Goal: Task Accomplishment & Management: Manage account settings

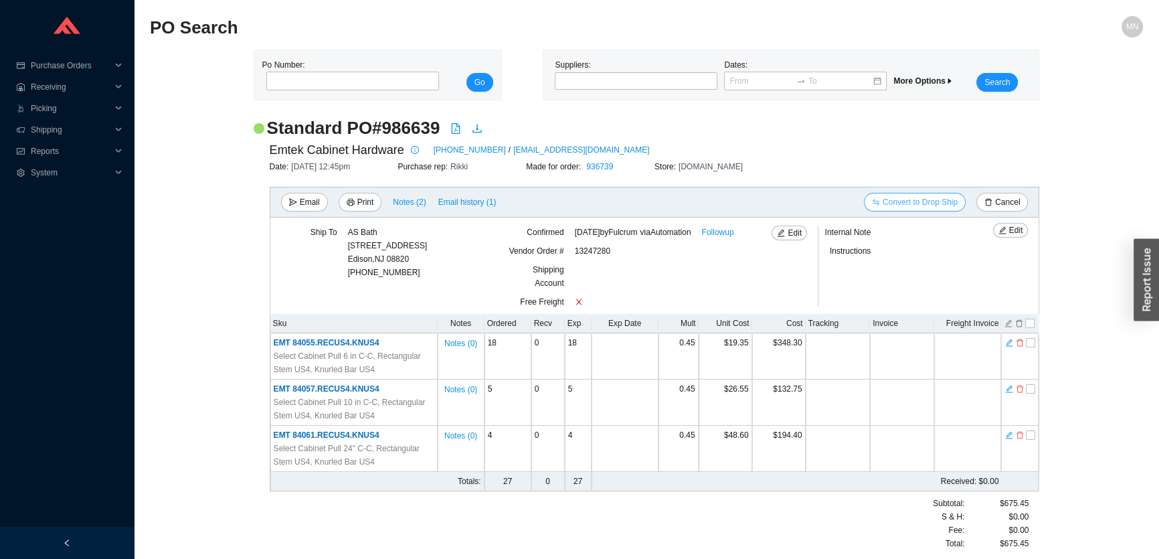
click at [945, 201] on span "Convert to Drop Ship" at bounding box center [920, 201] width 75 height 13
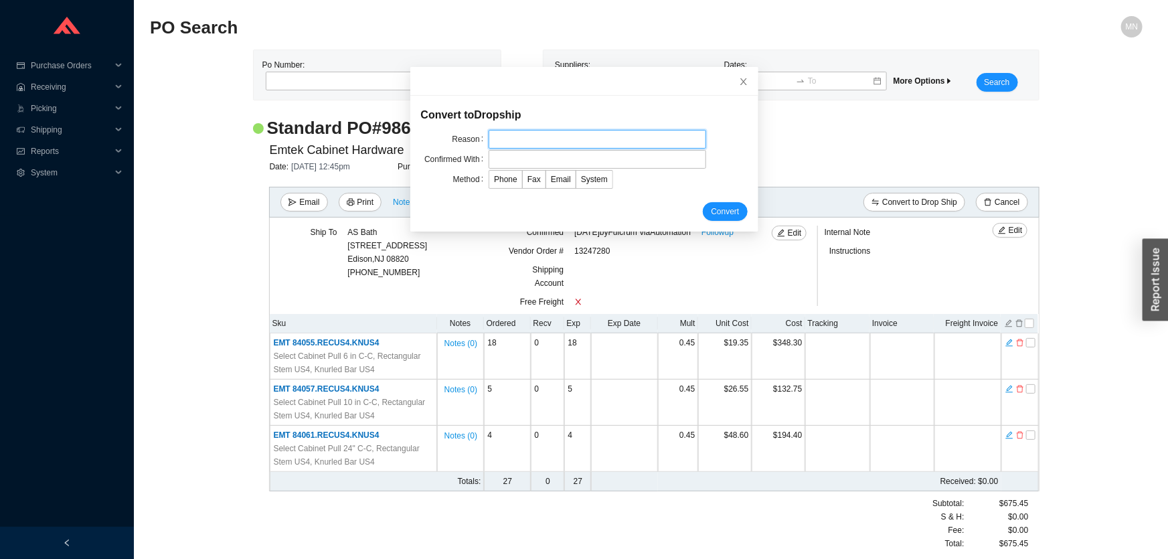
click at [534, 137] on input "text" at bounding box center [598, 139] width 218 height 19
type input "cust request"
click at [548, 159] on input "text" at bounding box center [598, 159] width 218 height 19
click at [739, 83] on icon "close" at bounding box center [743, 81] width 9 height 9
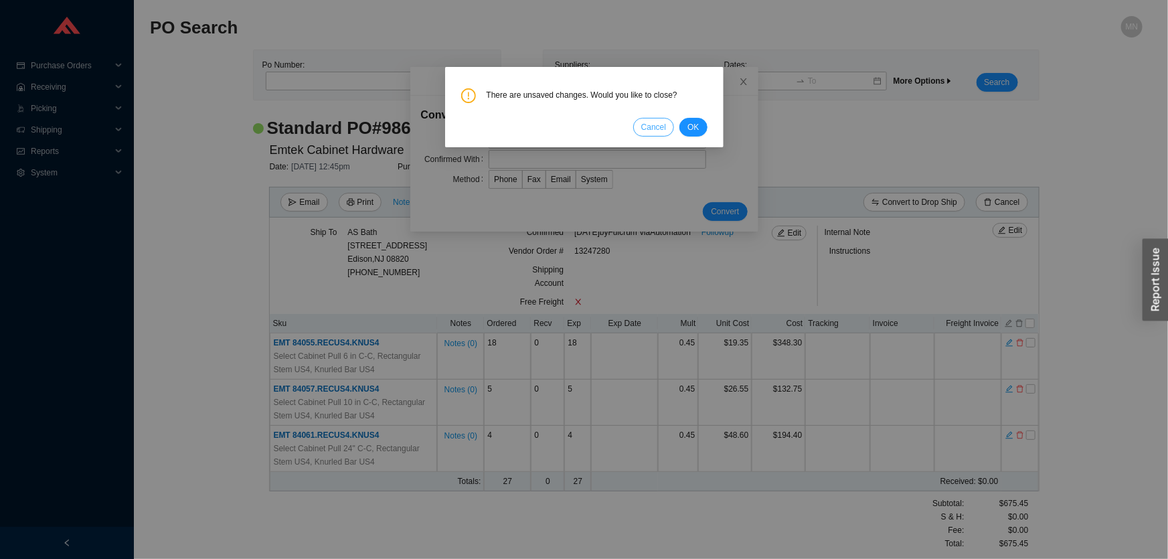
click at [657, 127] on span "Cancel" at bounding box center [653, 126] width 25 height 13
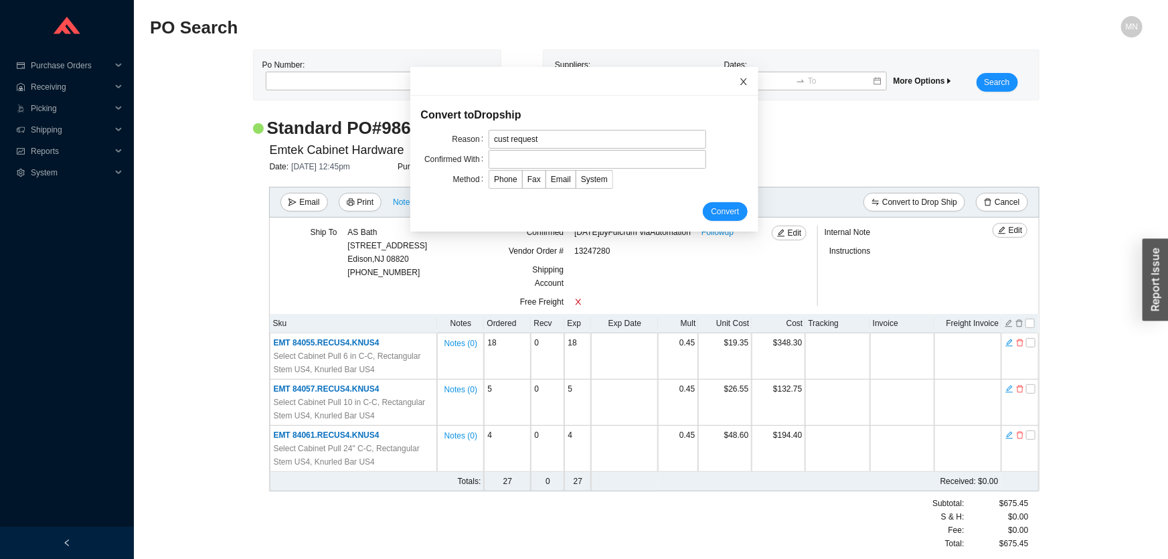
click at [737, 79] on span "Close" at bounding box center [743, 81] width 29 height 29
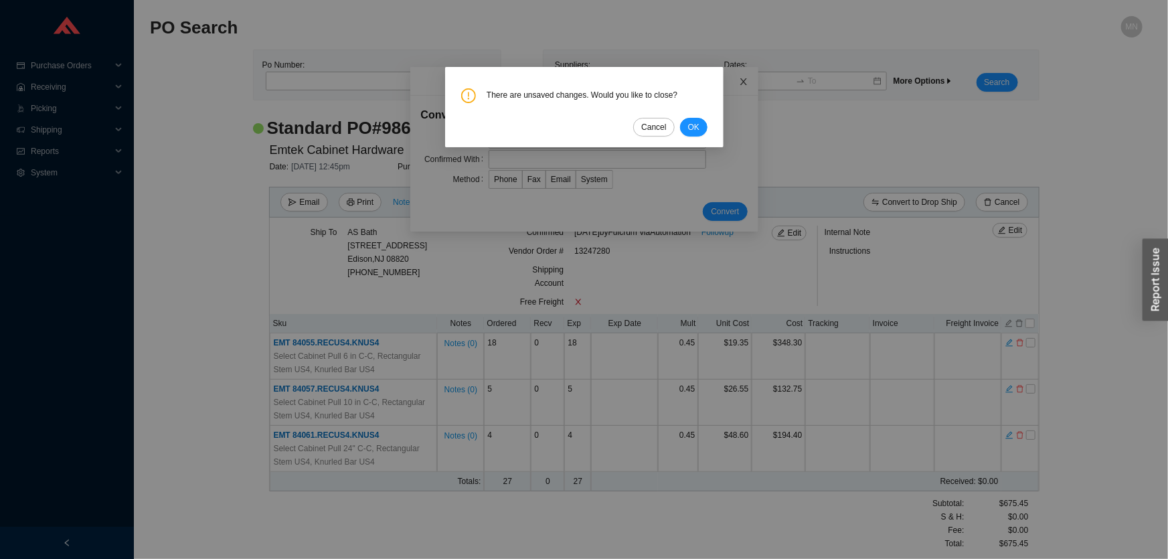
click at [730, 80] on div "There are unsaved changes. Would you like to close? Cancel OK" at bounding box center [584, 279] width 1168 height 559
click at [691, 129] on span "OK" at bounding box center [692, 126] width 11 height 13
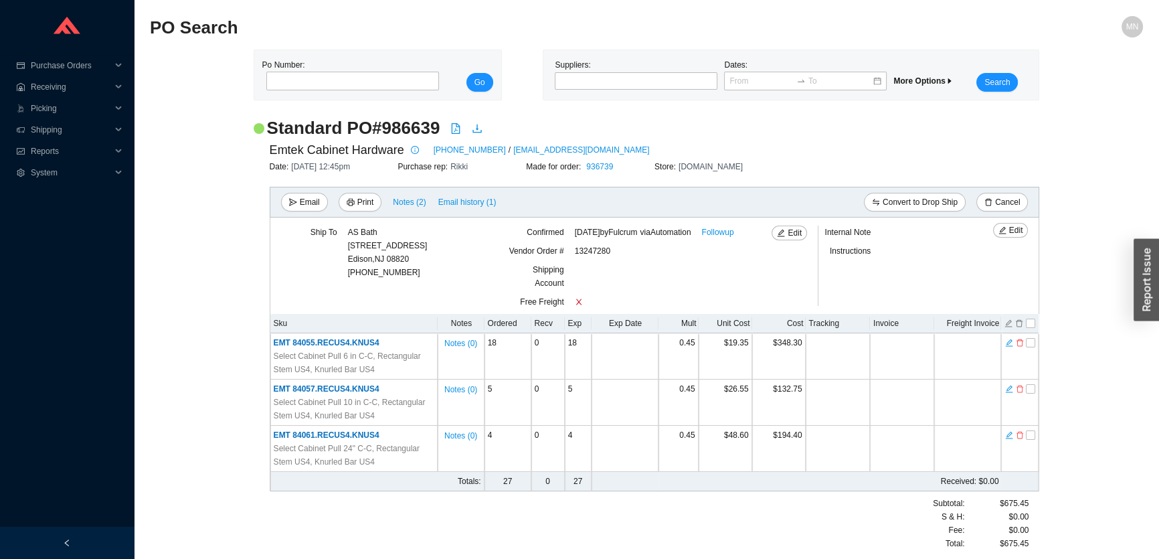
click at [412, 129] on h2 "Standard PO # 986639" at bounding box center [353, 127] width 173 height 23
copy h2 "986639"
click at [394, 132] on h2 "Standard PO # 986639" at bounding box center [353, 127] width 173 height 23
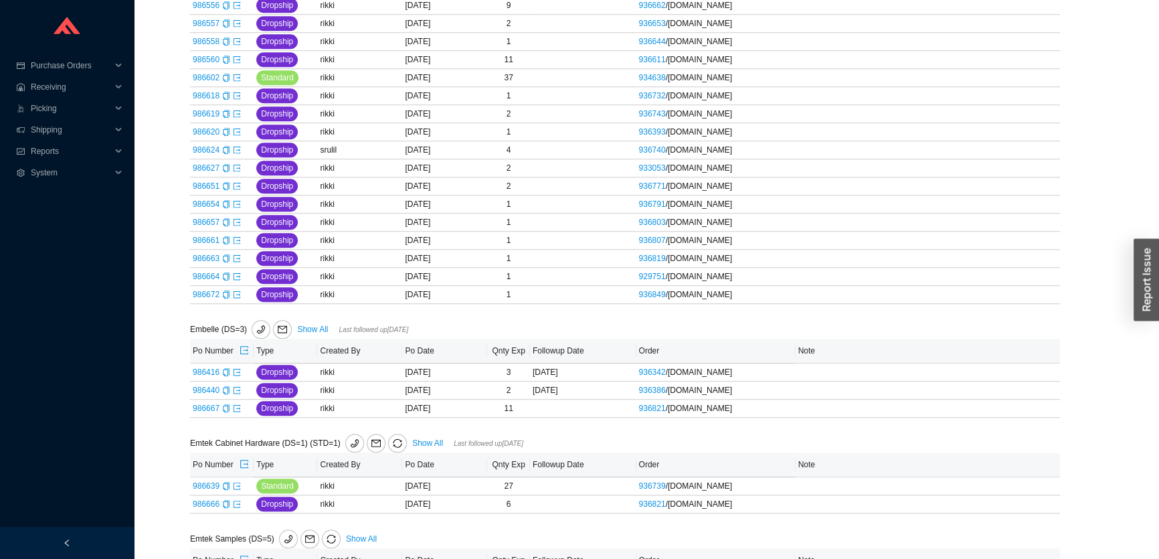
scroll to position [866, 0]
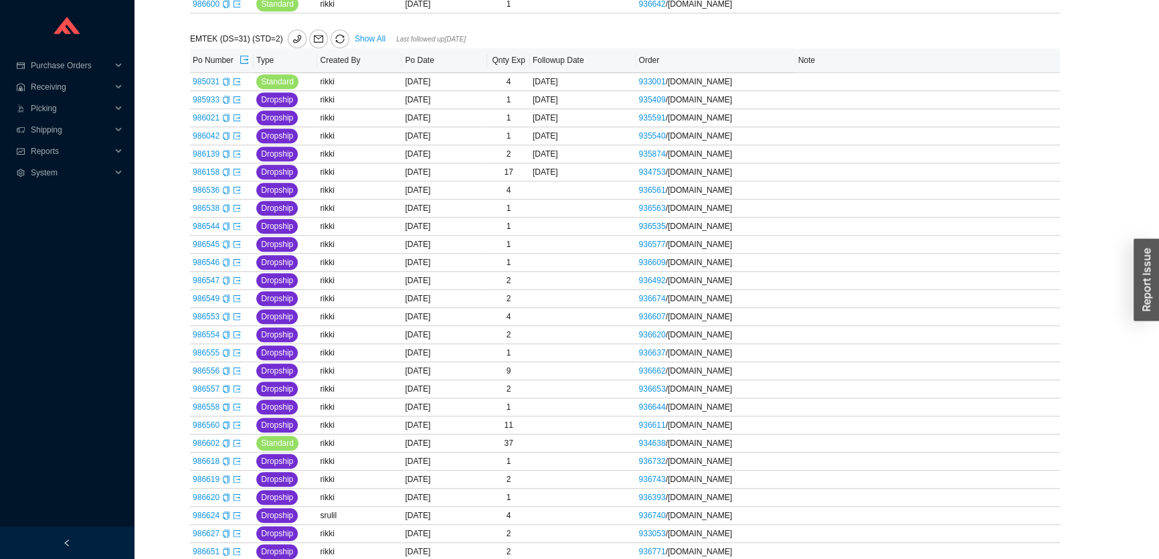
click at [370, 35] on link "Show All" at bounding box center [370, 38] width 31 height 9
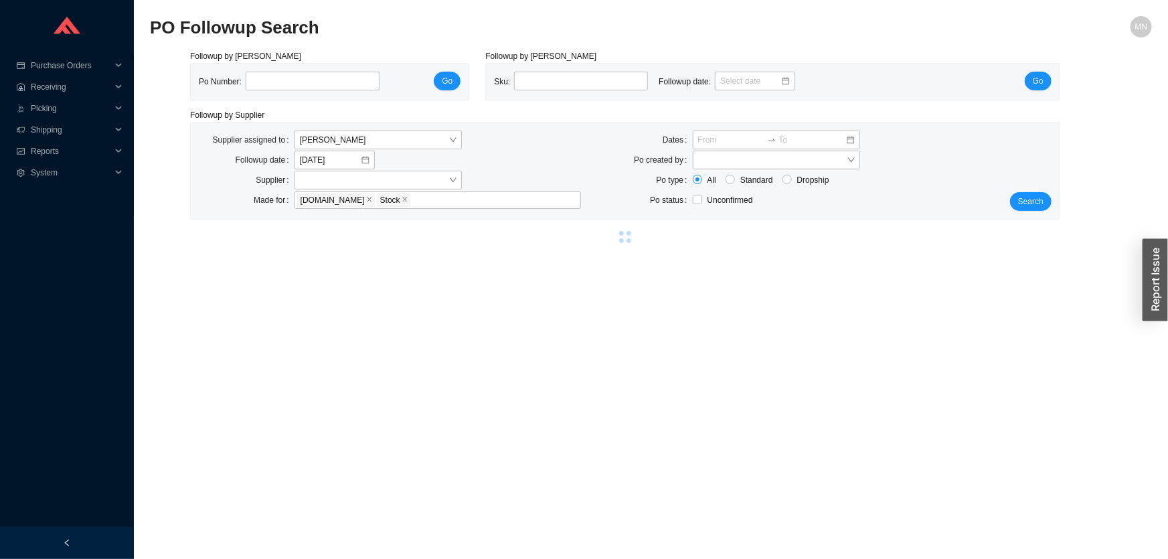
select select "2"
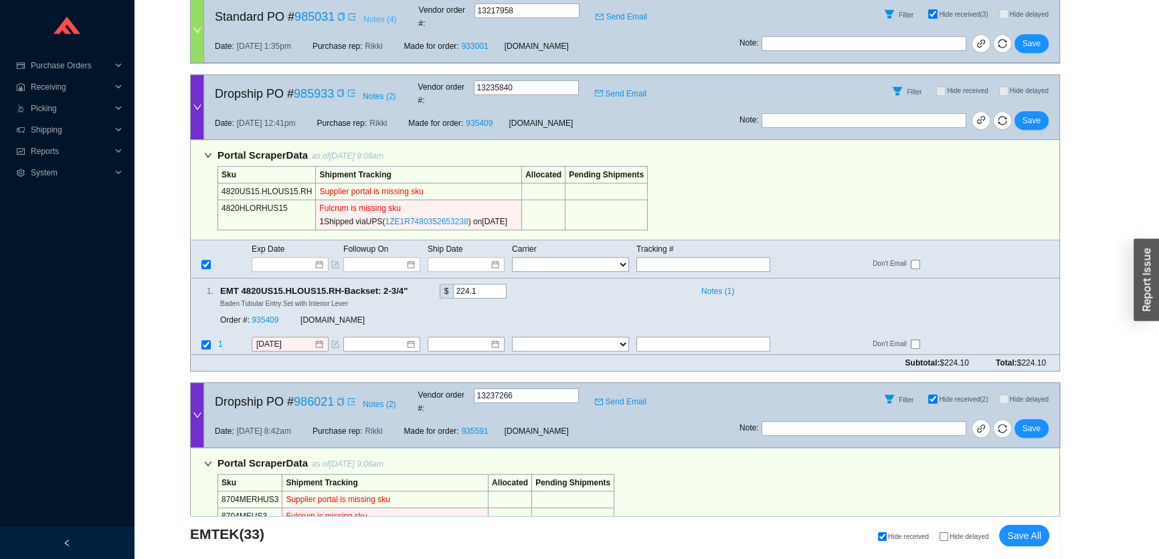
scroll to position [791, 0]
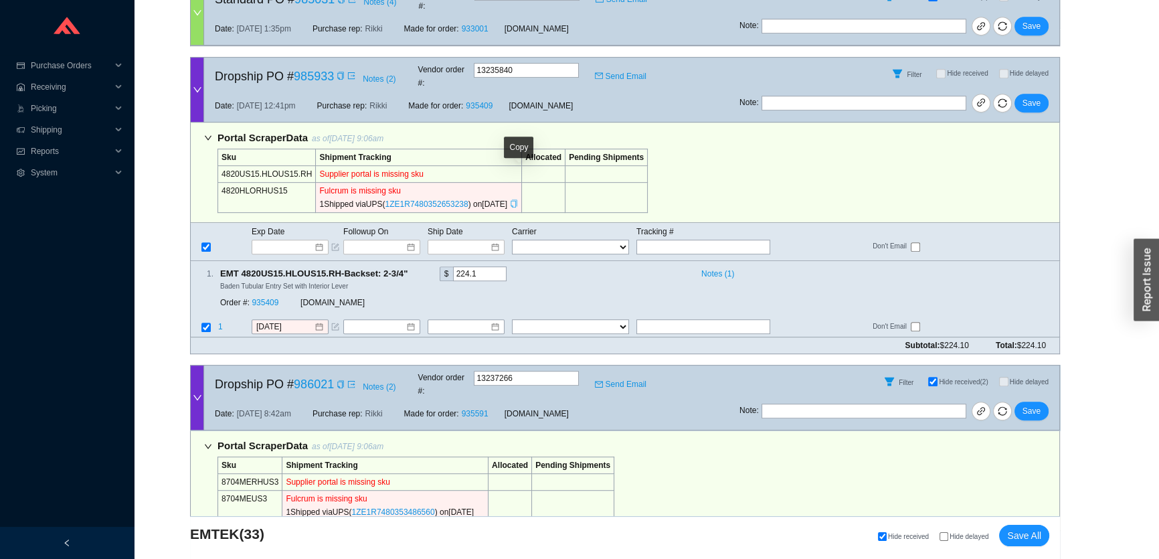
click at [518, 199] on icon "copy" at bounding box center [514, 203] width 8 height 8
click at [665, 240] on input "text" at bounding box center [704, 247] width 134 height 15
paste input "1ZE1R7480352653238"
type input "1ZE1R7480352653238"
type input "8/25/2025"
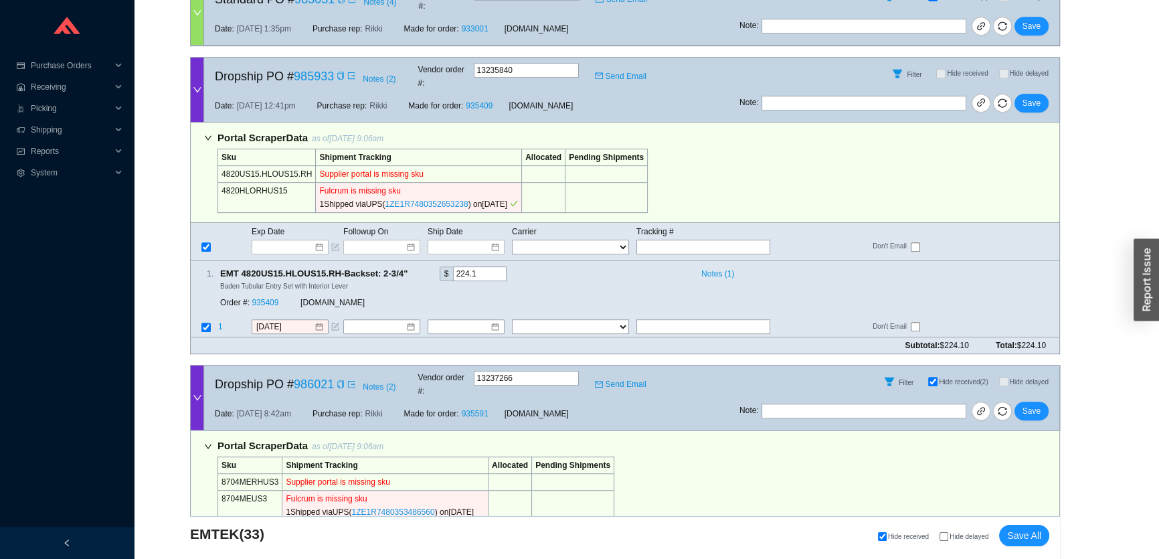
type input "1ZE1R7480352653238"
select select "2"
type input "1ZE1R7480352653238"
click at [1026, 94] on button "Save" at bounding box center [1032, 103] width 34 height 19
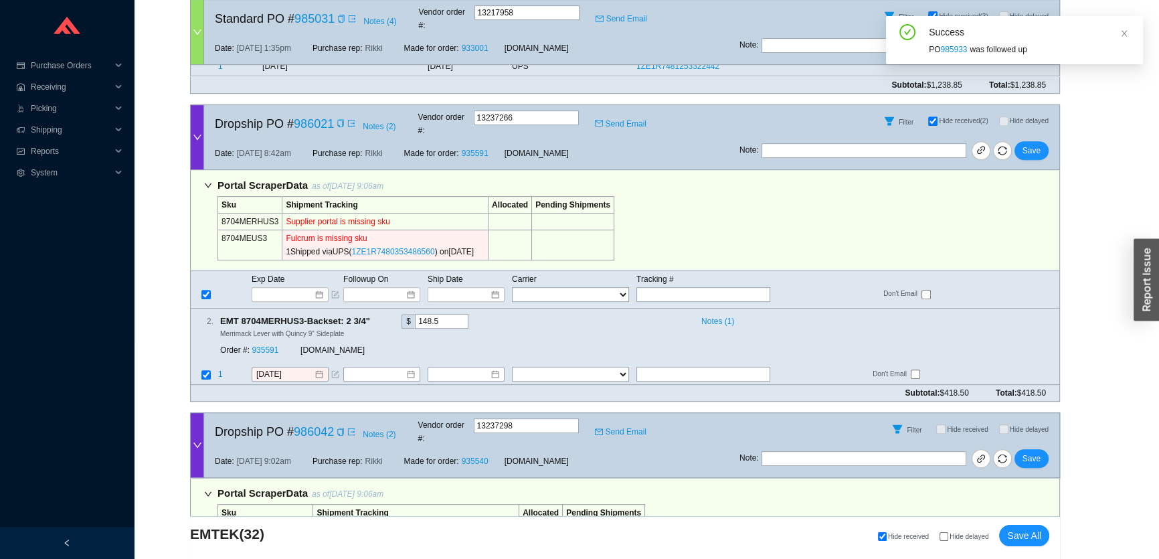
scroll to position [730, 0]
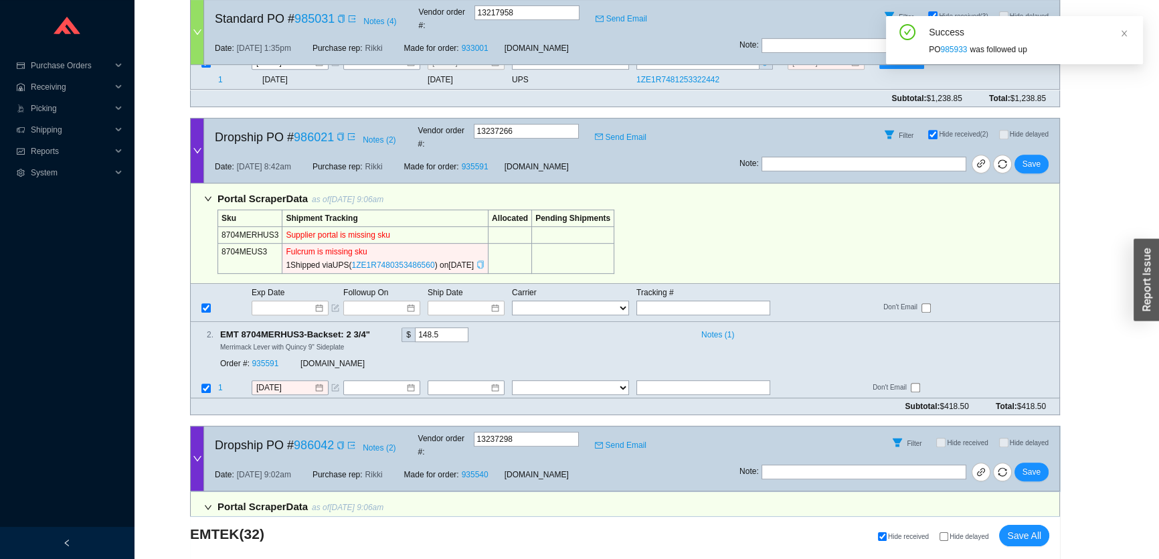
click at [485, 258] on div "Copy" at bounding box center [481, 264] width 8 height 13
click at [689, 301] on input "text" at bounding box center [704, 308] width 134 height 15
paste input "1ZE1R7480353486560"
type input "1ZE1R7480353486560"
type input "8/25/2025"
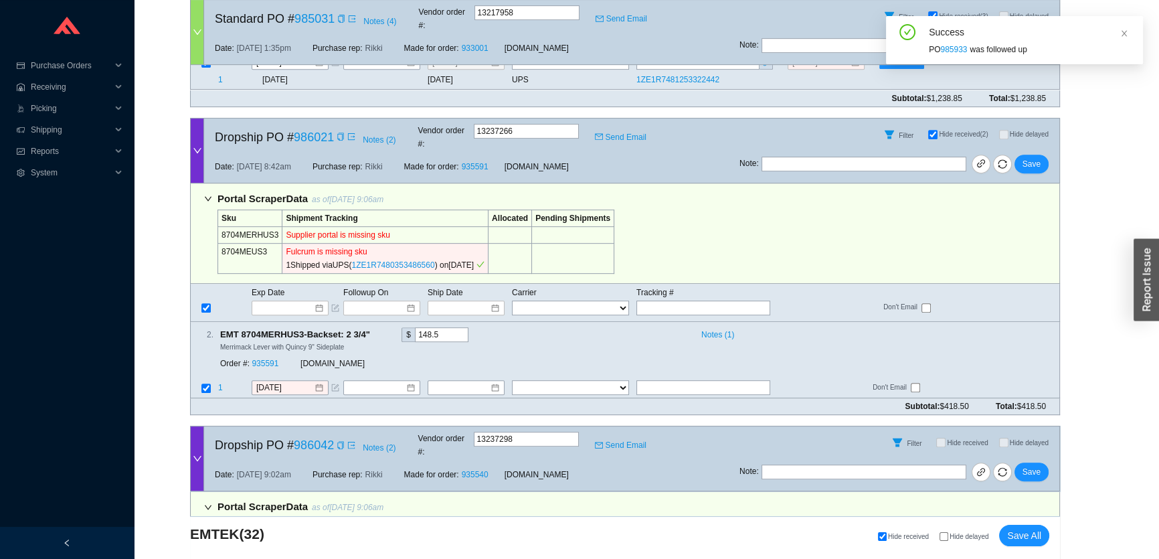
type input "1ZE1R7480353486560"
select select "2"
type input "1ZE1R7480353486560"
click at [1038, 157] on span "Save" at bounding box center [1032, 163] width 18 height 13
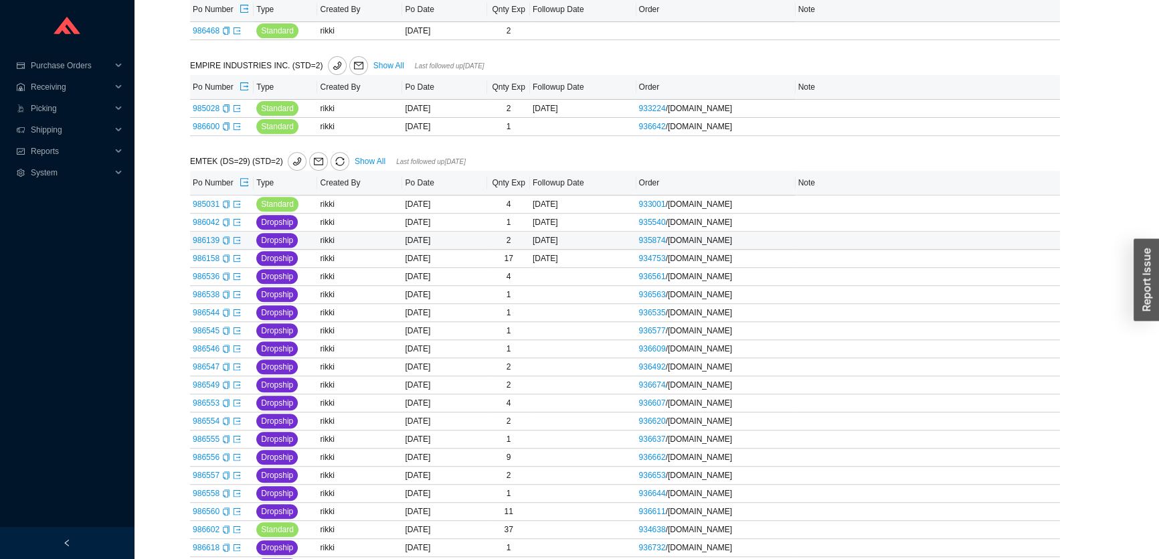
scroll to position [622, 0]
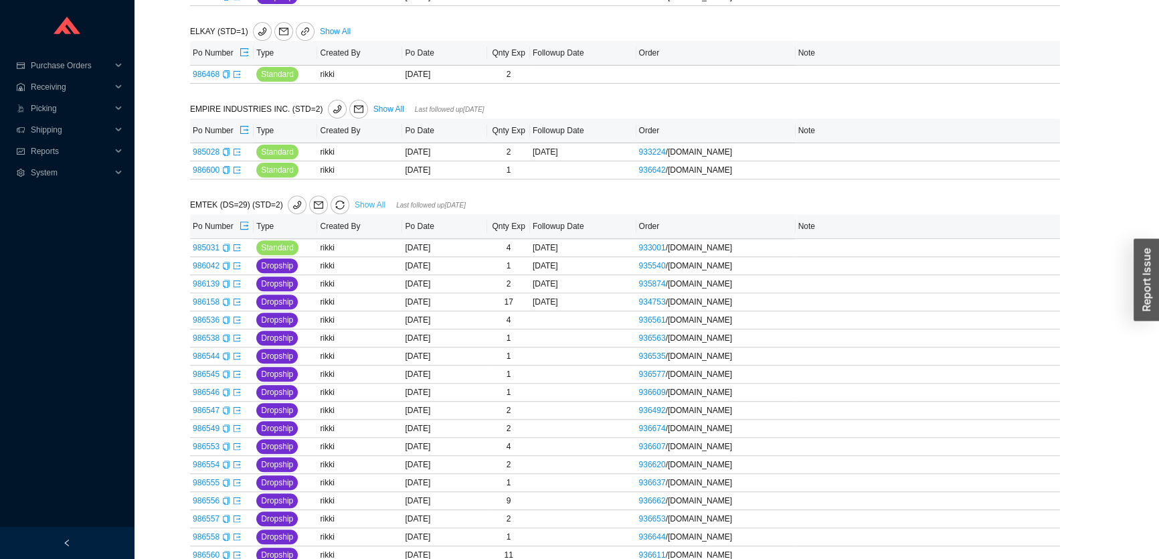
click at [357, 205] on link "Show All" at bounding box center [370, 204] width 31 height 9
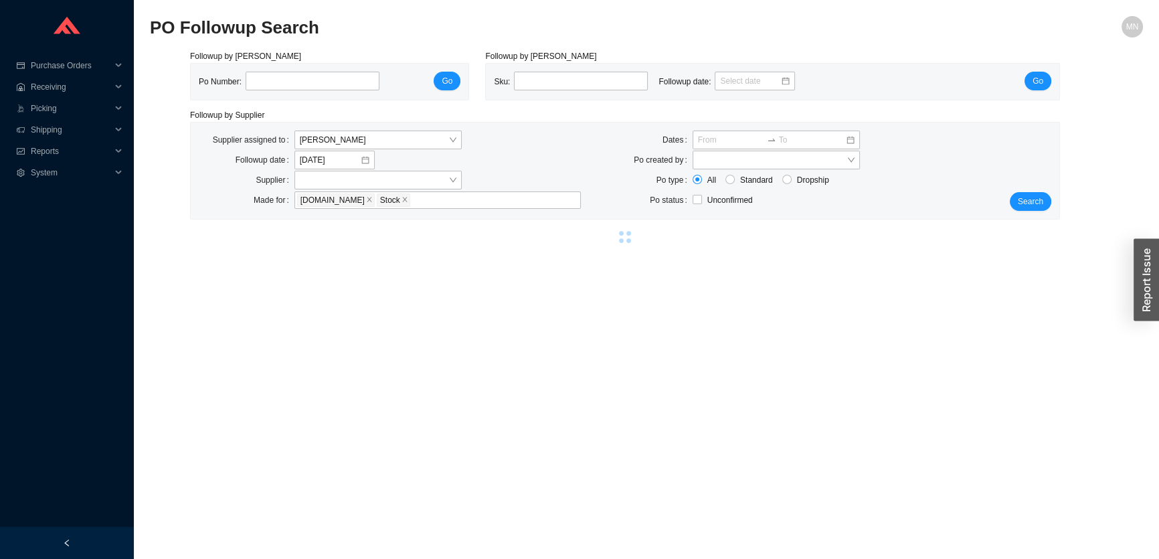
select select "2"
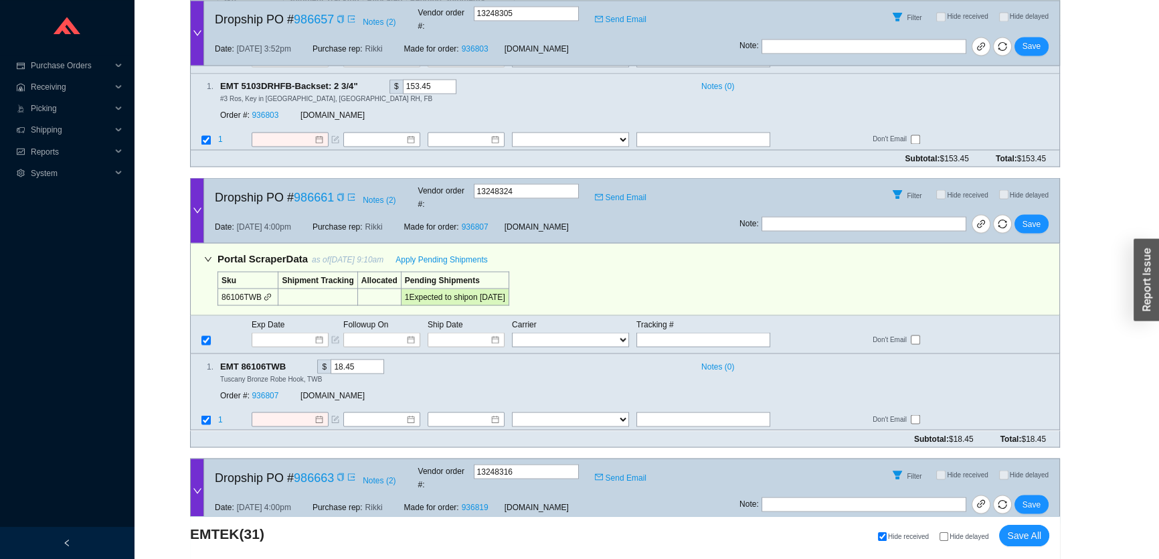
scroll to position [9791, 0]
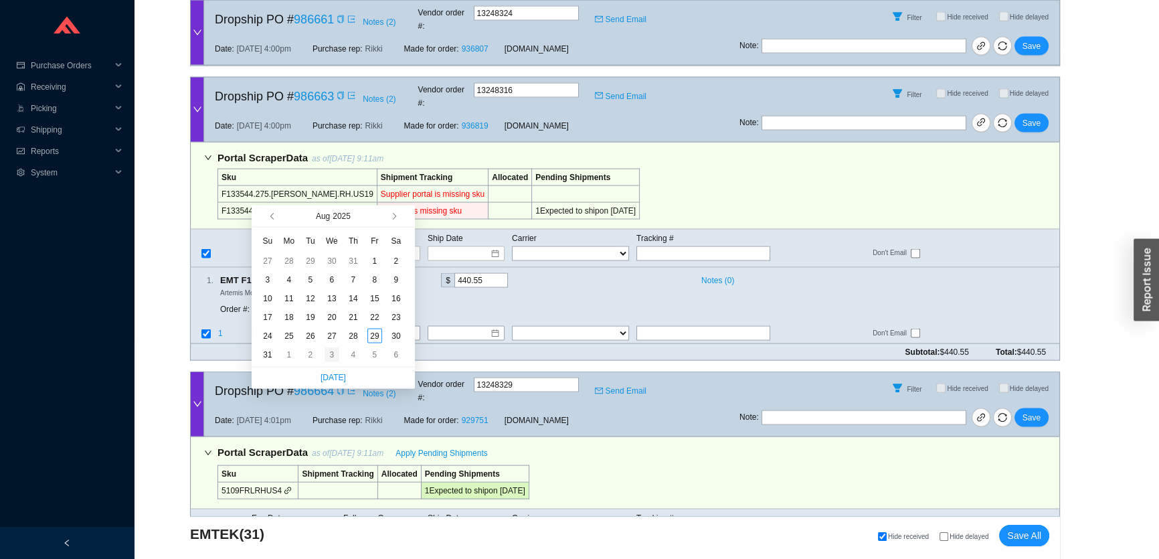
type input "9/3/2025"
click at [334, 353] on div "3" at bounding box center [332, 354] width 15 height 15
type input "9/3/2025"
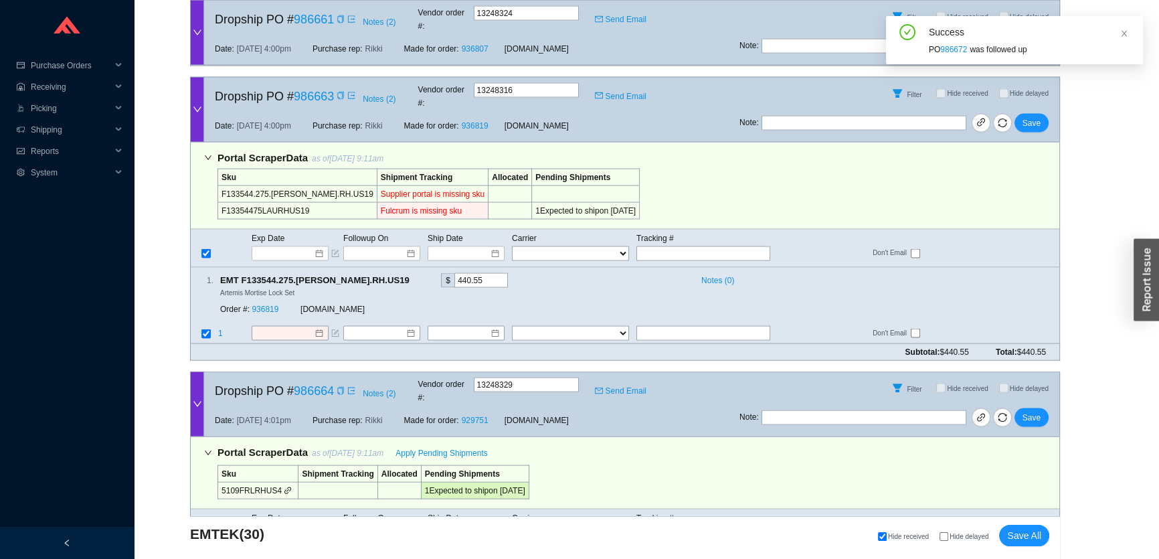
scroll to position [9525, 0]
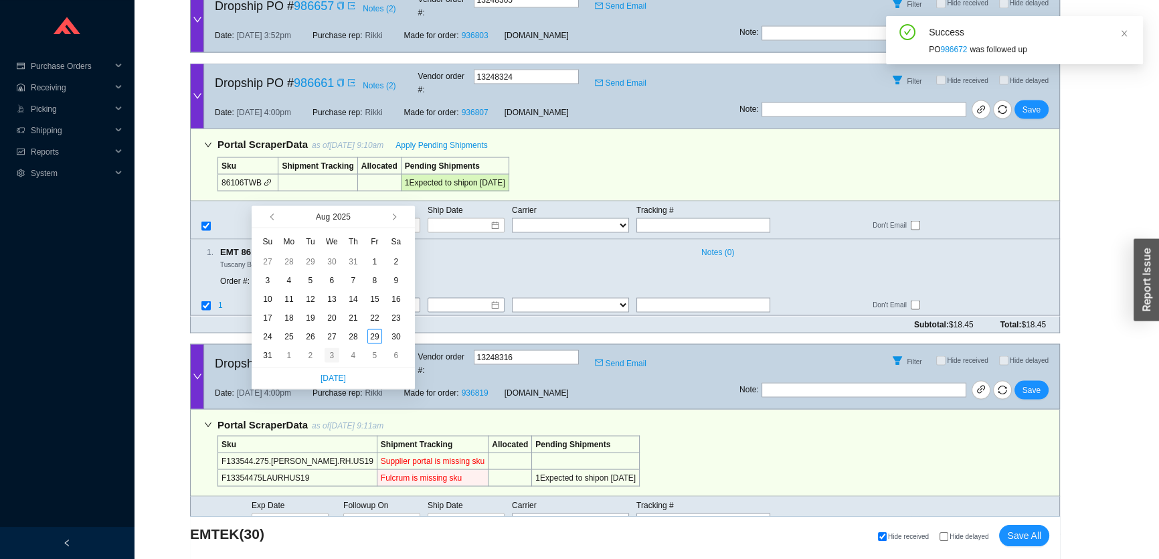
type input "9/3/2025"
click at [330, 359] on div "3" at bounding box center [332, 354] width 15 height 15
type input "[DATE]"
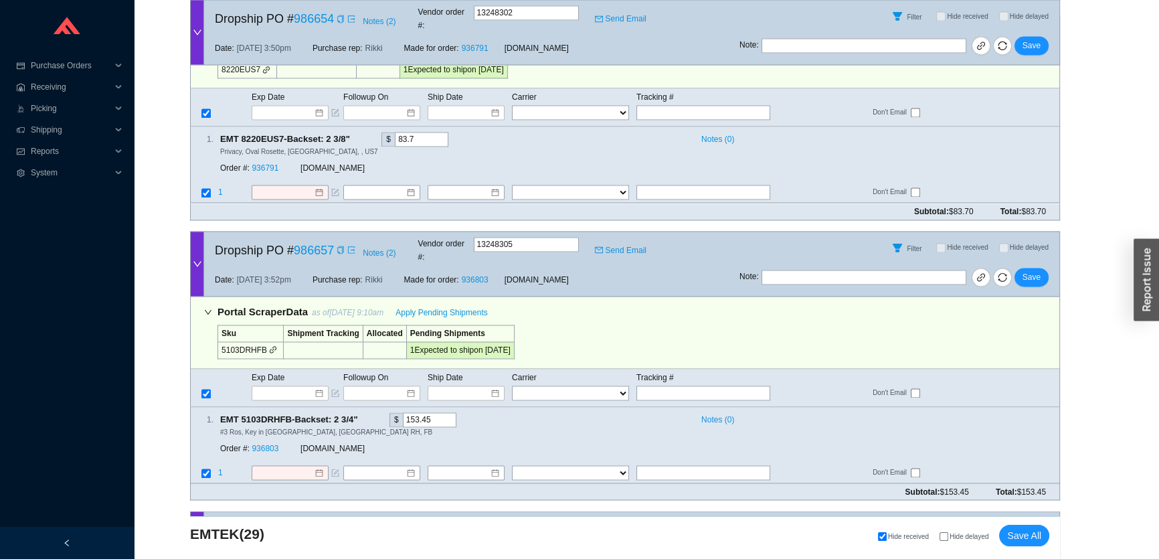
scroll to position [9076, 0]
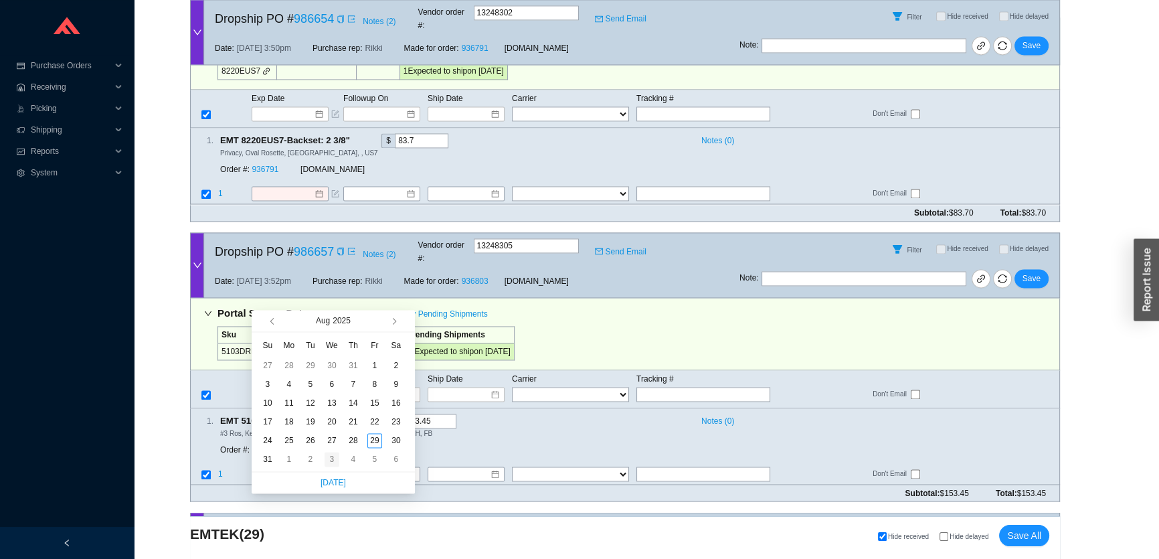
type input "9/3/2025"
click at [325, 457] on div "3" at bounding box center [332, 459] width 15 height 15
type input "9/3/2025"
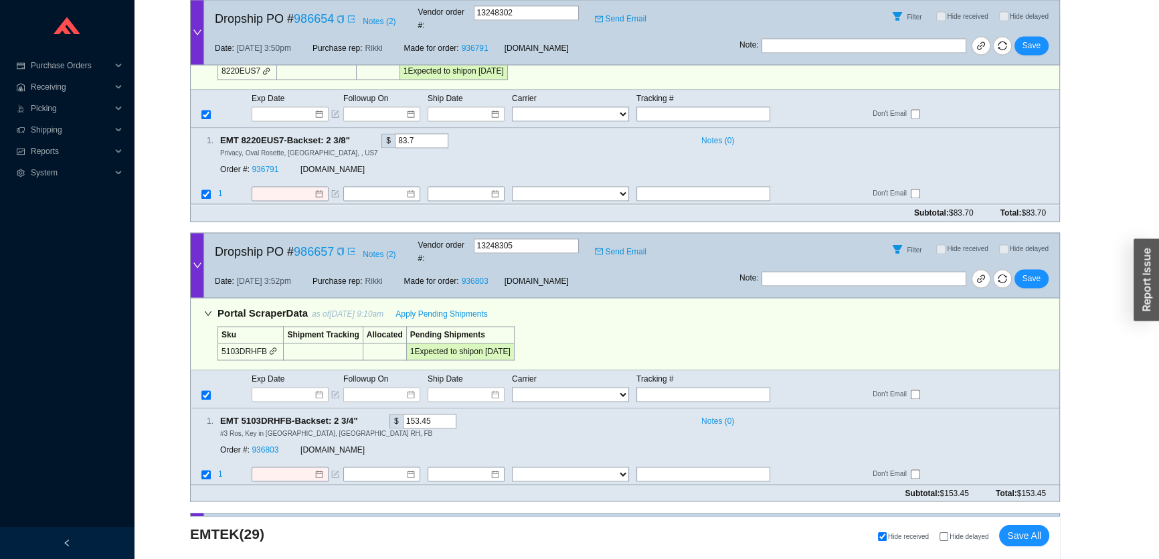
click at [1026, 552] on span "Save" at bounding box center [1032, 558] width 18 height 13
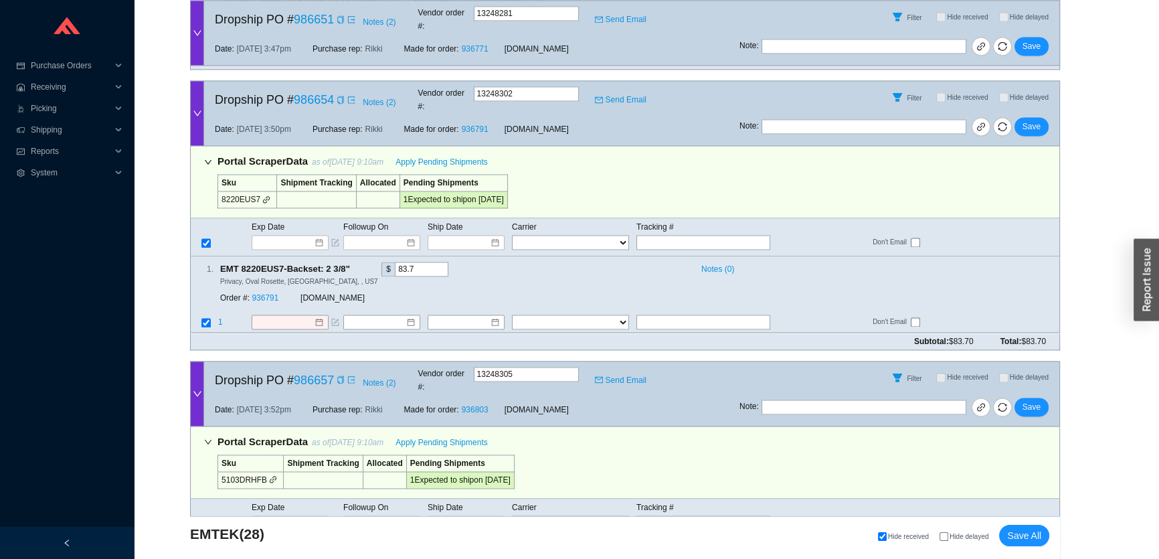
scroll to position [8870, 0]
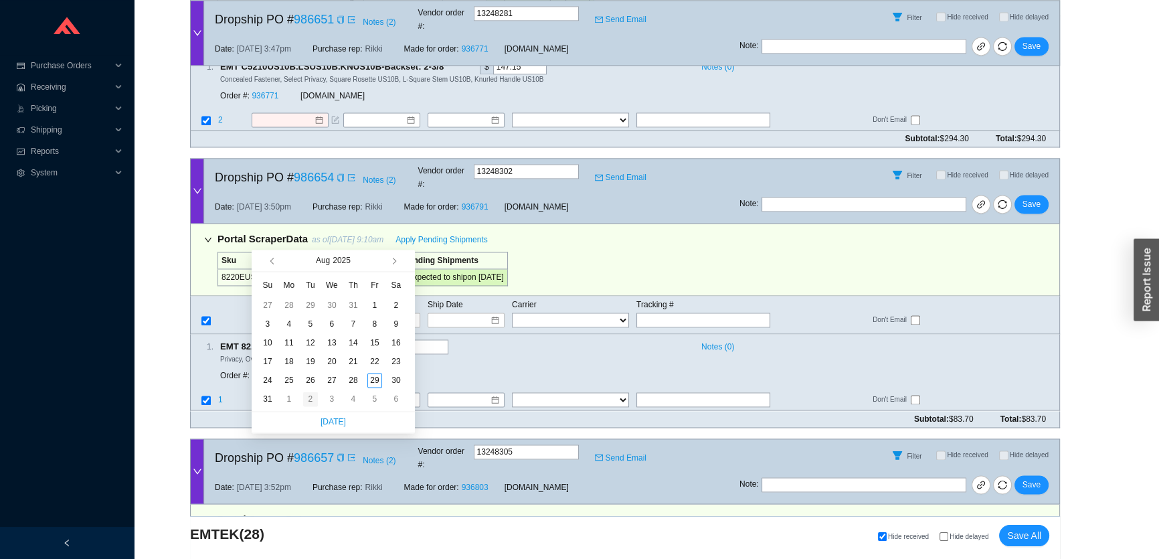
type input "9/2/2025"
click at [312, 402] on div "2" at bounding box center [310, 399] width 15 height 15
type input "9/2/2025"
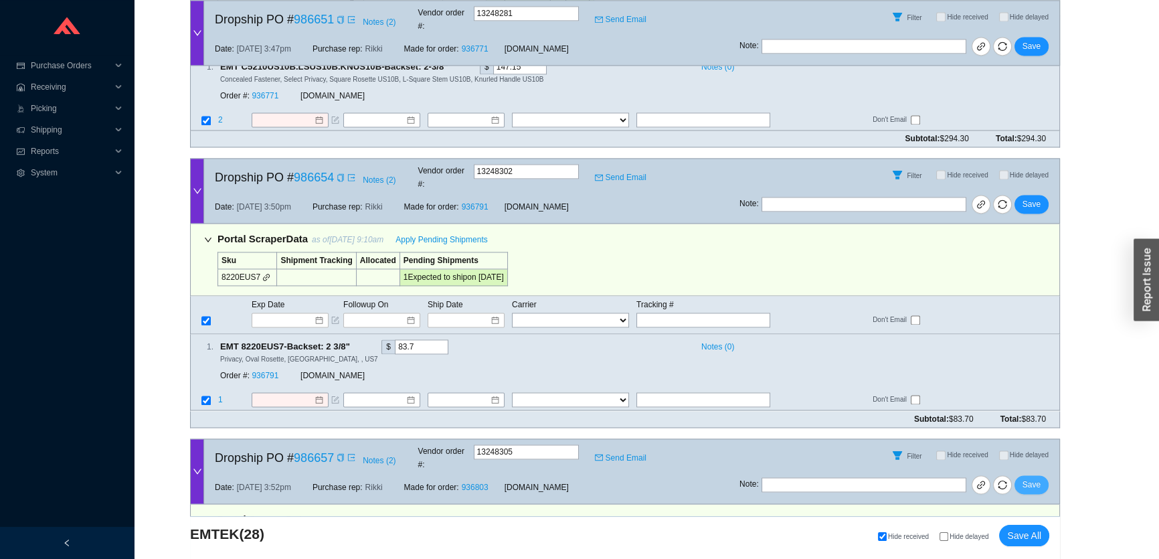
click at [1038, 478] on span "Save" at bounding box center [1032, 484] width 18 height 13
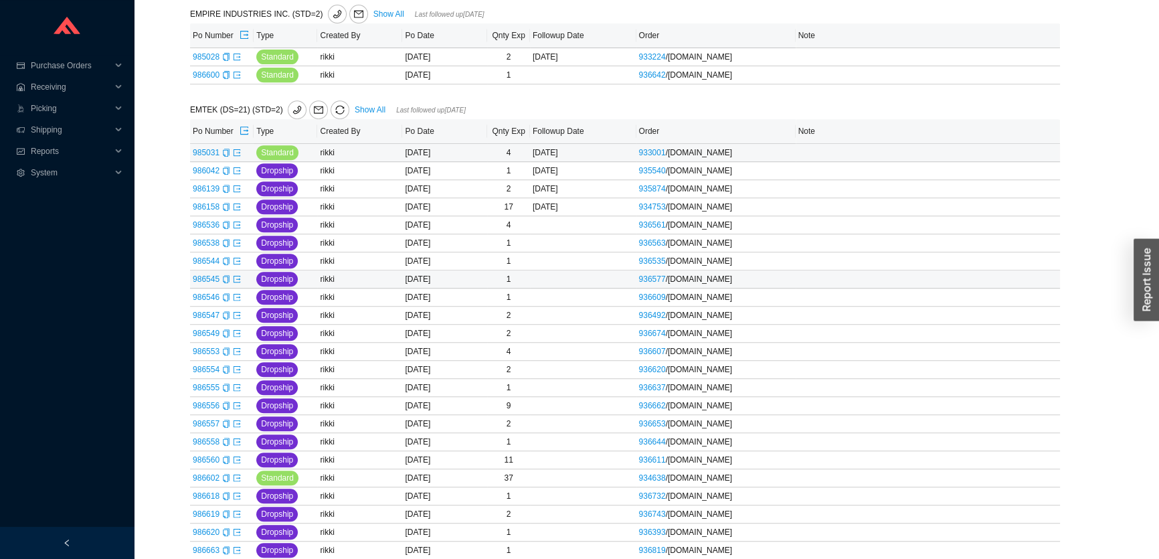
scroll to position [548, 0]
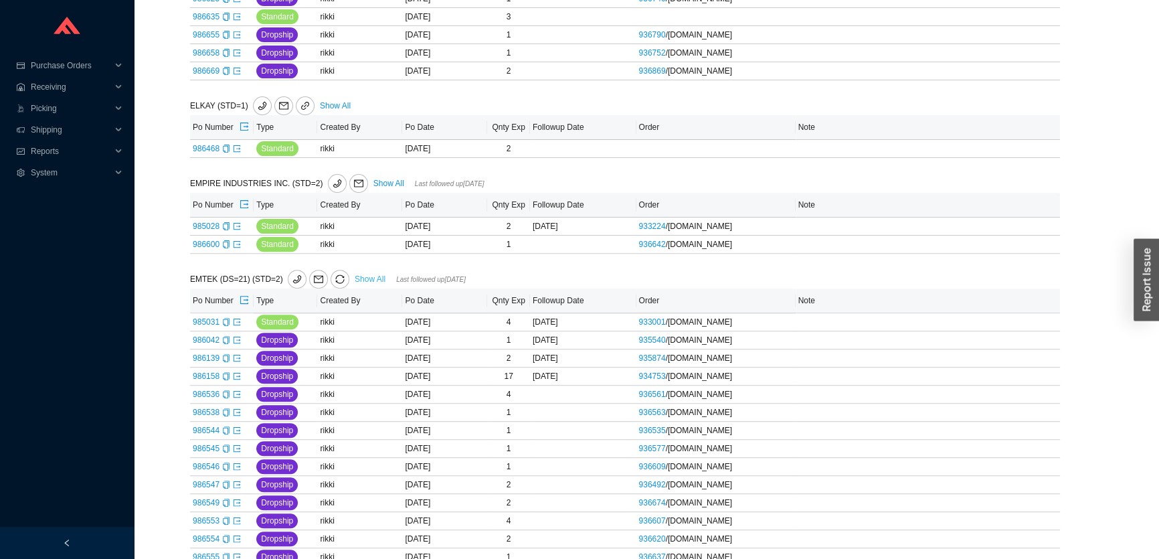
click at [359, 277] on link "Show All" at bounding box center [370, 278] width 31 height 9
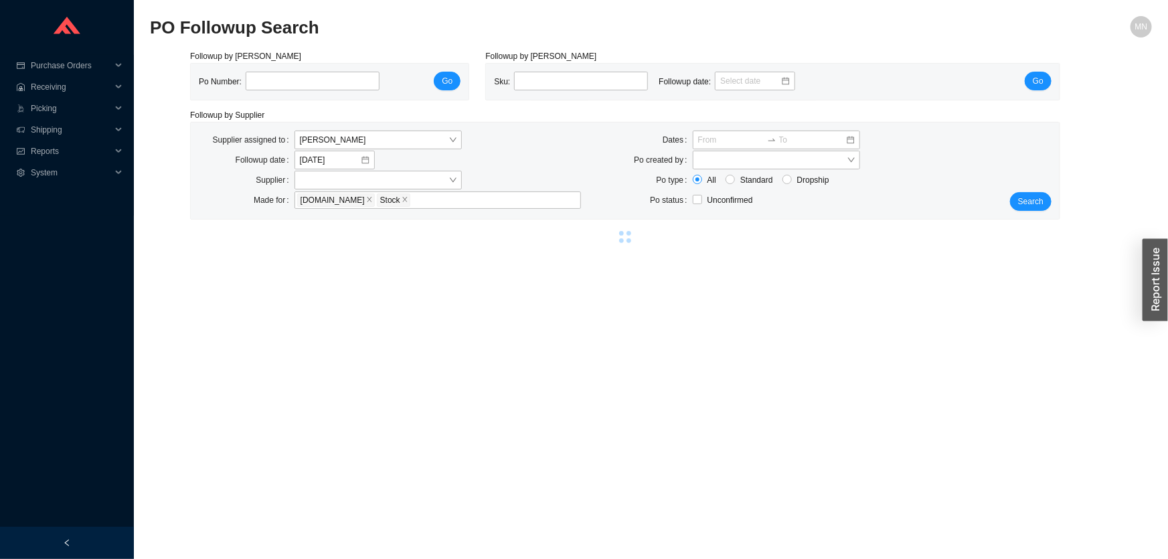
select select "2"
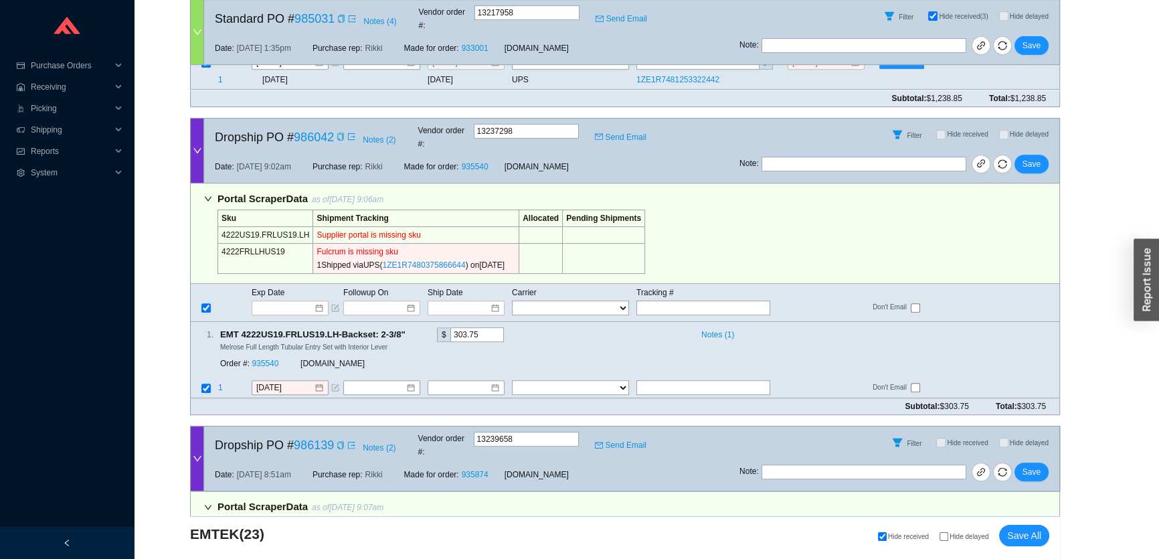
scroll to position [730, 0]
click at [515, 260] on icon "copy" at bounding box center [511, 264] width 8 height 8
click at [700, 301] on input "text" at bounding box center [704, 308] width 134 height 15
paste input "1ZE1R7480375866644"
type input "1ZE1R7480375866644"
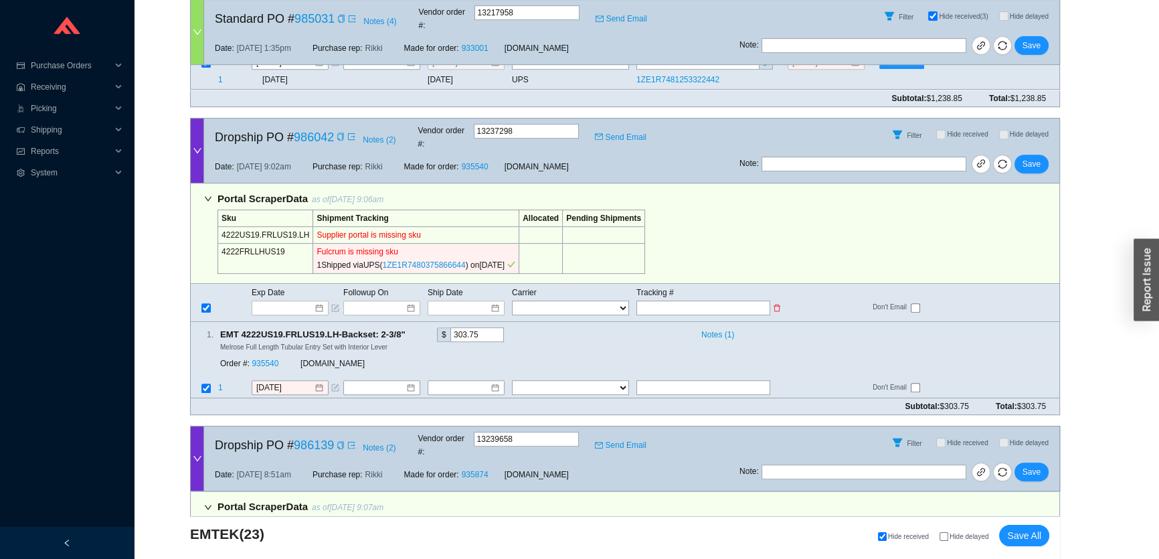
type input "8/25/2025"
type input "1ZE1R7480375866644"
select select "2"
type input "1ZE1R7480375866644"
click at [1034, 157] on span "Save" at bounding box center [1032, 163] width 18 height 13
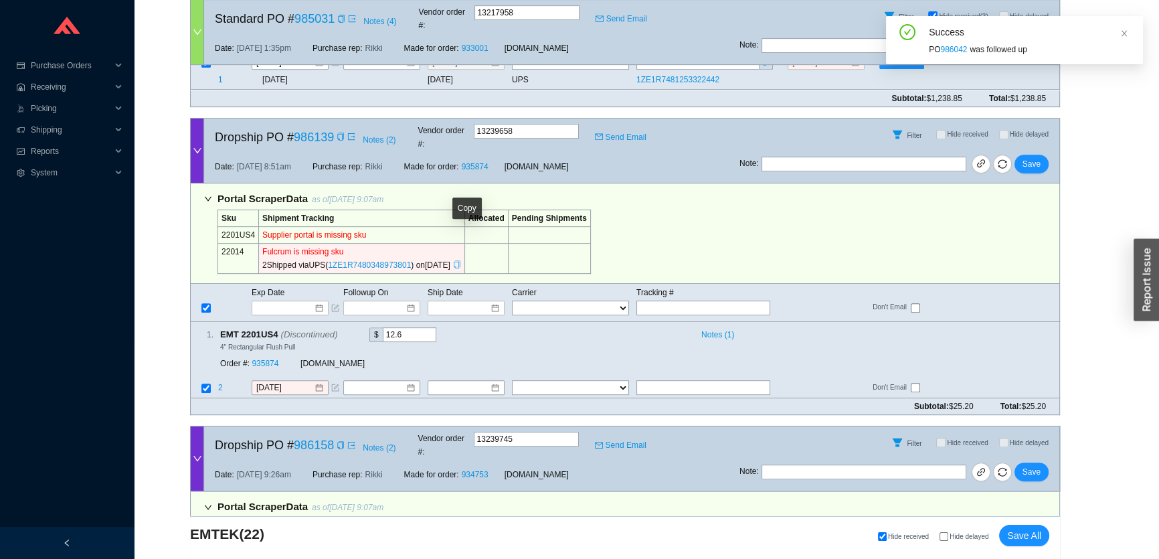
click at [461, 260] on icon "copy" at bounding box center [457, 264] width 8 height 8
click at [705, 301] on input "text" at bounding box center [704, 308] width 134 height 15
paste input "1ZE1R7480348973801"
type input "1ZE1R7480348973801"
type input "8/26/2025"
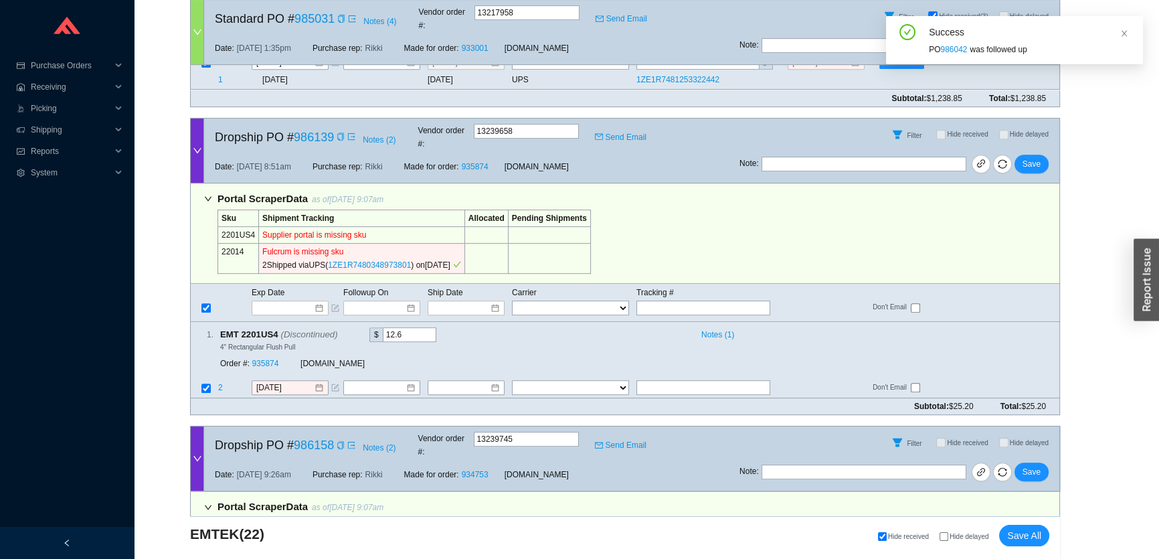
type input "1ZE1R7480348973801"
select select "2"
type input "1ZE1R7480348973801"
click at [1042, 155] on button "Save" at bounding box center [1032, 164] width 34 height 19
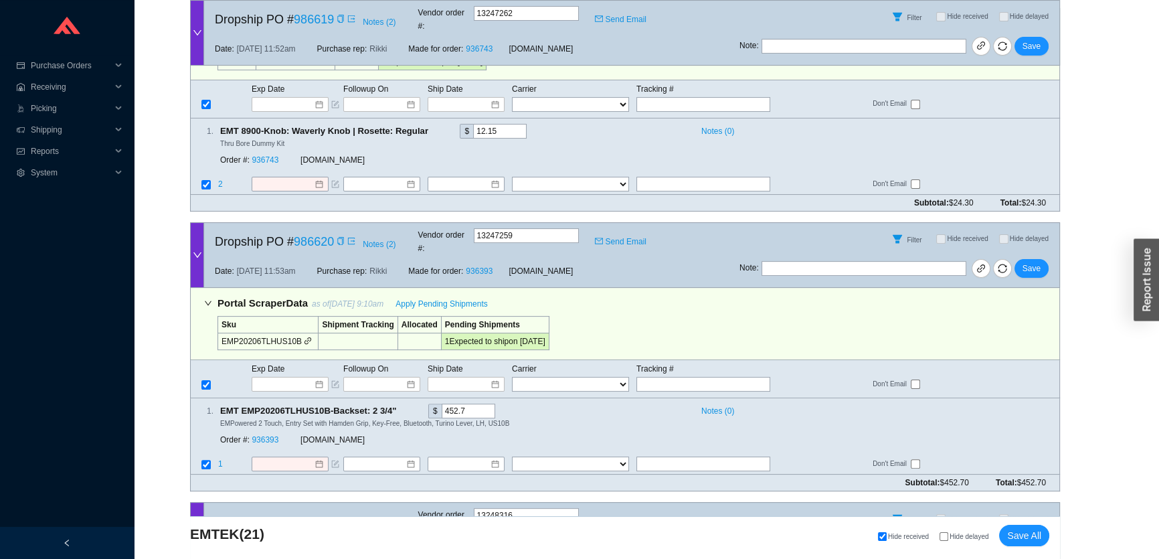
scroll to position [6711, 0]
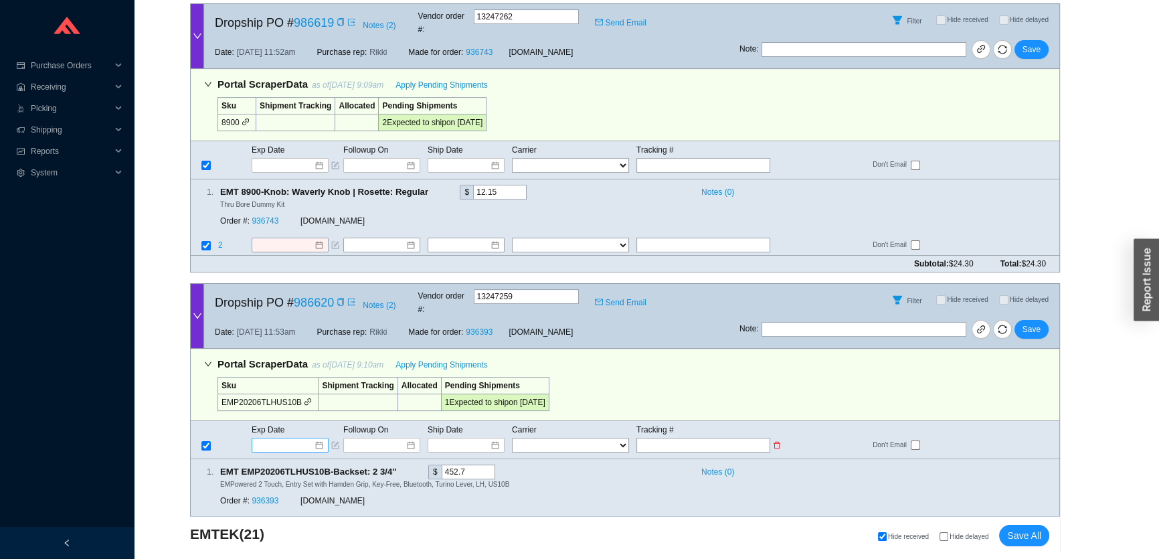
click at [279, 438] on input at bounding box center [285, 444] width 57 height 13
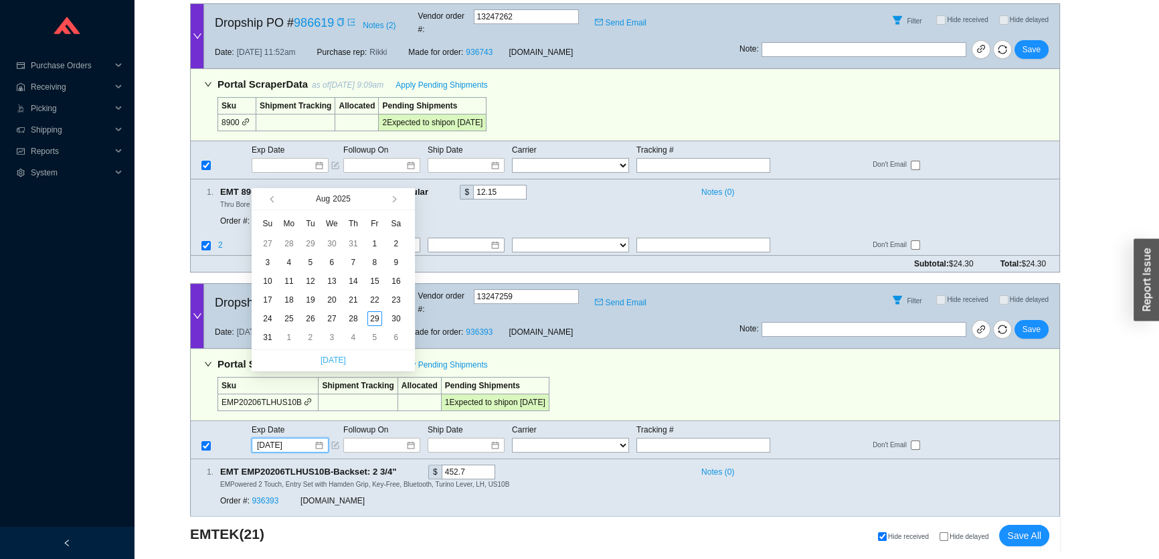
type input "9/3/2025"
type input "9/2/2025"
click at [314, 338] on div "2" at bounding box center [310, 337] width 15 height 15
type input "9/2/2025"
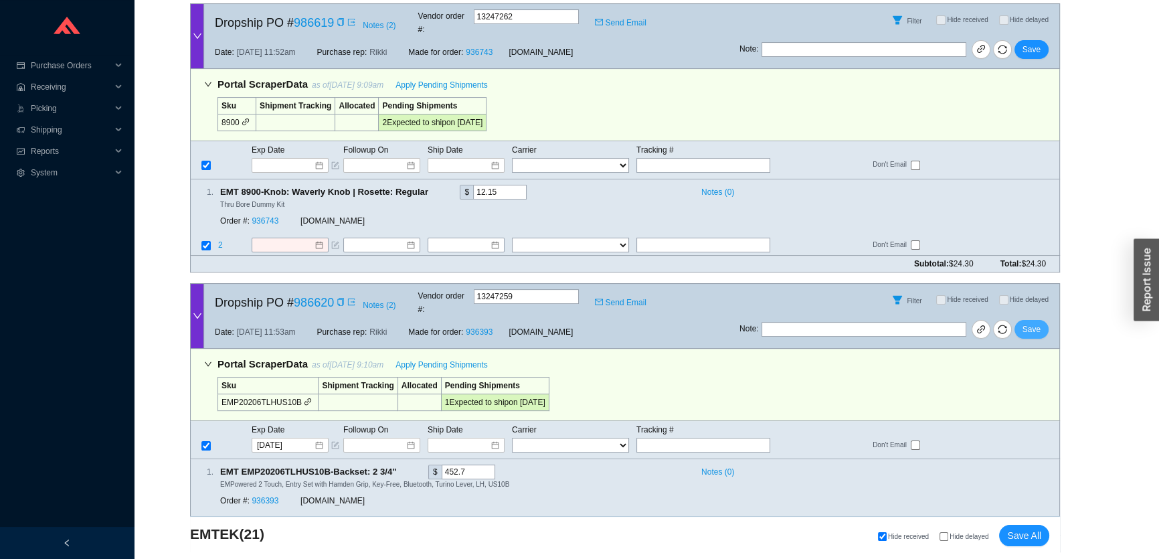
click at [1025, 323] on span "Save" at bounding box center [1032, 329] width 18 height 13
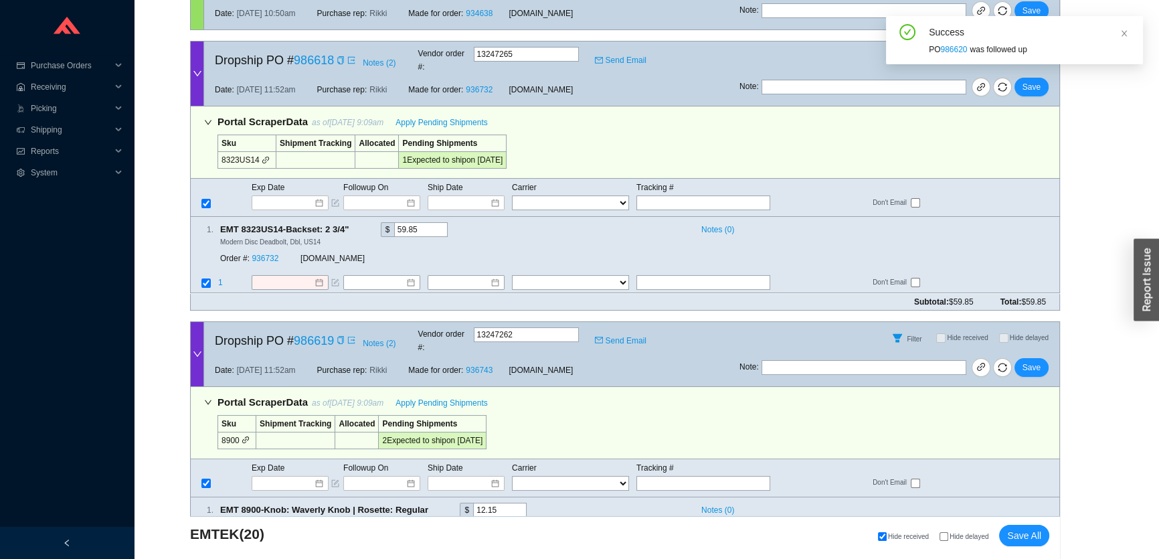
scroll to position [6384, 0]
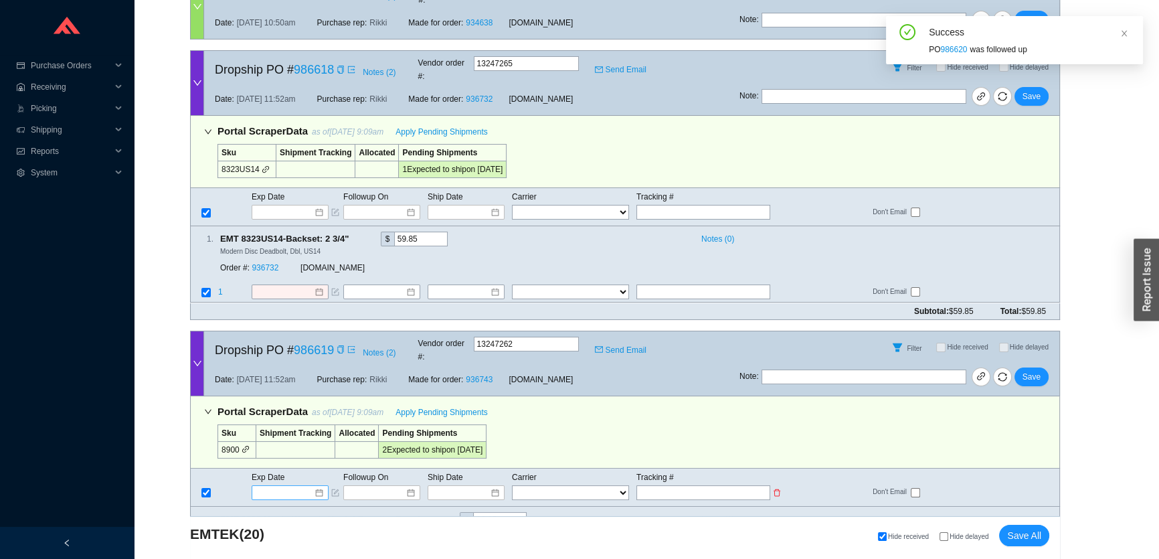
click at [289, 486] on input at bounding box center [285, 492] width 57 height 13
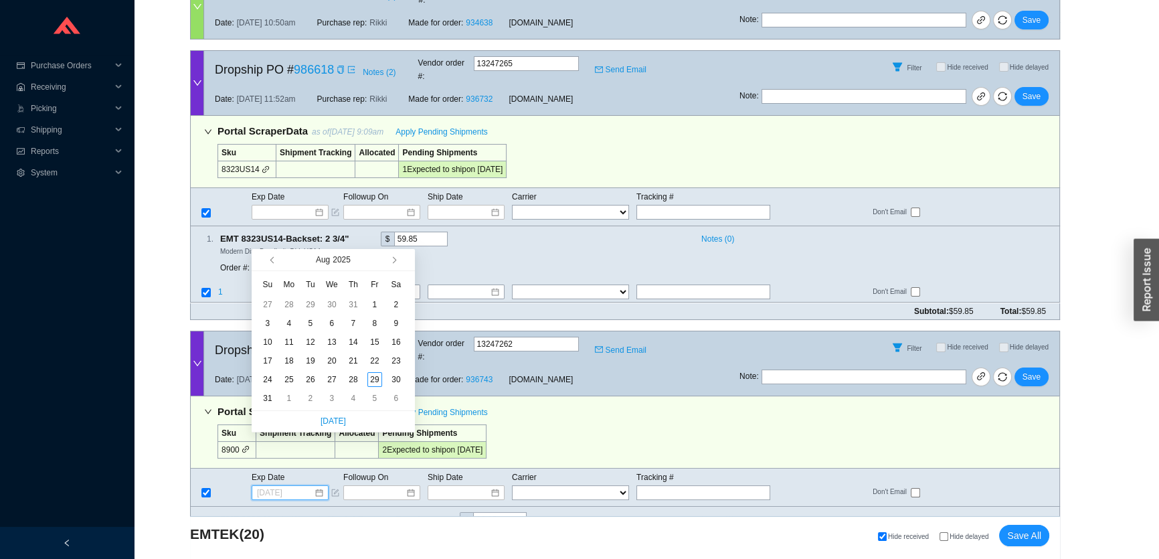
type input "8/23/2025"
type input "9/6/2025"
type input "8/2/2025"
type input "9/2/2025"
click at [312, 399] on div "2" at bounding box center [310, 398] width 15 height 15
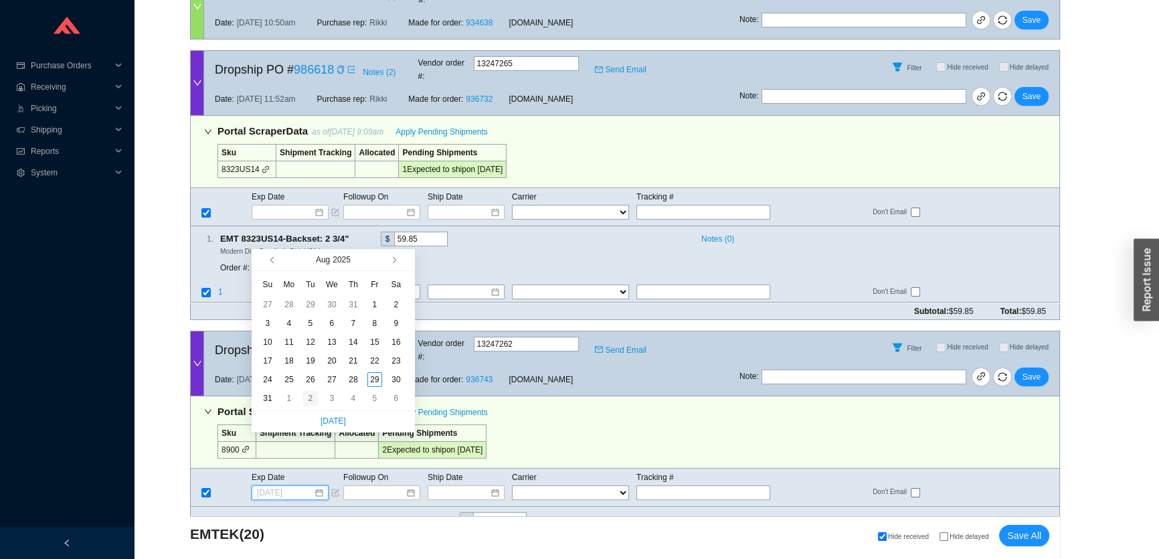
type input "9/2/2025"
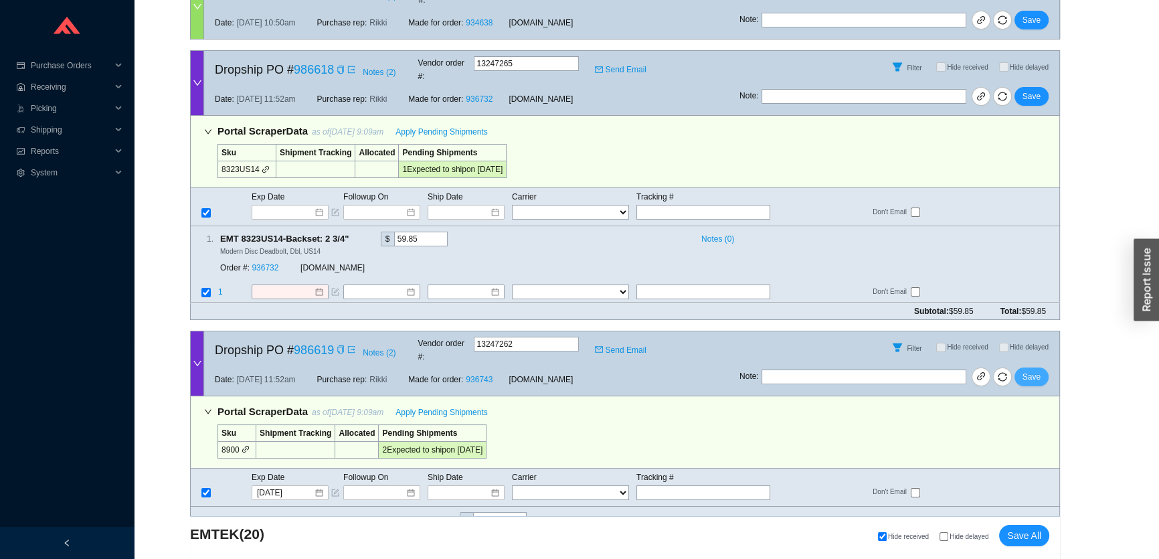
click at [1044, 368] on button "Save" at bounding box center [1032, 377] width 34 height 19
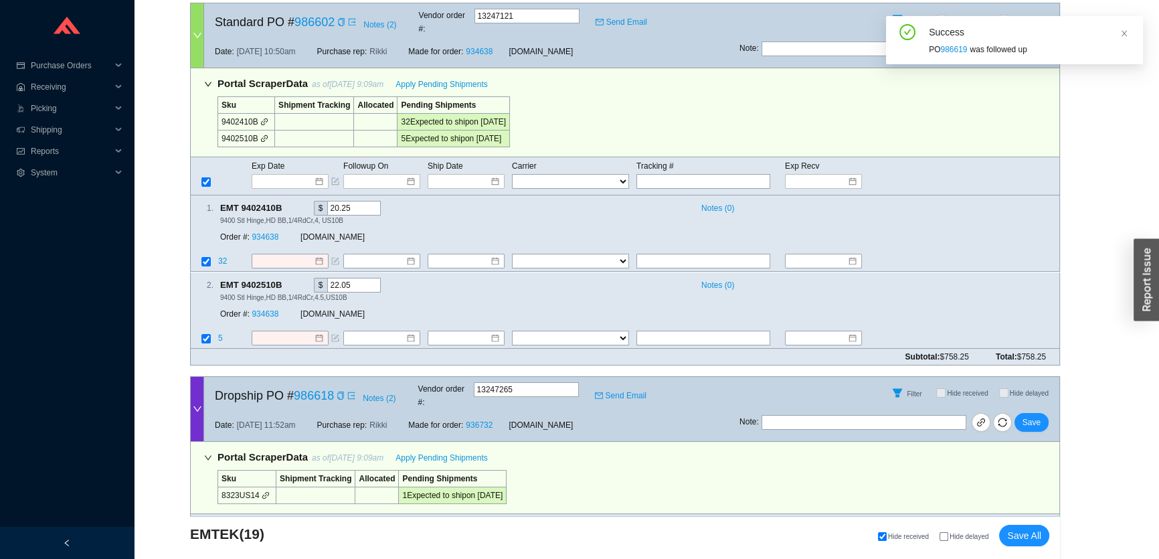
scroll to position [6057, 0]
click at [301, 533] on input at bounding box center [285, 539] width 57 height 13
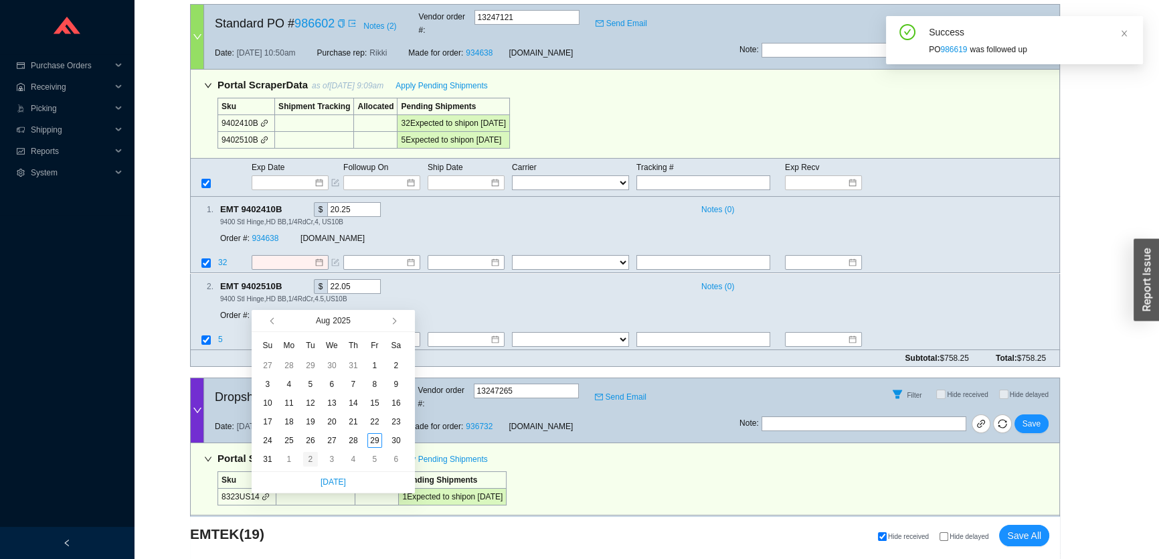
type input "9/2/2025"
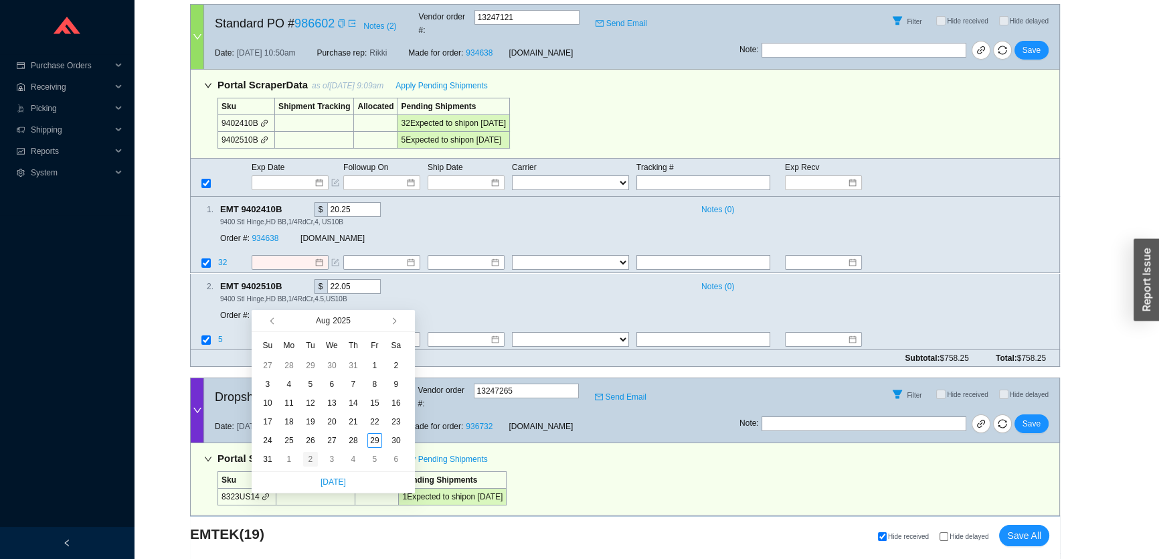
click at [315, 459] on div "2" at bounding box center [310, 459] width 15 height 15
type input "9/2/2025"
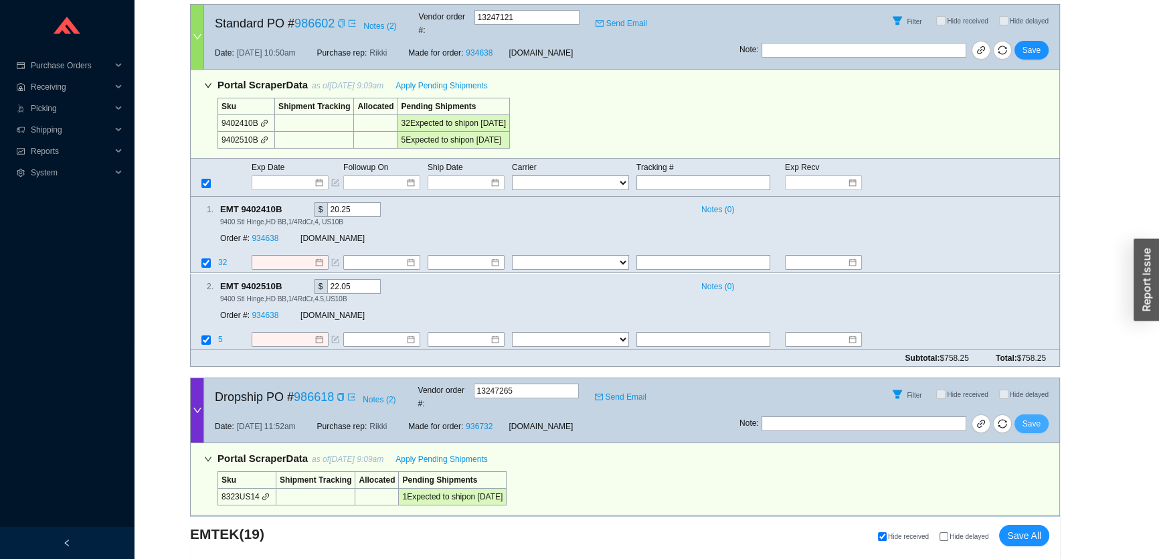
click at [1028, 417] on span "Save" at bounding box center [1032, 423] width 18 height 13
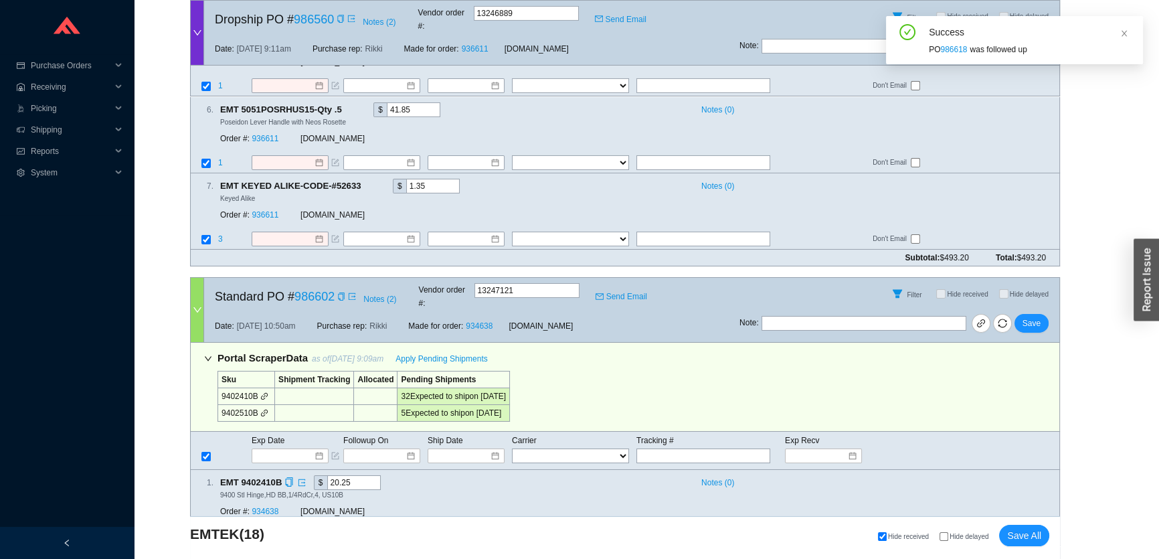
scroll to position [5790, 0]
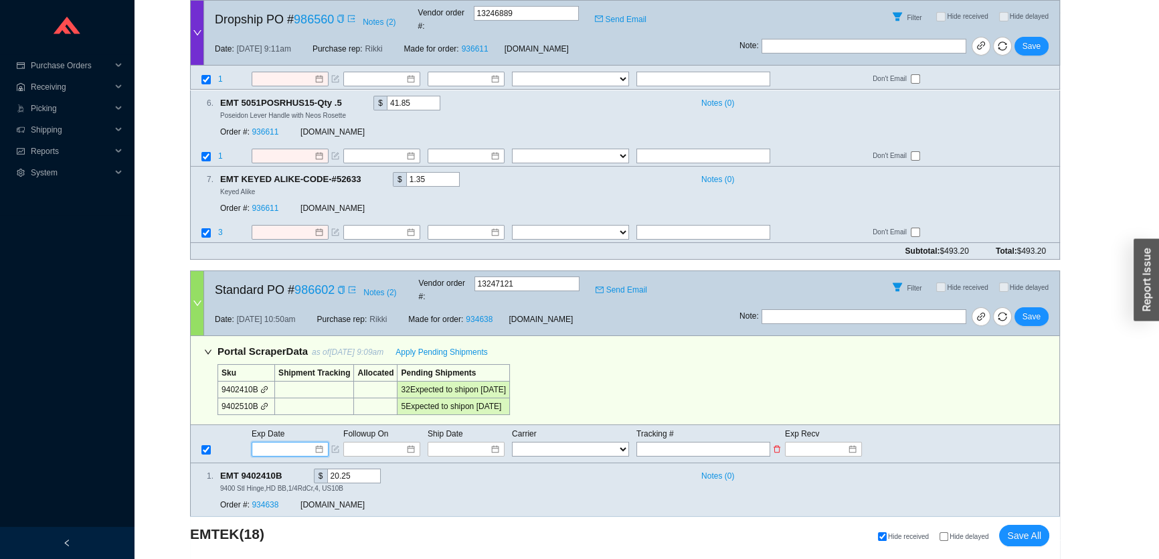
click at [281, 442] on input at bounding box center [285, 448] width 57 height 13
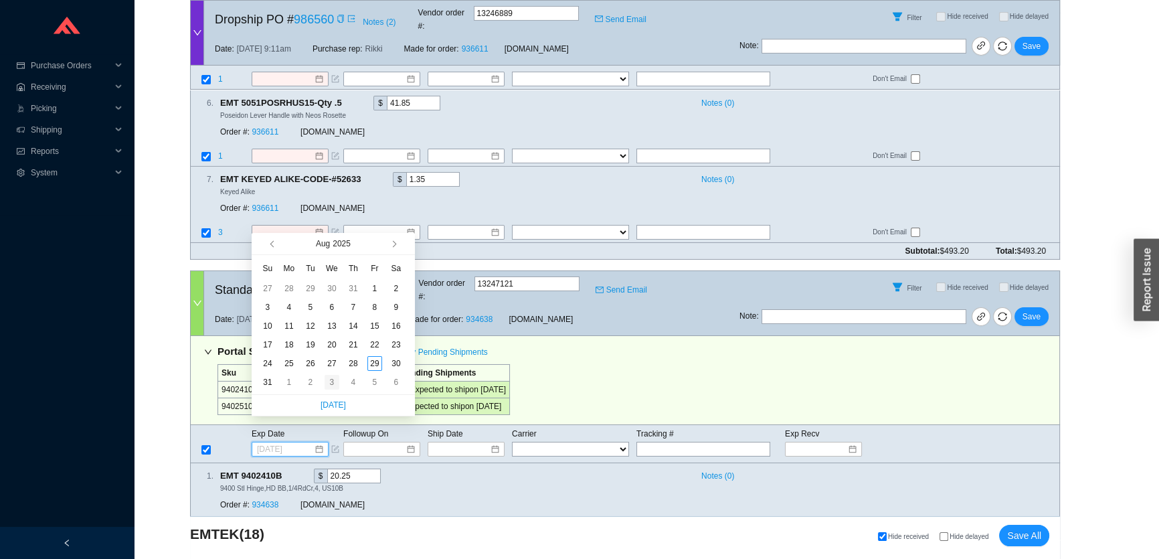
type input "9/3/2025"
click at [325, 382] on div "3" at bounding box center [332, 382] width 15 height 15
type input "9/3/2025"
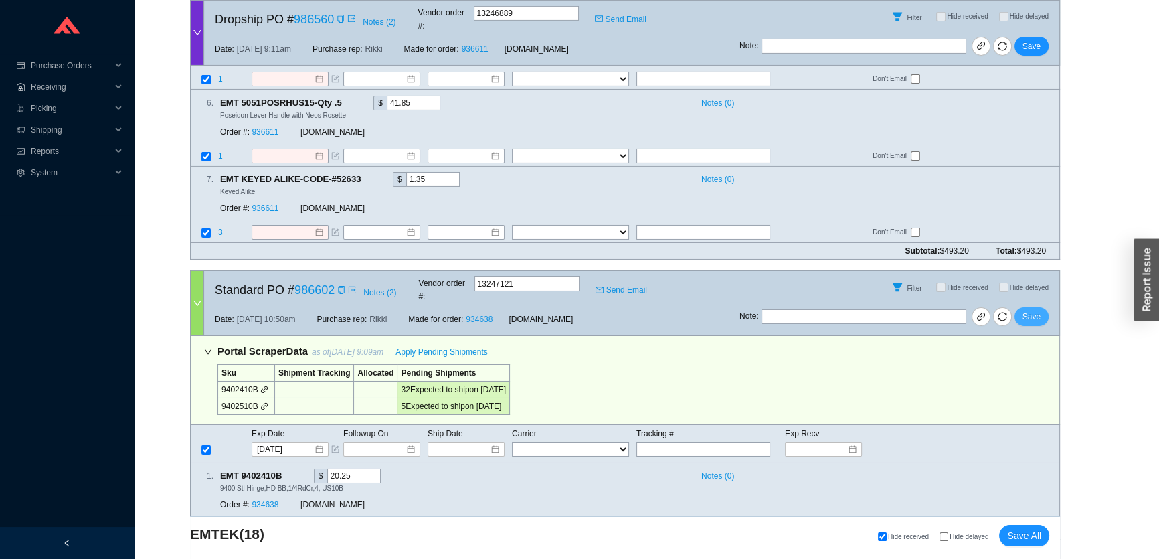
click at [1039, 310] on span "Save" at bounding box center [1032, 316] width 18 height 13
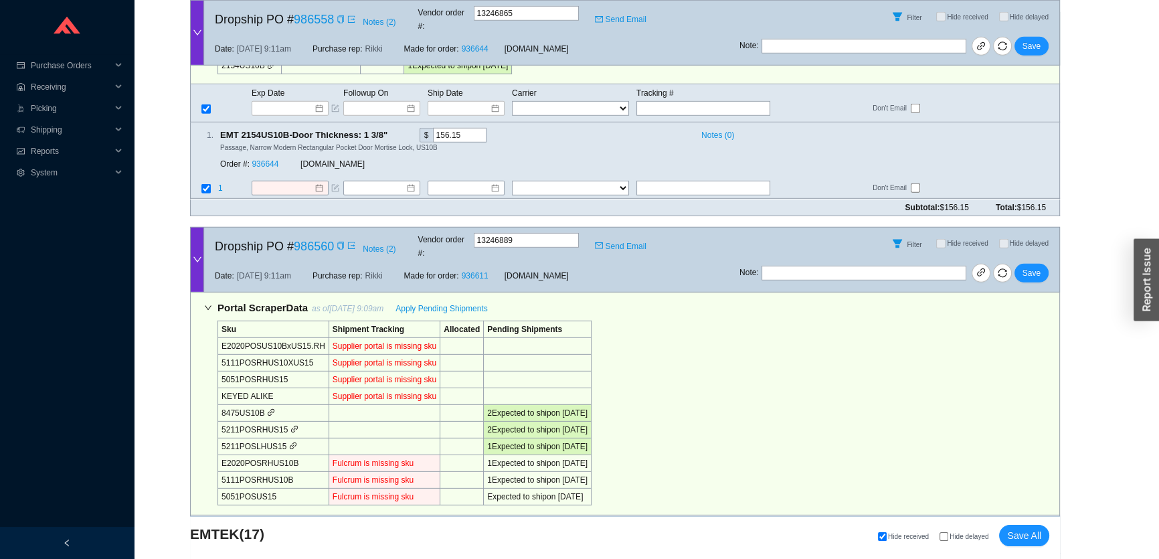
scroll to position [4943, 0]
click at [297, 534] on input at bounding box center [285, 540] width 57 height 13
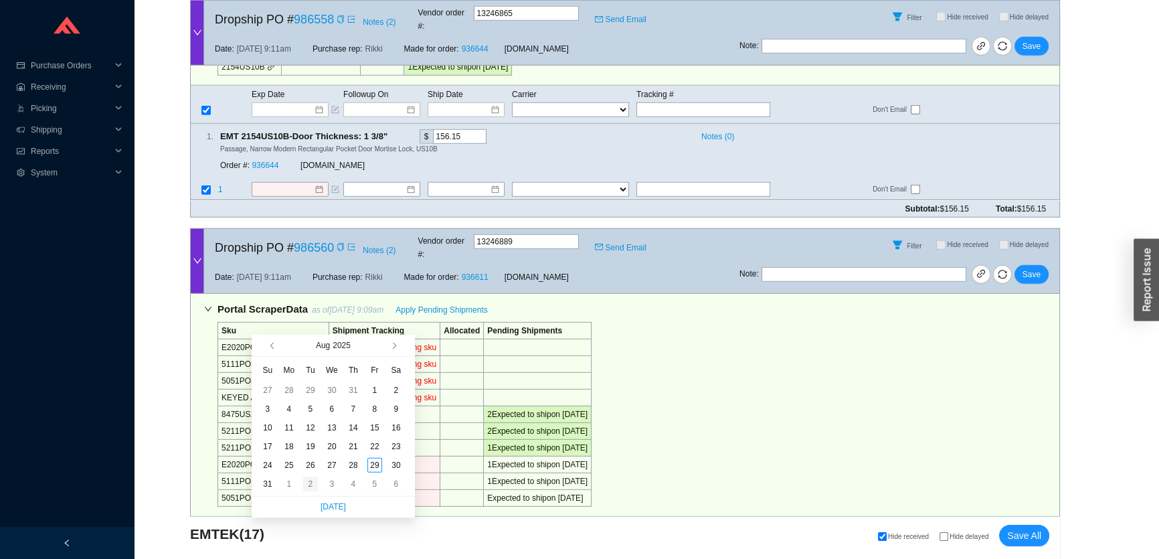
type input "[DATE]"
click at [313, 485] on div "2" at bounding box center [310, 484] width 15 height 15
type input "[DATE]"
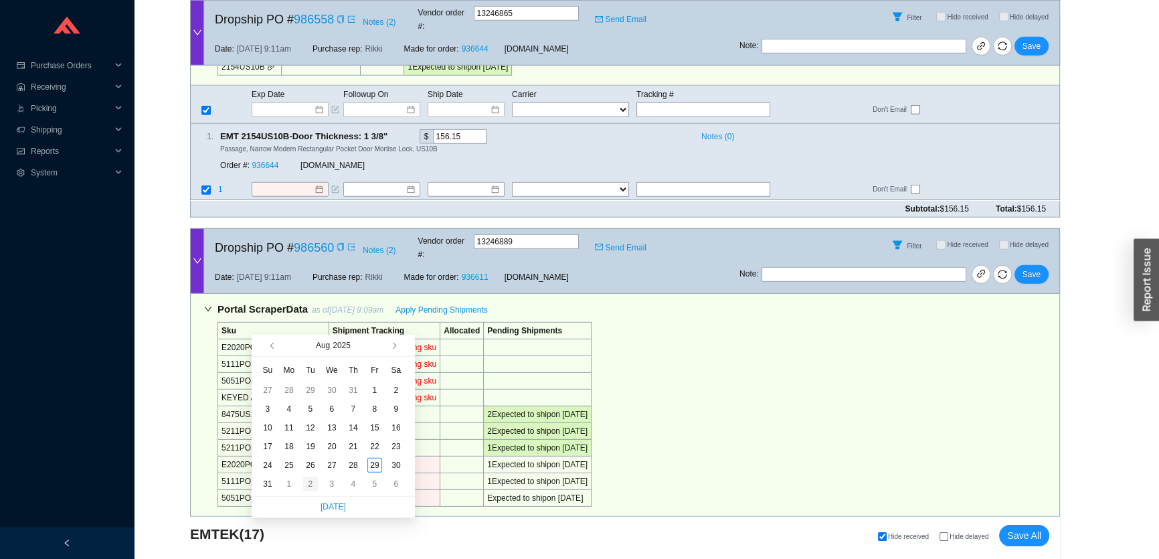
type input "[DATE]"
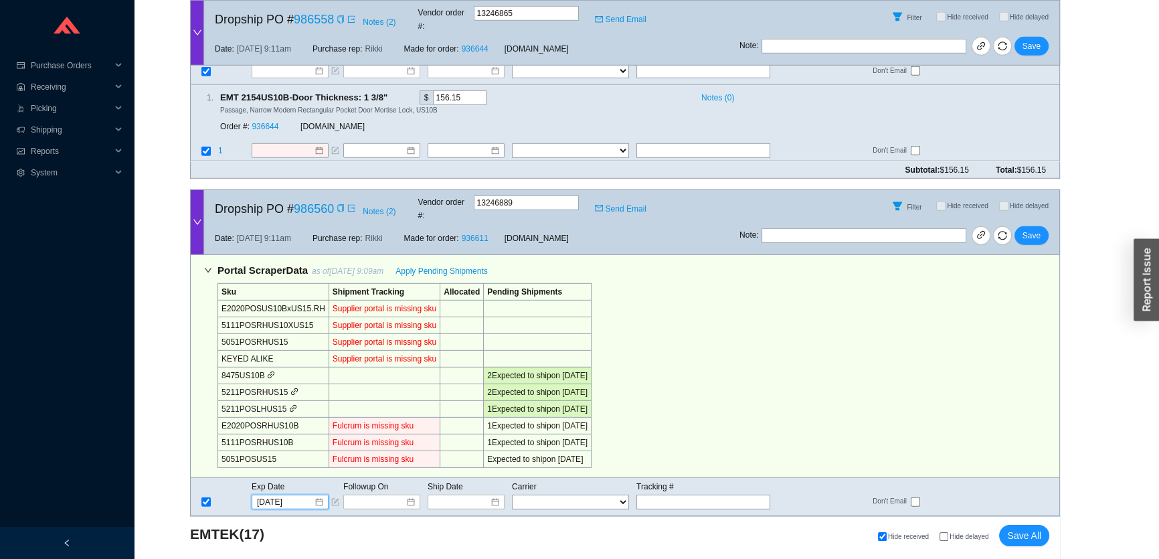
scroll to position [5004, 0]
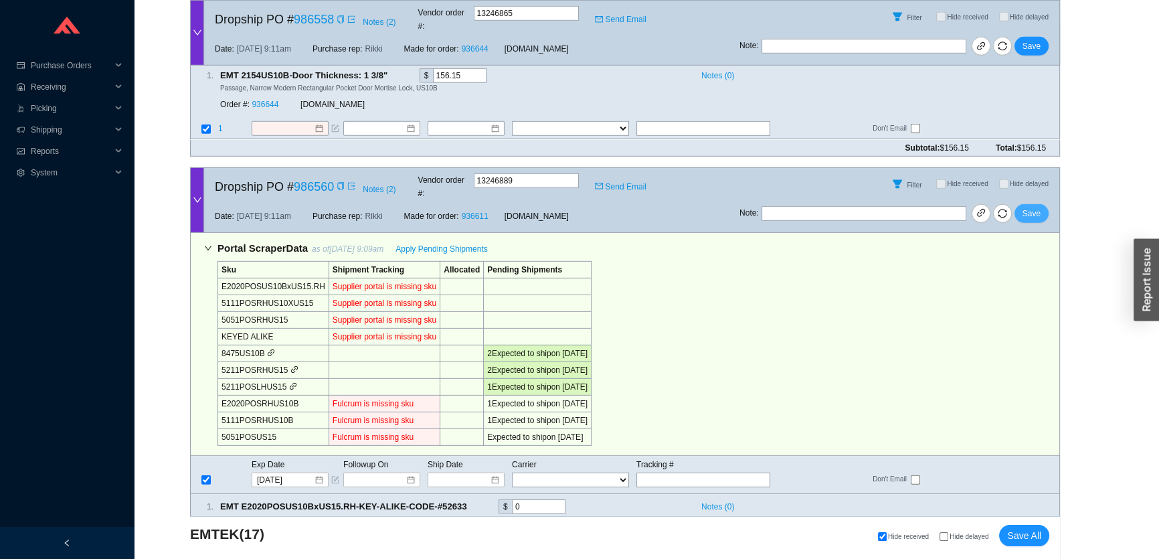
click at [1034, 207] on span "Save" at bounding box center [1032, 213] width 18 height 13
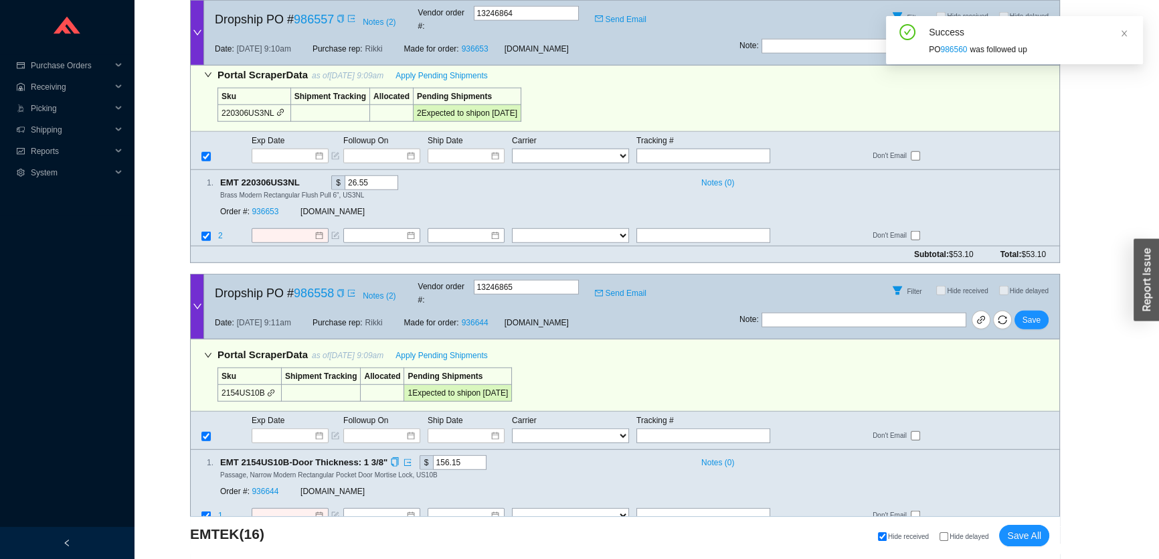
scroll to position [4612, 0]
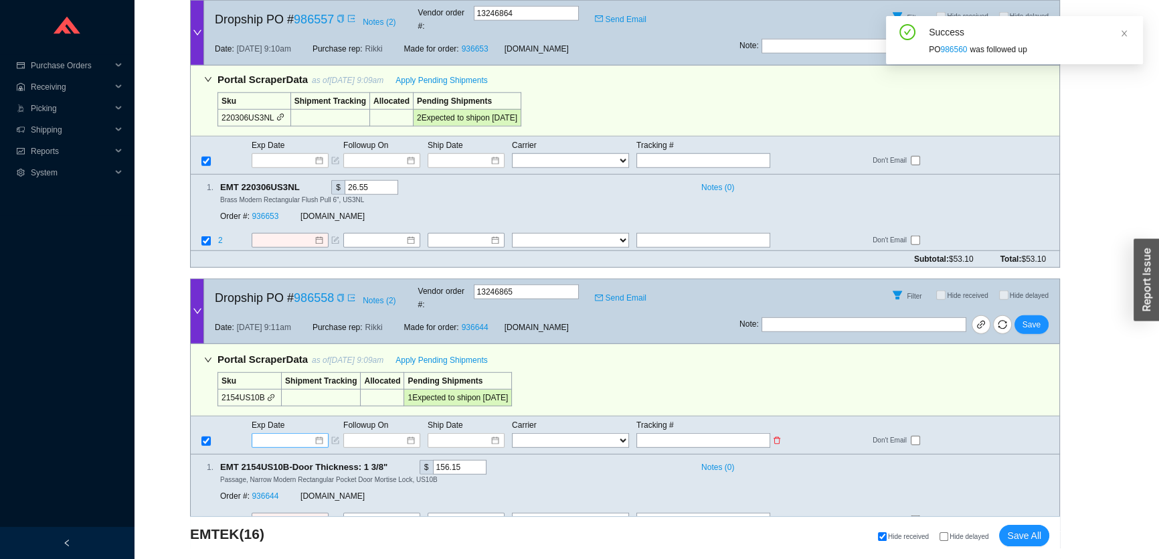
click at [285, 434] on input at bounding box center [285, 440] width 57 height 13
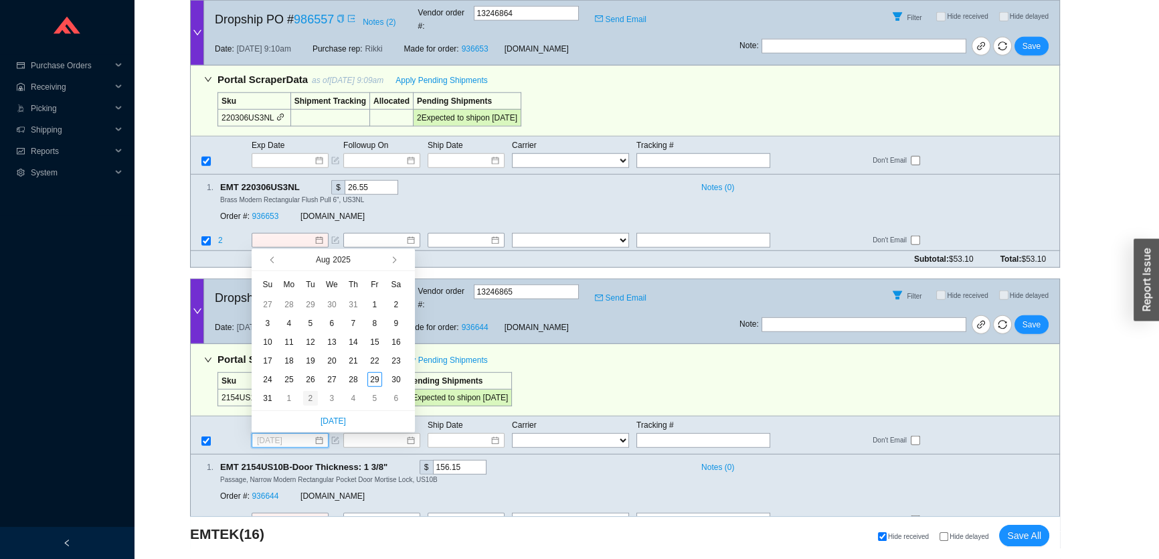
type input "[DATE]"
click at [313, 396] on div "2" at bounding box center [310, 398] width 15 height 15
type input "9/2/2025"
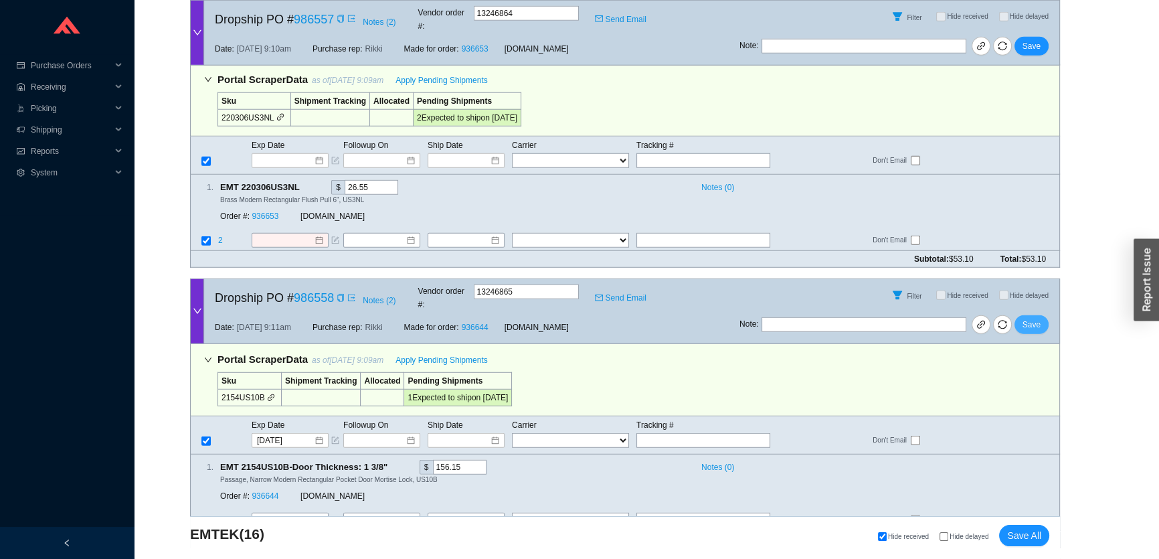
click at [1031, 318] on span "Save" at bounding box center [1032, 324] width 18 height 13
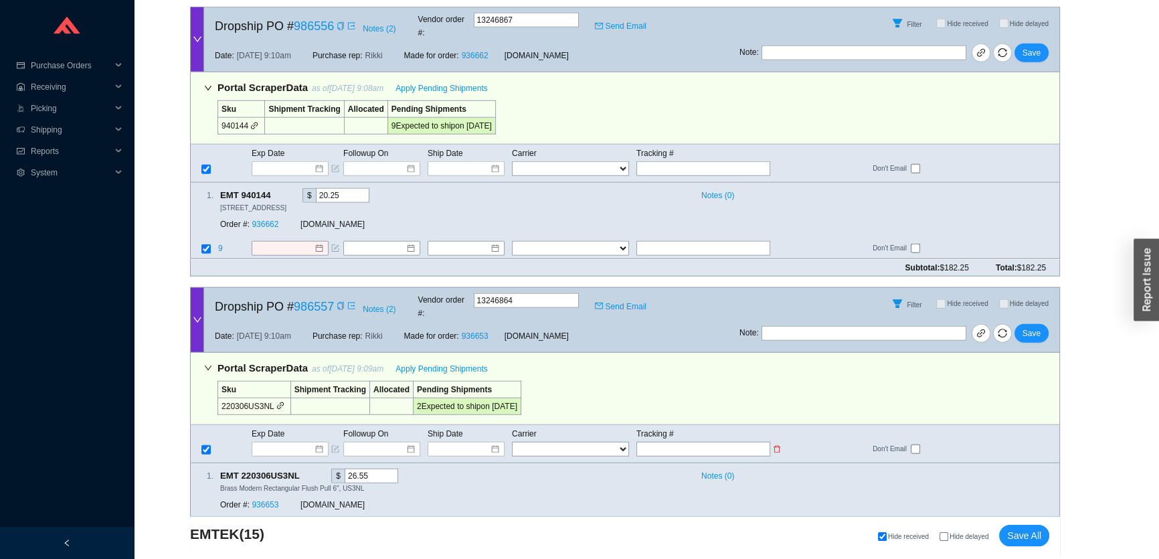
scroll to position [4345, 0]
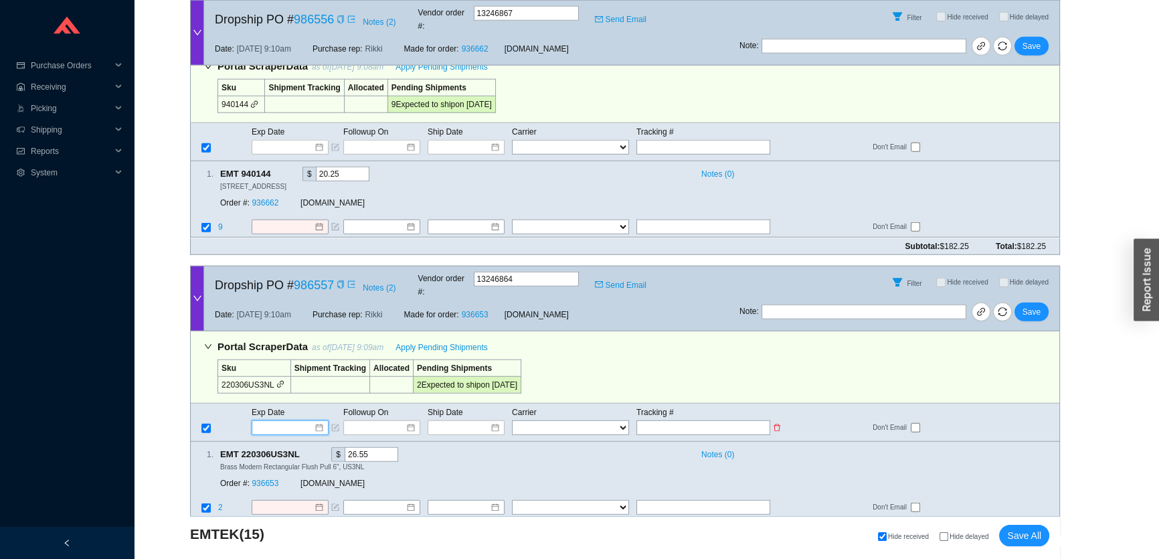
click at [299, 421] on input at bounding box center [285, 427] width 57 height 13
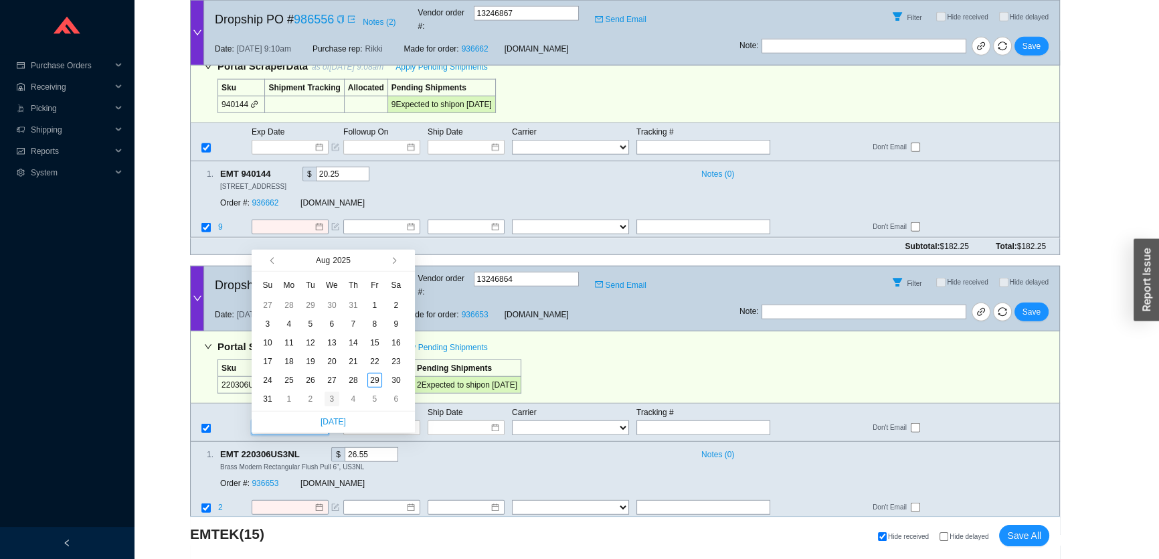
type input "9/3/2025"
click at [324, 399] on td "3" at bounding box center [331, 399] width 21 height 19
type input "9/3/2025"
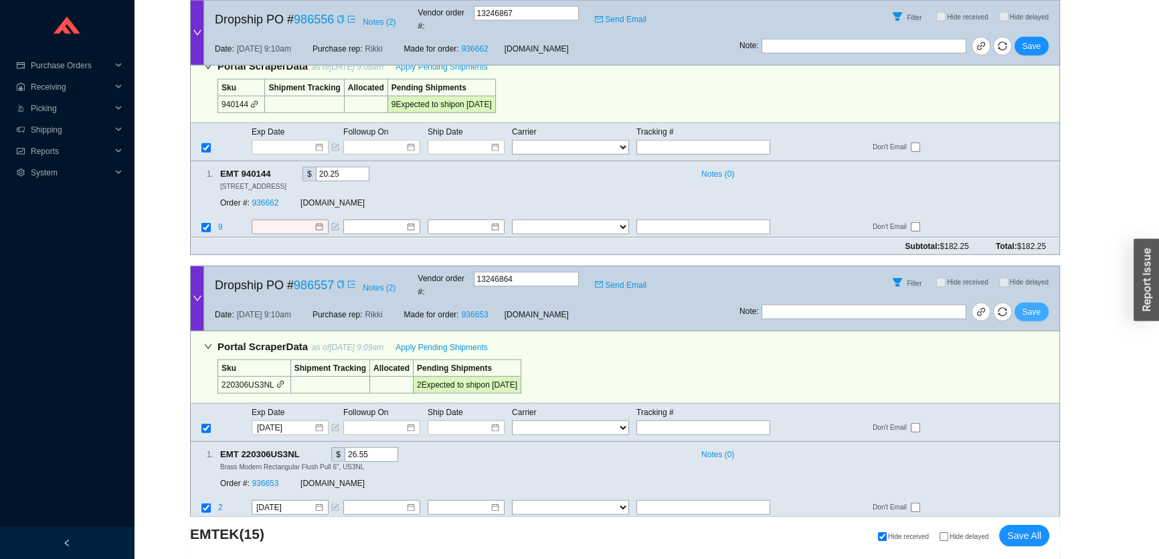
click at [1028, 305] on span "Save" at bounding box center [1032, 311] width 18 height 13
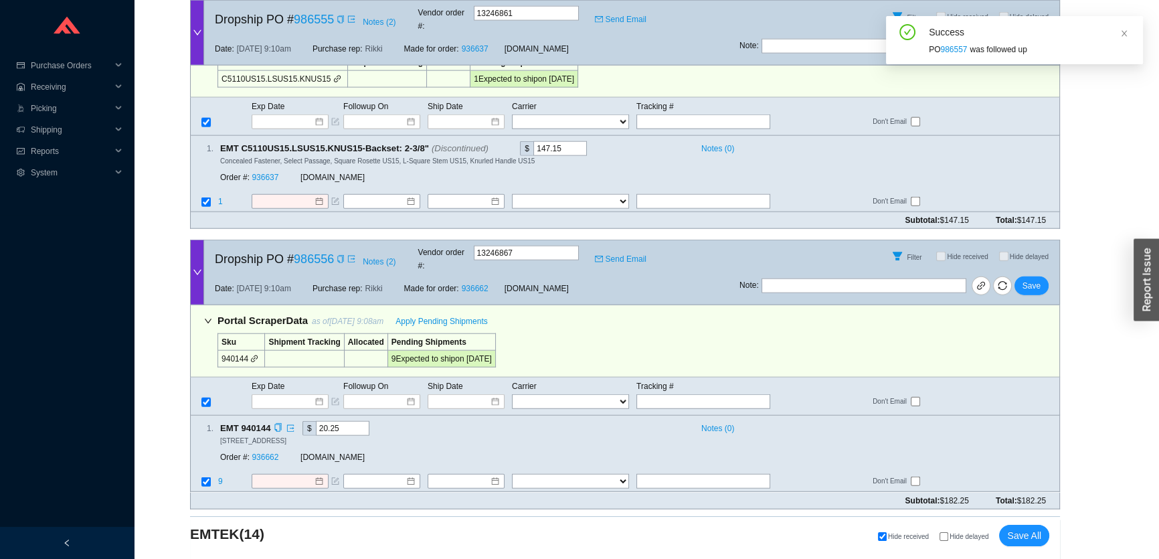
scroll to position [4201, 0]
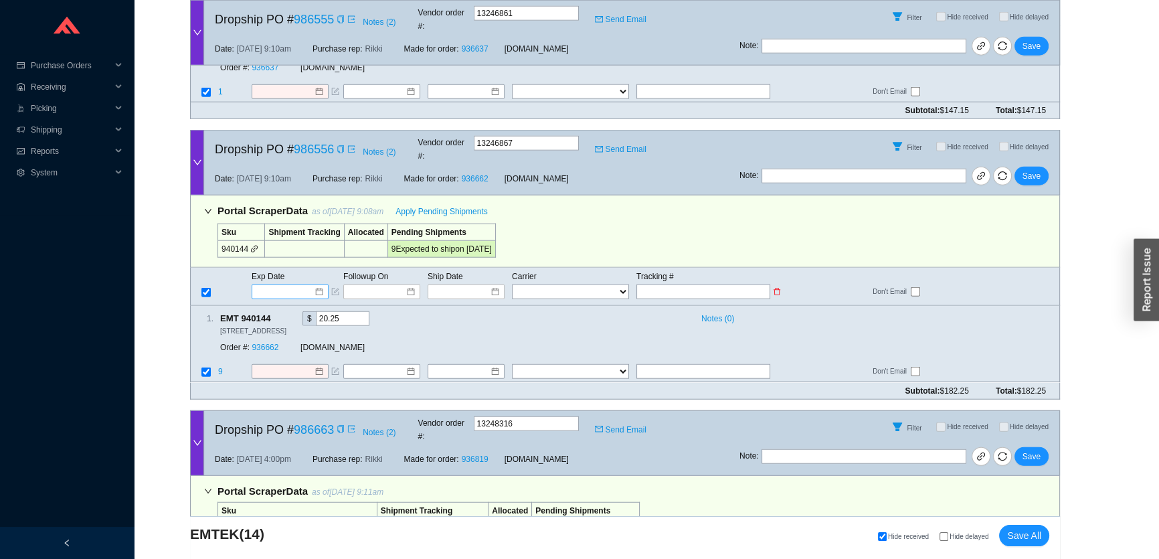
click at [297, 285] on input at bounding box center [285, 291] width 57 height 13
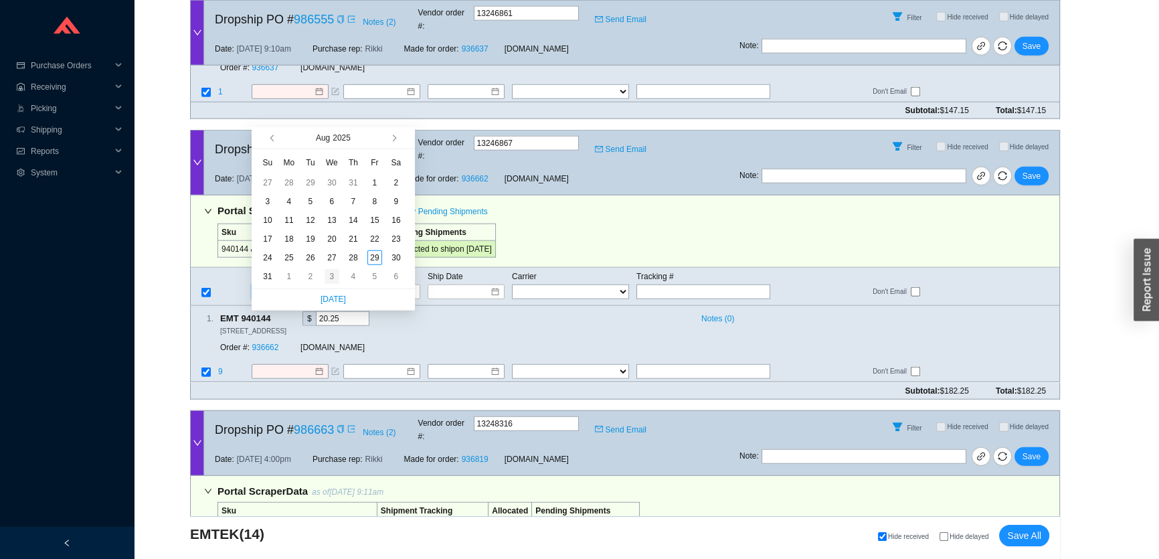
type input "9/3/2025"
click at [327, 278] on div "3" at bounding box center [332, 276] width 15 height 15
type input "9/3/2025"
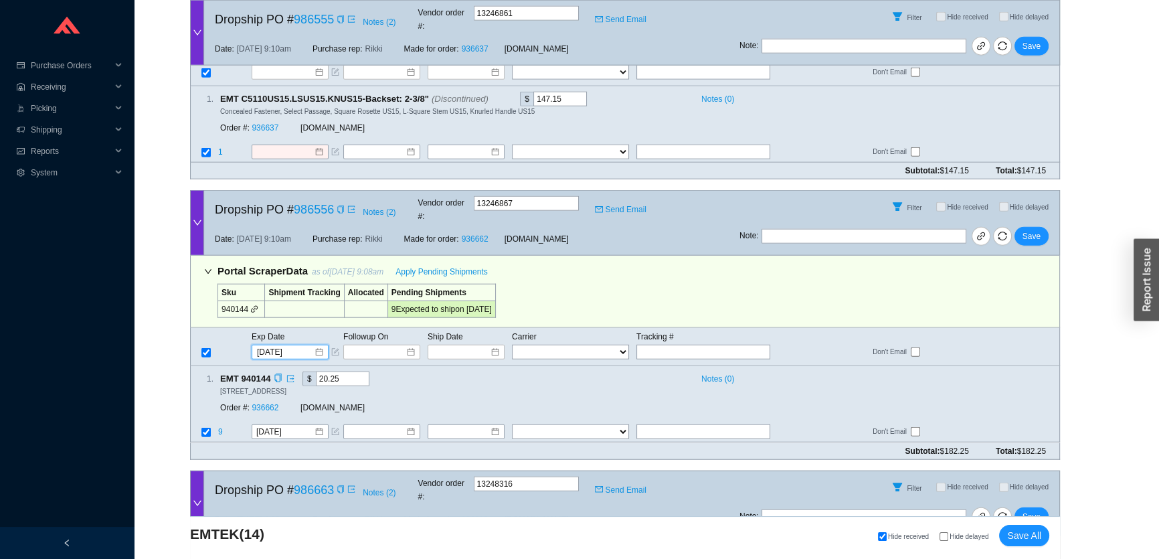
scroll to position [4140, 0]
click at [1036, 228] on button "Save" at bounding box center [1032, 237] width 34 height 19
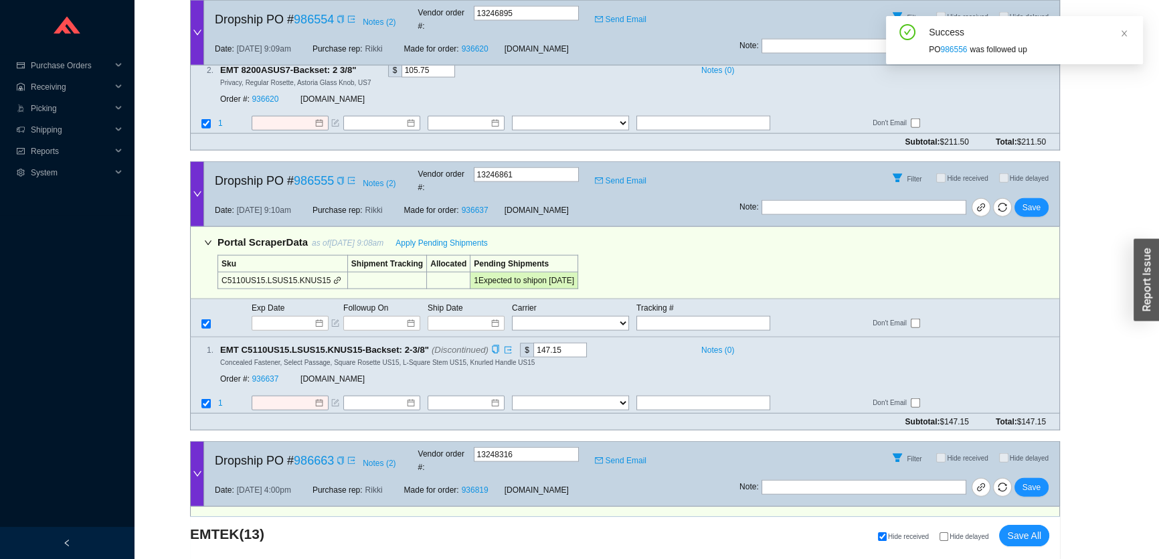
scroll to position [3873, 0]
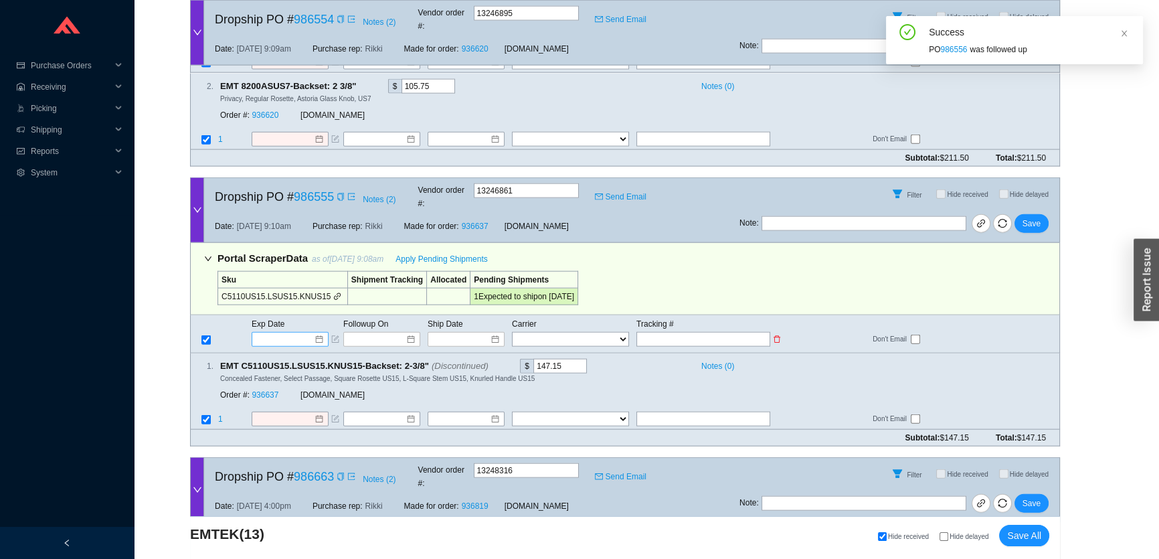
click at [296, 333] on input at bounding box center [285, 339] width 57 height 13
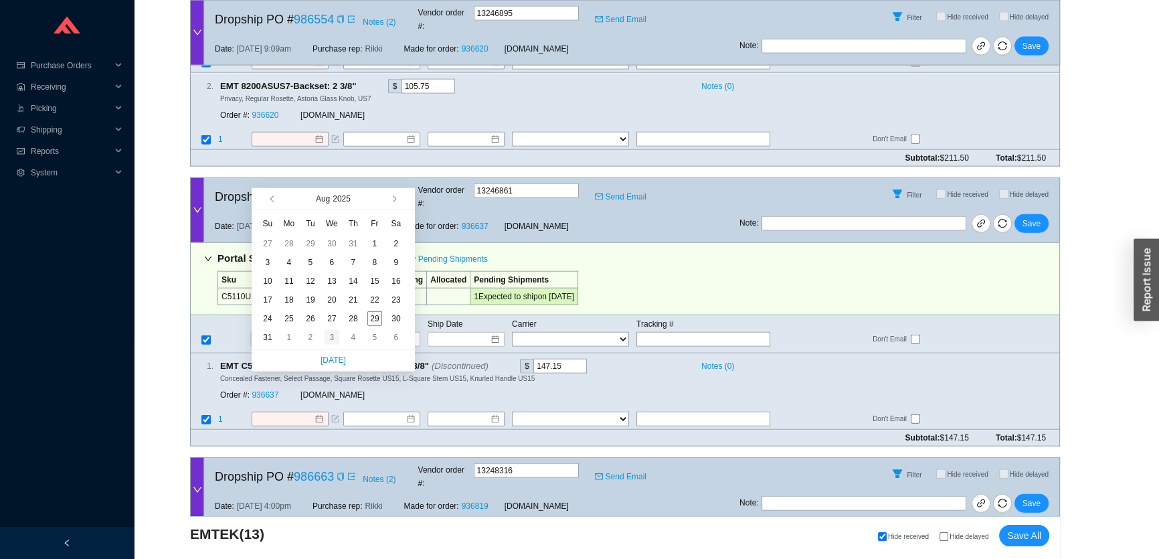
type input "9/3/2025"
drag, startPoint x: 325, startPoint y: 335, endPoint x: 324, endPoint y: 309, distance: 26.1
click at [325, 335] on div "3" at bounding box center [332, 337] width 15 height 15
type input "9/3/2025"
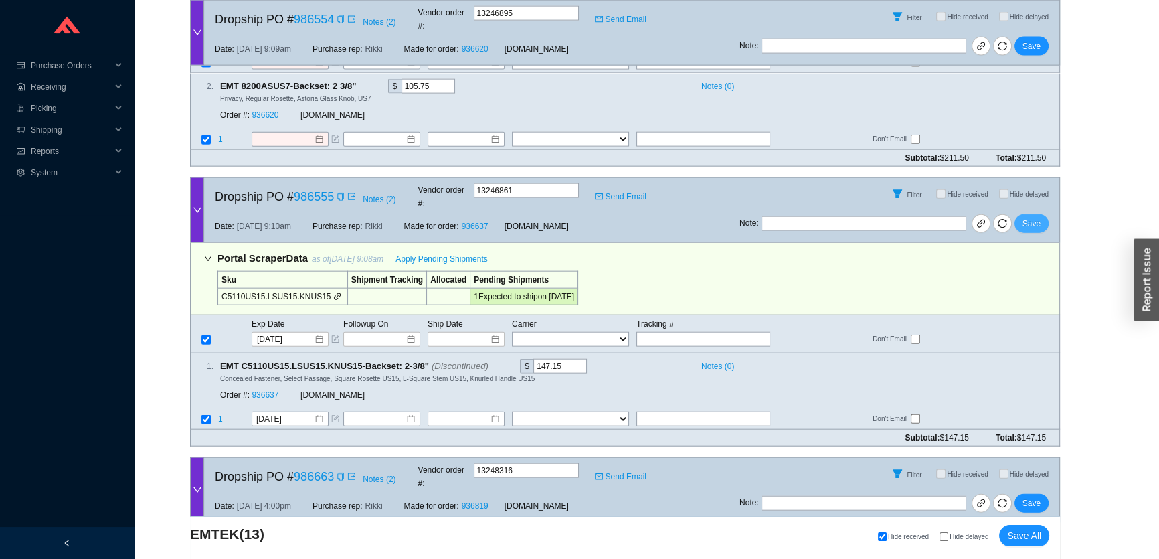
click at [1036, 217] on span "Save" at bounding box center [1032, 223] width 18 height 13
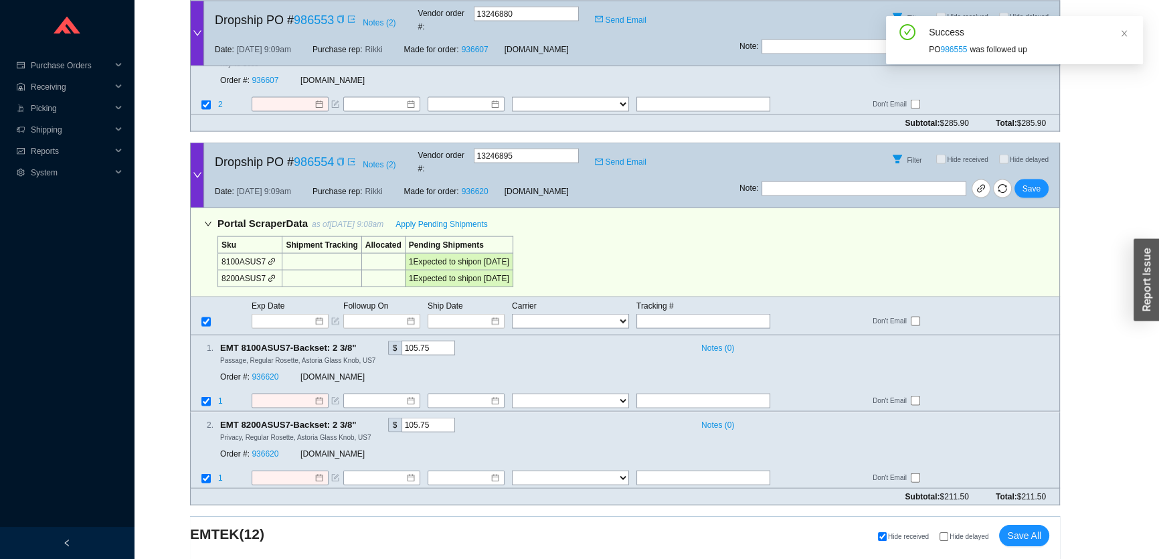
scroll to position [3485, 0]
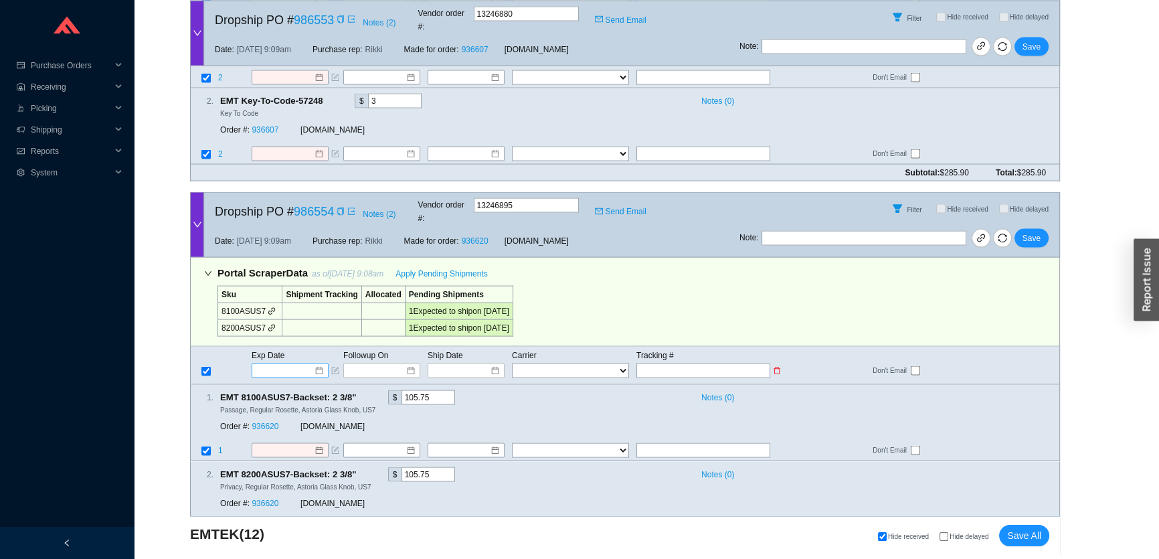
click at [291, 364] on input at bounding box center [285, 370] width 57 height 13
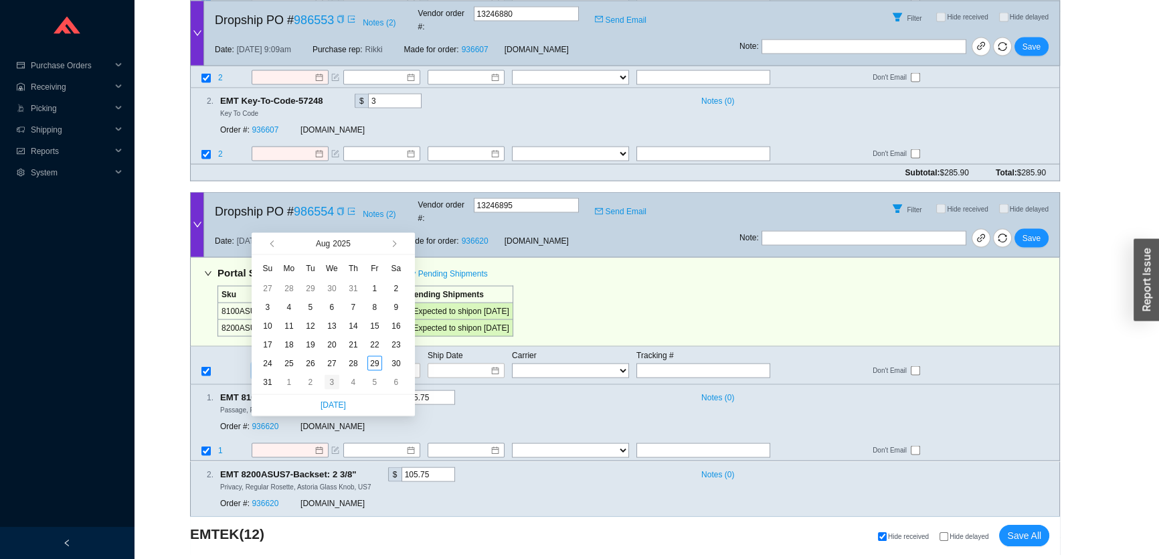
type input "9/3/2025"
click at [325, 384] on div "3" at bounding box center [332, 382] width 15 height 15
type input "9/3/2025"
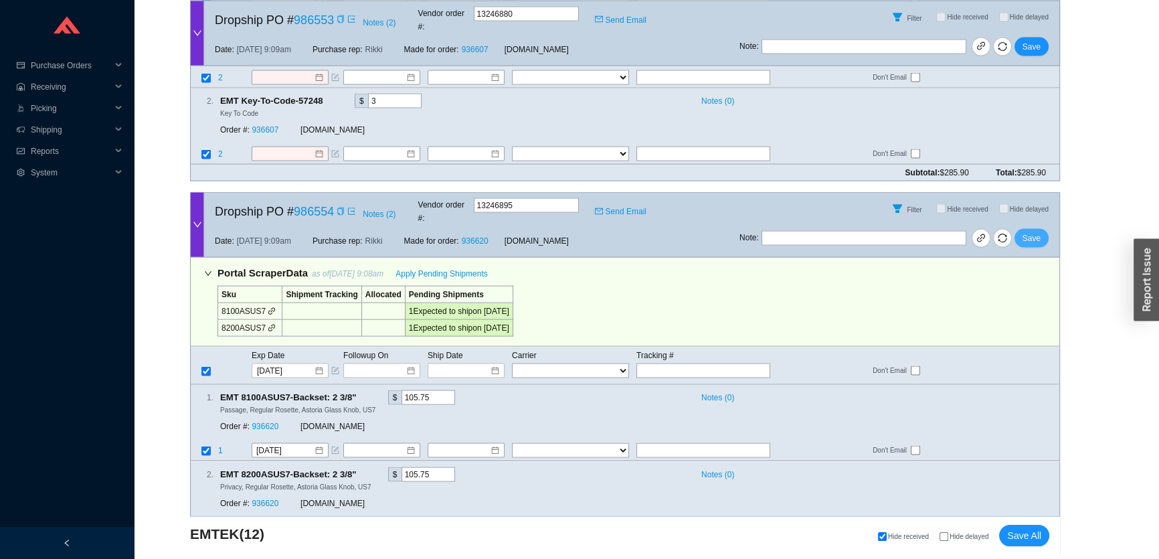
click at [1028, 229] on button "Save" at bounding box center [1032, 238] width 34 height 19
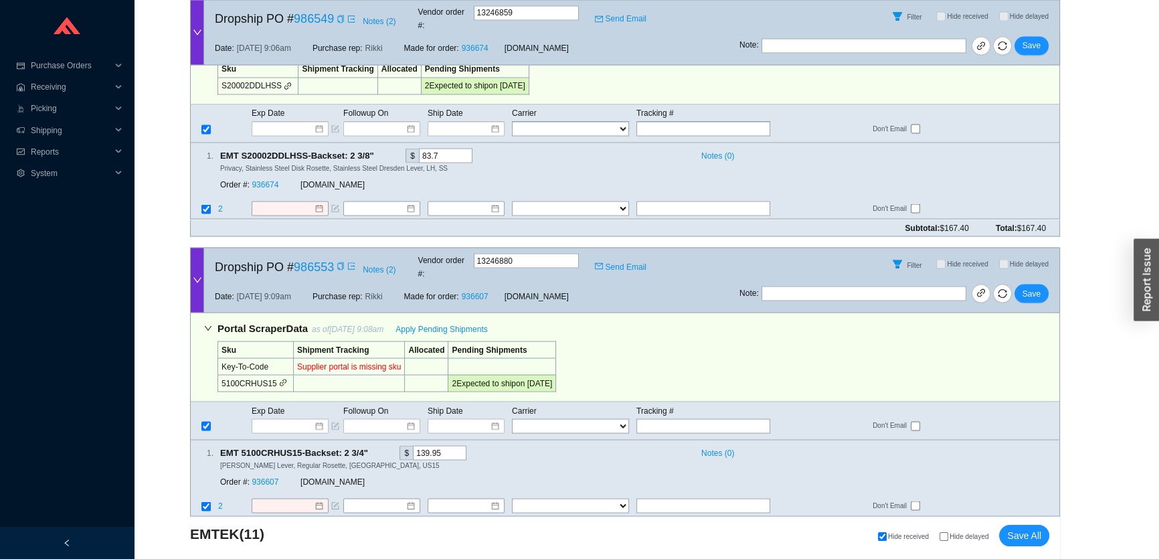
scroll to position [3125, 0]
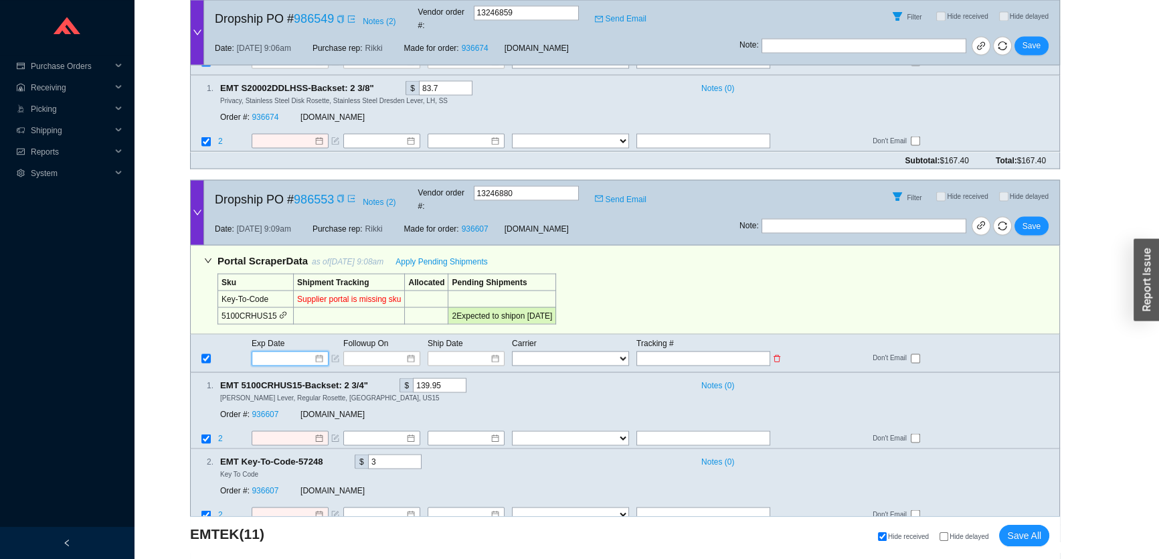
click at [308, 351] on input at bounding box center [285, 357] width 57 height 13
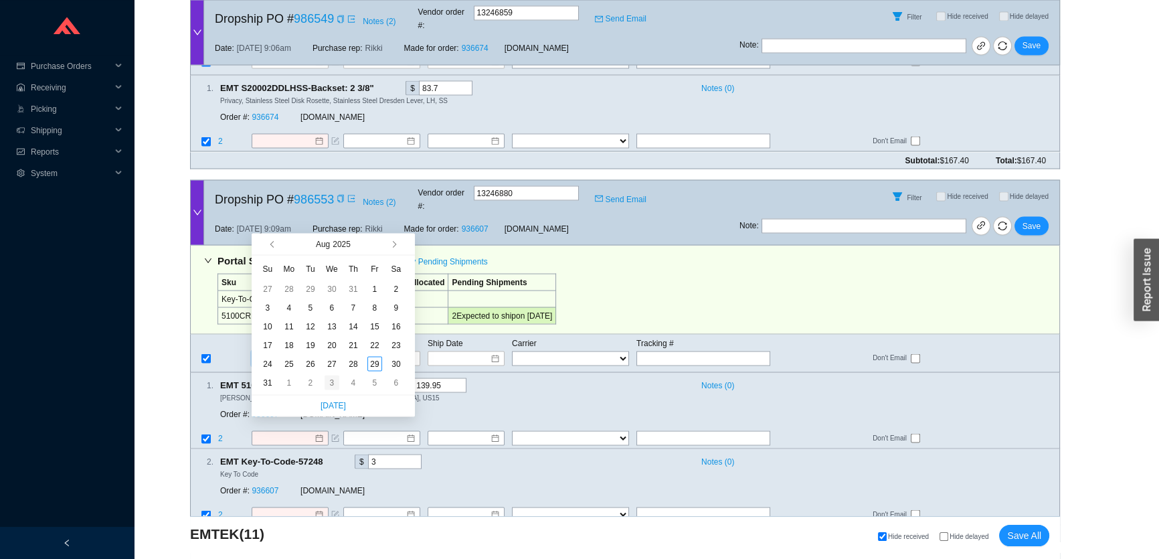
type input "9/3/2025"
click at [326, 384] on div "3" at bounding box center [332, 382] width 15 height 15
type input "9/3/2025"
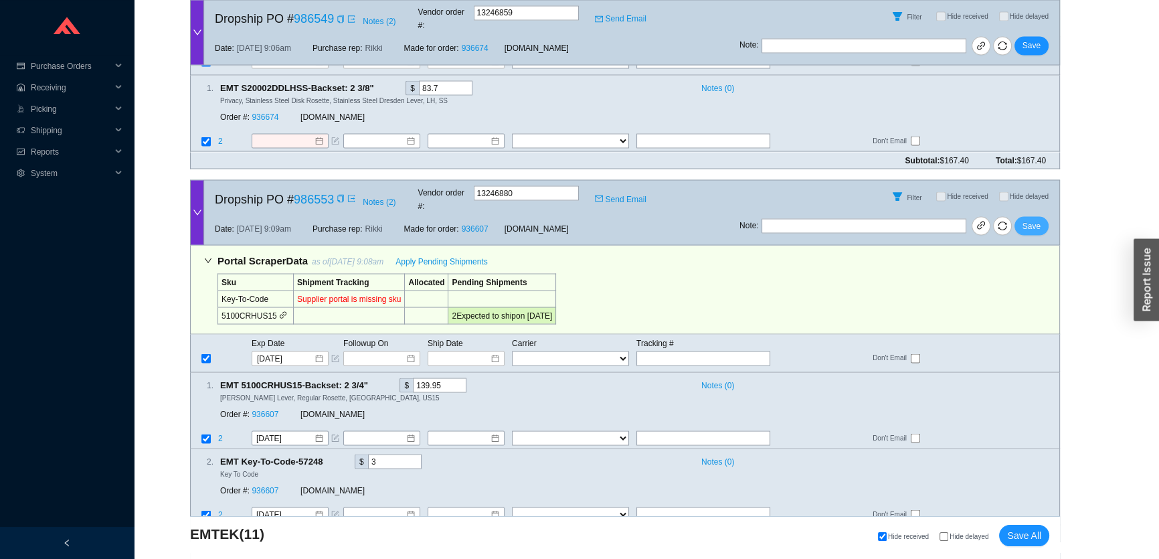
click at [1036, 219] on span "Save" at bounding box center [1032, 225] width 18 height 13
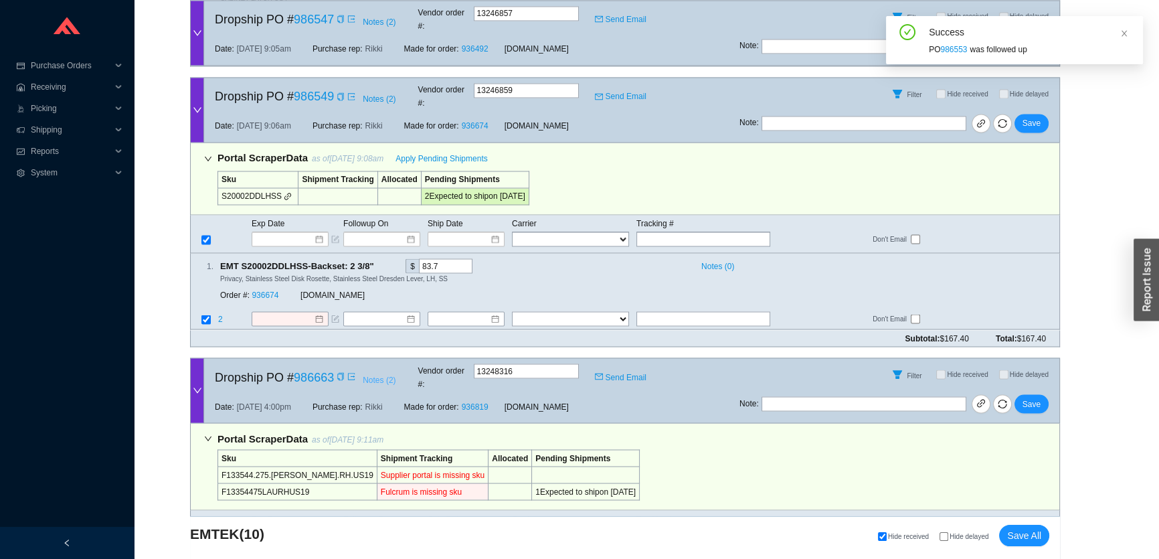
scroll to position [2886, 0]
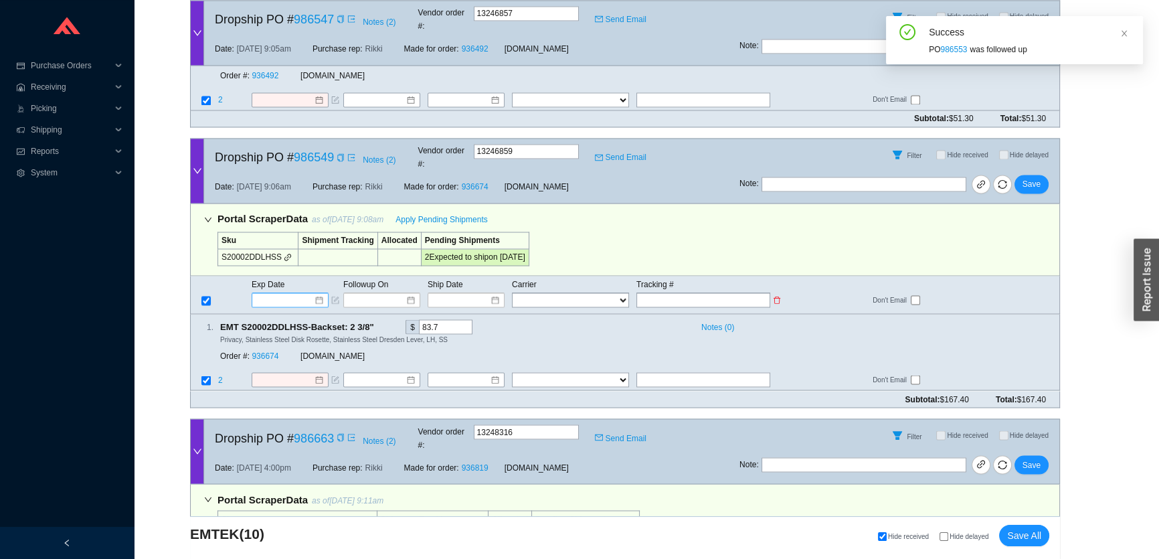
click at [289, 293] on input at bounding box center [285, 299] width 57 height 13
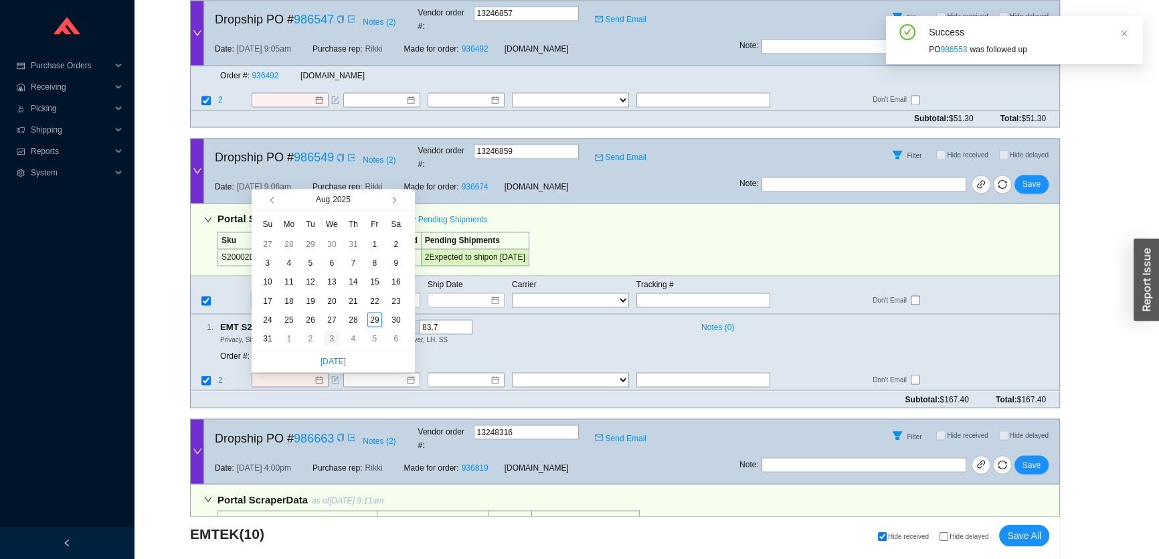
type input "9/3/2025"
click at [331, 335] on div "3" at bounding box center [332, 338] width 15 height 15
type input "9/3/2025"
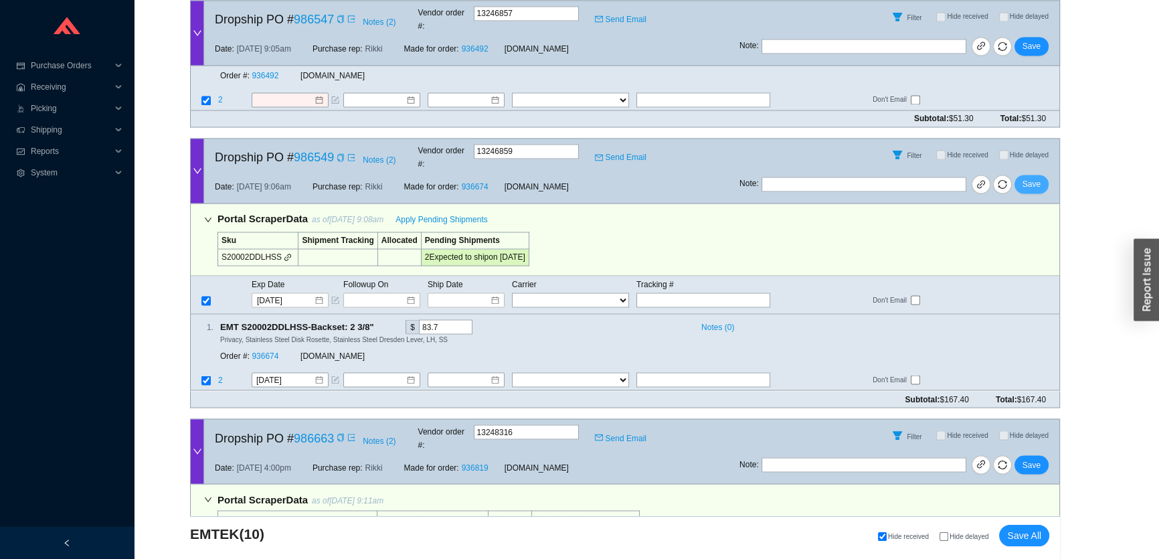
click at [1030, 177] on span "Save" at bounding box center [1032, 183] width 18 height 13
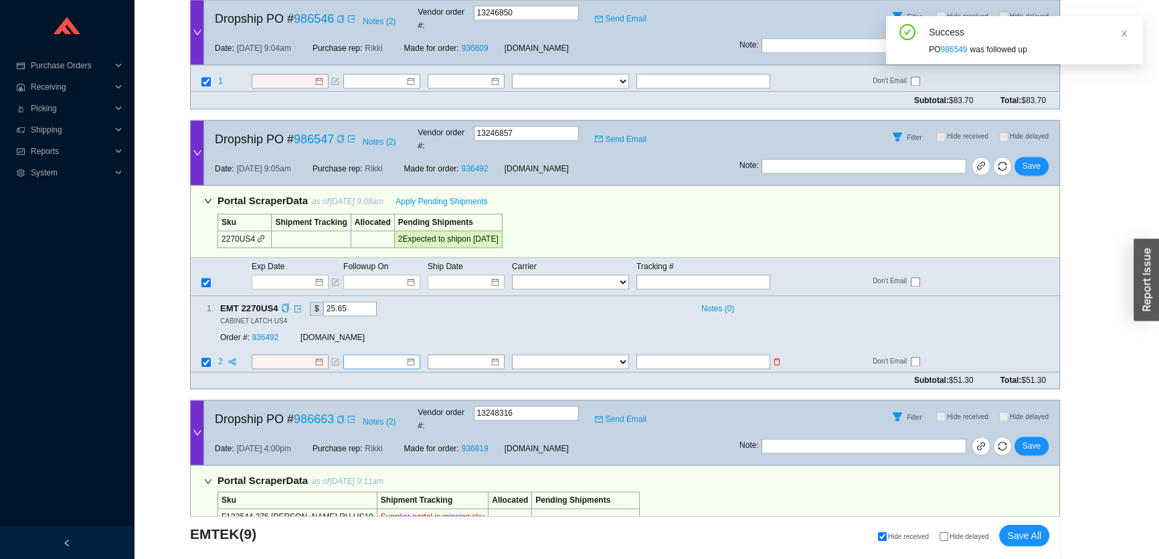
scroll to position [2559, 0]
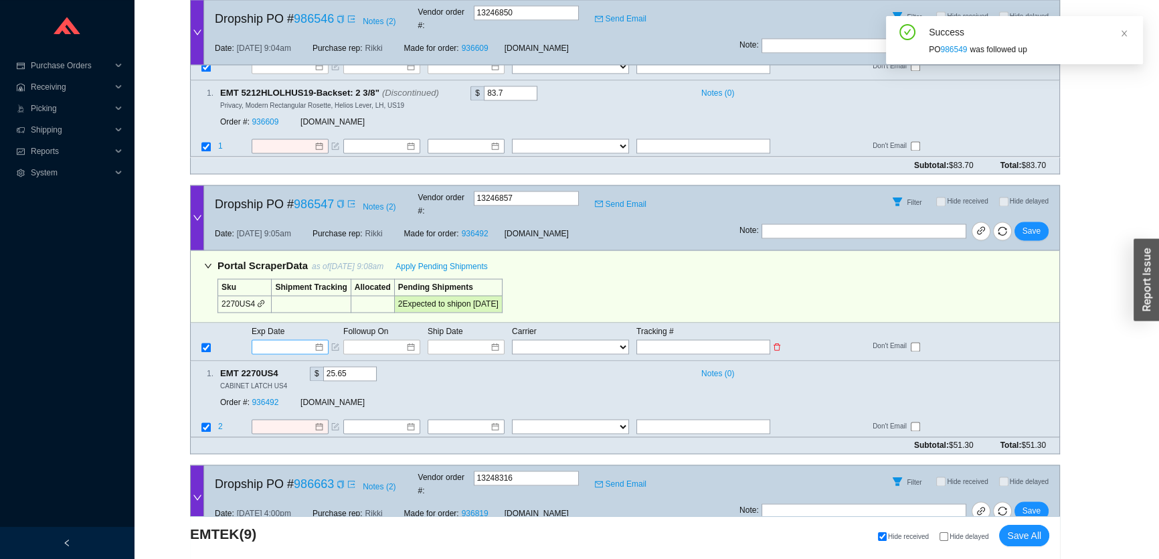
click at [286, 340] on input at bounding box center [285, 346] width 57 height 13
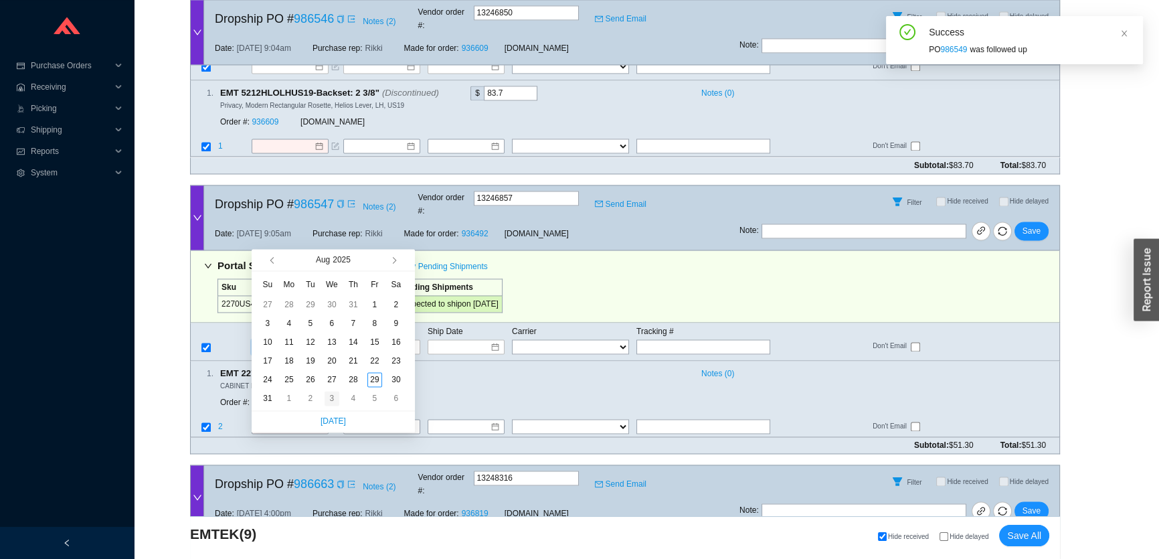
type input "9/3/2025"
click at [325, 396] on div "3" at bounding box center [332, 398] width 15 height 15
type input "9/3/2025"
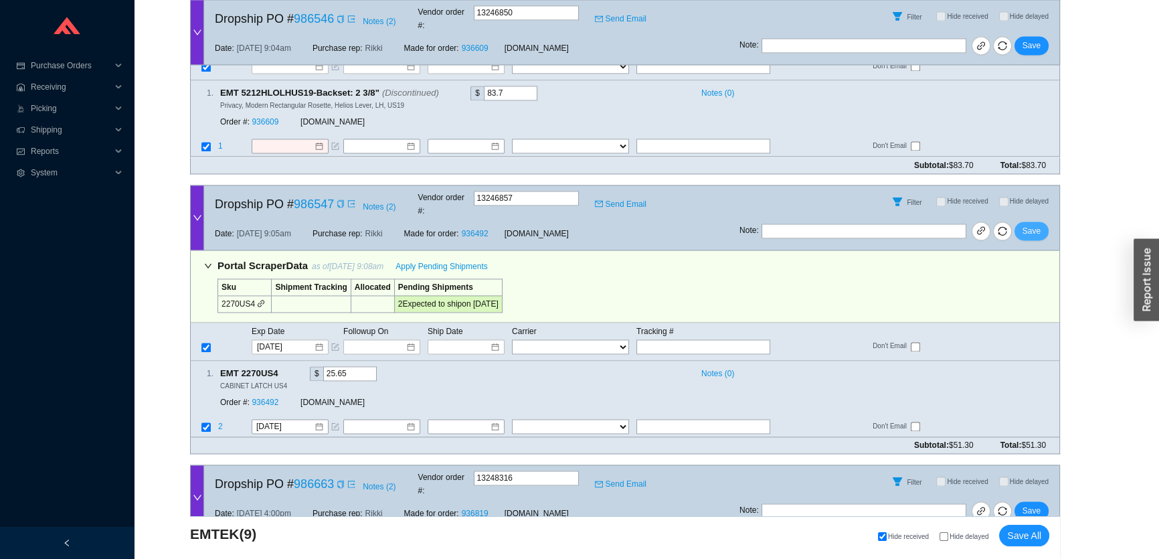
click at [1038, 224] on span "Save" at bounding box center [1032, 230] width 18 height 13
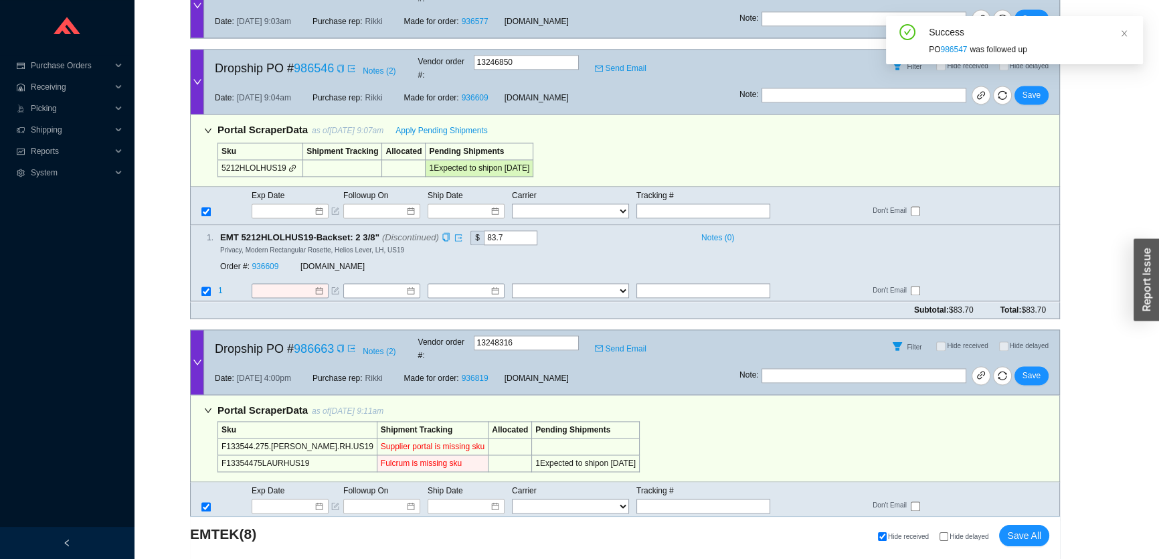
scroll to position [2354, 0]
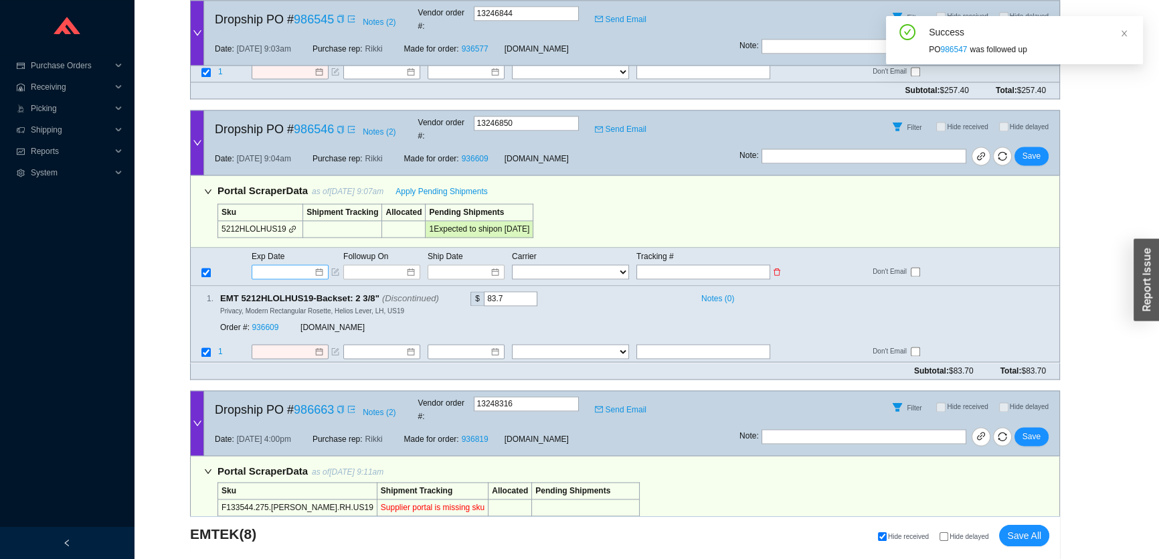
click at [297, 265] on input at bounding box center [285, 271] width 57 height 13
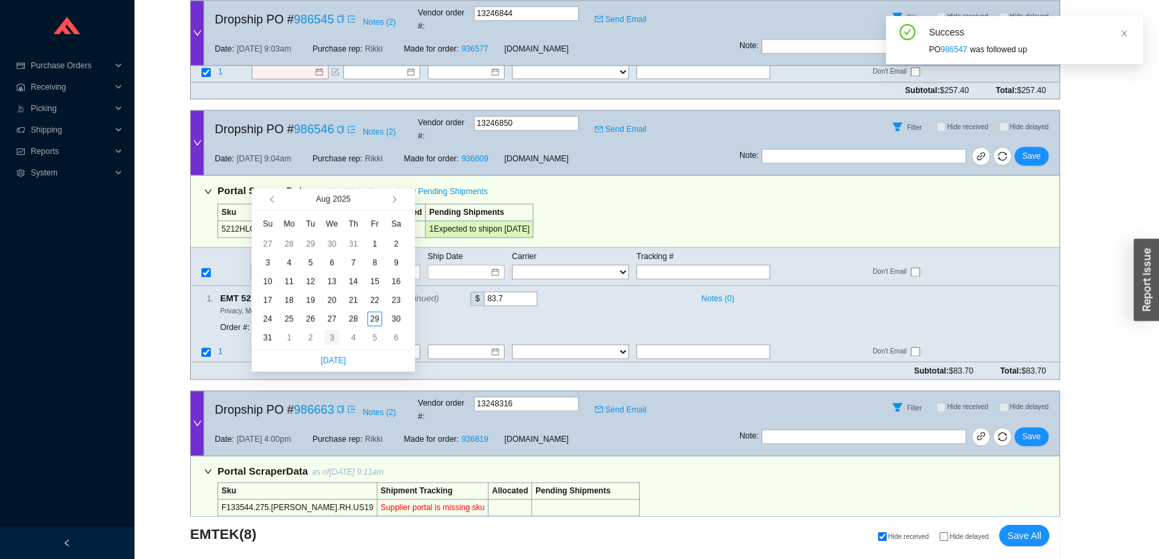
type input "9/3/2025"
click at [328, 341] on div "3" at bounding box center [332, 337] width 15 height 15
type input "9/3/2025"
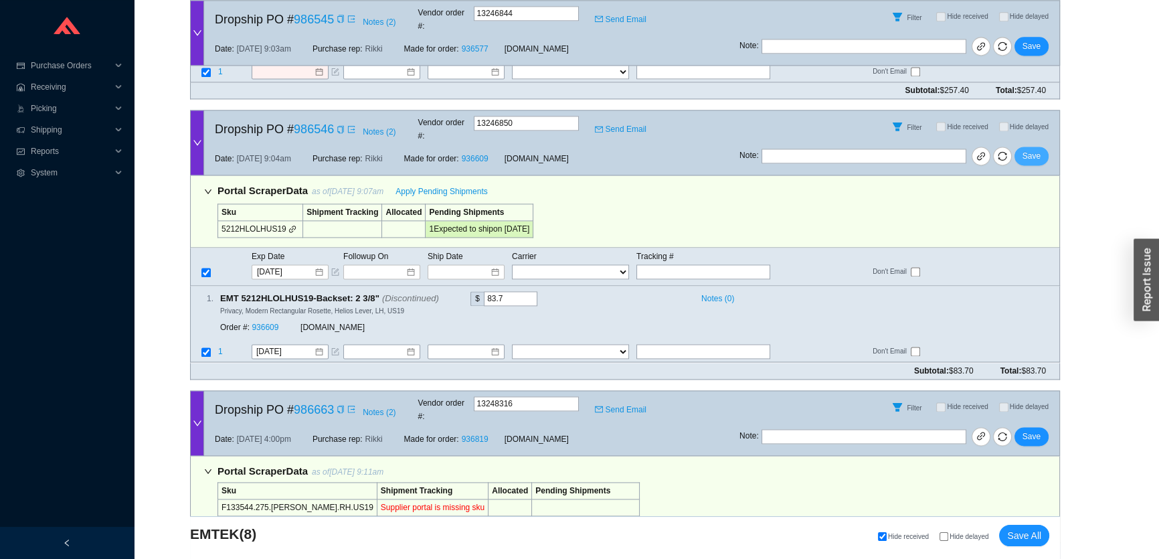
click at [1037, 149] on span "Save" at bounding box center [1032, 155] width 18 height 13
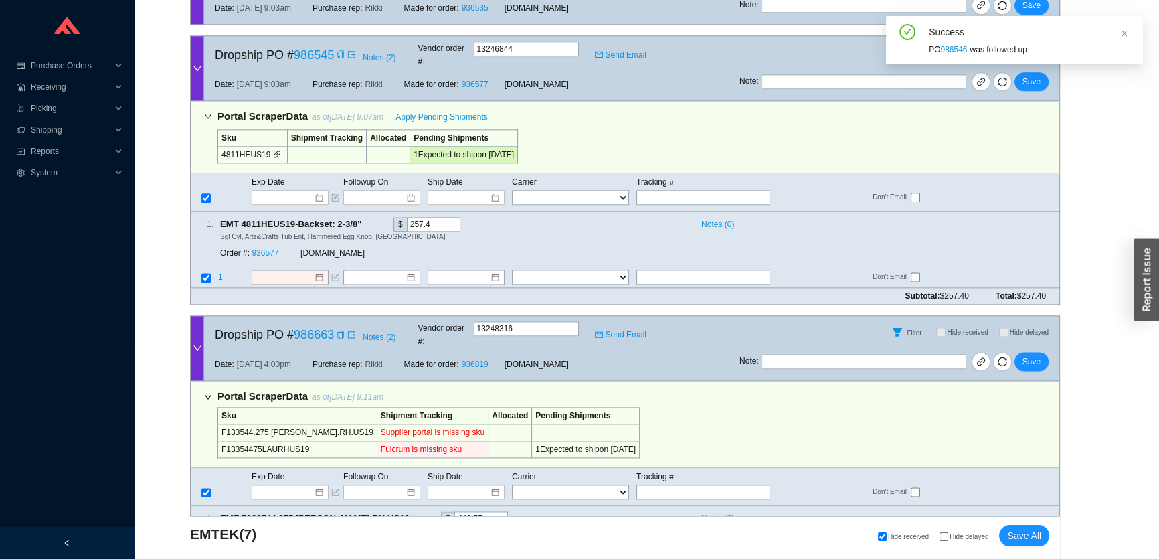
scroll to position [2026, 0]
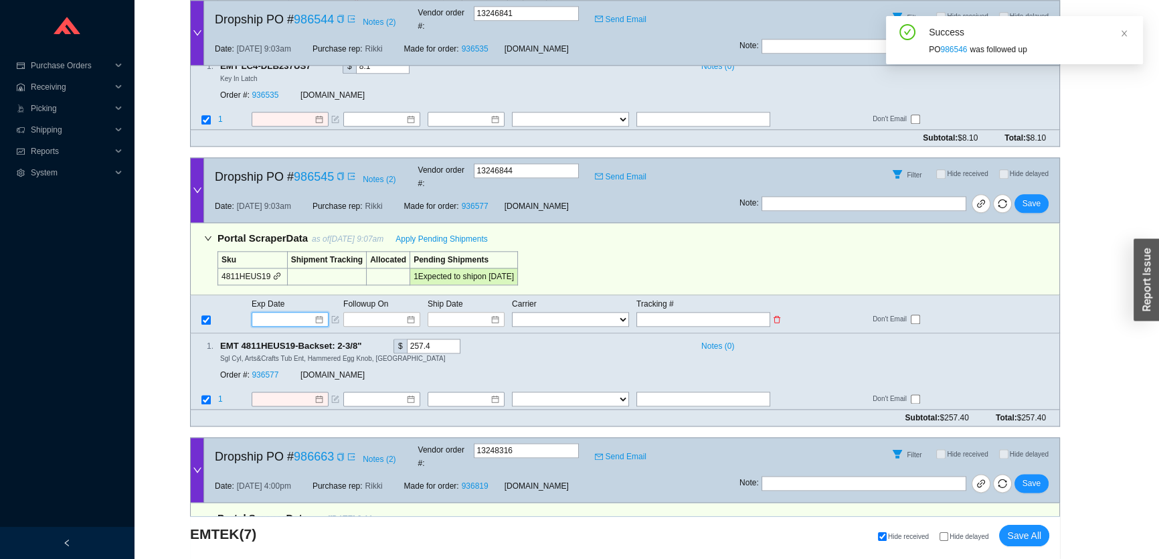
click at [290, 313] on input at bounding box center [285, 319] width 57 height 13
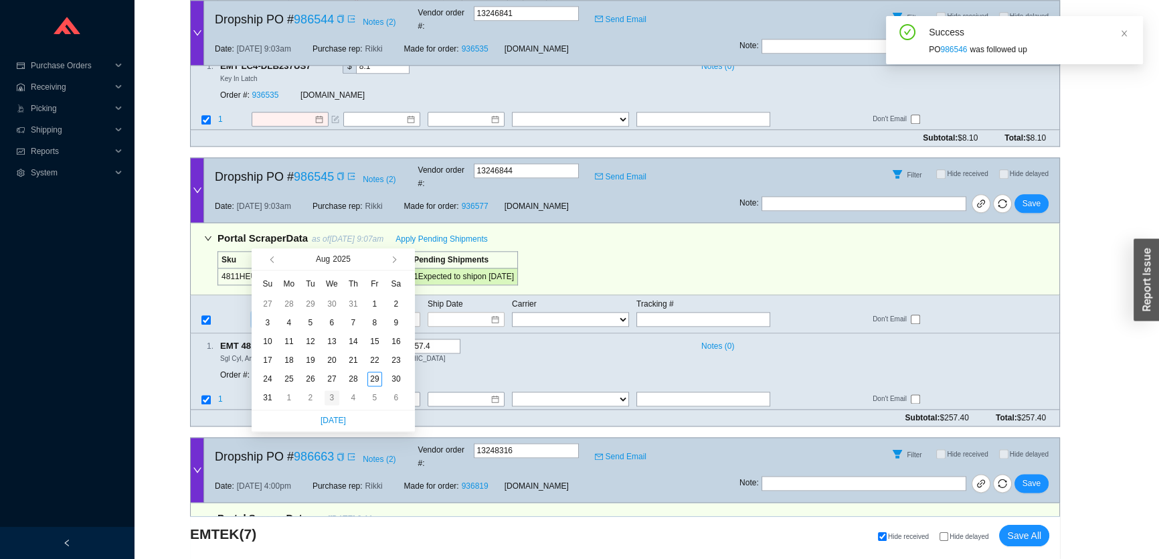
type input "9/3/2025"
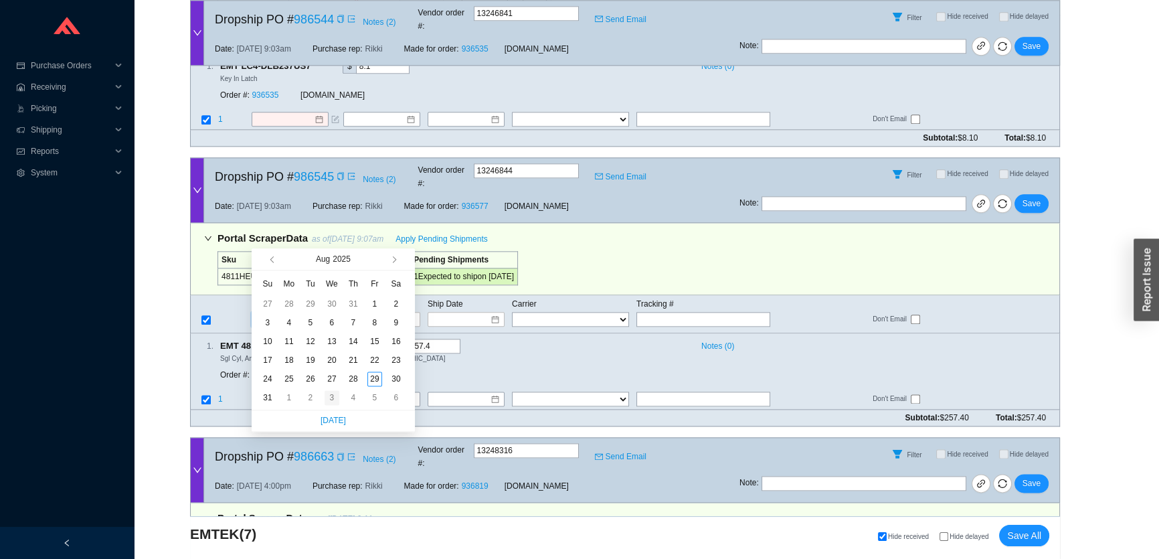
click at [327, 395] on div "3" at bounding box center [332, 397] width 15 height 15
type input "9/3/2025"
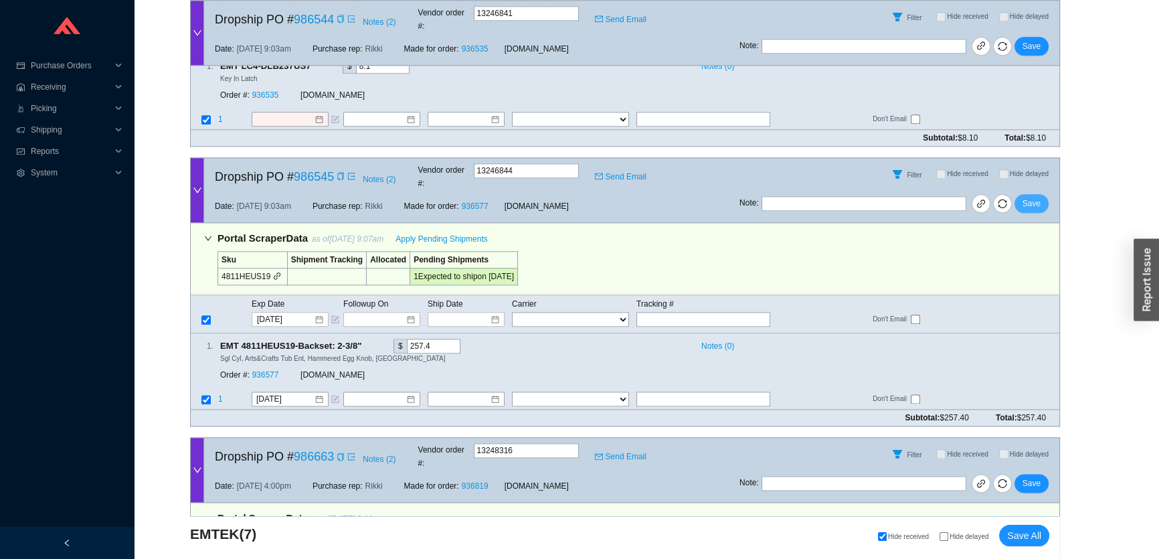
click at [1038, 197] on span "Save" at bounding box center [1032, 203] width 18 height 13
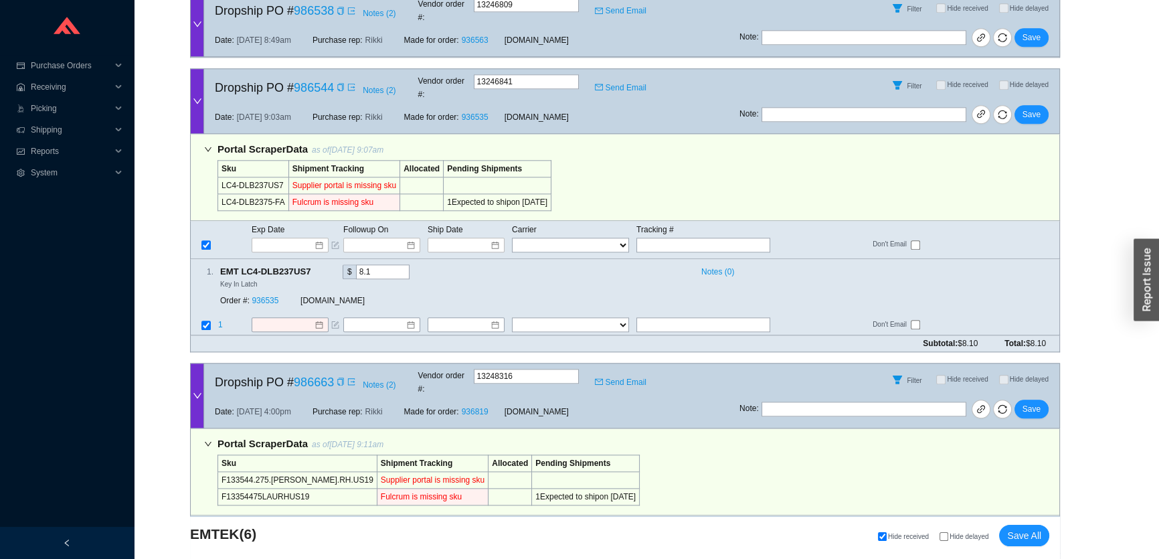
scroll to position [1881, 0]
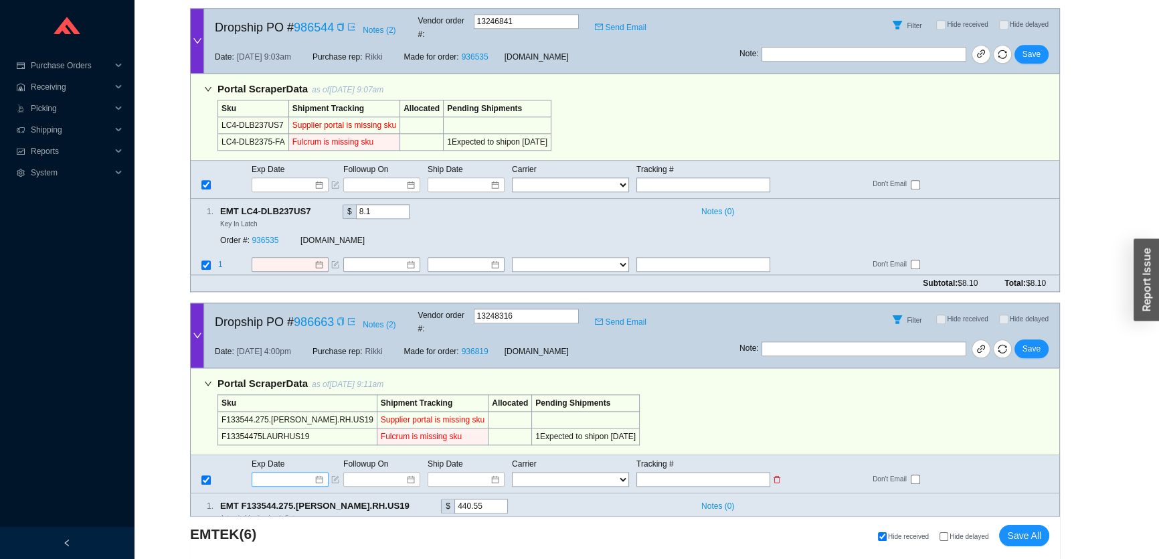
click at [288, 473] on input at bounding box center [285, 479] width 57 height 13
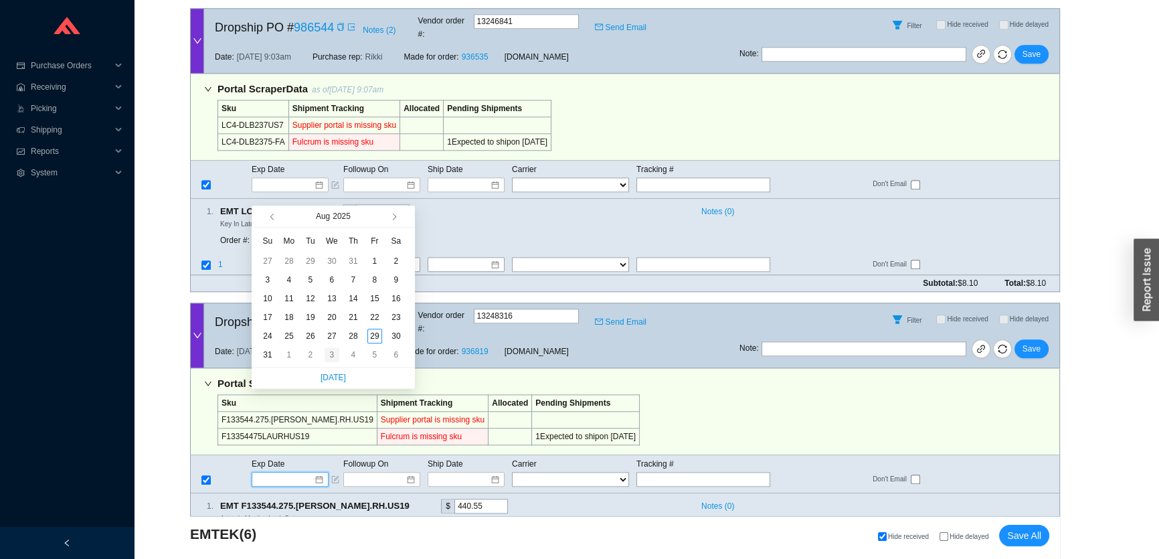
type input "9/3/2025"
click at [327, 355] on div "3" at bounding box center [332, 354] width 15 height 15
type input "9/3/2025"
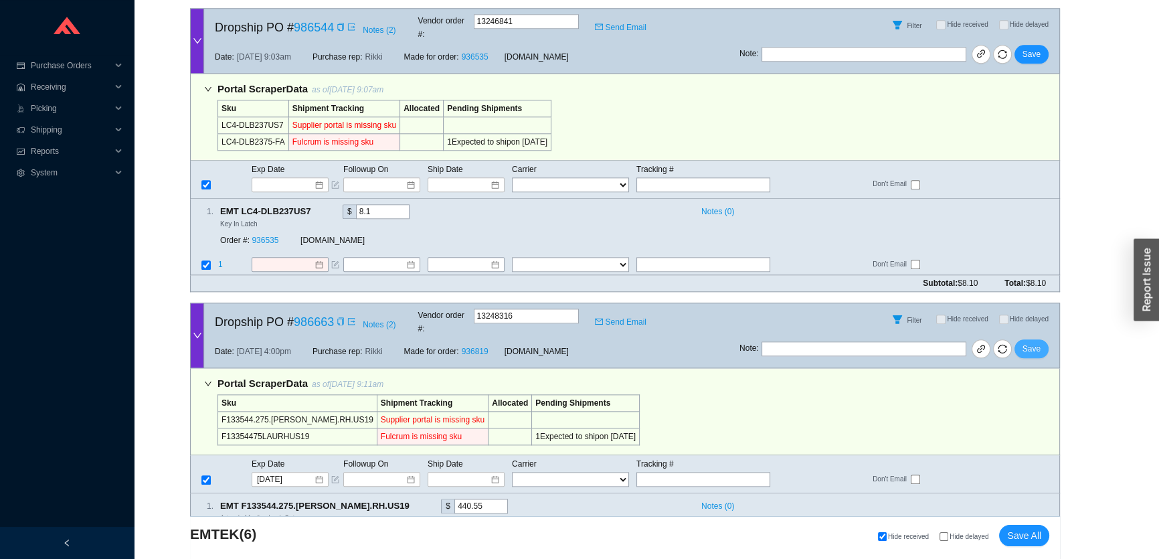
click at [1038, 342] on span "Save" at bounding box center [1032, 348] width 18 height 13
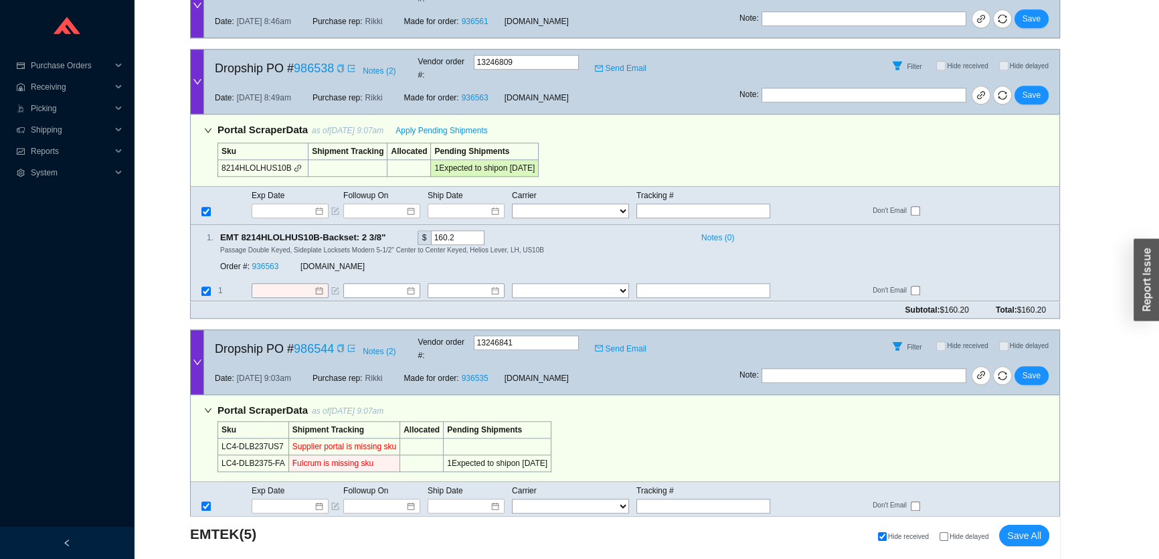
scroll to position [1539, 0]
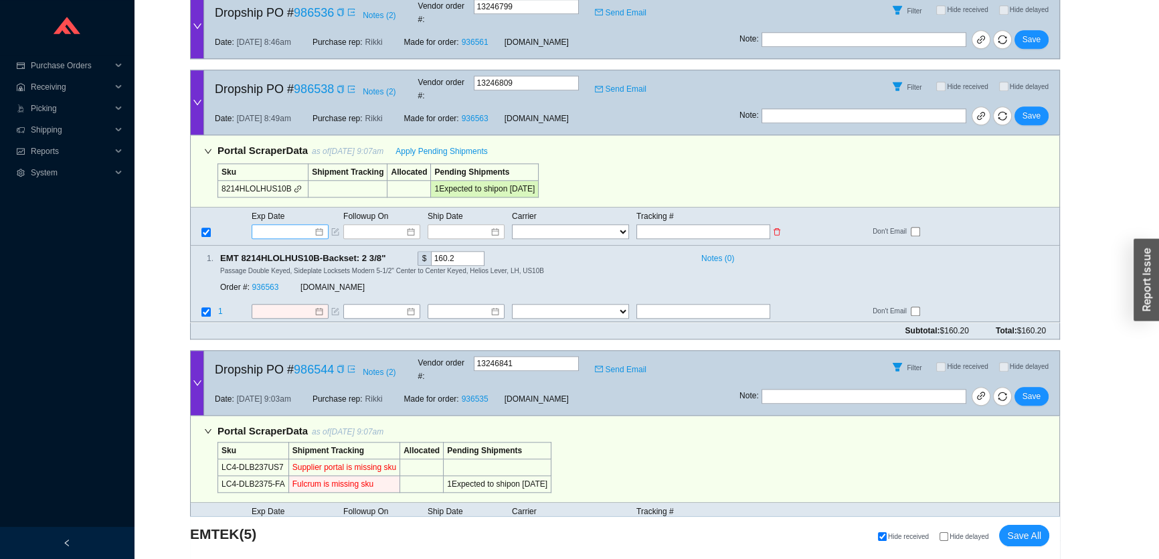
click at [284, 225] on input at bounding box center [285, 231] width 57 height 13
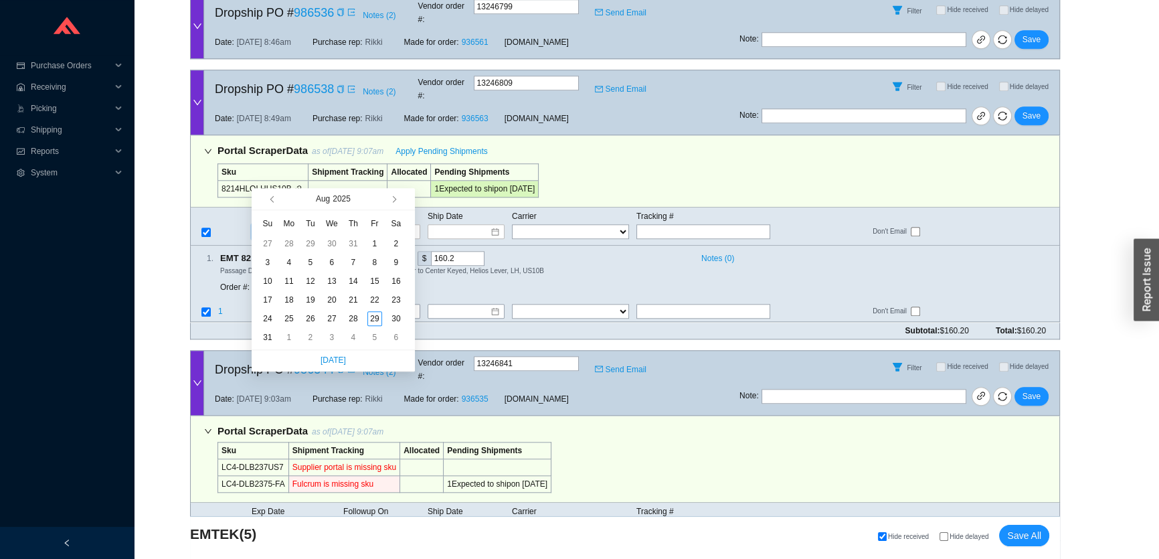
type input "9/3/2025"
click at [327, 338] on div "3" at bounding box center [332, 337] width 15 height 15
type input "9/3/2025"
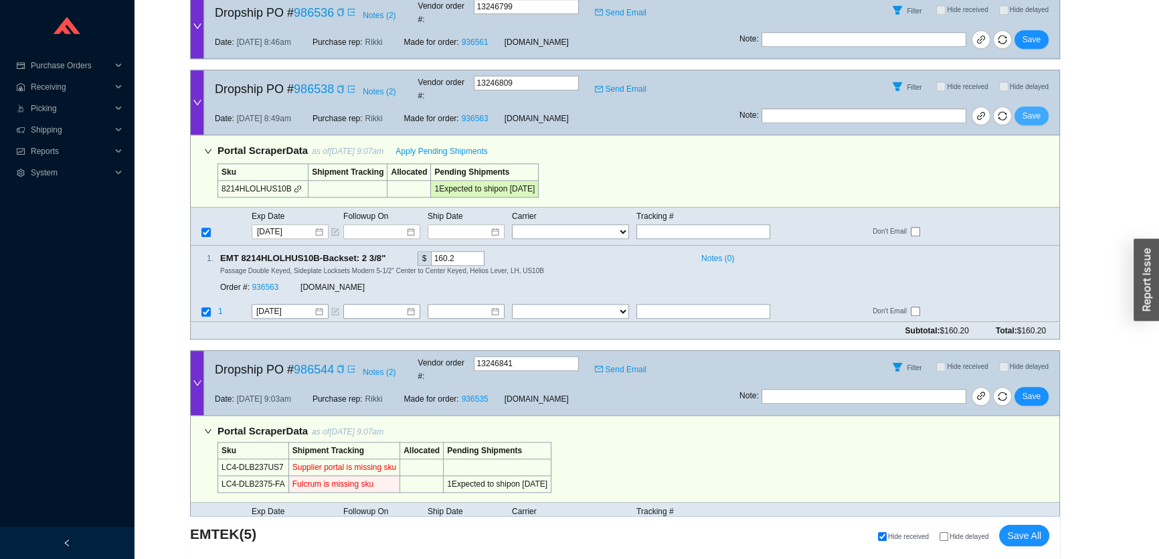
click at [1030, 109] on span "Save" at bounding box center [1032, 115] width 18 height 13
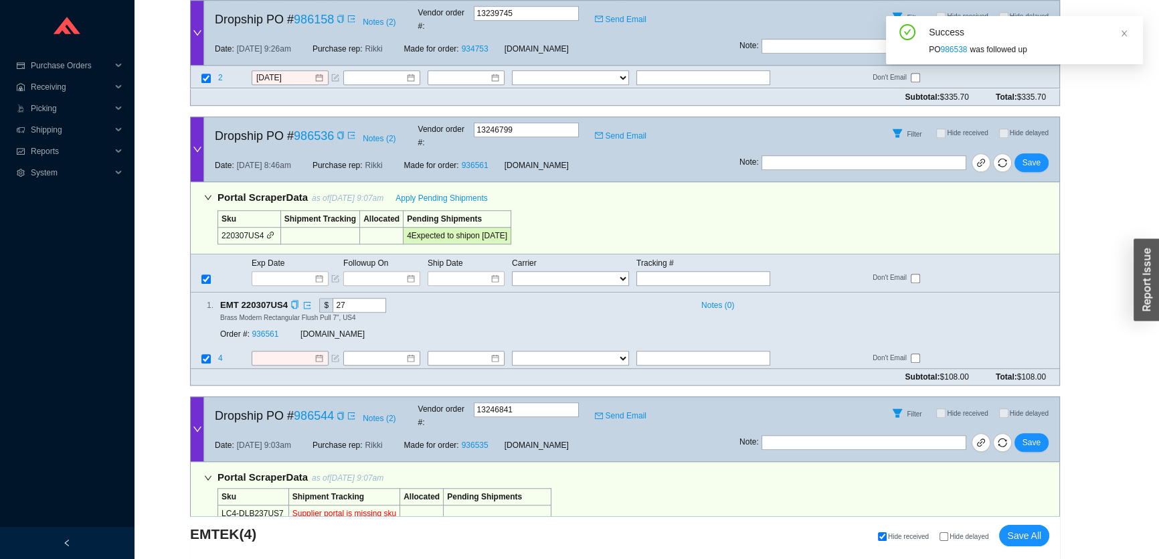
scroll to position [1212, 0]
click at [293, 272] on input at bounding box center [285, 278] width 57 height 13
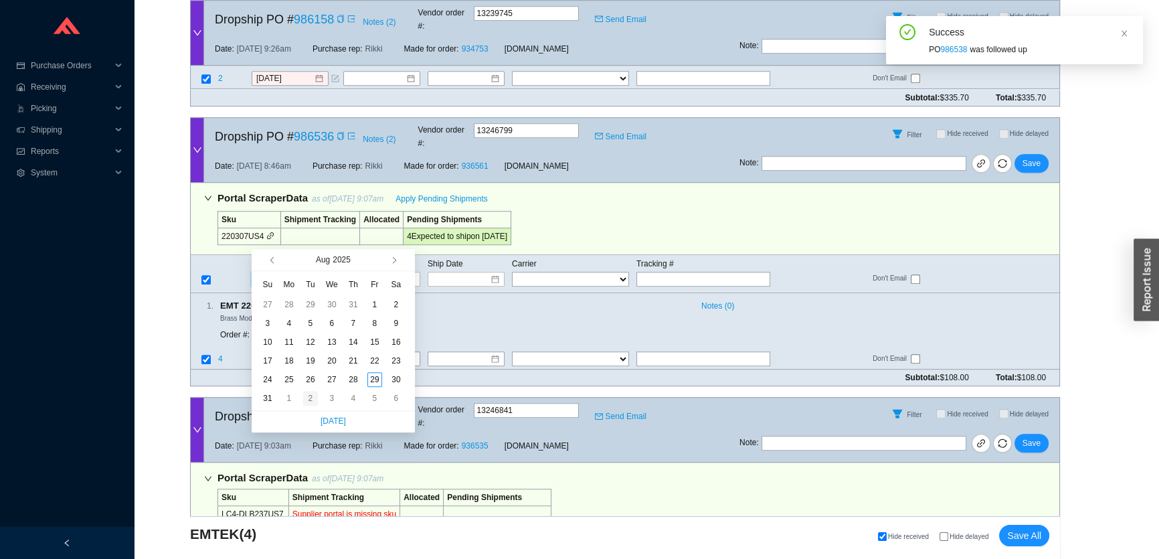
type input "9/2/2025"
click at [313, 396] on div "2" at bounding box center [310, 398] width 15 height 15
type input "9/2/2025"
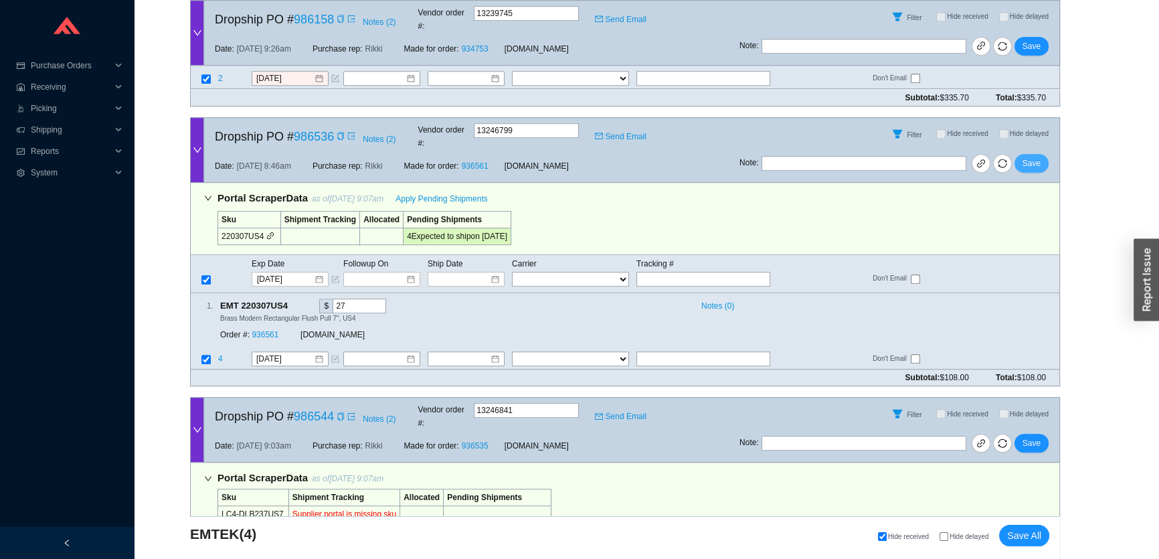
click at [1034, 157] on span "Save" at bounding box center [1032, 163] width 18 height 13
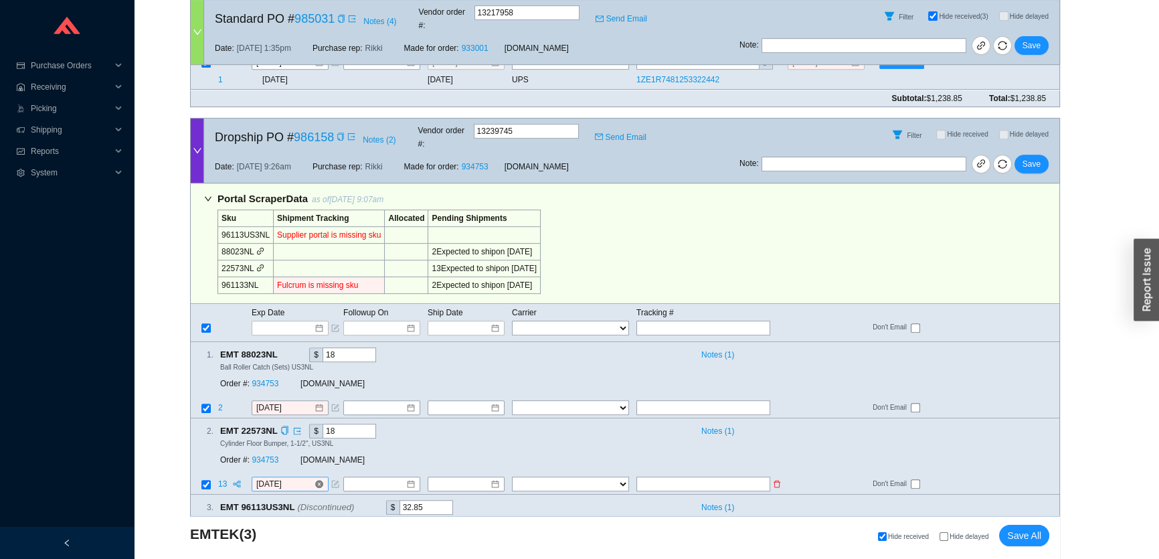
scroll to position [1067, 0]
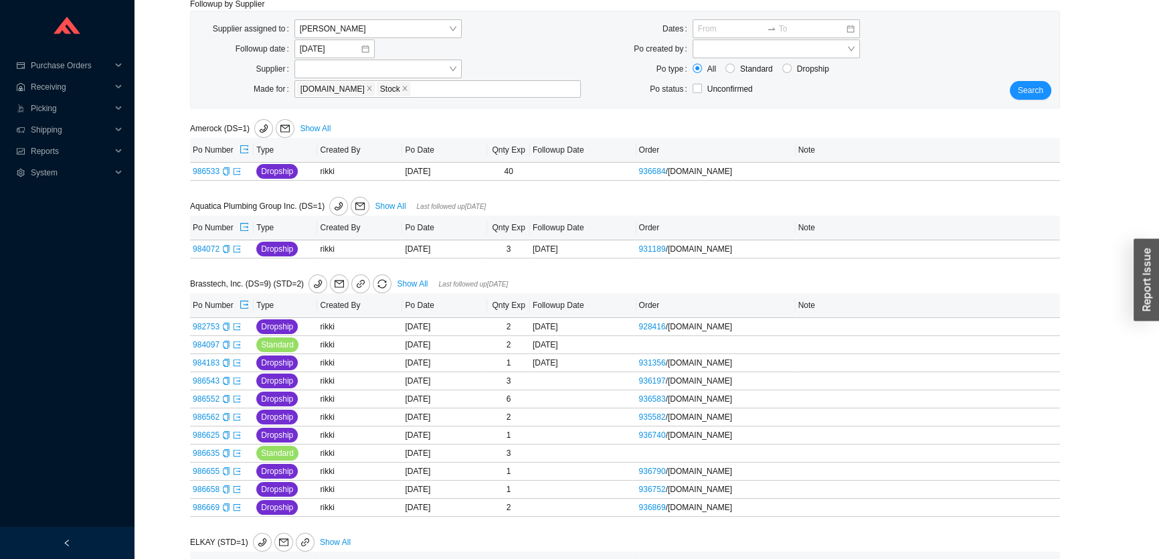
scroll to position [243, 0]
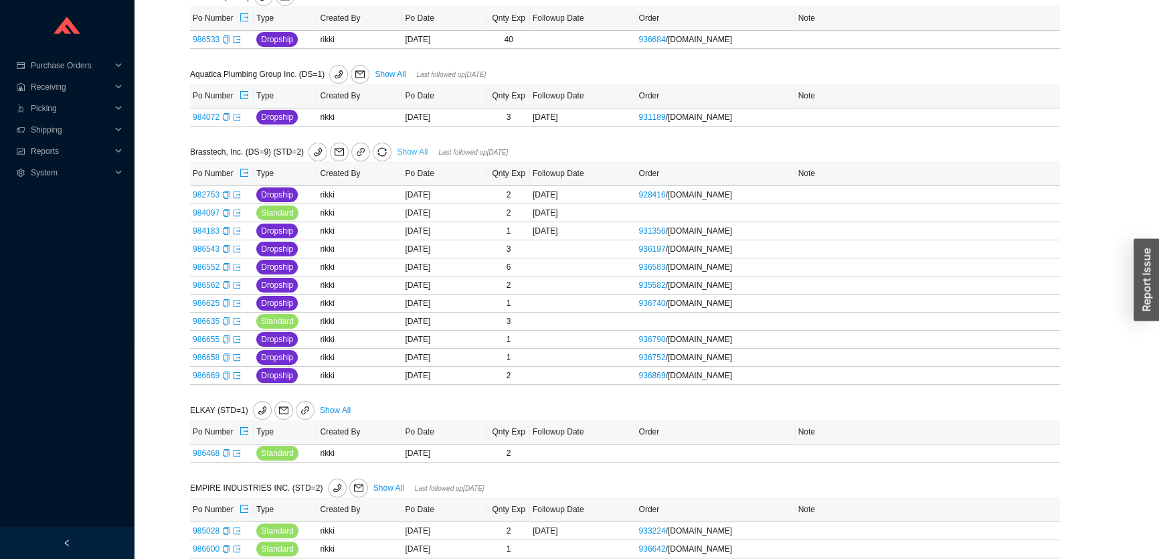
click at [405, 148] on link "Show All" at bounding box center [412, 151] width 31 height 9
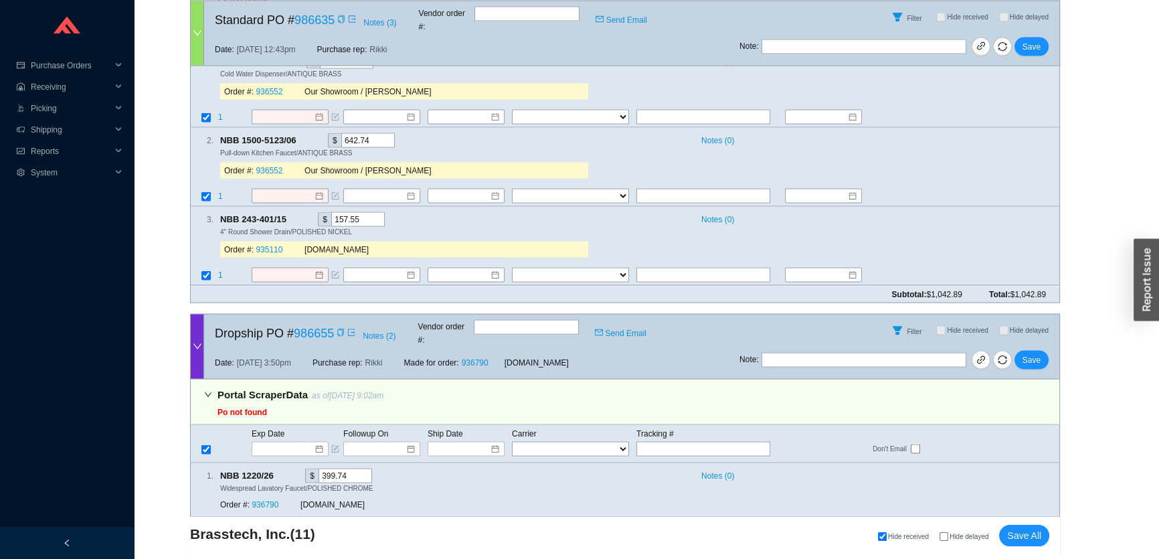
scroll to position [3347, 0]
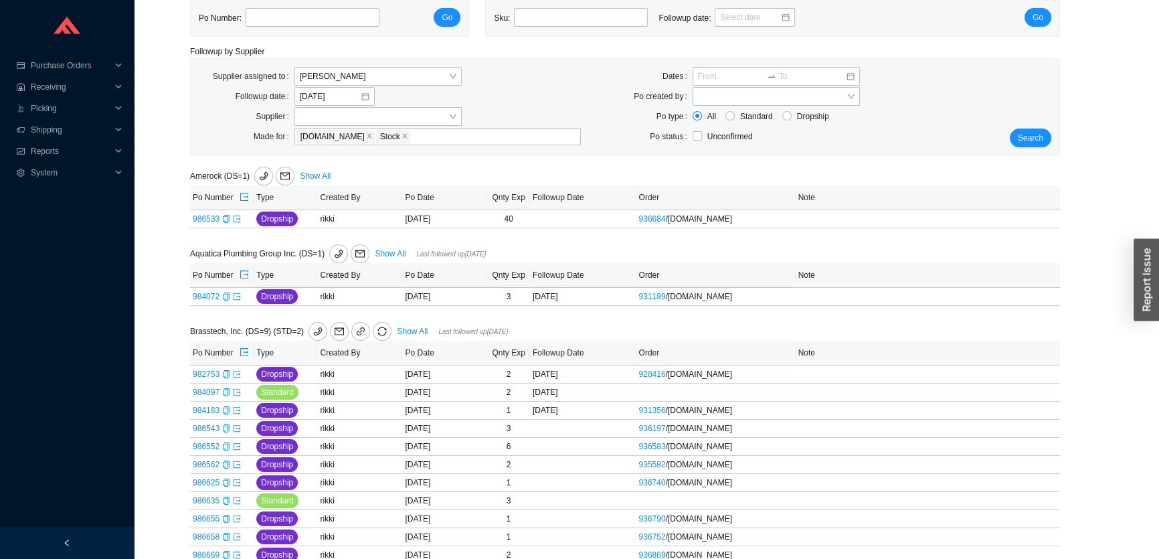
scroll to position [182, 0]
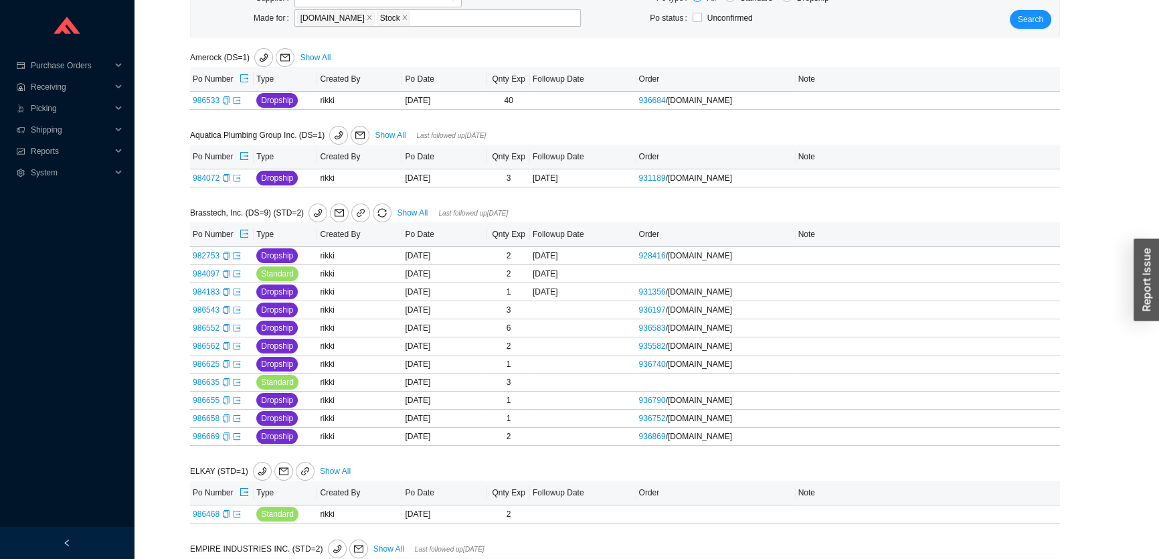
click at [397, 208] on link "Show All" at bounding box center [412, 212] width 31 height 9
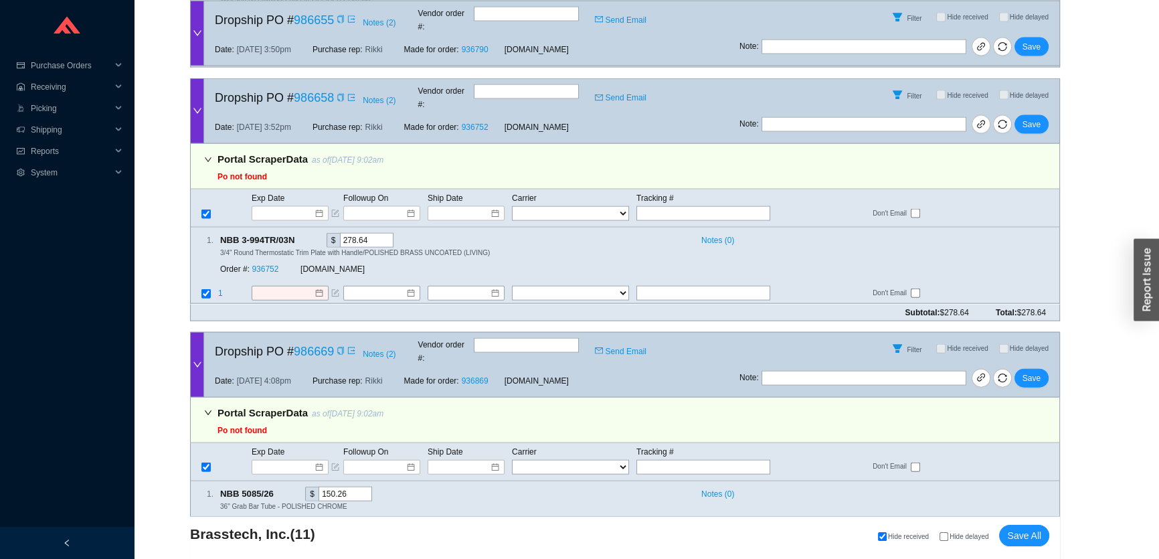
scroll to position [3757, 0]
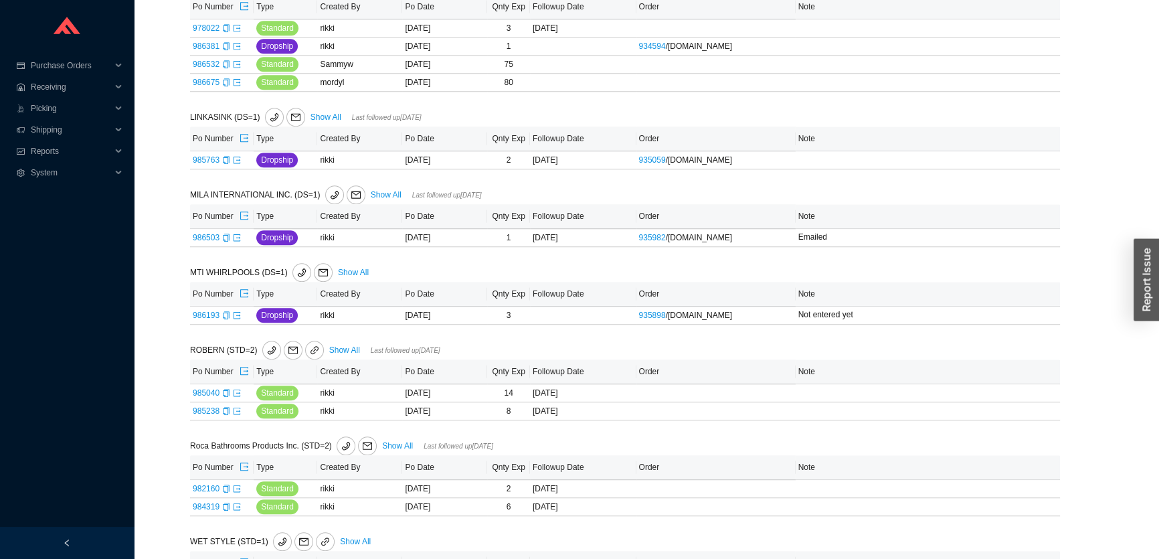
scroll to position [1399, 0]
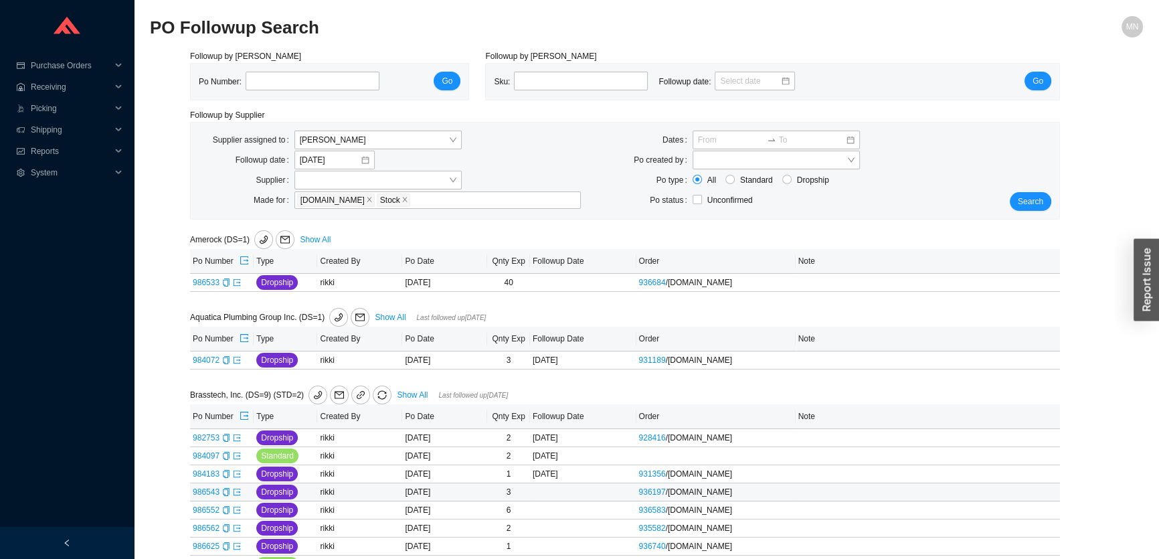
scroll to position [182, 0]
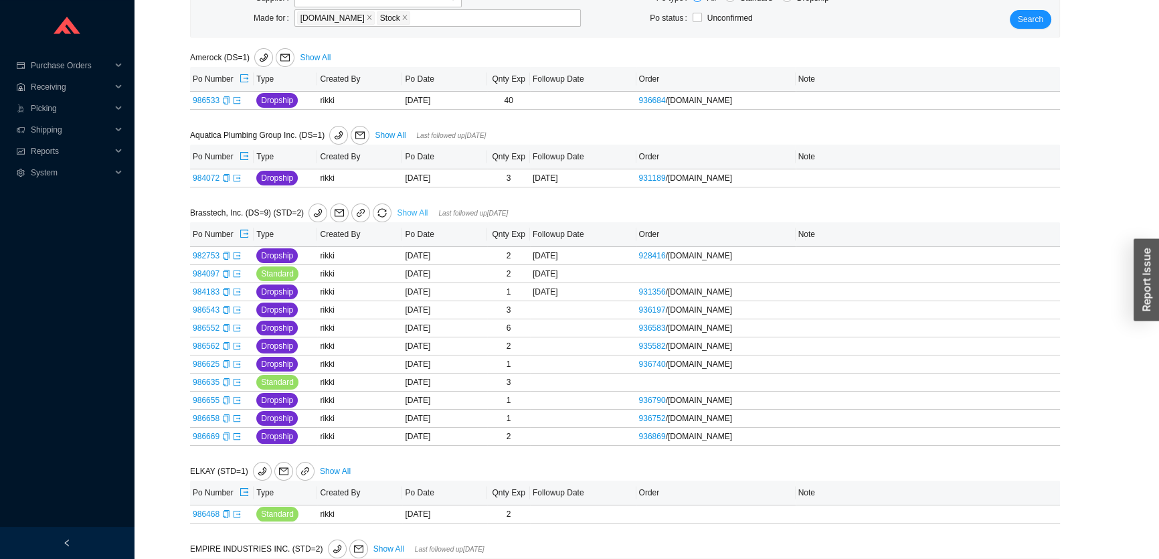
click at [401, 211] on link "Show All" at bounding box center [412, 212] width 31 height 9
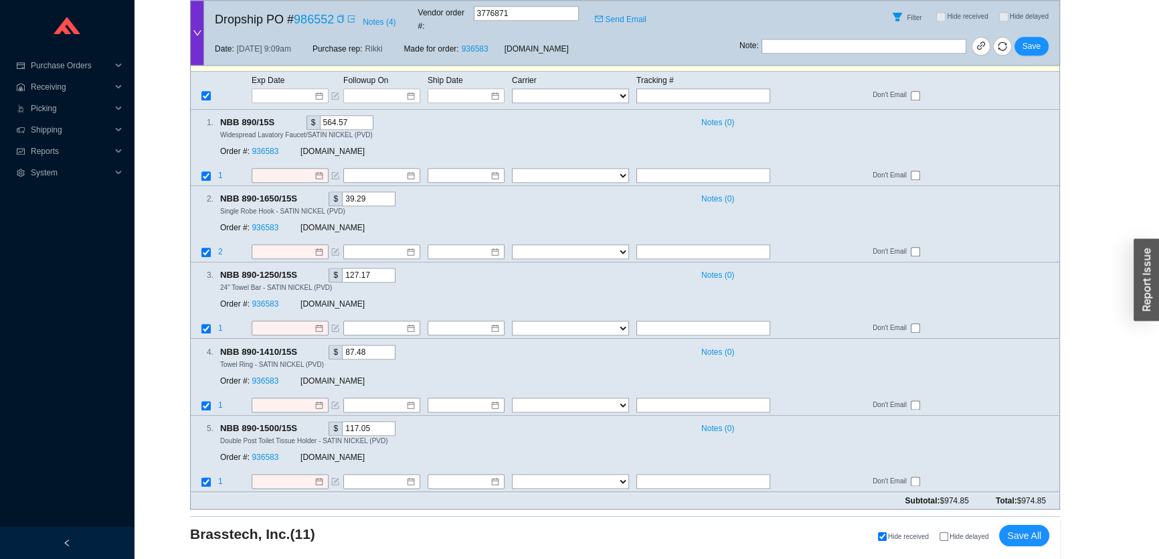
scroll to position [1871, 0]
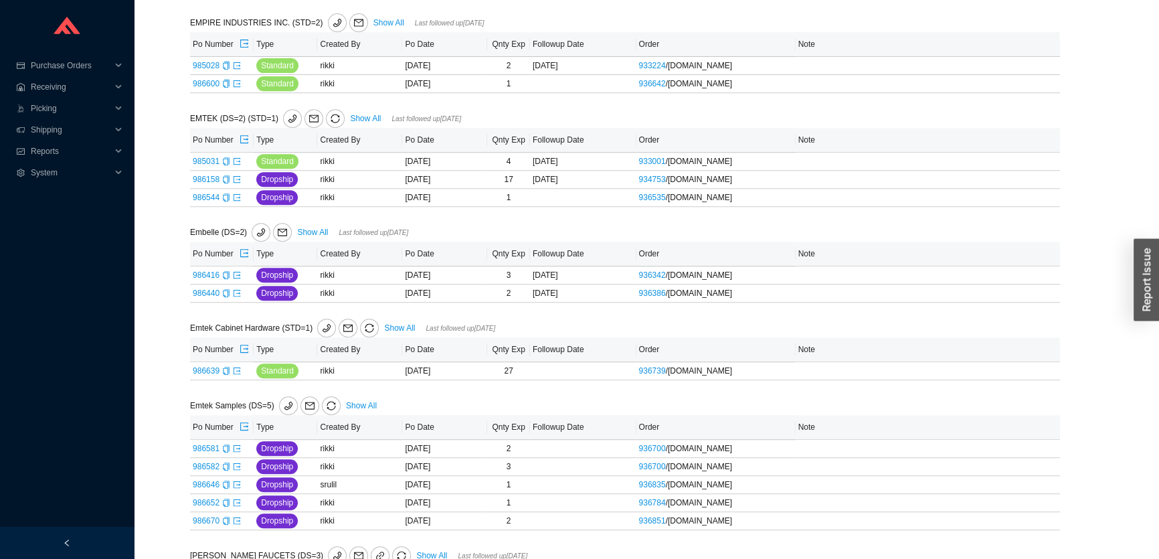
scroll to position [791, 0]
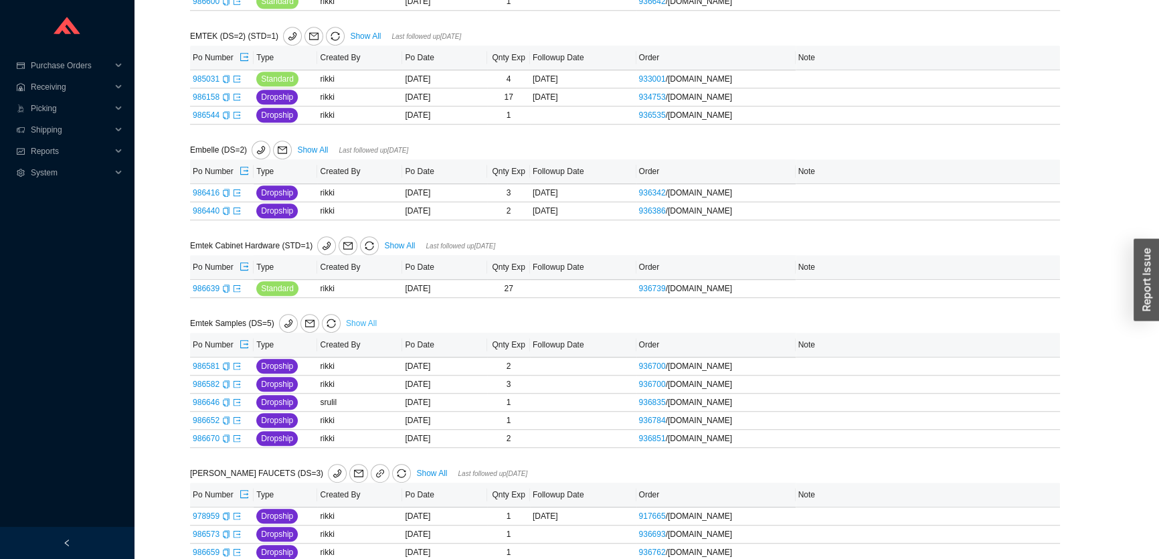
click at [359, 319] on link "Show All" at bounding box center [361, 323] width 31 height 9
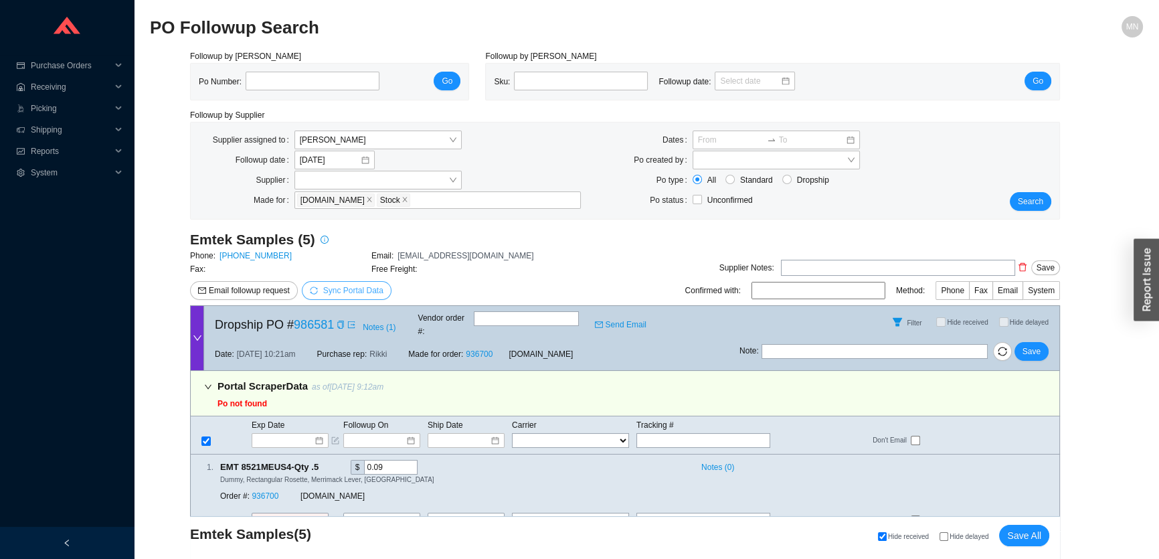
click at [368, 290] on span "Sync Portal Data" at bounding box center [353, 290] width 60 height 9
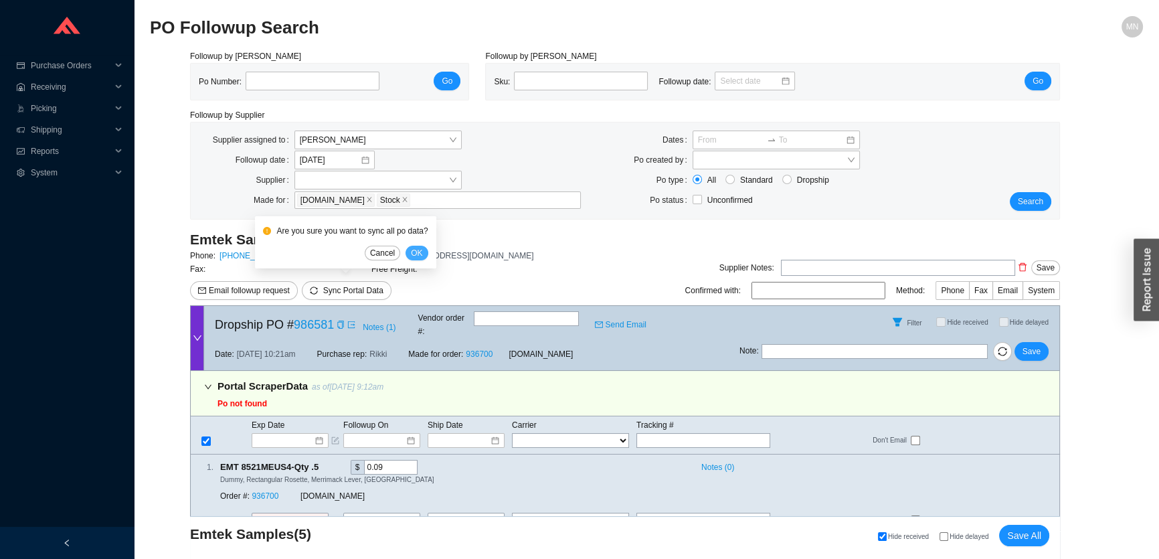
click at [422, 251] on button "OK" at bounding box center [417, 253] width 22 height 15
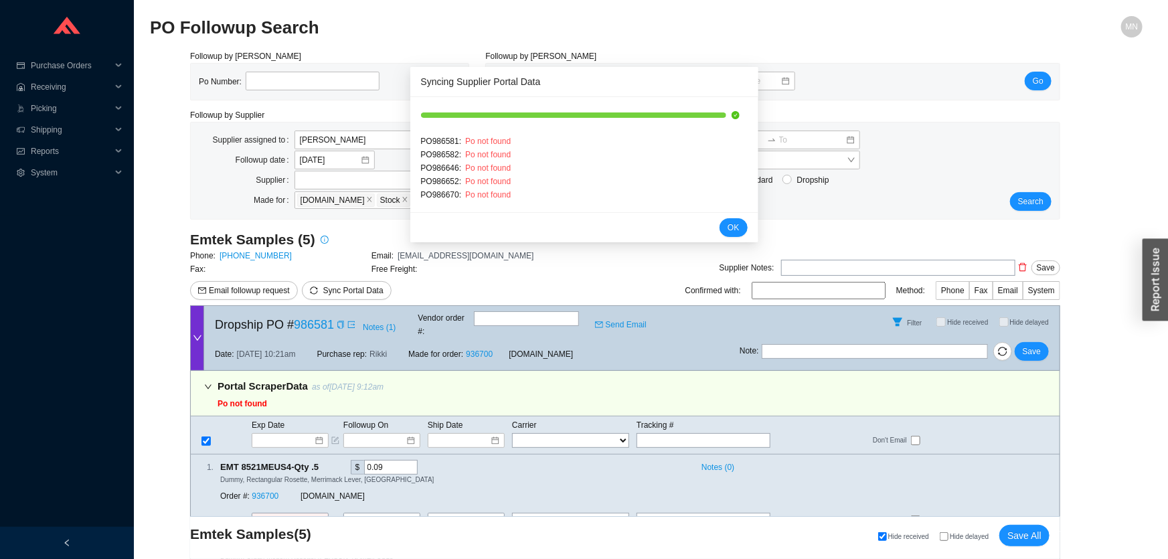
click at [483, 283] on div "Email followup request Sync Portal Data" at bounding box center [371, 290] width 363 height 19
click at [726, 230] on button "OK" at bounding box center [733, 227] width 27 height 19
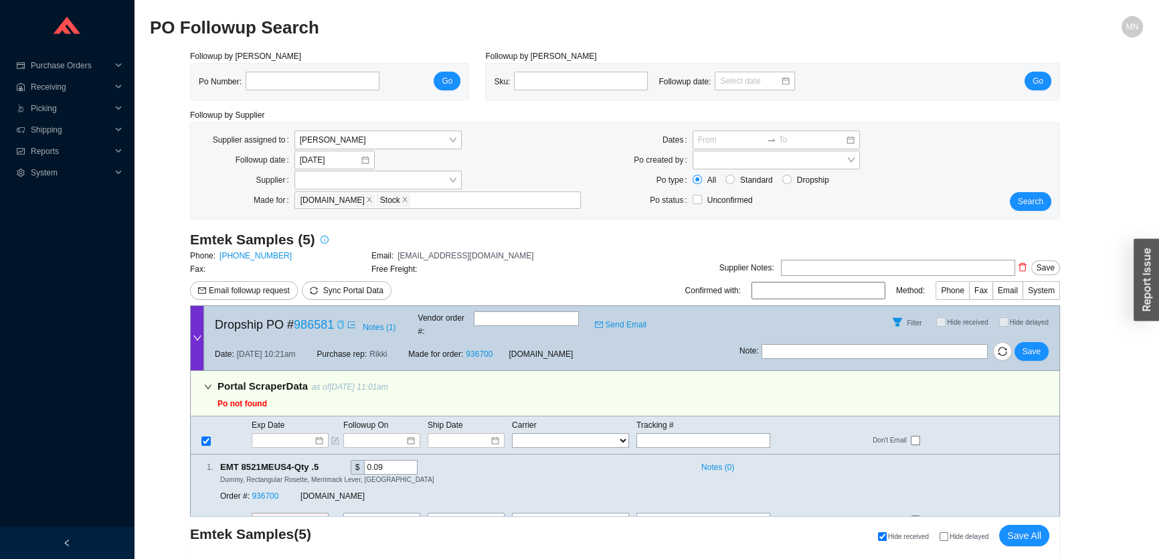
click at [342, 322] on icon "copy" at bounding box center [341, 325] width 8 height 8
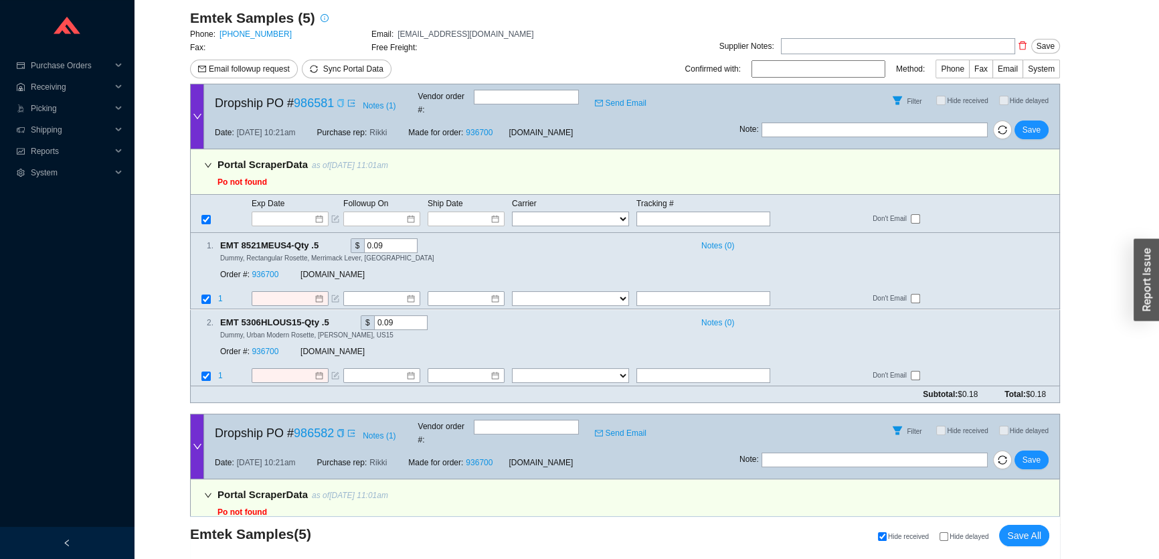
scroll to position [365, 0]
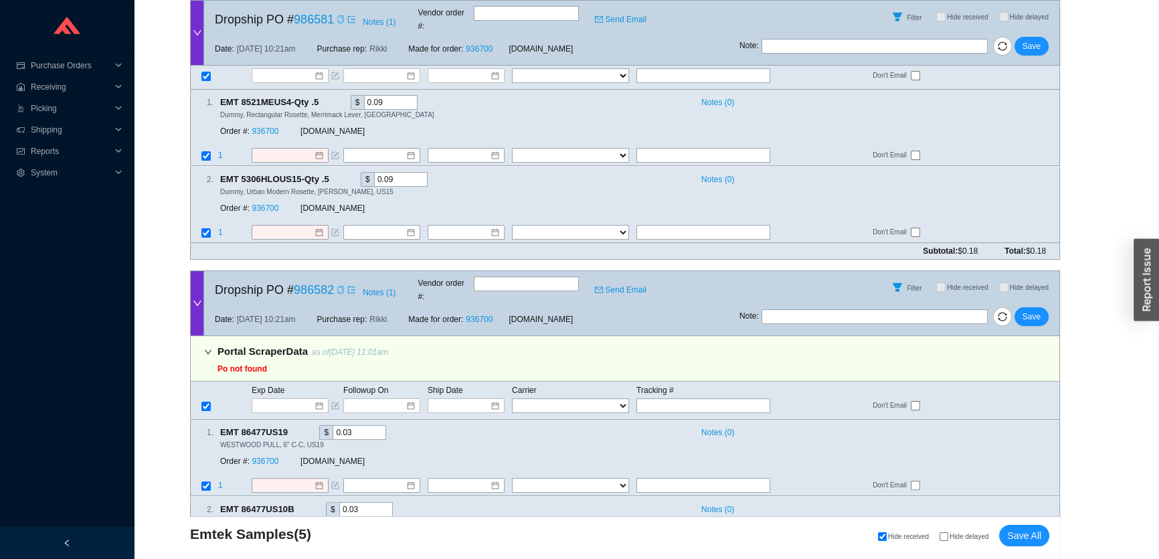
click at [338, 286] on icon "copy" at bounding box center [341, 290] width 8 height 8
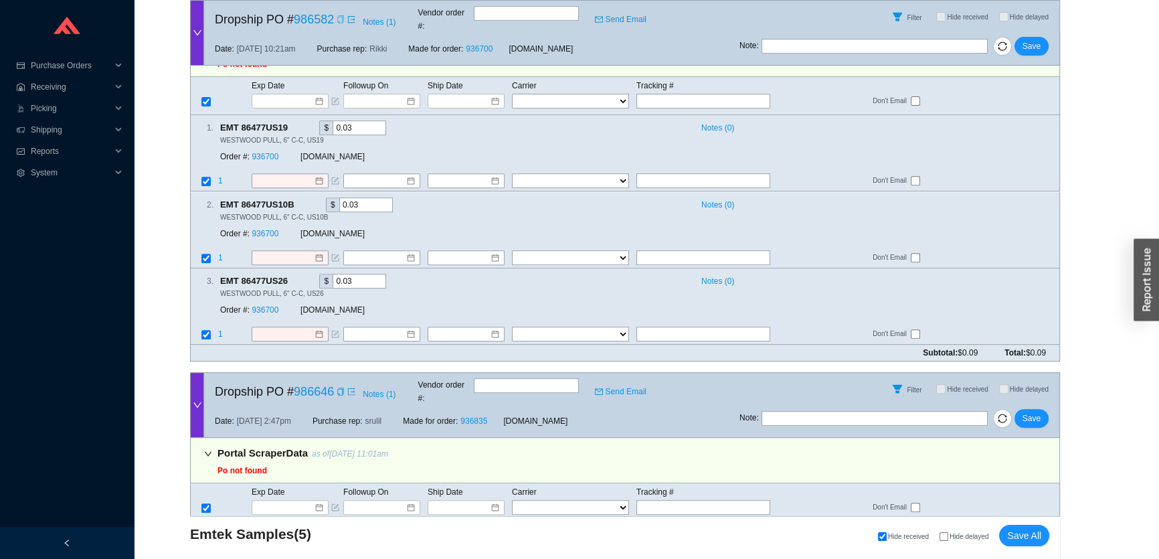
scroll to position [730, 0]
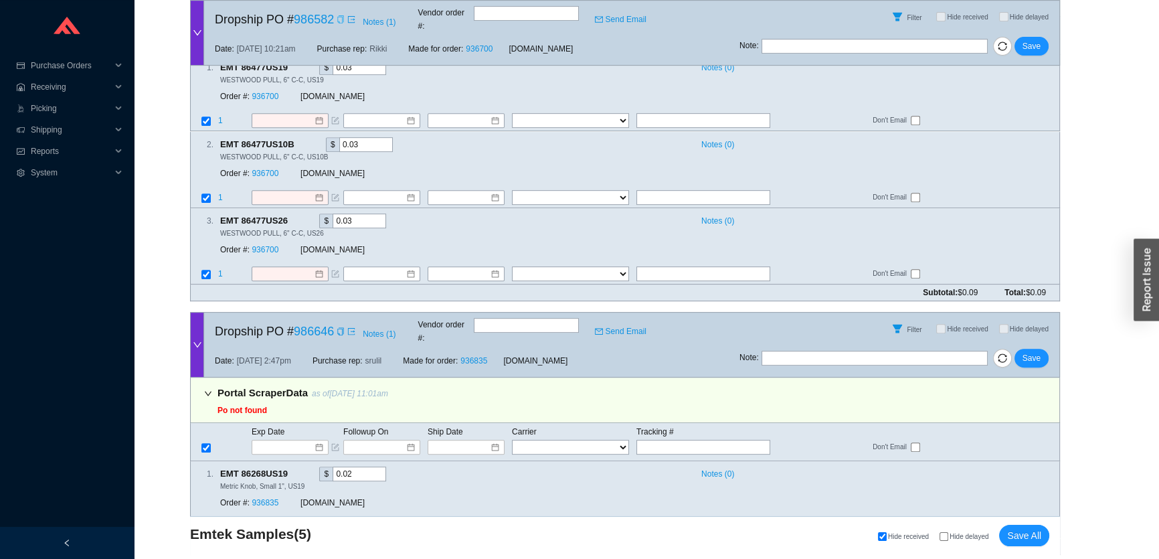
drag, startPoint x: 341, startPoint y: 299, endPoint x: 349, endPoint y: 314, distance: 17.7
click at [341, 327] on icon "copy" at bounding box center [341, 331] width 8 height 8
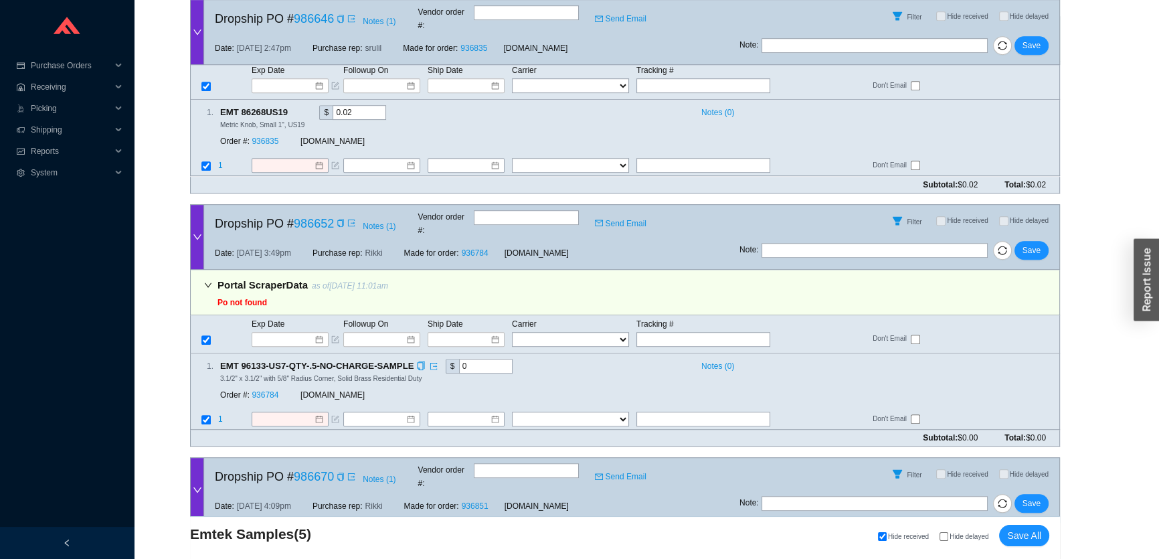
scroll to position [1095, 0]
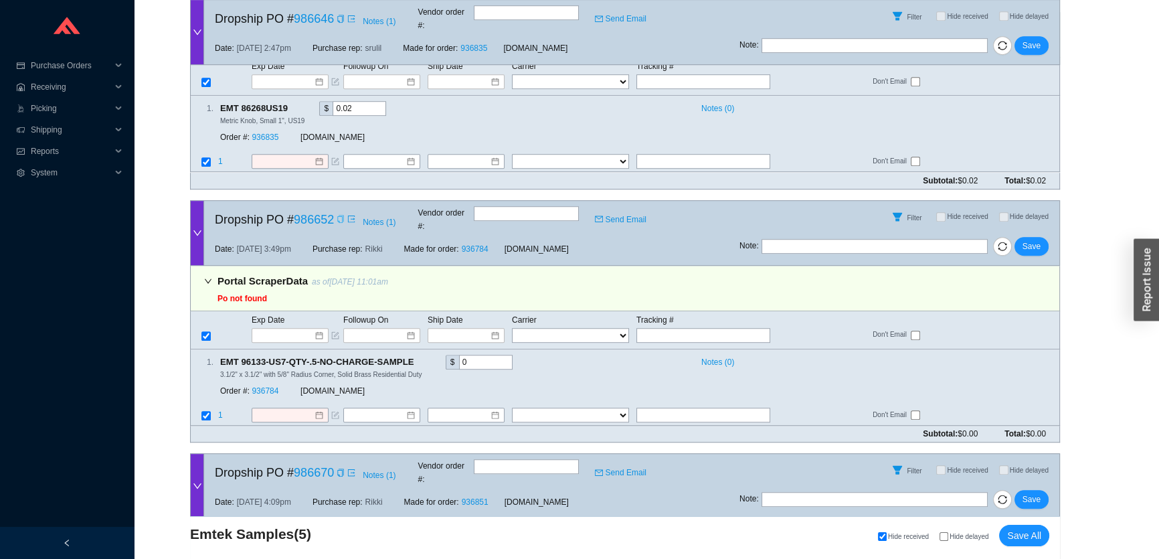
click at [341, 215] on icon "copy" at bounding box center [341, 219] width 8 height 8
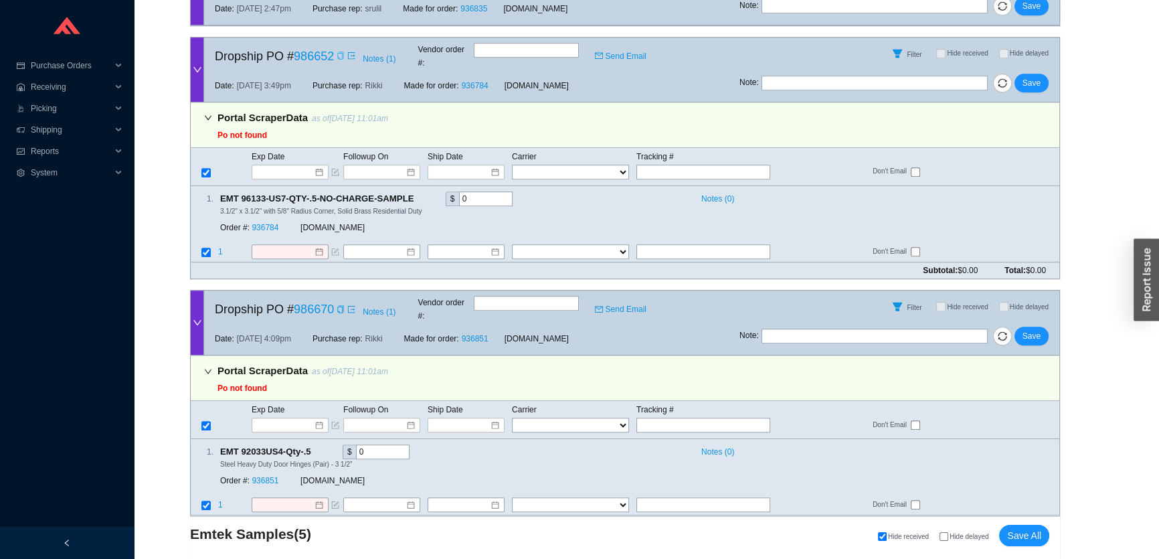
scroll to position [1297, 0]
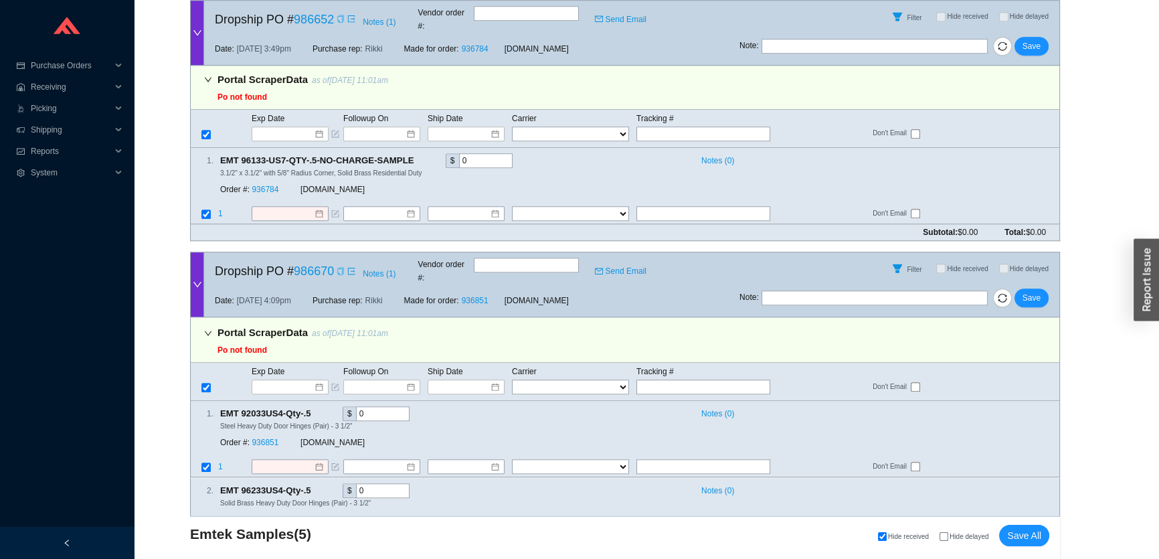
click at [341, 267] on icon "copy" at bounding box center [341, 271] width 8 height 8
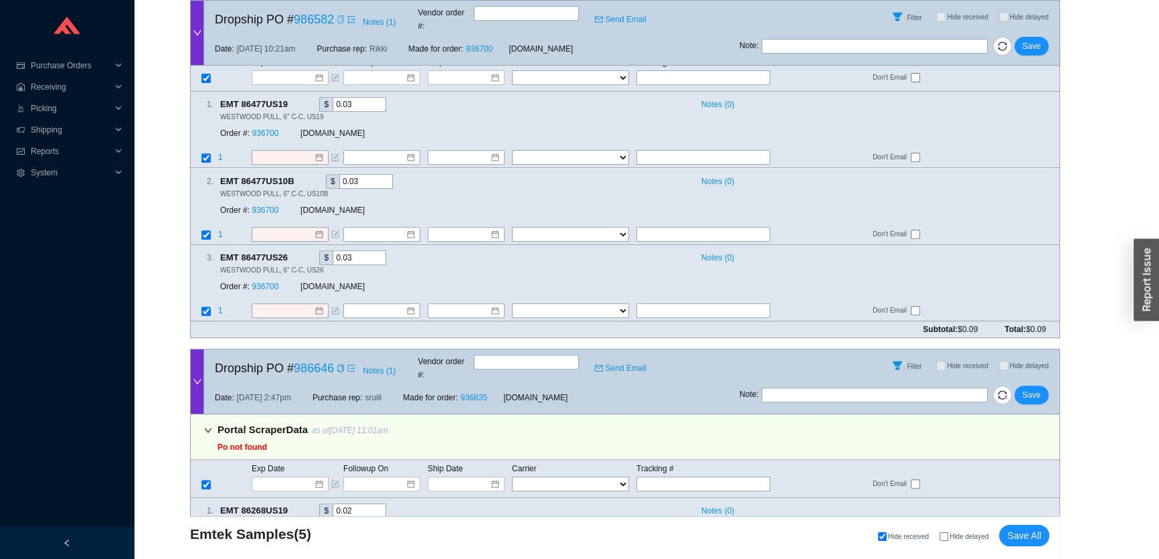
scroll to position [0, 0]
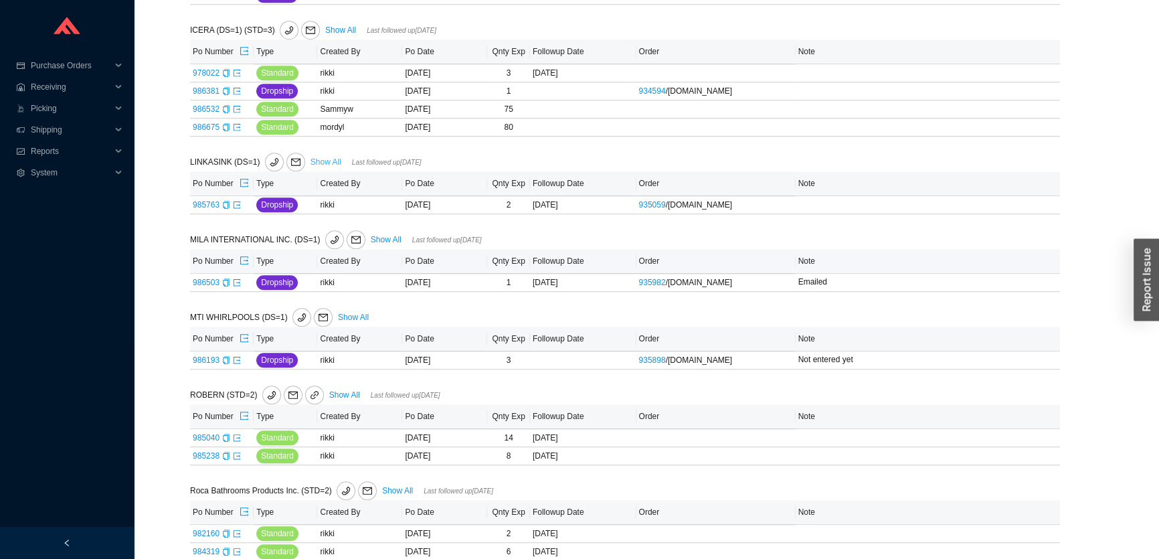
scroll to position [1420, 0]
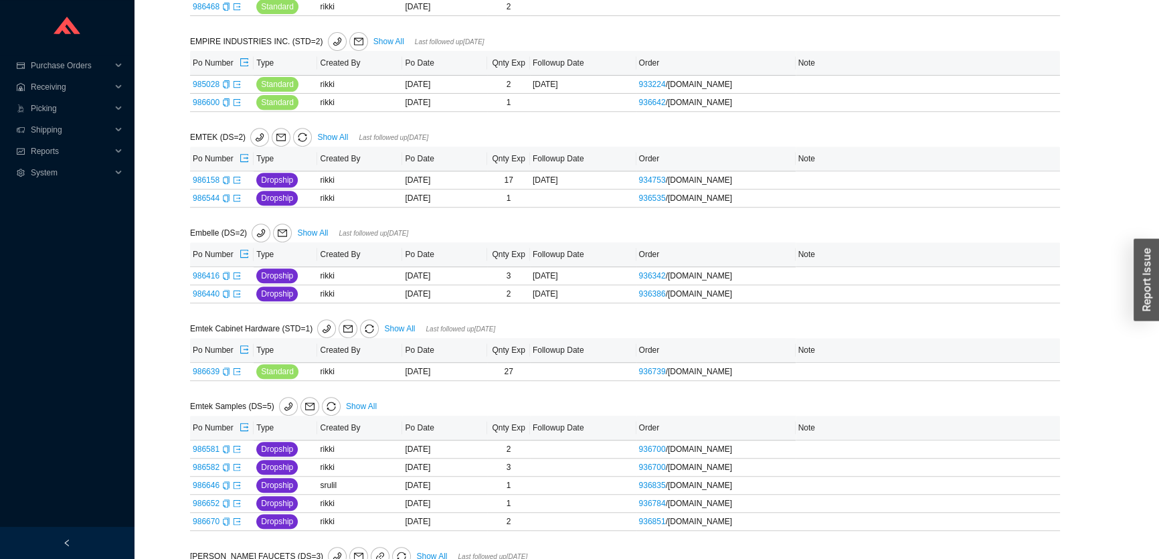
scroll to position [669, 0]
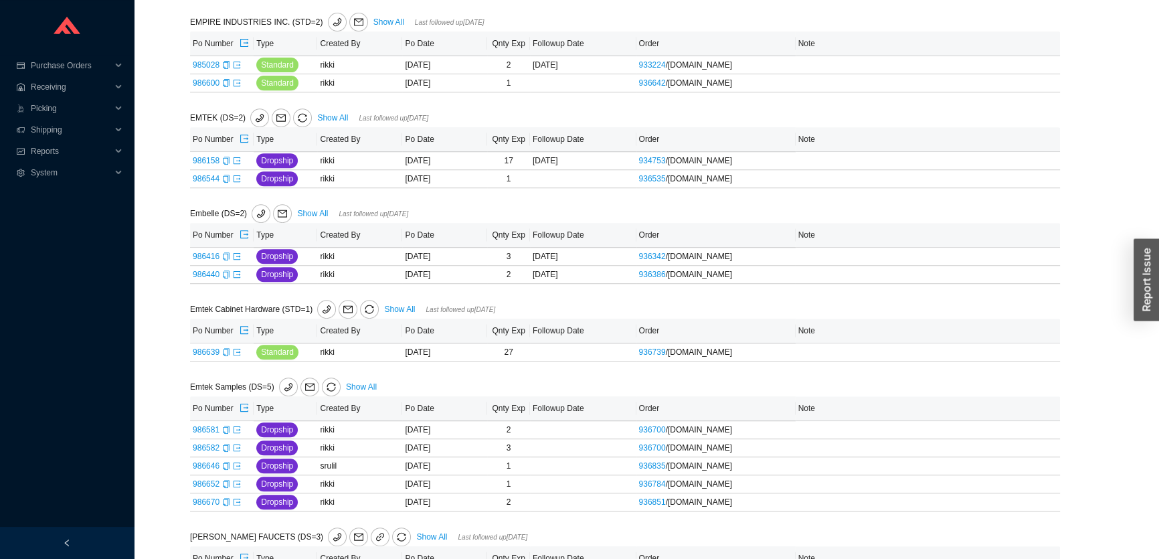
scroll to position [730, 0]
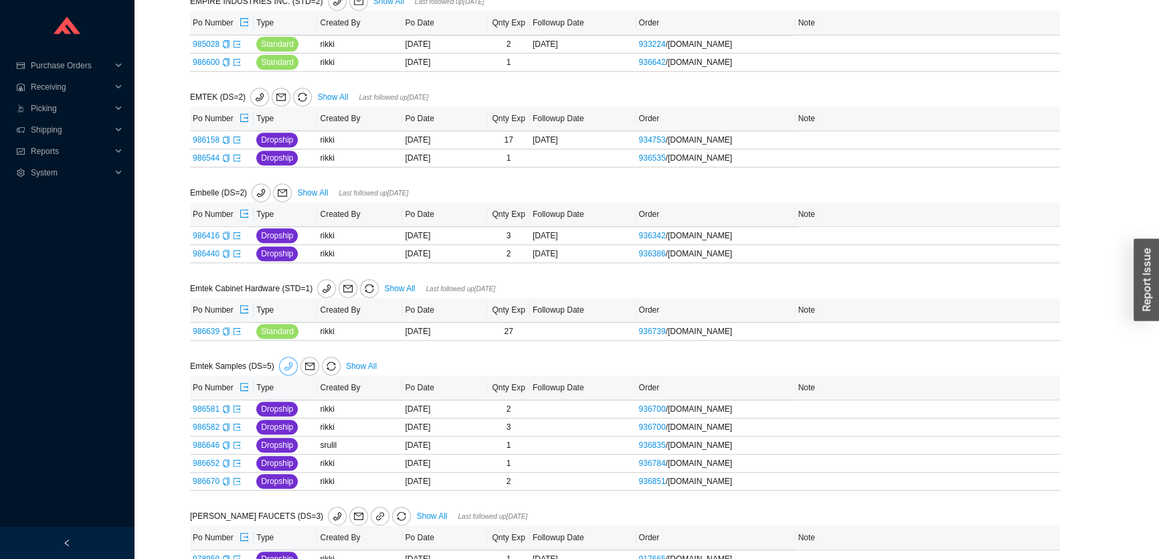
click at [284, 363] on icon "phone" at bounding box center [288, 365] width 9 height 9
click at [227, 329] on icon "copy" at bounding box center [226, 331] width 6 height 8
click at [237, 332] on icon "export" at bounding box center [237, 331] width 8 height 8
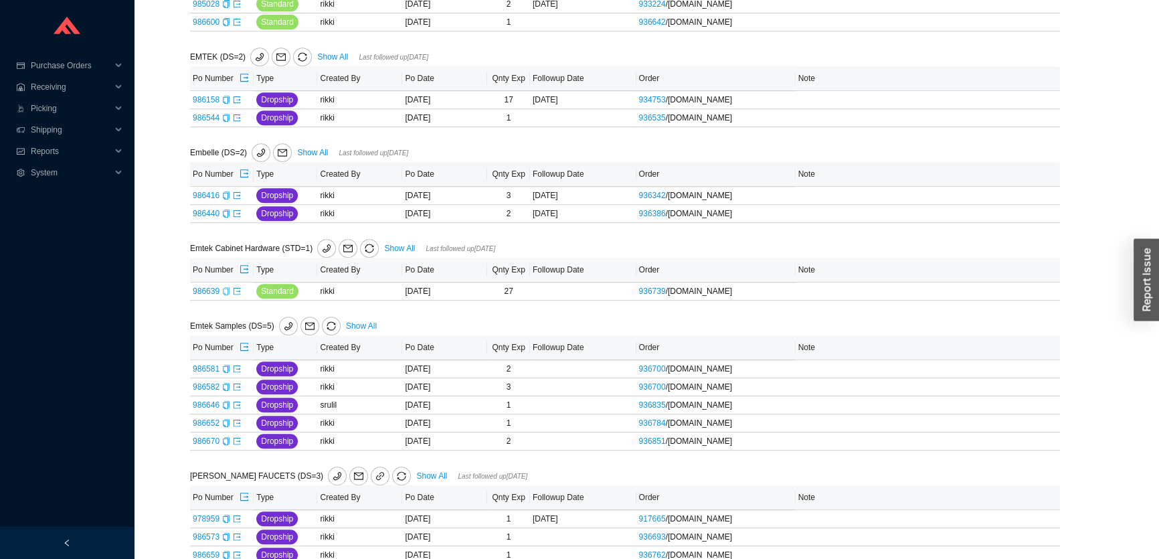
scroll to position [791, 0]
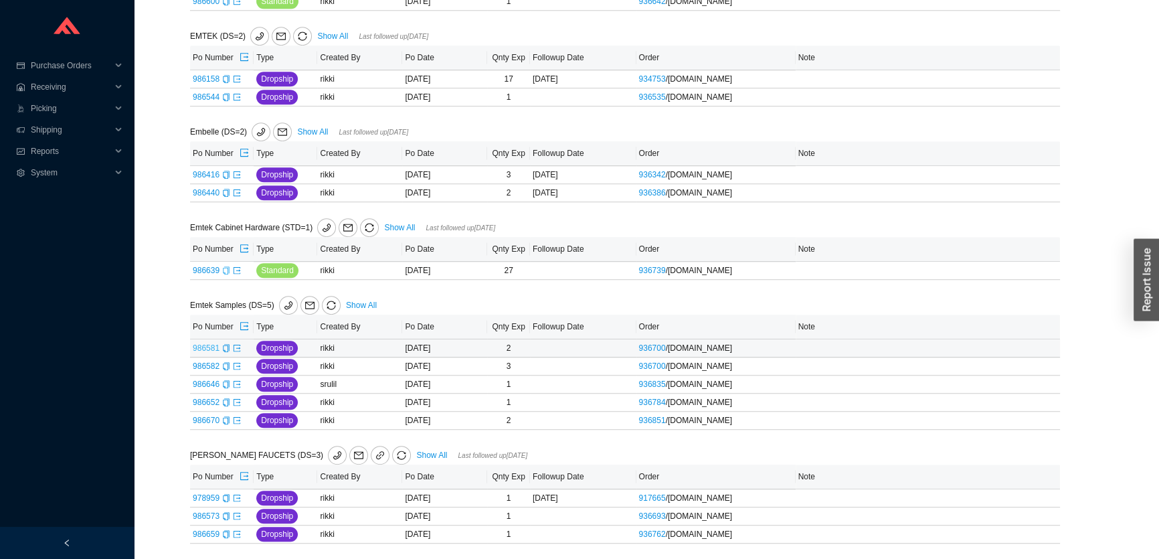
click at [212, 346] on link "986581" at bounding box center [206, 347] width 27 height 9
type input "986581"
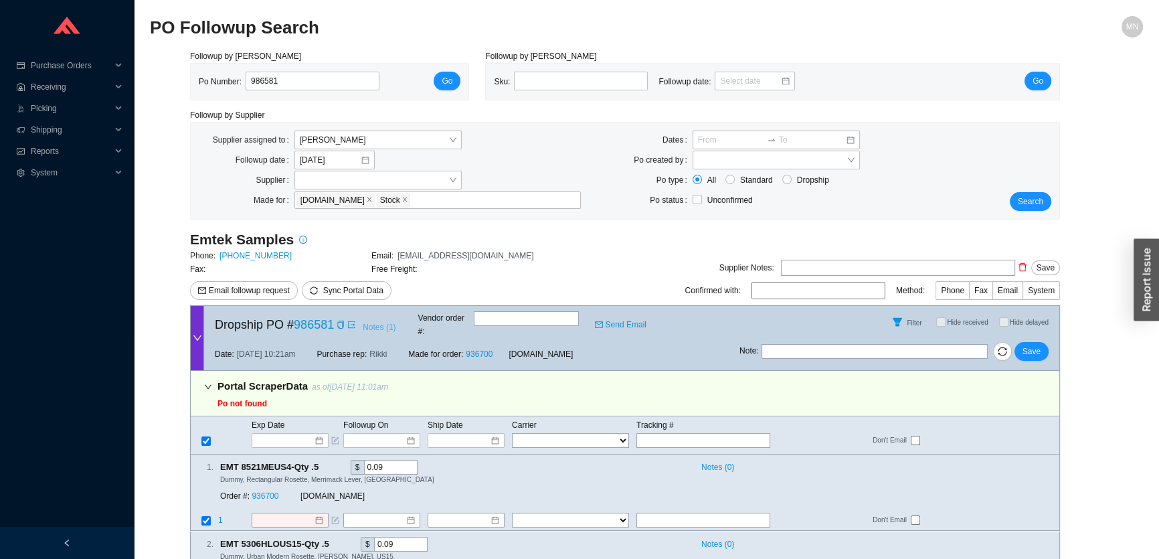
click at [376, 328] on span "Notes ( 1 )" at bounding box center [379, 327] width 33 height 13
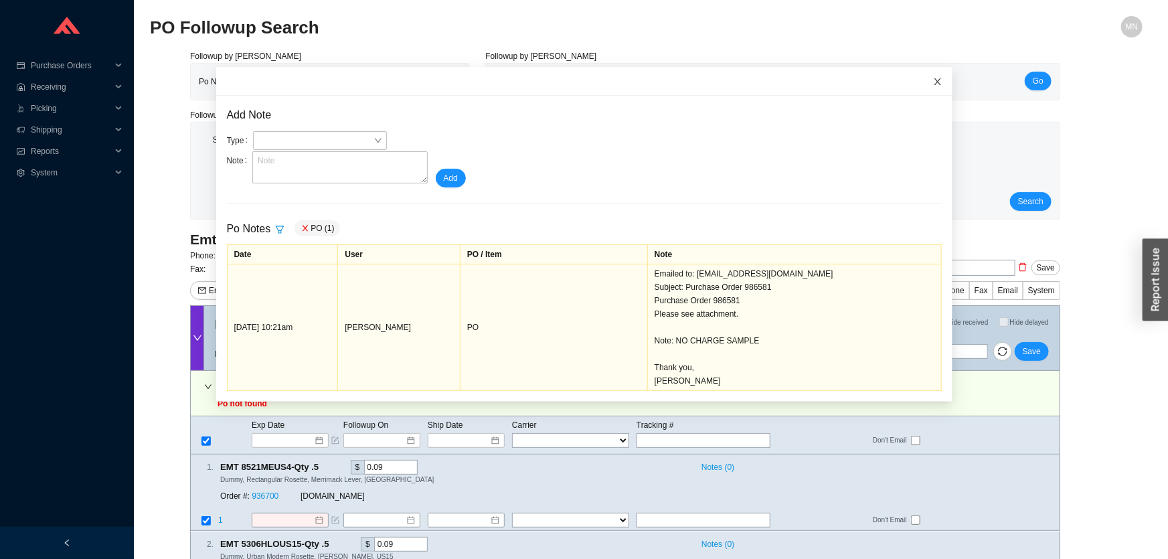
drag, startPoint x: 926, startPoint y: 80, endPoint x: 729, endPoint y: 70, distance: 197.8
click at [933, 80] on icon "close" at bounding box center [937, 81] width 9 height 9
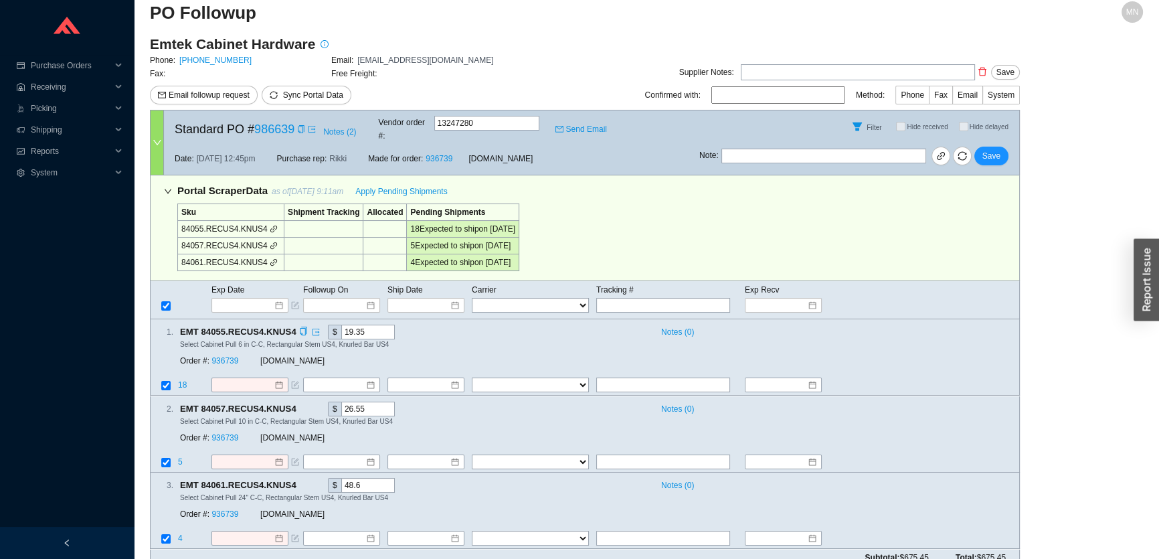
scroll to position [19, 0]
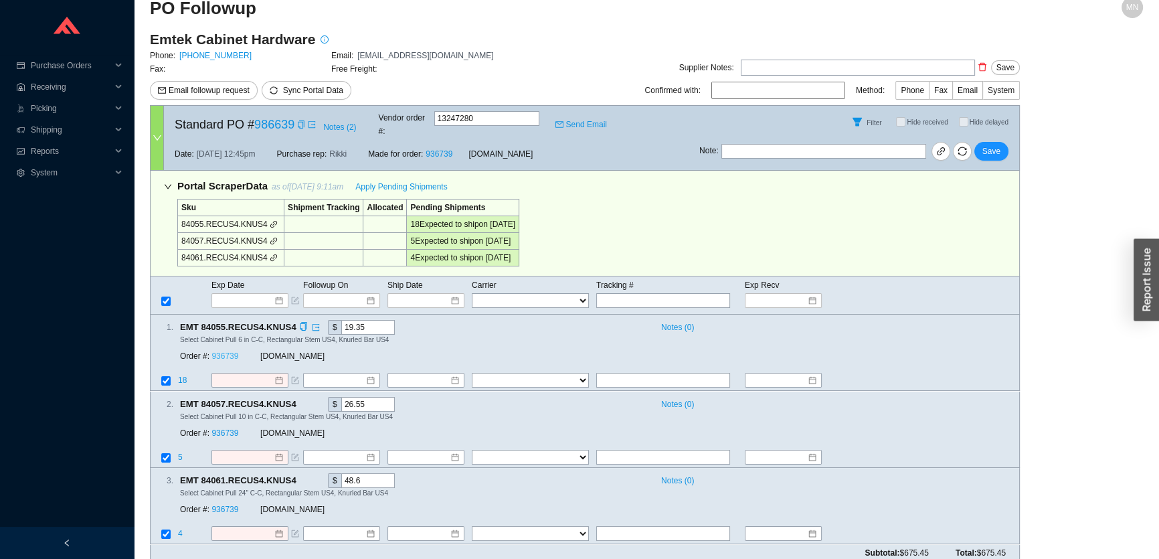
click at [230, 352] on link "936739" at bounding box center [225, 356] width 27 height 9
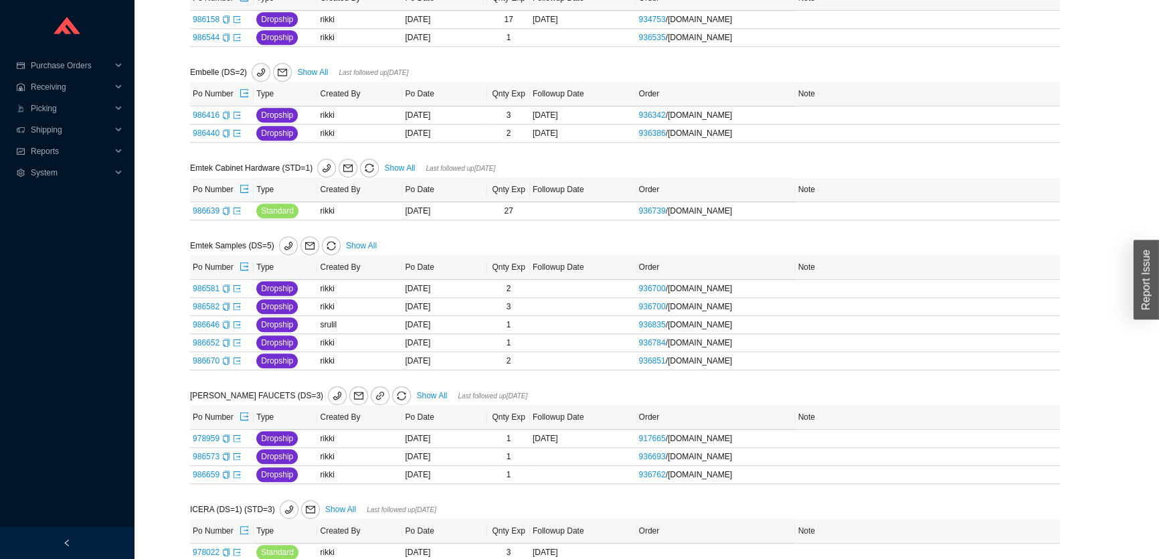
scroll to position [851, 0]
click at [370, 240] on link "Show All" at bounding box center [361, 244] width 31 height 9
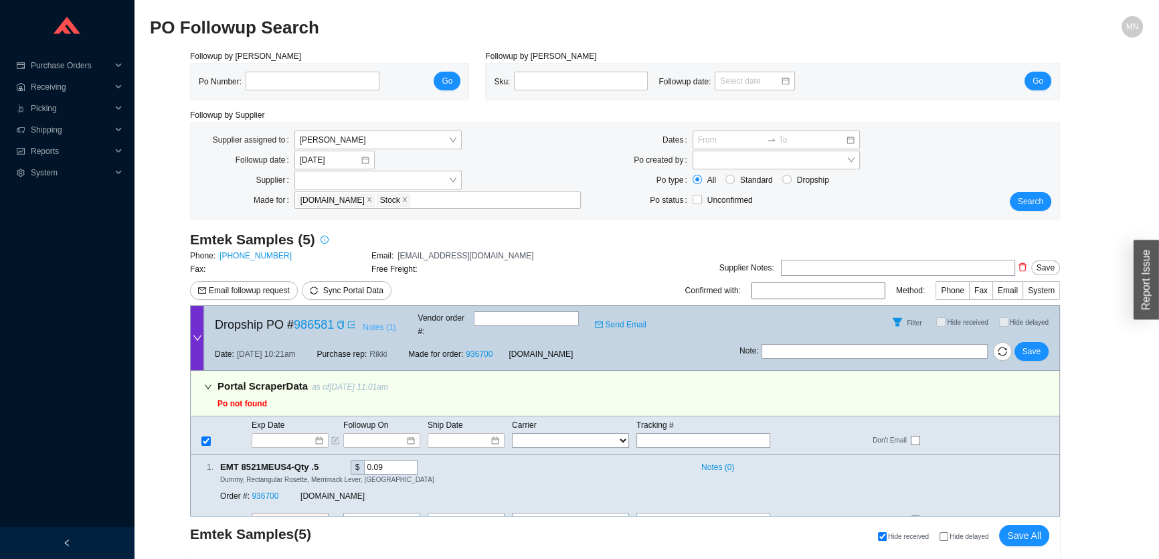
click at [390, 326] on span "Notes ( 1 )" at bounding box center [379, 327] width 33 height 13
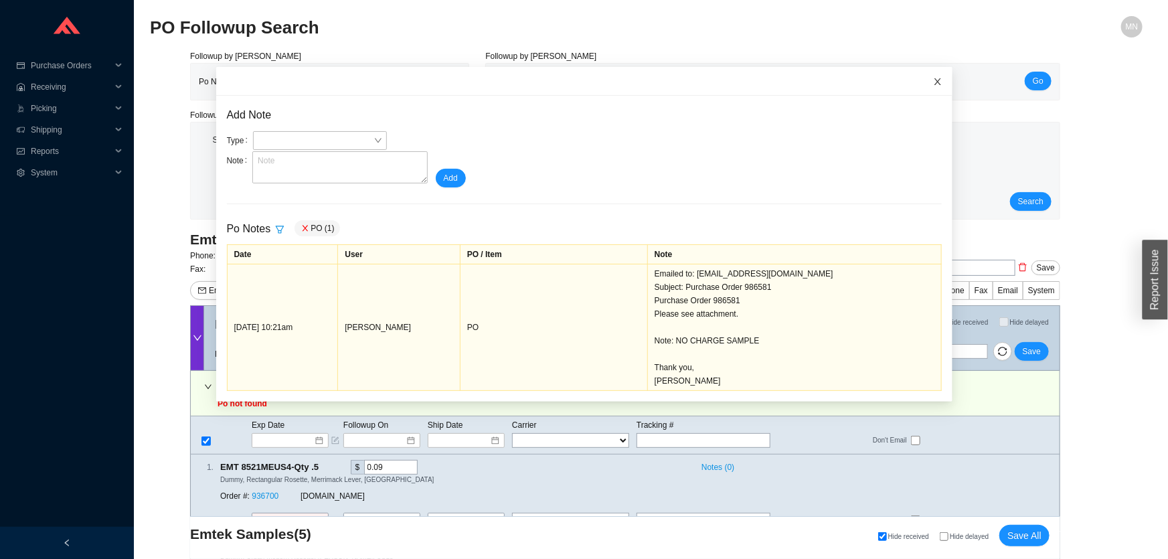
click at [928, 82] on span "Close" at bounding box center [937, 81] width 29 height 29
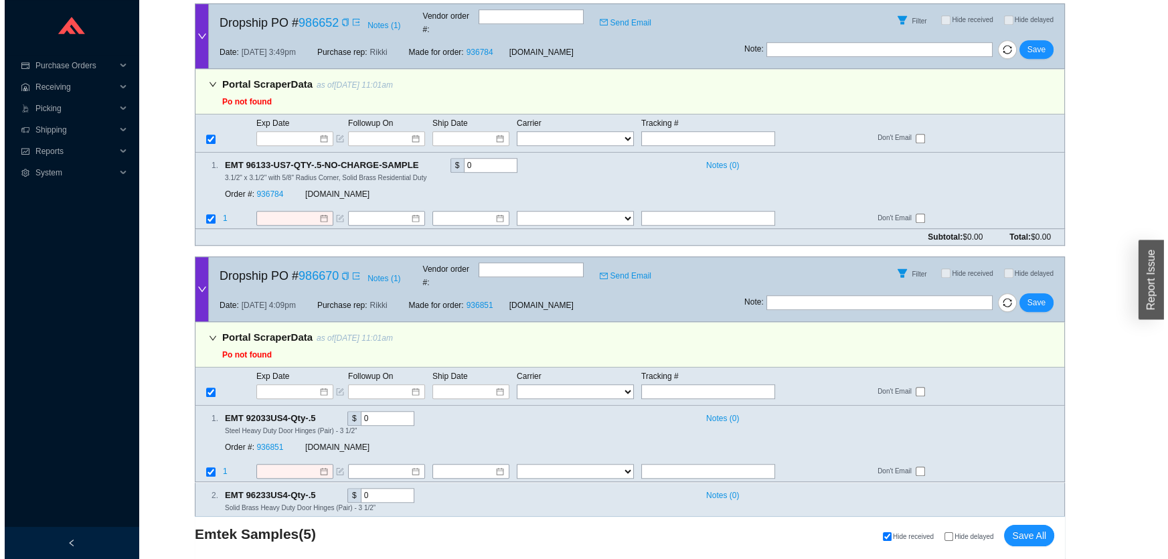
scroll to position [1297, 0]
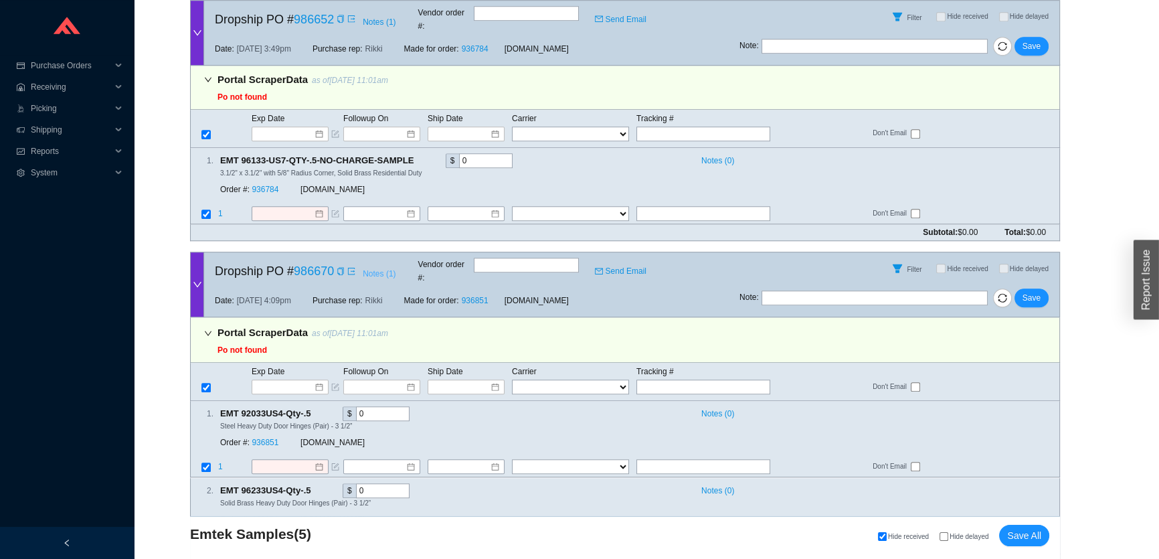
click at [371, 267] on span "Notes ( 1 )" at bounding box center [379, 273] width 33 height 13
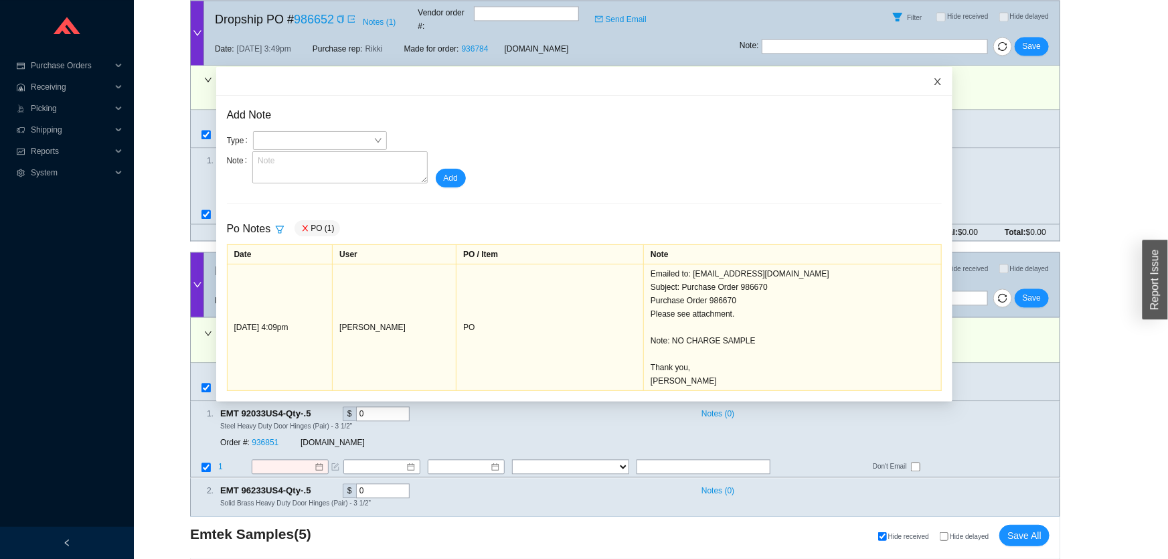
click at [933, 83] on icon "close" at bounding box center [937, 81] width 9 height 9
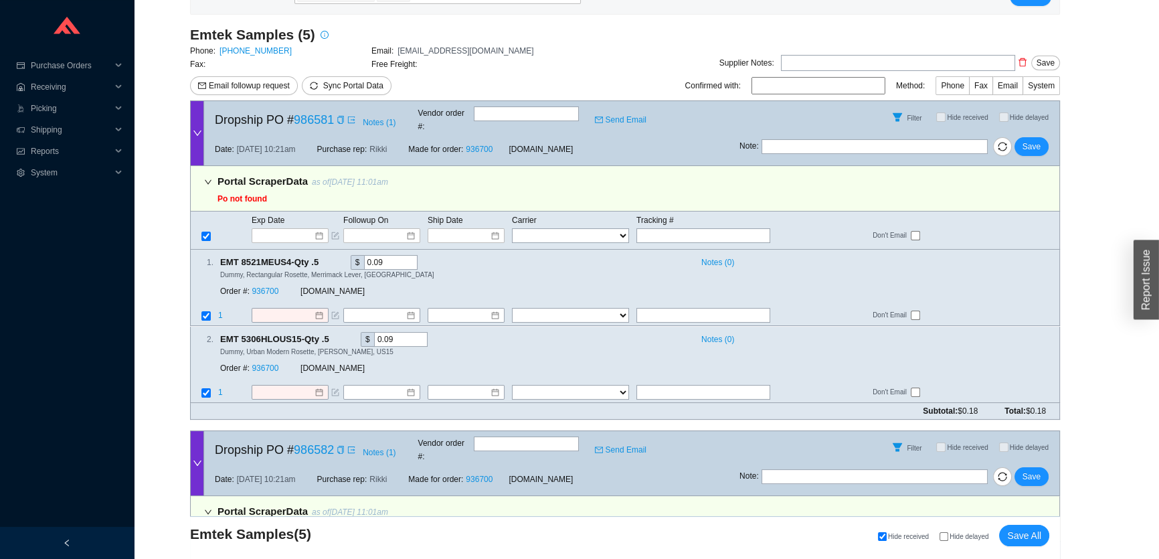
scroll to position [201, 0]
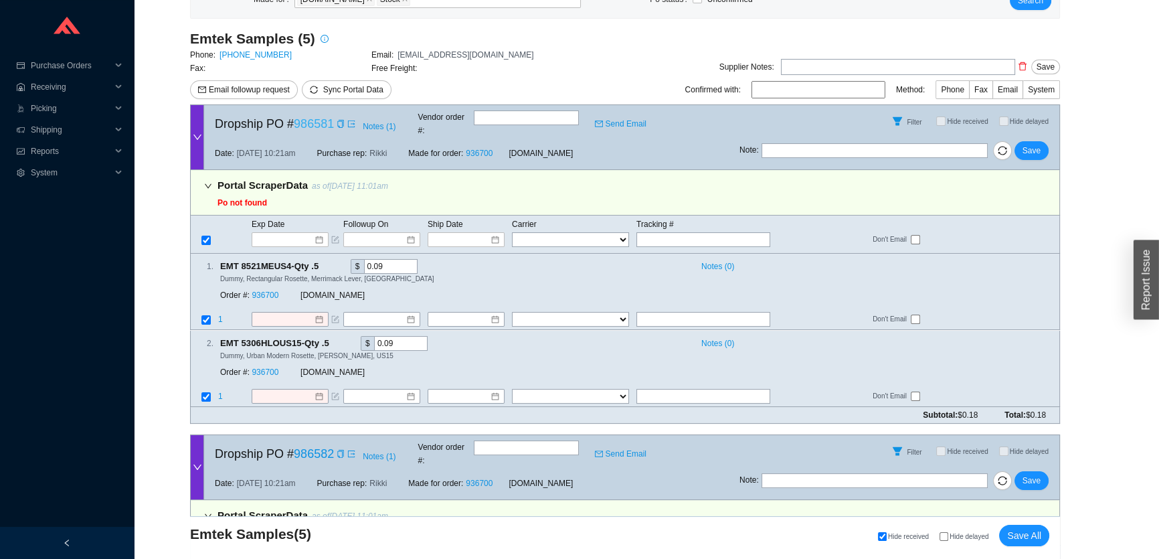
click at [309, 120] on link "986581" at bounding box center [314, 123] width 40 height 13
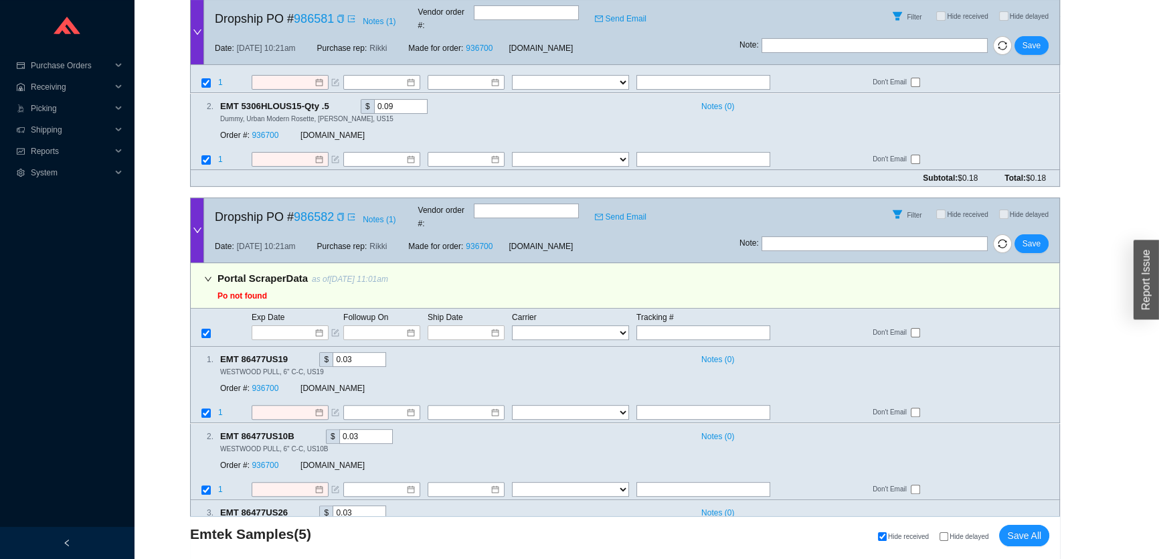
scroll to position [444, 0]
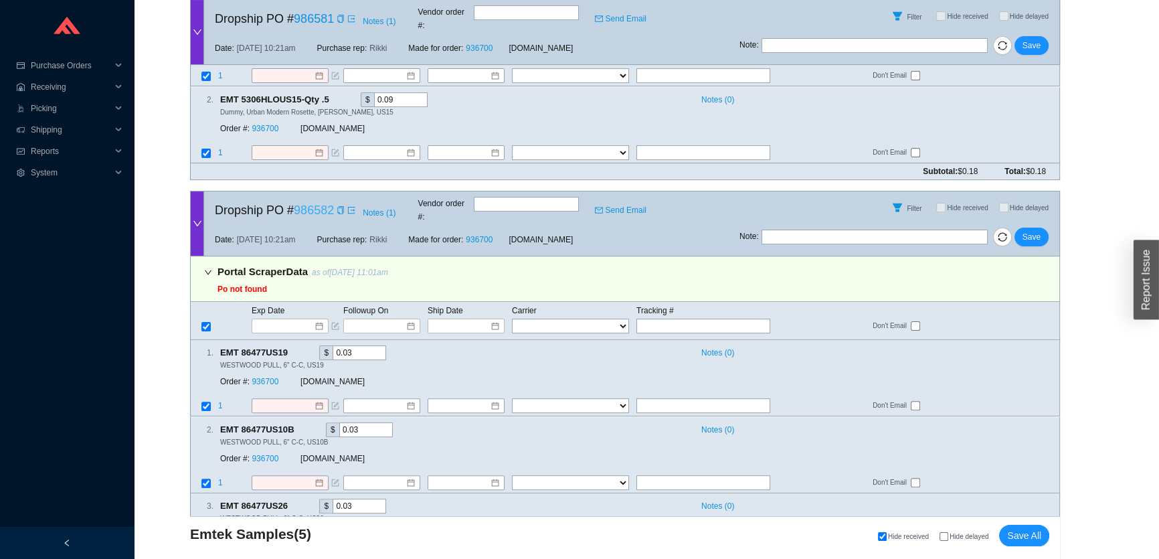
click at [322, 204] on link "986582" at bounding box center [314, 210] width 40 height 13
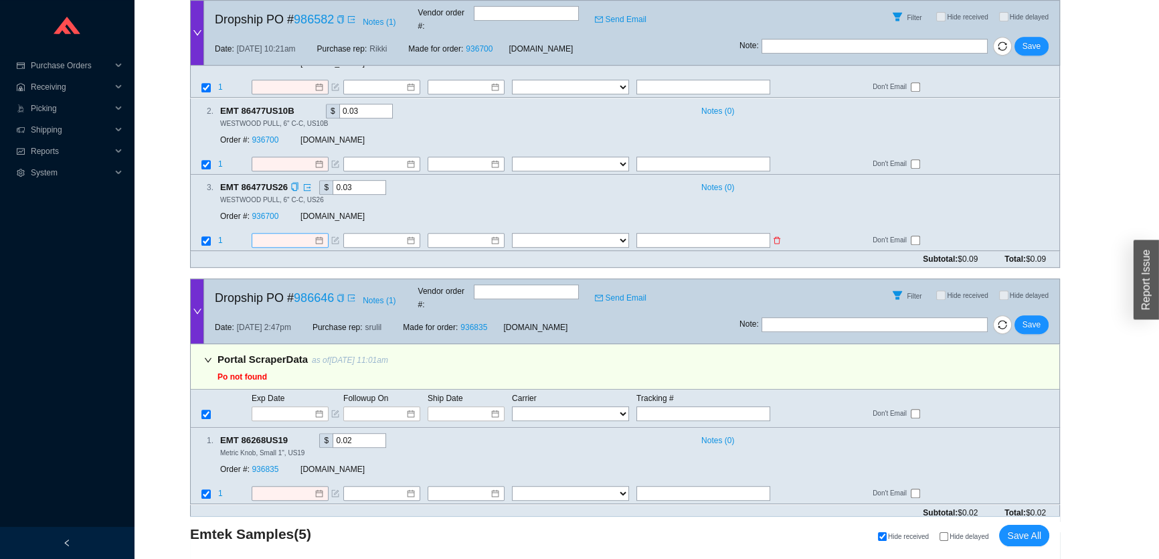
scroll to position [870, 0]
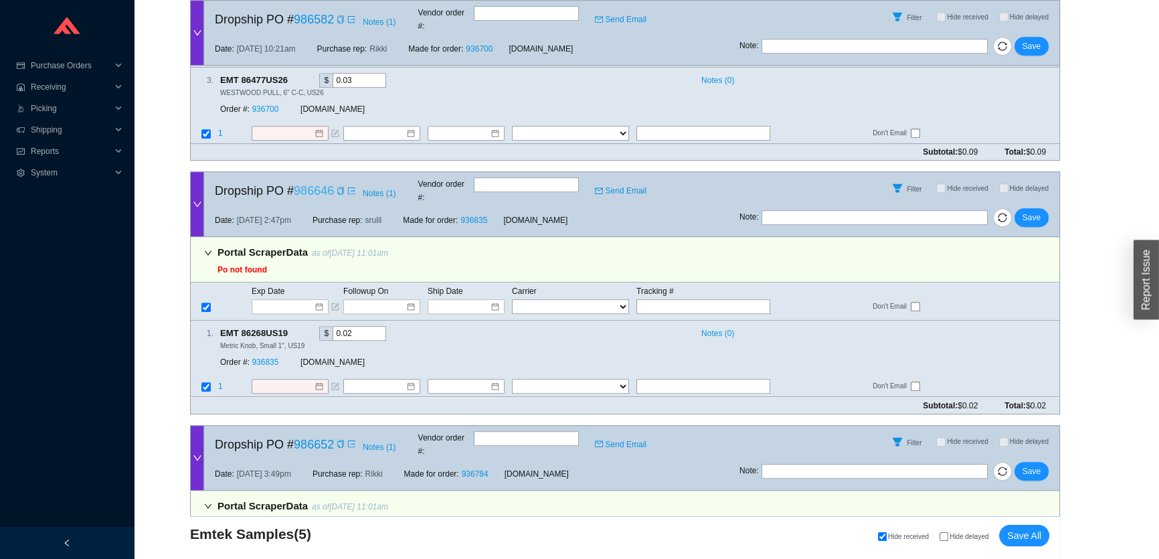
click at [306, 184] on link "986646" at bounding box center [314, 190] width 40 height 13
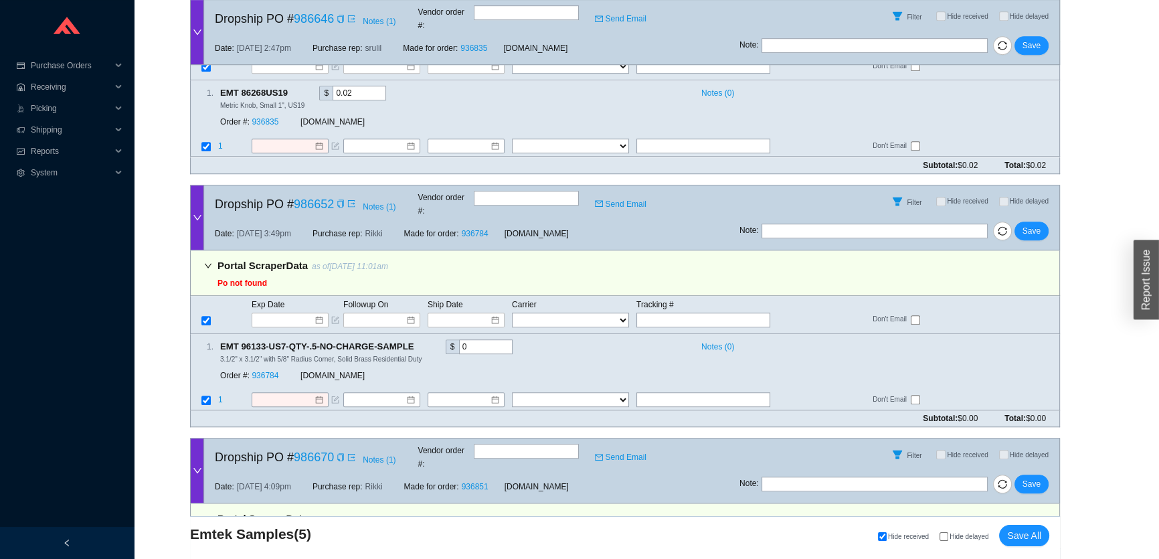
scroll to position [1114, 0]
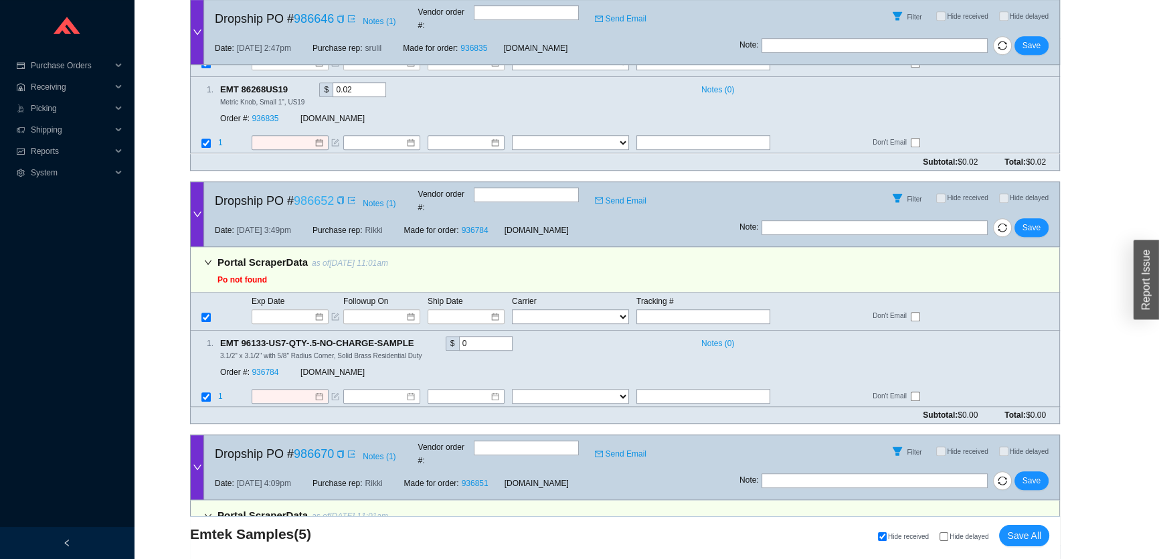
click at [302, 194] on link "986652" at bounding box center [314, 200] width 40 height 13
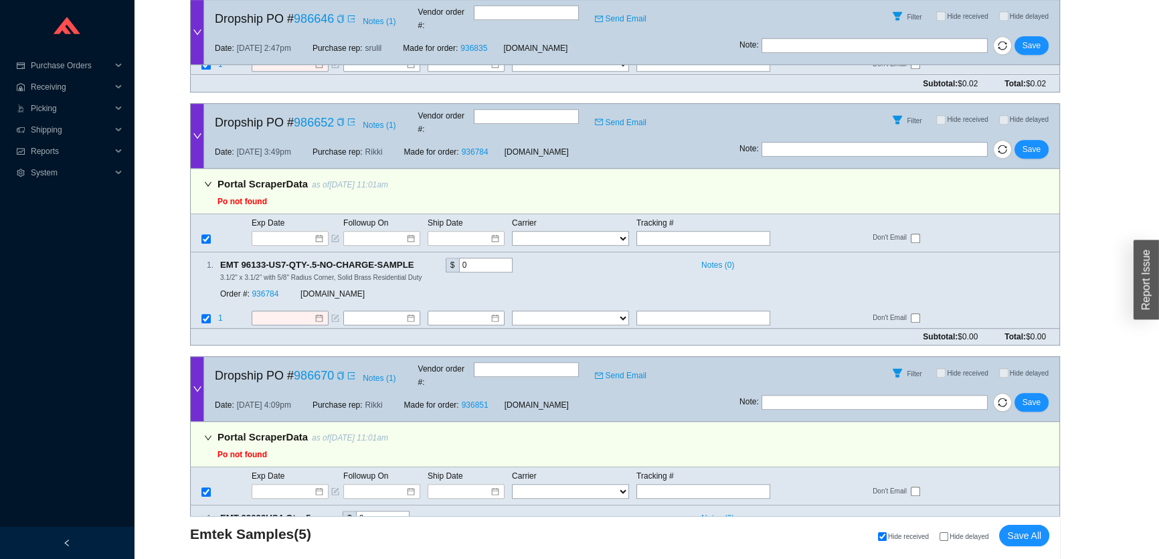
scroll to position [1297, 0]
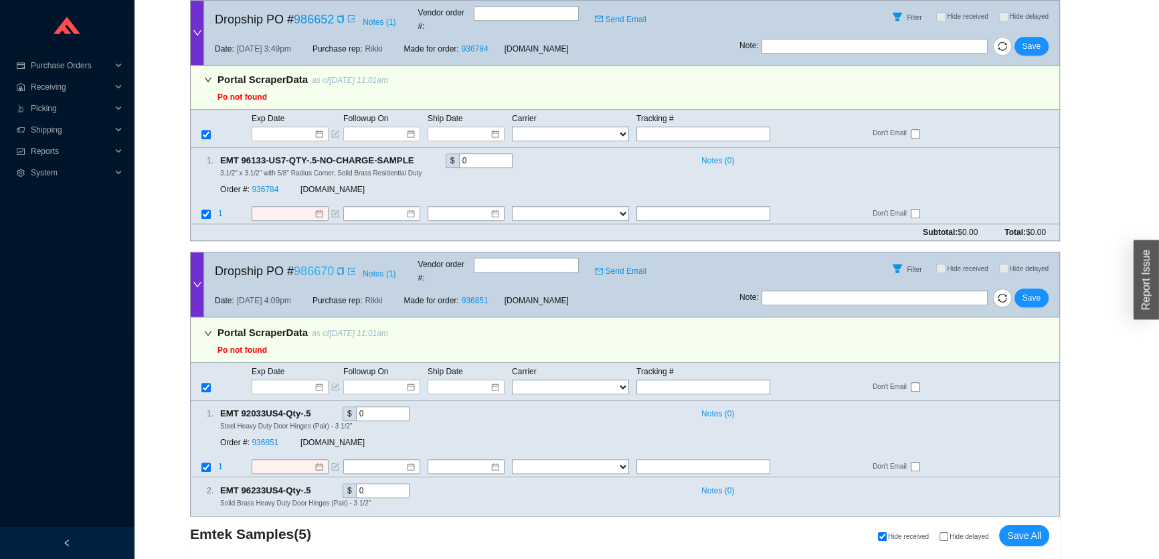
click at [311, 264] on link "986670" at bounding box center [314, 270] width 40 height 13
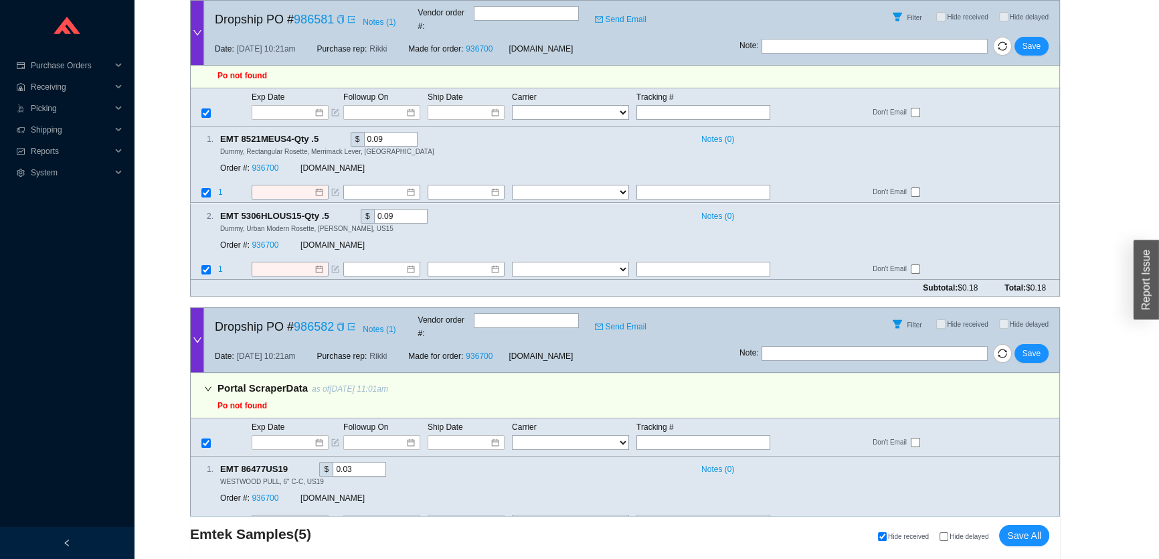
scroll to position [0, 0]
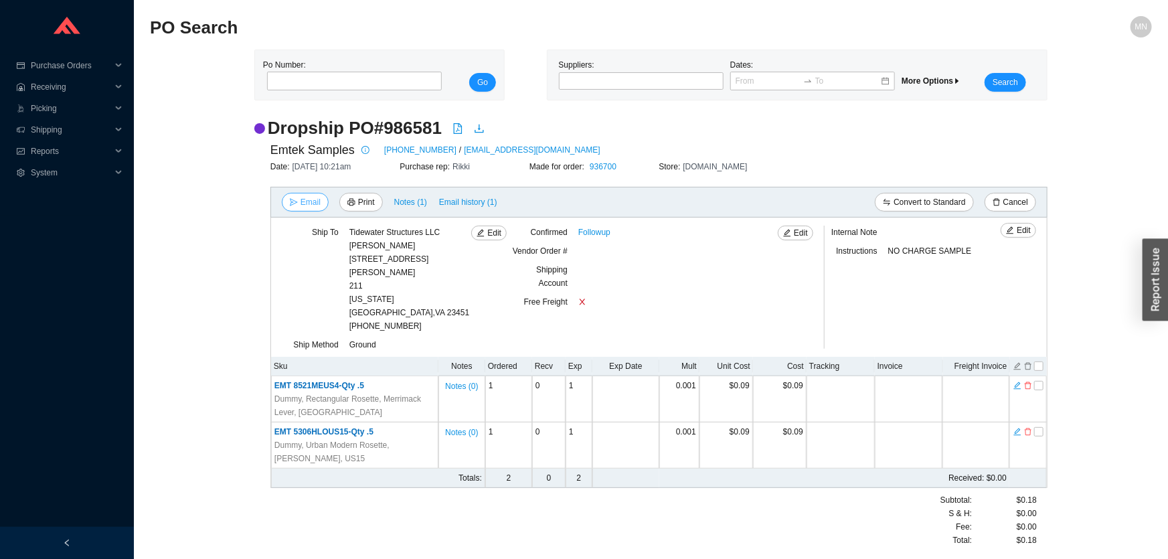
click at [321, 205] on button "Email" at bounding box center [305, 202] width 47 height 19
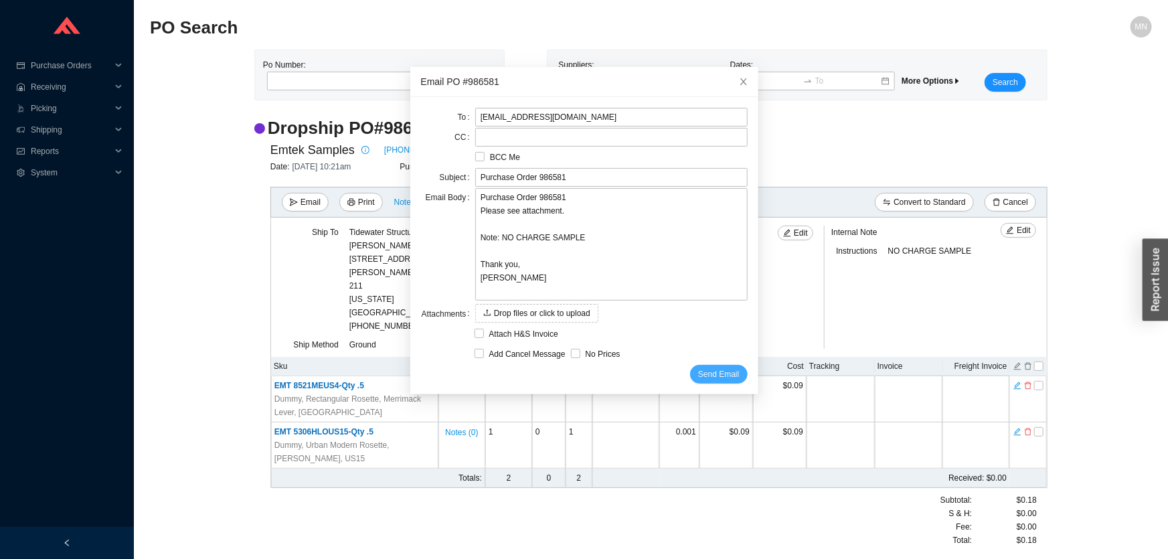
click at [716, 375] on span "Send Email" at bounding box center [718, 374] width 41 height 13
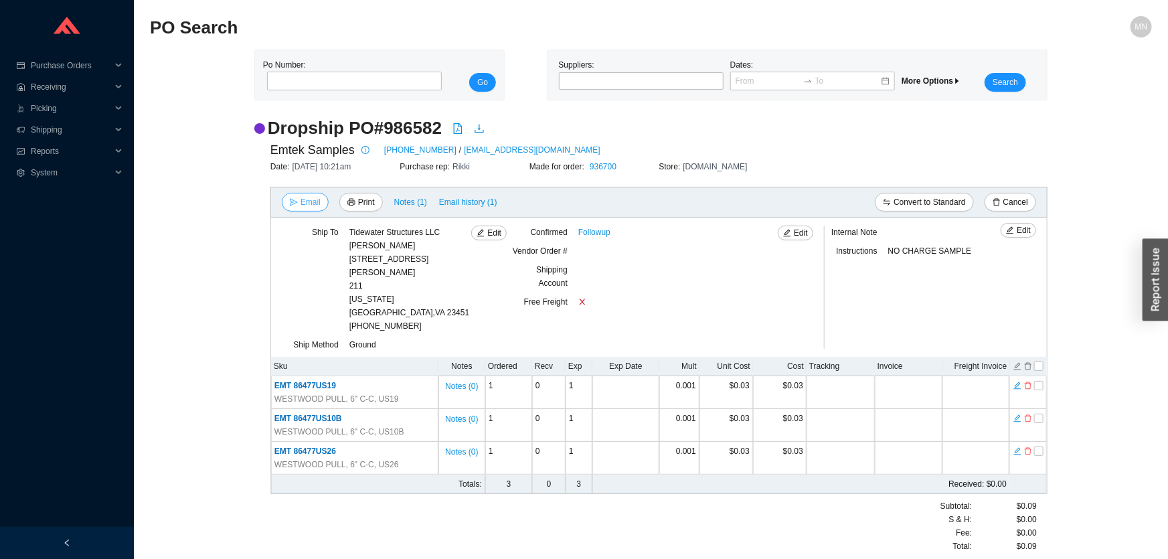
click at [307, 206] on span "Email" at bounding box center [311, 201] width 20 height 13
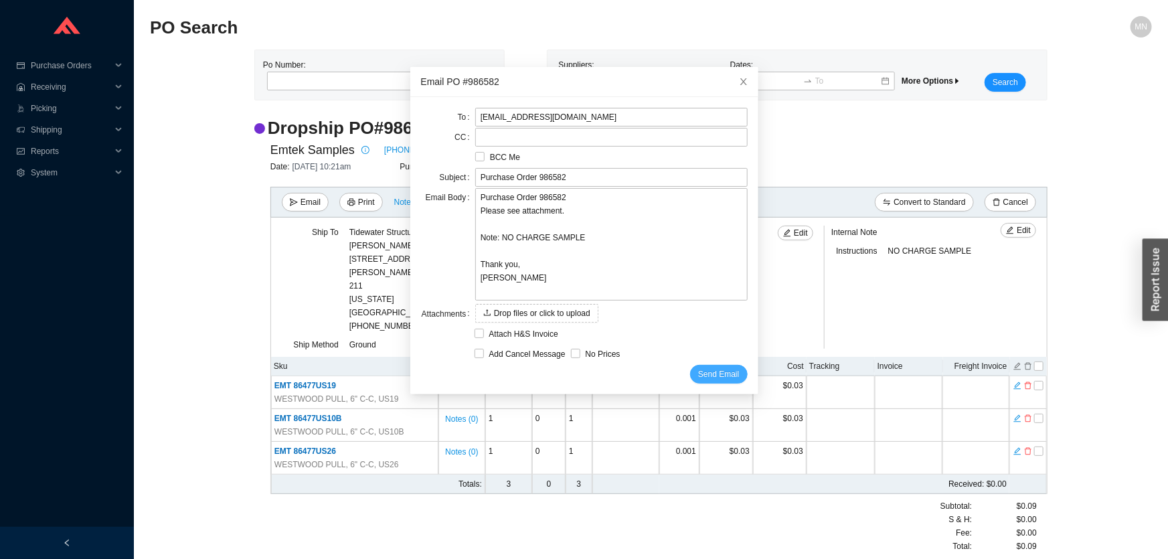
click at [706, 378] on span "Send Email" at bounding box center [718, 374] width 41 height 13
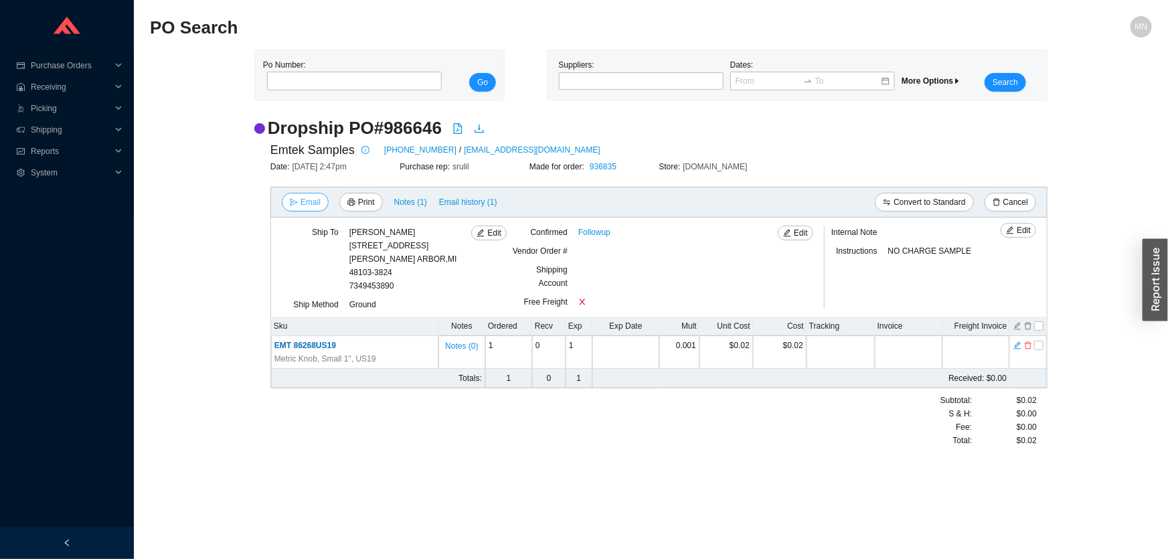
click at [303, 206] on span "Email" at bounding box center [311, 201] width 20 height 13
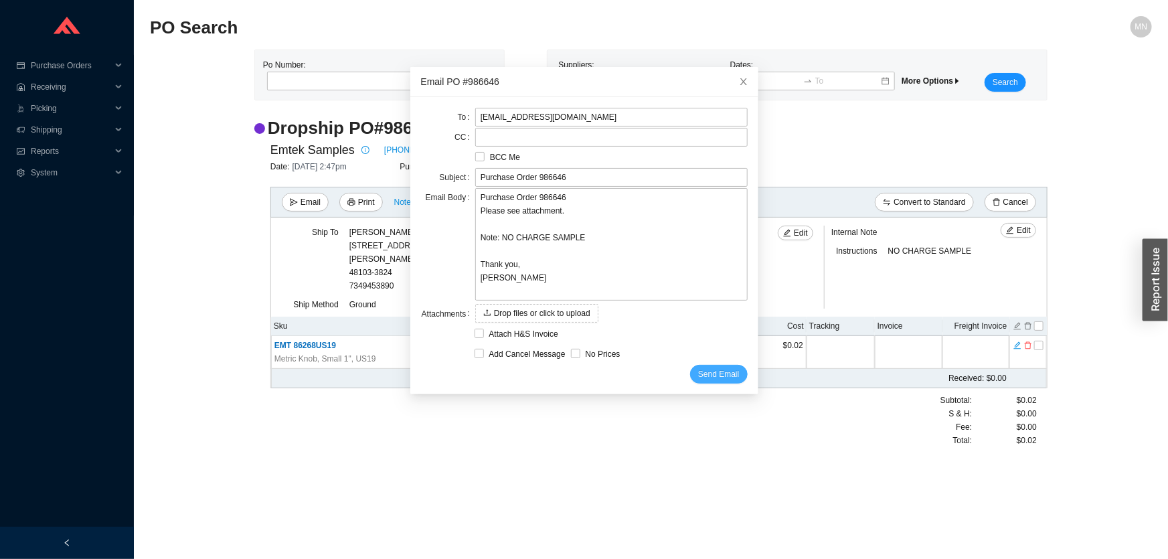
click at [702, 375] on span "Send Email" at bounding box center [718, 374] width 41 height 13
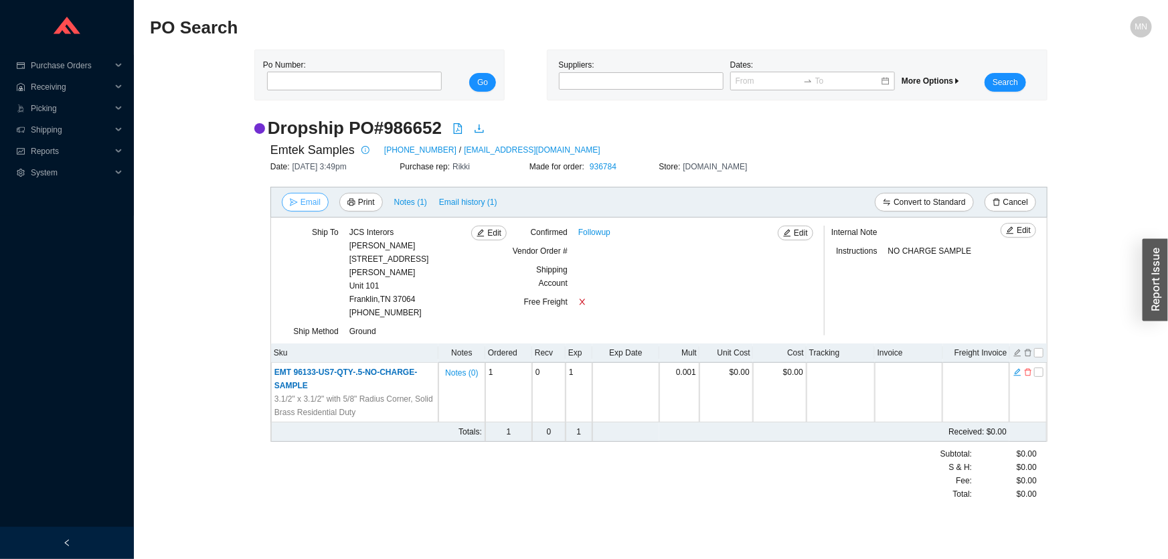
click at [304, 201] on span "Email" at bounding box center [311, 201] width 20 height 13
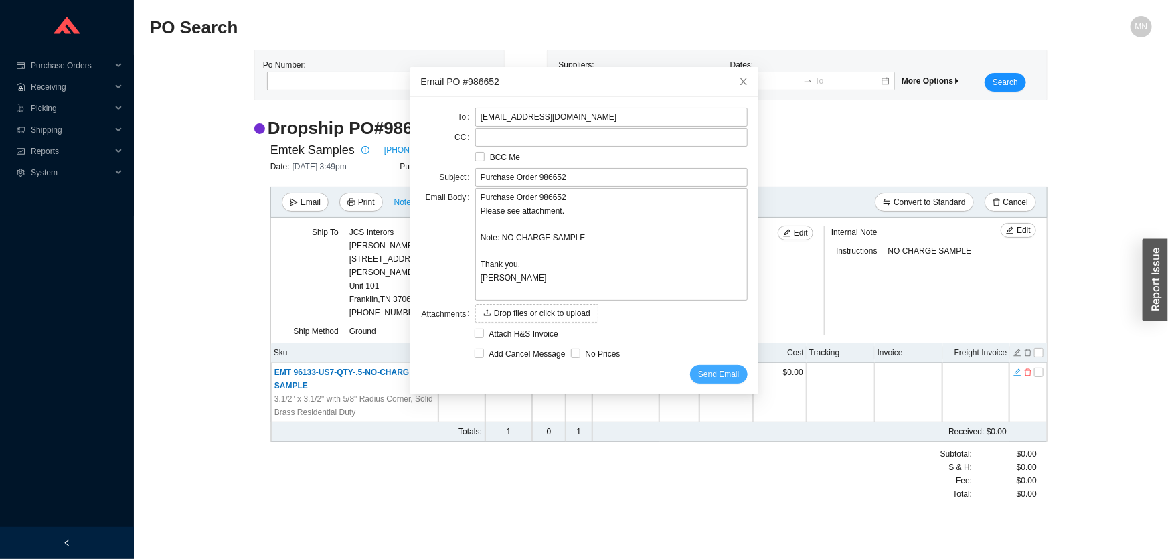
click at [699, 375] on span "Send Email" at bounding box center [718, 374] width 41 height 13
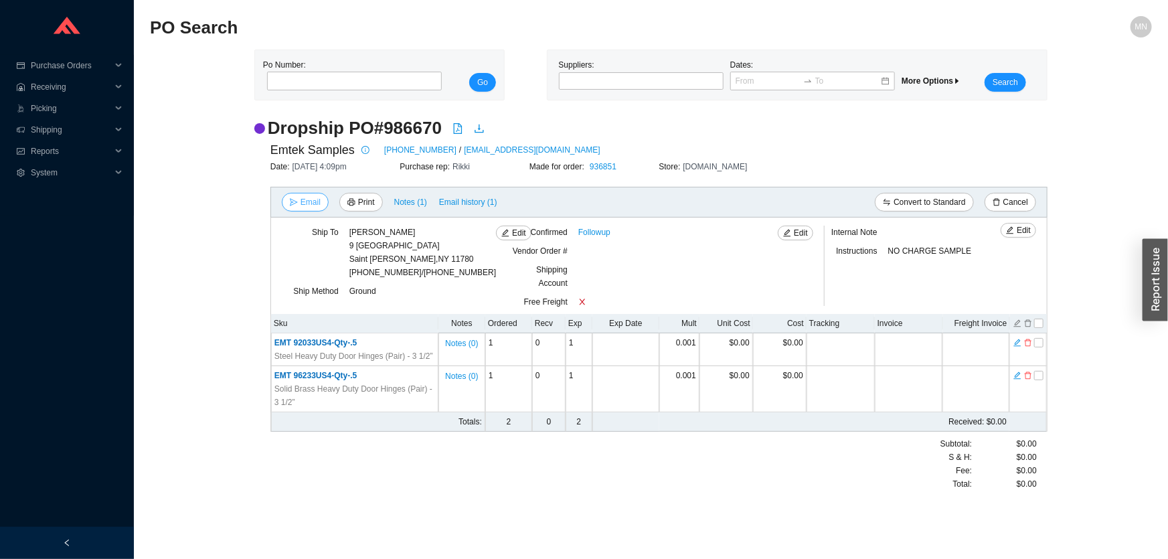
click at [312, 210] on button "Email" at bounding box center [305, 202] width 47 height 19
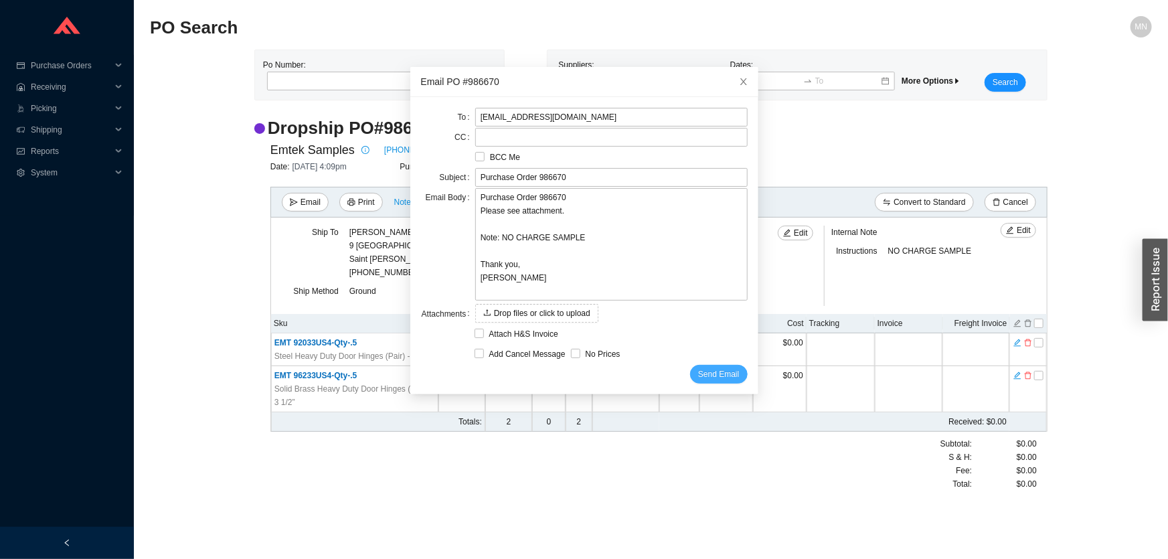
click at [707, 376] on span "Send Email" at bounding box center [718, 374] width 41 height 13
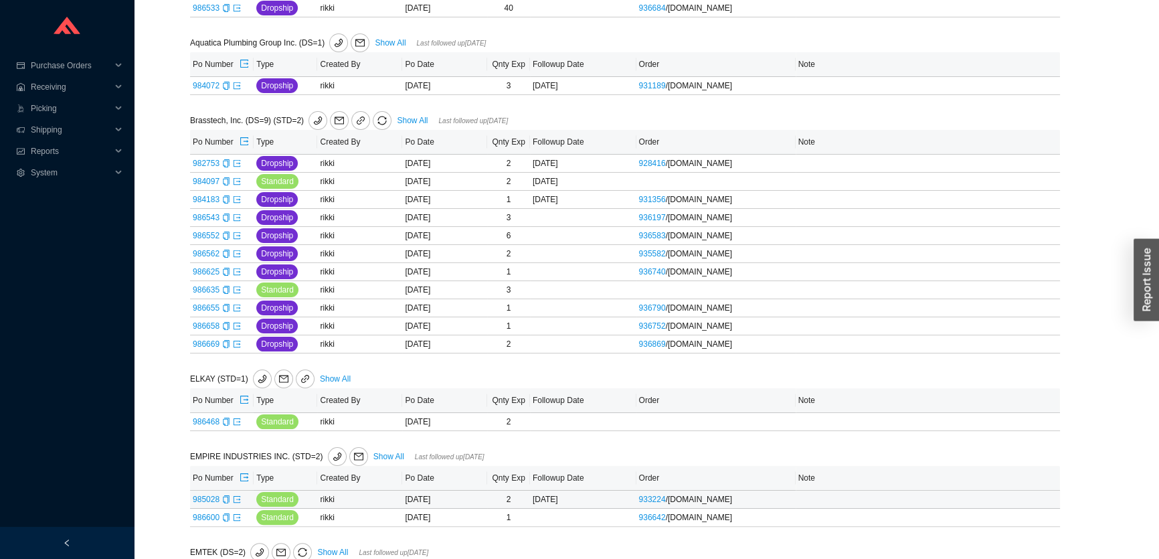
scroll to position [264, 0]
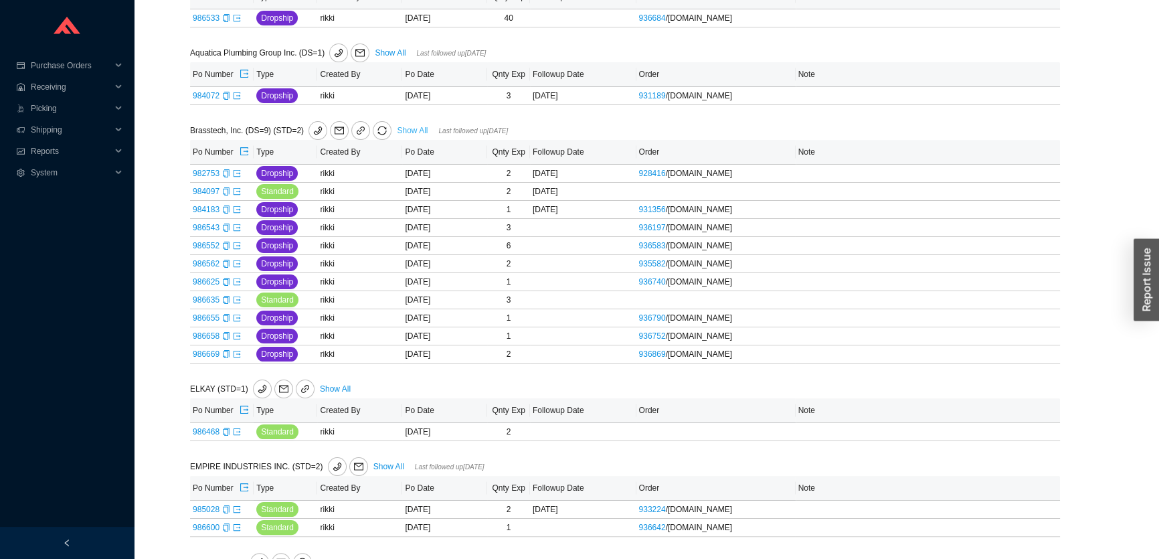
click at [401, 129] on link "Show All" at bounding box center [412, 130] width 31 height 9
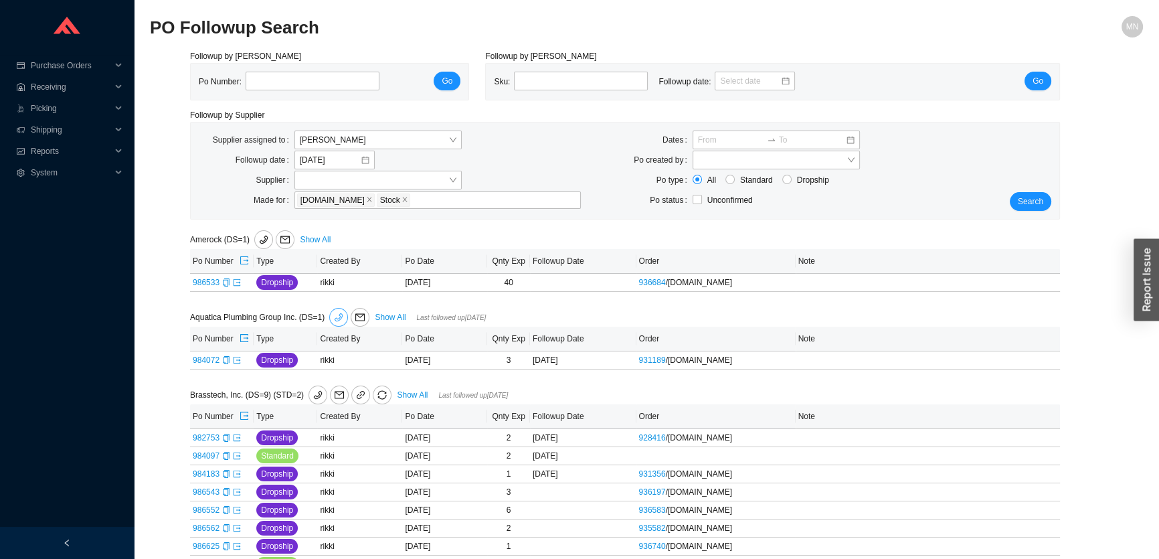
scroll to position [121, 0]
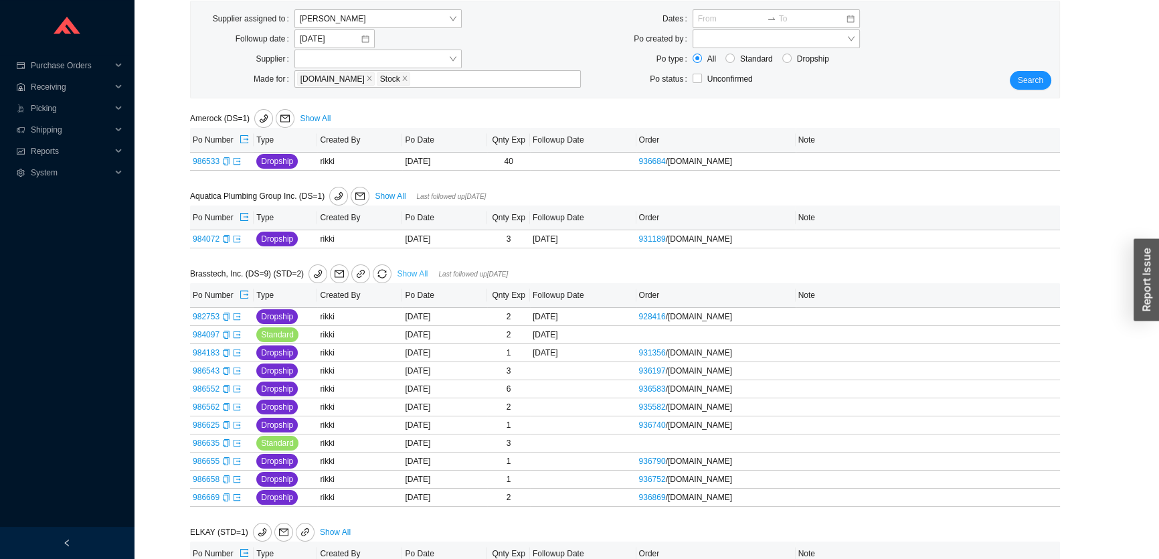
click at [411, 272] on link "Show All" at bounding box center [412, 273] width 31 height 9
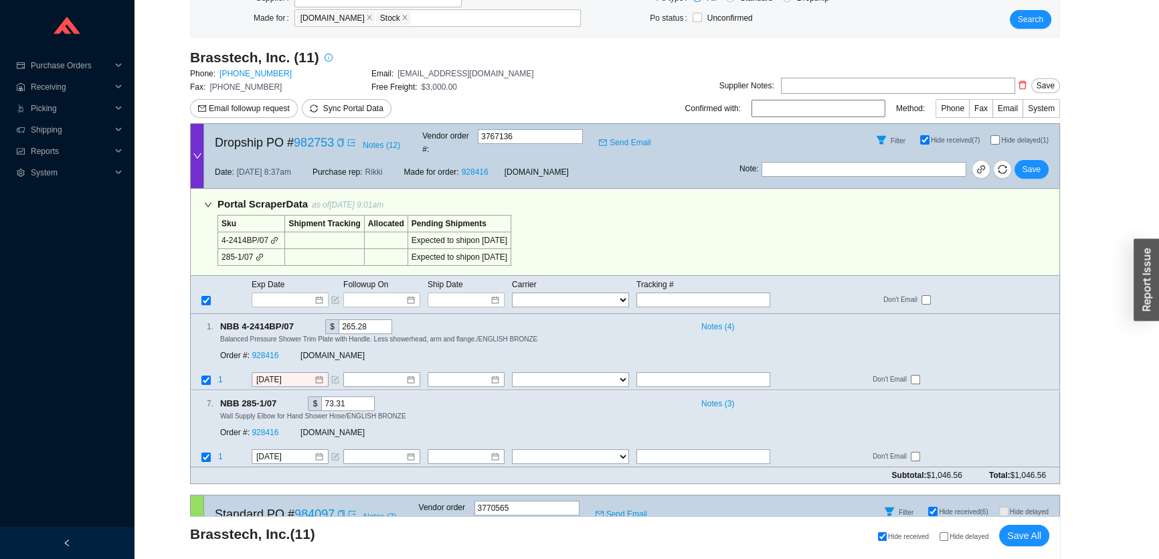
scroll to position [243, 0]
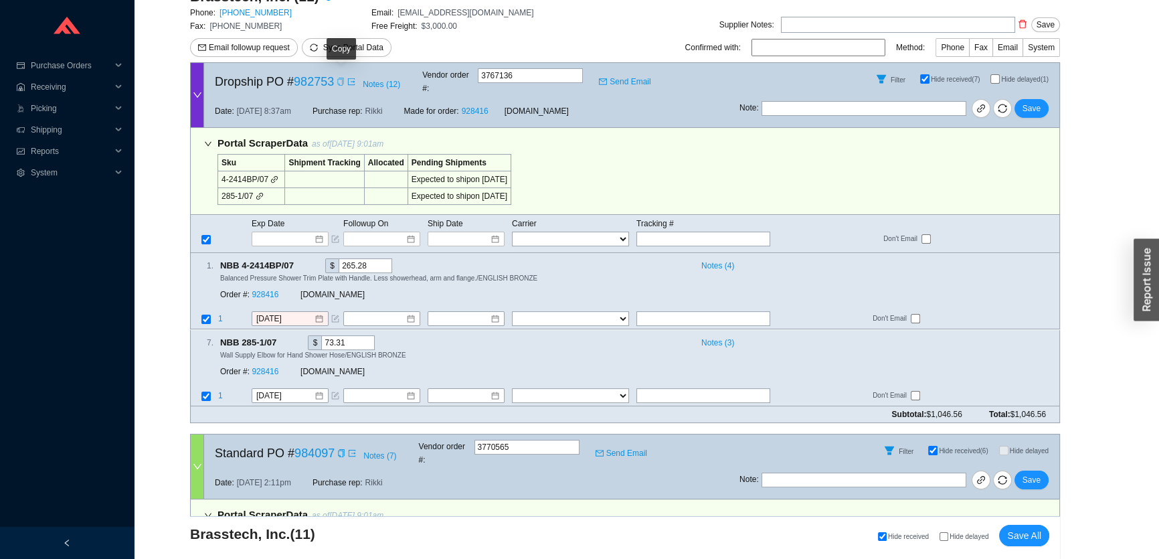
click at [340, 80] on icon "copy" at bounding box center [340, 82] width 6 height 8
click at [301, 261] on icon "copy" at bounding box center [301, 265] width 9 height 9
click at [335, 315] on icon "form" at bounding box center [335, 319] width 8 height 8
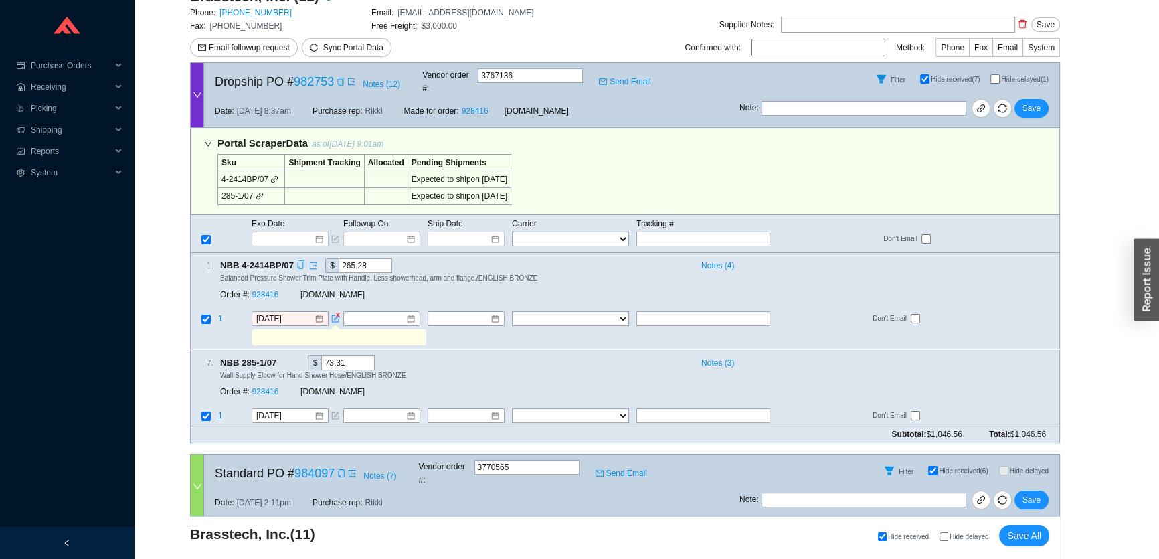
click at [347, 331] on input "text" at bounding box center [338, 338] width 169 height 15
type input "r"
type input "Requested ETA 8/28"
click at [1032, 102] on span "Save" at bounding box center [1032, 108] width 18 height 13
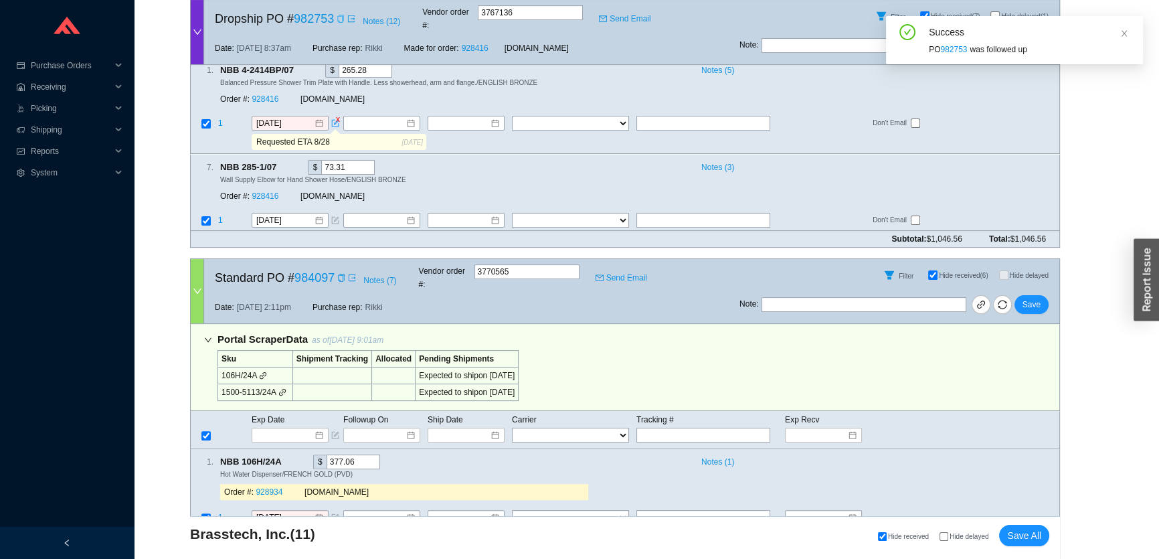
scroll to position [548, 0]
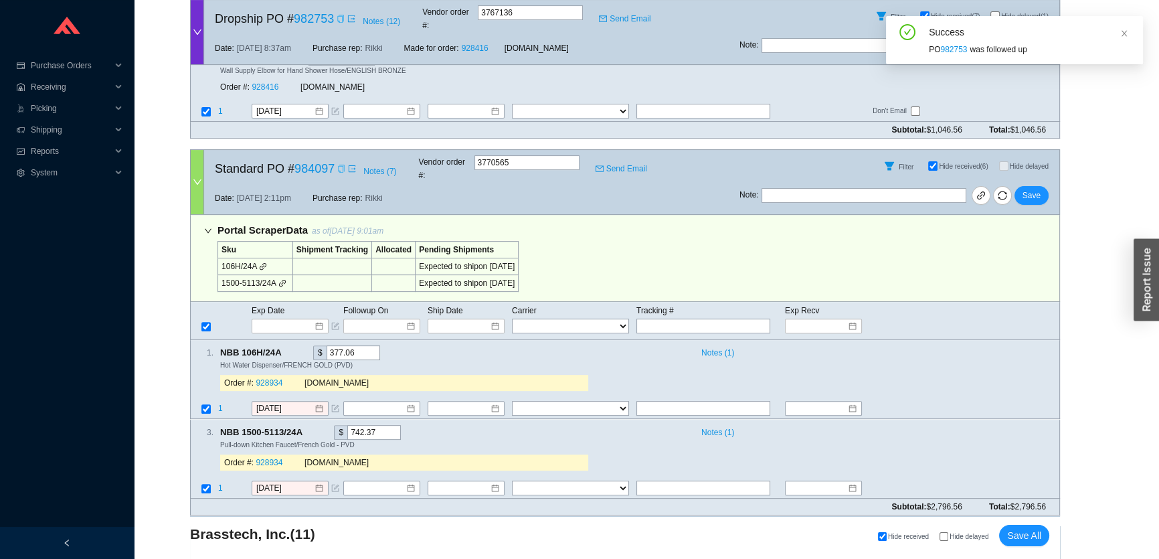
click at [339, 165] on icon "copy" at bounding box center [341, 169] width 8 height 8
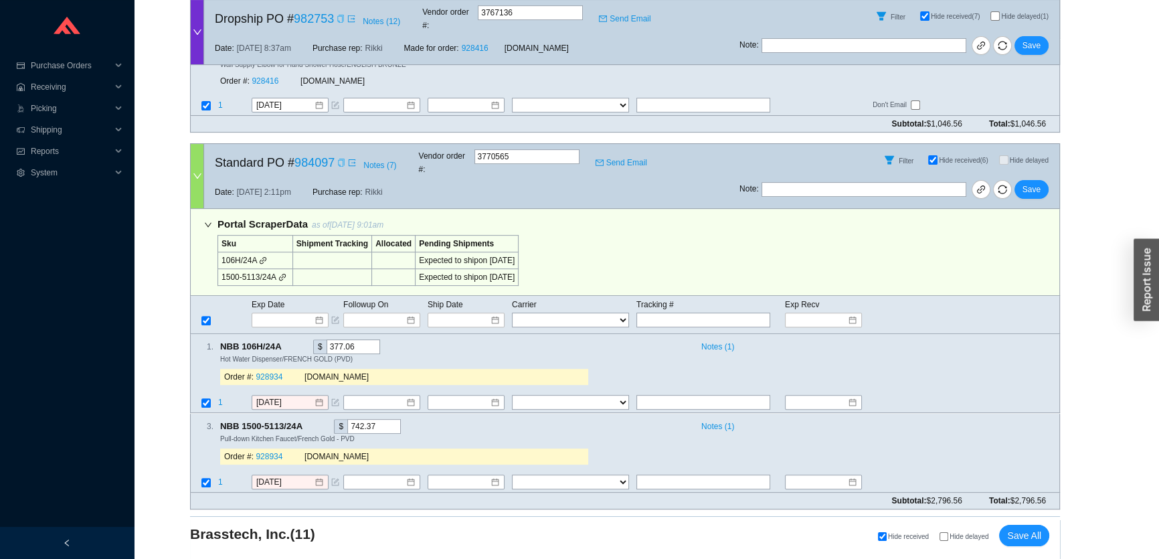
scroll to position [669, 0]
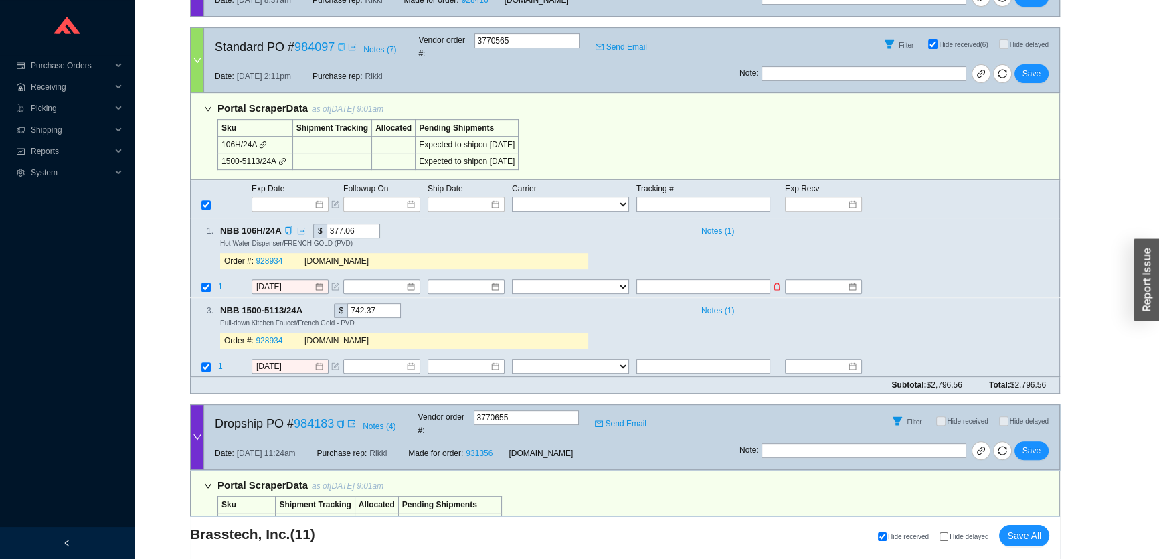
click at [333, 283] on icon "form" at bounding box center [335, 287] width 8 height 8
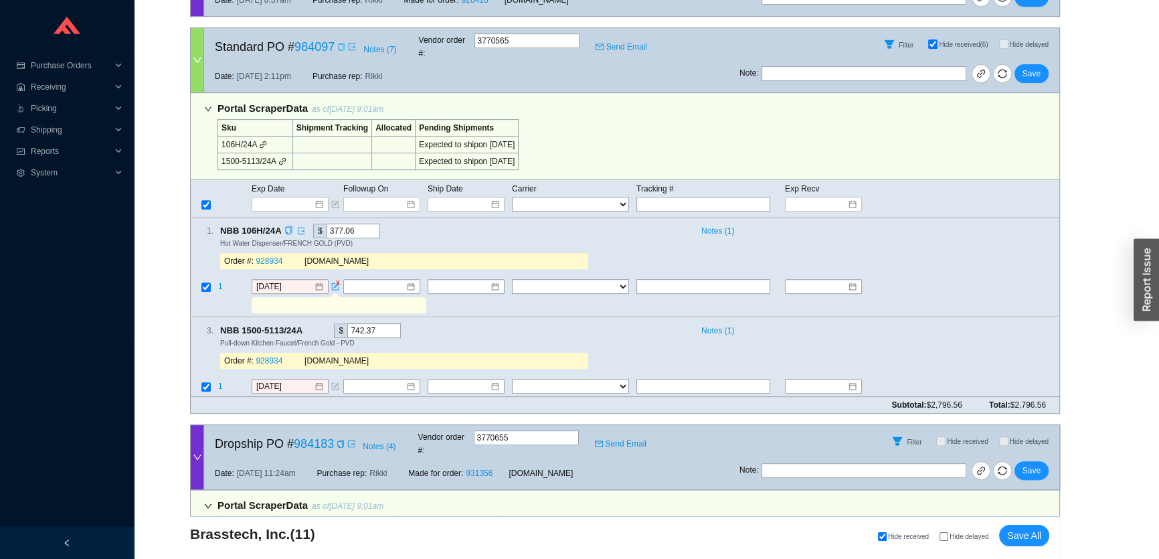
click at [331, 299] on input "text" at bounding box center [338, 306] width 169 height 15
click at [294, 299] on input "requested 8/29" at bounding box center [338, 306] width 169 height 15
drag, startPoint x: 278, startPoint y: 276, endPoint x: 239, endPoint y: 280, distance: 39.1
click at [239, 297] on tr "requested eta 8/29" at bounding box center [625, 307] width 869 height 20
type input "requested eta 8/29"
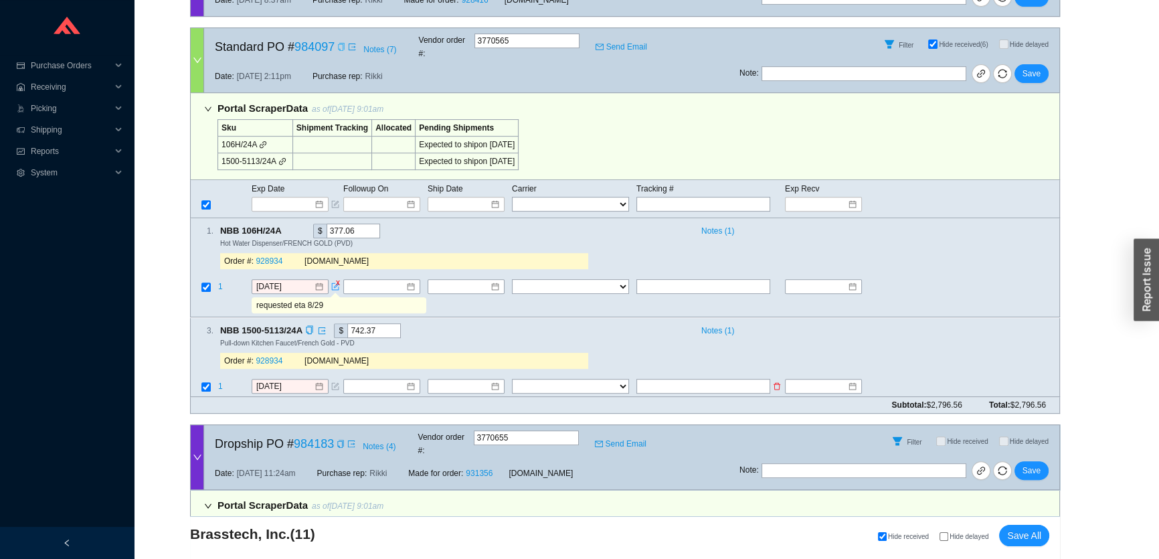
click at [337, 382] on icon "form" at bounding box center [335, 386] width 8 height 8
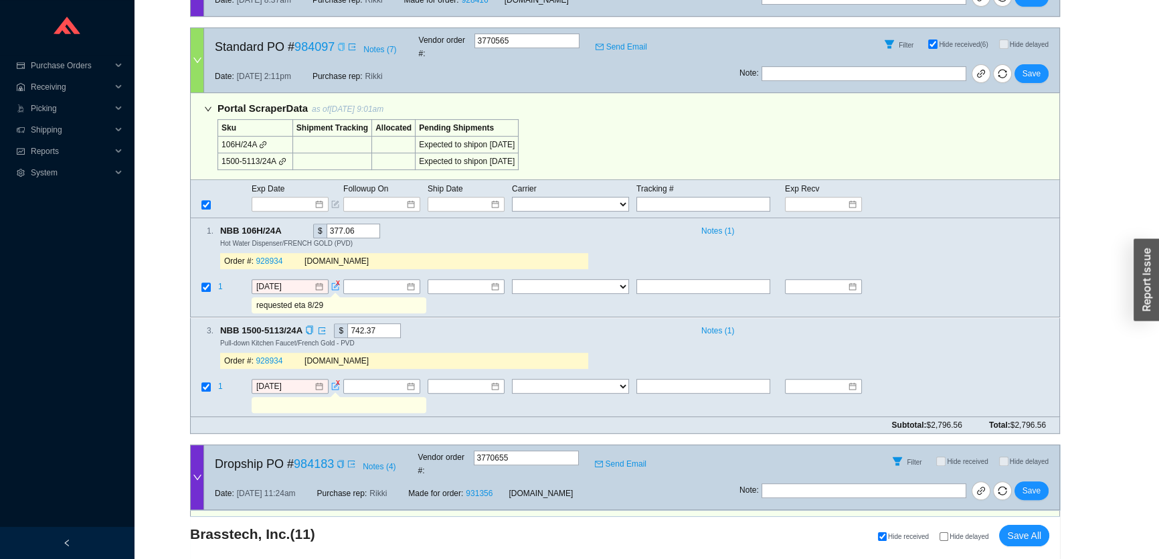
click at [331, 398] on input "text" at bounding box center [338, 405] width 169 height 15
paste input "requested eta 8/29"
type input "requested eta 8/29"
click at [1028, 67] on span "Save" at bounding box center [1032, 73] width 18 height 13
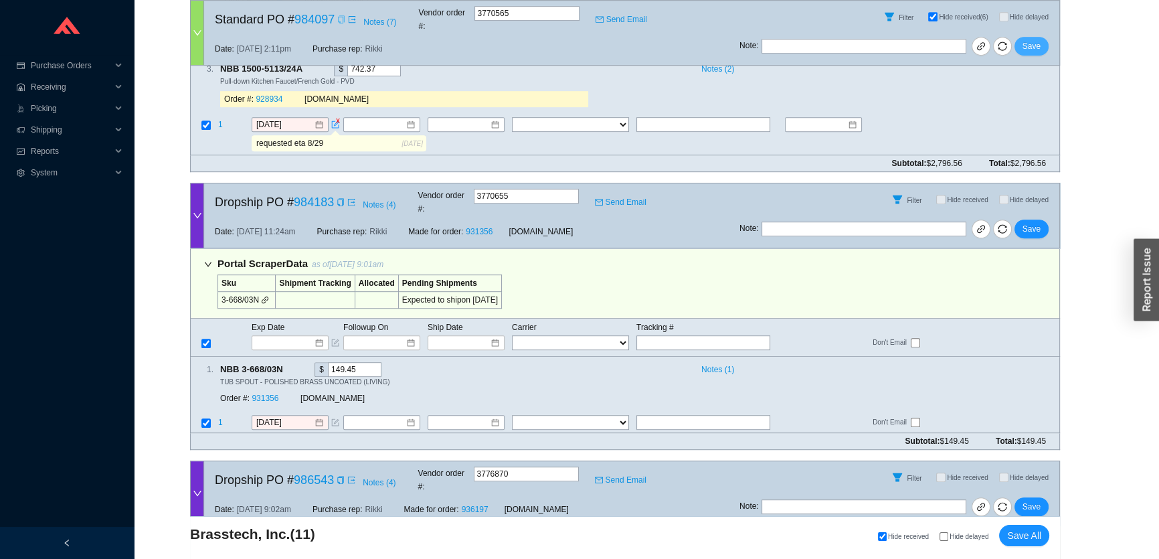
scroll to position [973, 0]
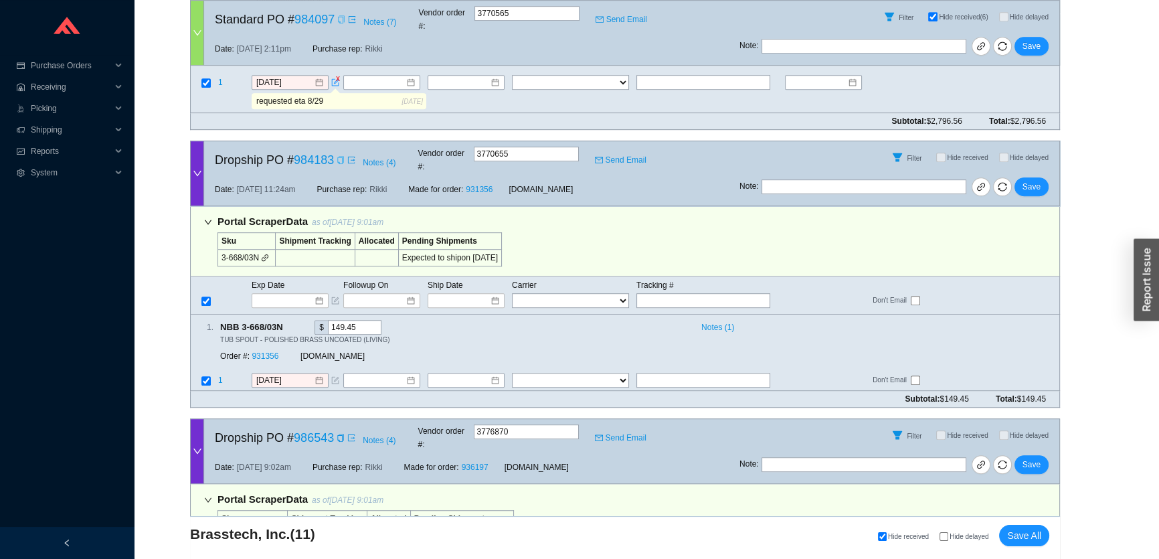
click at [343, 156] on icon "copy" at bounding box center [341, 160] width 8 height 8
click at [336, 376] on icon "form" at bounding box center [335, 380] width 8 height 8
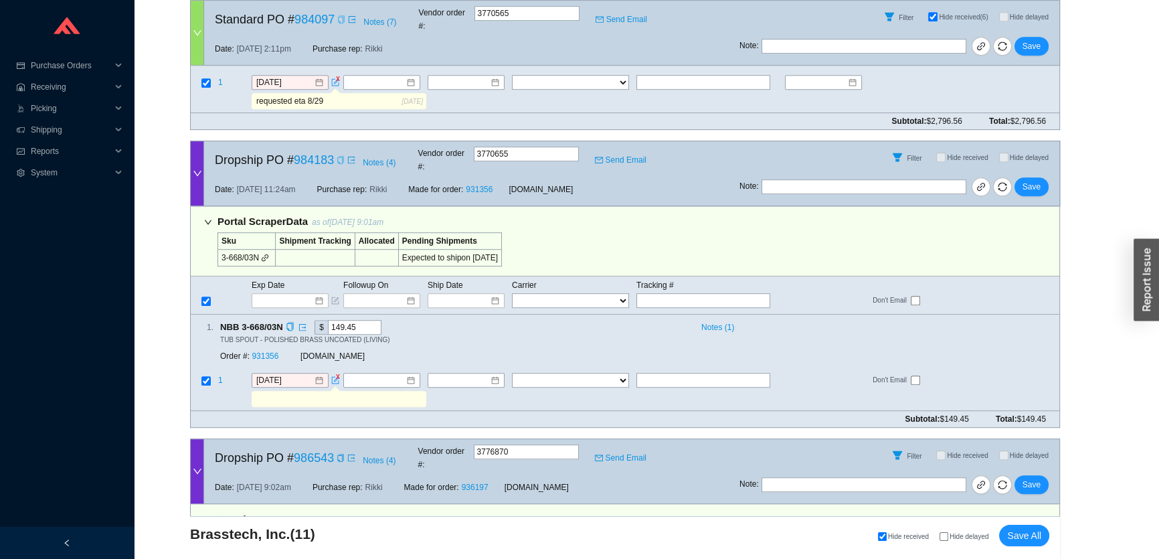
click at [334, 392] on input "text" at bounding box center [338, 399] width 169 height 15
click at [343, 392] on input "requested update on 8/25" at bounding box center [338, 399] width 169 height 15
type input "requested update on 8/29"
click at [1038, 180] on span "Save" at bounding box center [1032, 186] width 18 height 13
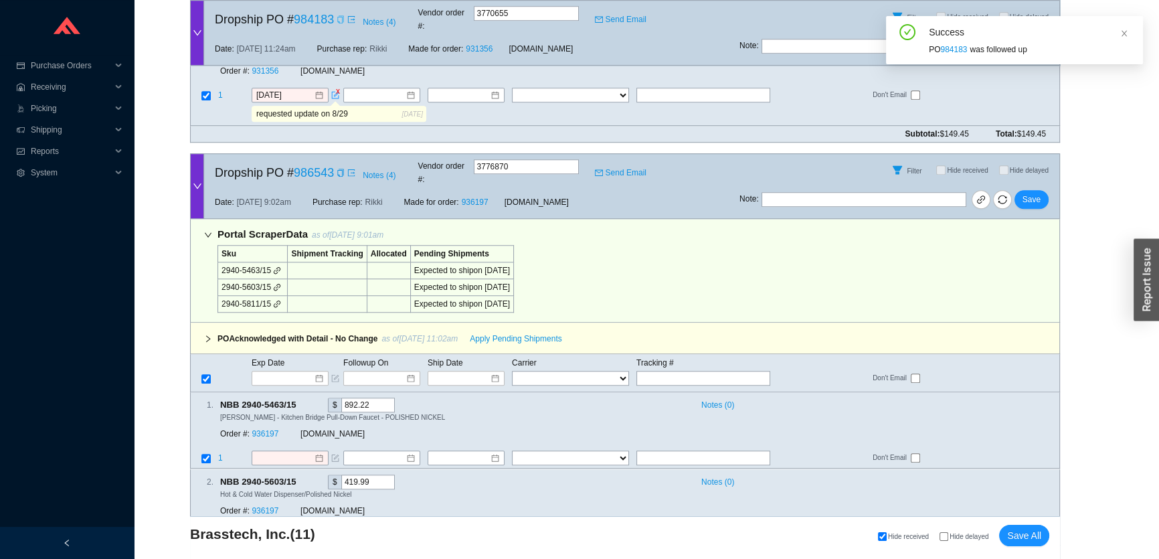
scroll to position [1278, 0]
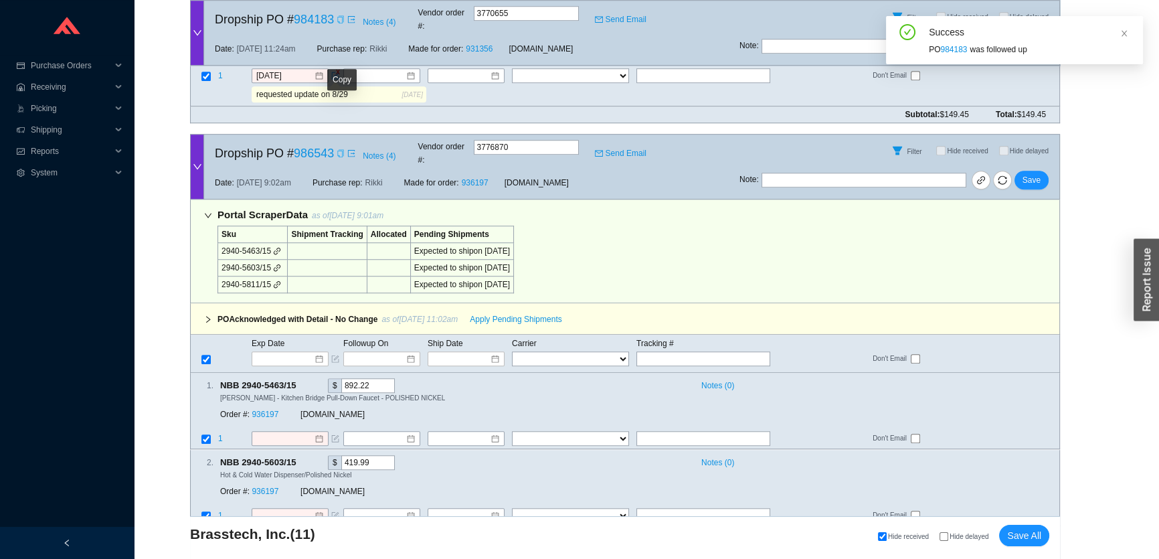
click at [338, 149] on icon "copy" at bounding box center [341, 153] width 8 height 8
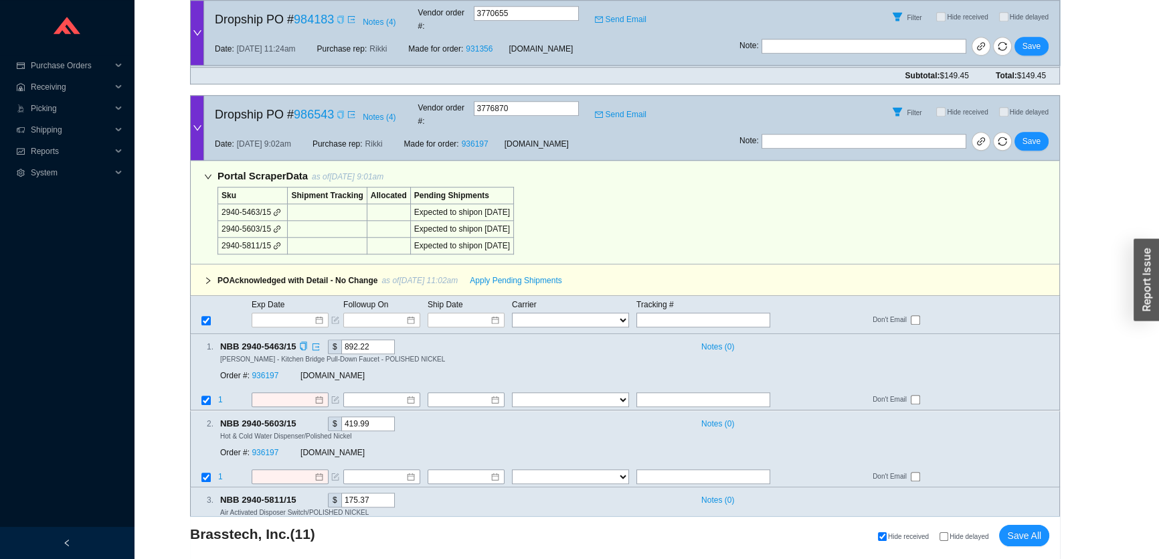
scroll to position [1339, 0]
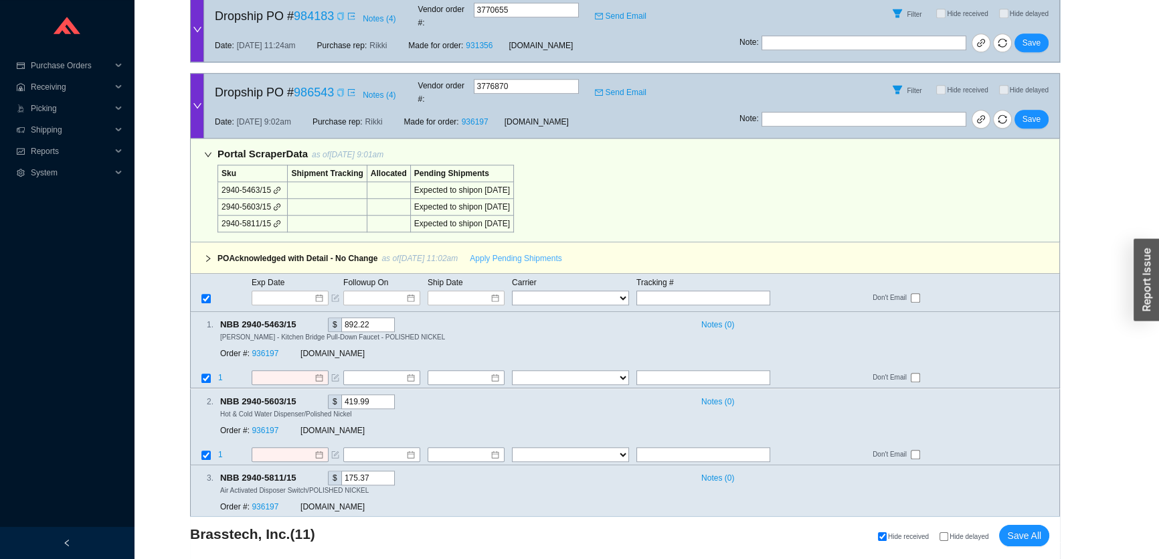
click at [554, 252] on span "Apply Pending Shipments" at bounding box center [516, 258] width 92 height 13
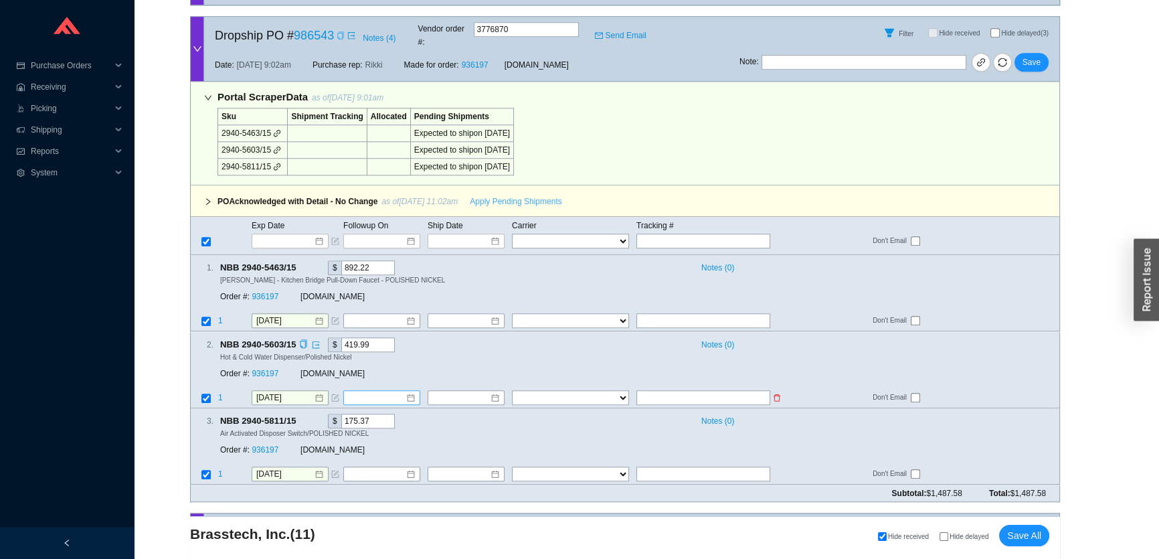
scroll to position [1460, 0]
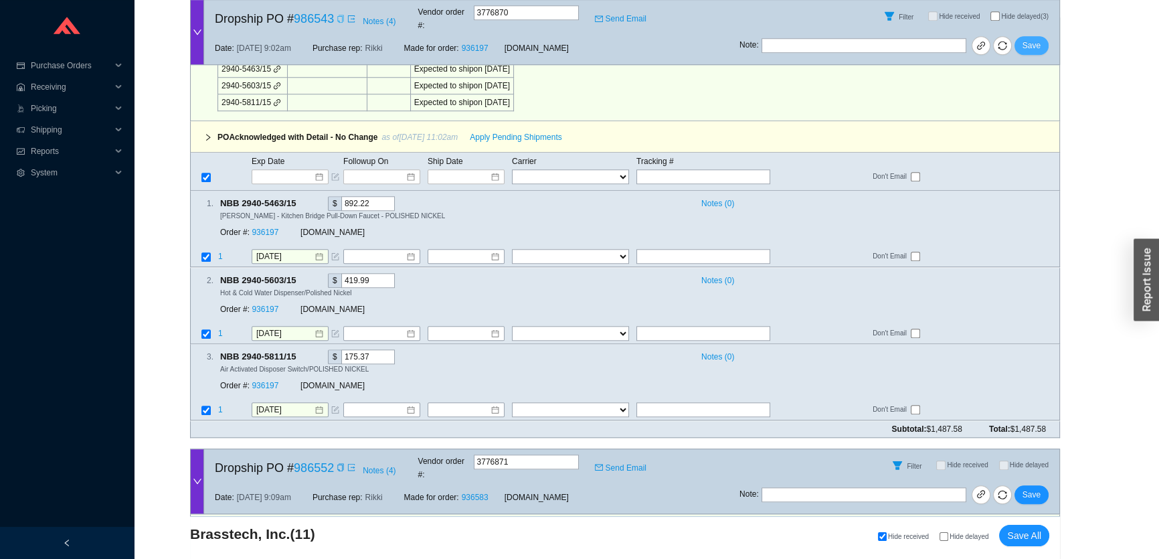
click at [1030, 39] on span "Save" at bounding box center [1032, 45] width 18 height 13
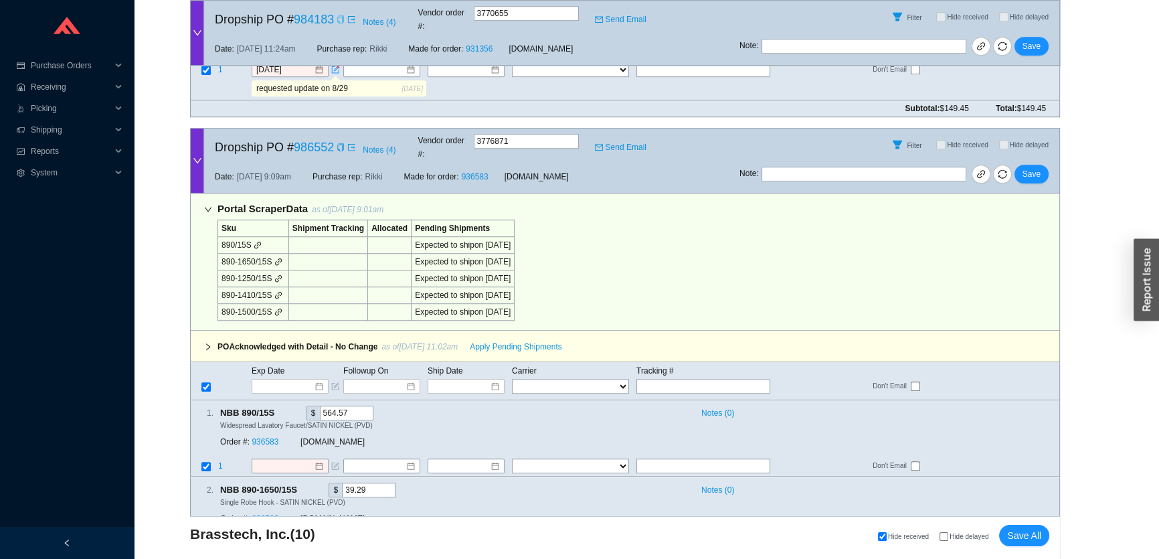
scroll to position [1281, 0]
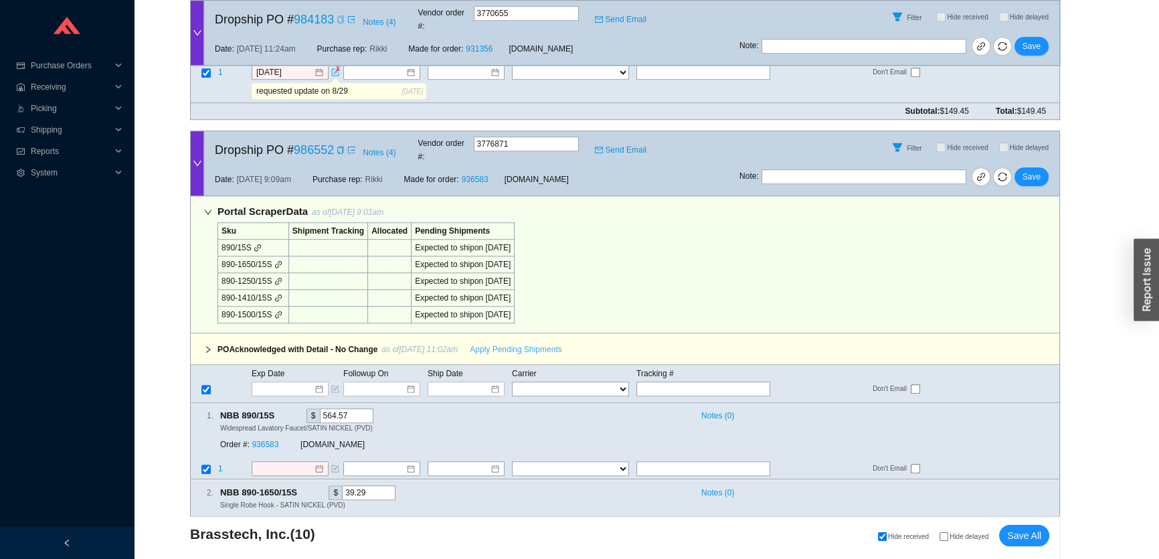
click at [492, 343] on span "Apply Pending Shipments" at bounding box center [516, 349] width 92 height 13
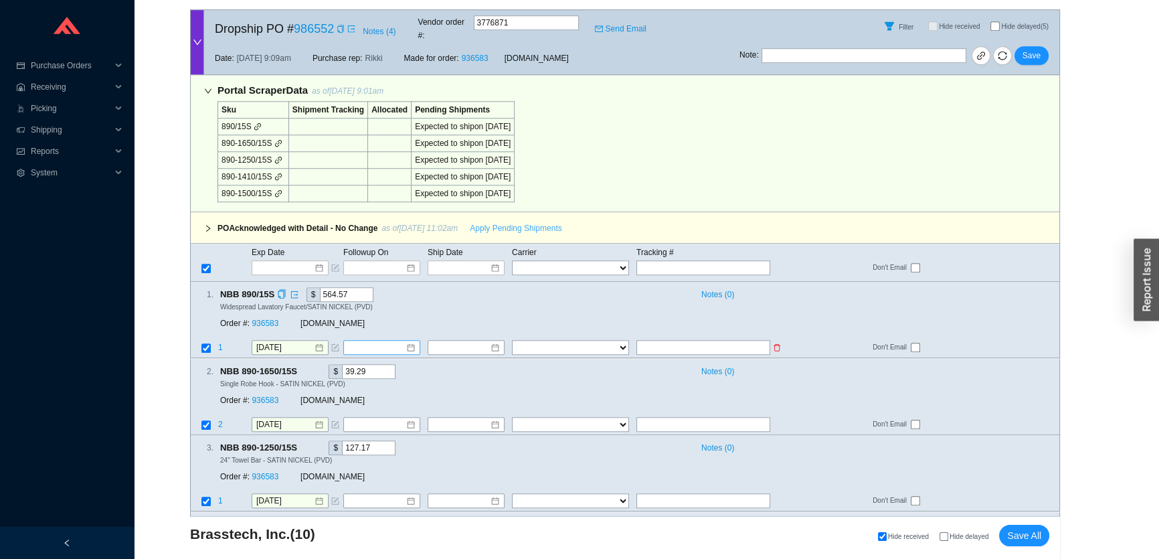
scroll to position [1403, 0]
click at [1041, 46] on button "Save" at bounding box center [1032, 55] width 34 height 19
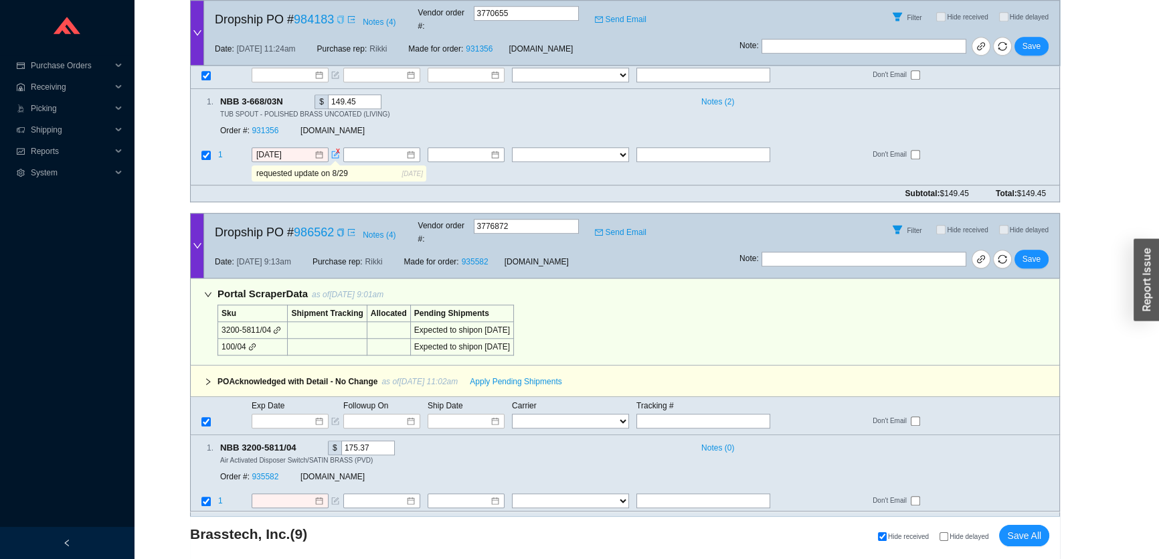
scroll to position [1220, 0]
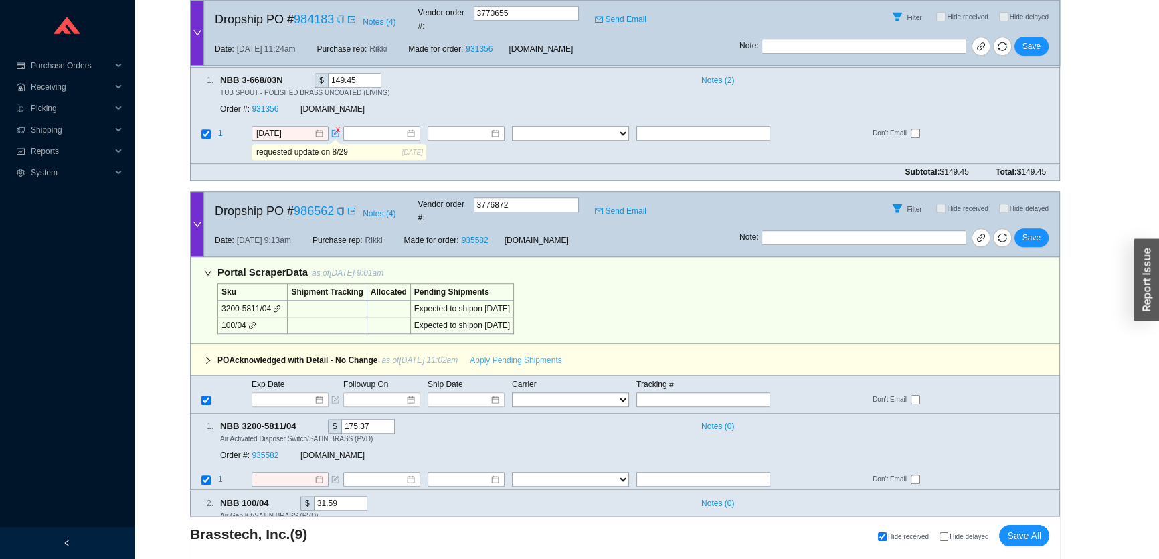
click at [511, 353] on span "Apply Pending Shipments" at bounding box center [516, 359] width 92 height 13
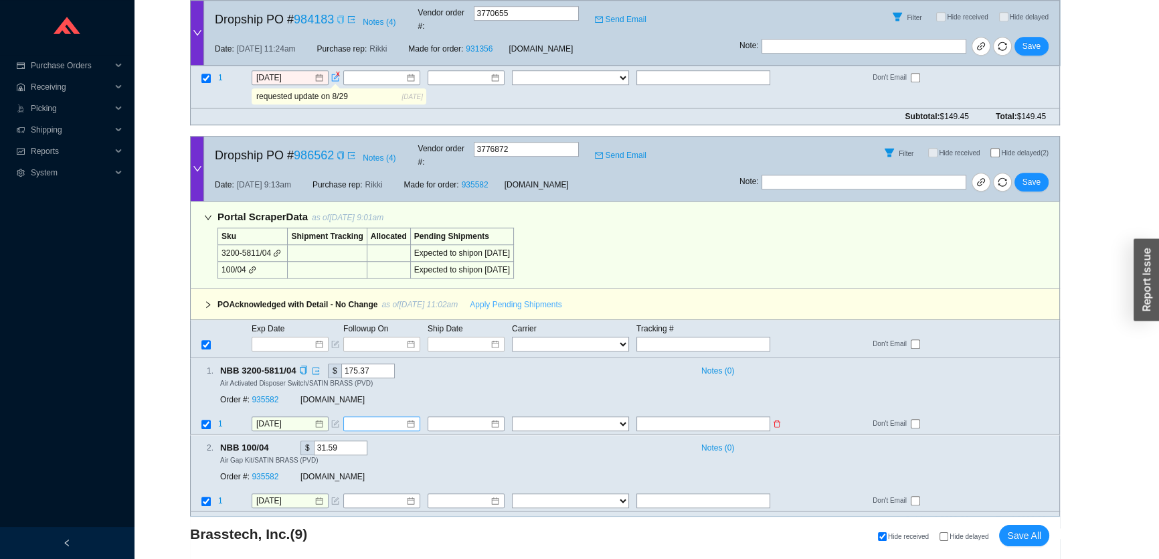
scroll to position [1342, 0]
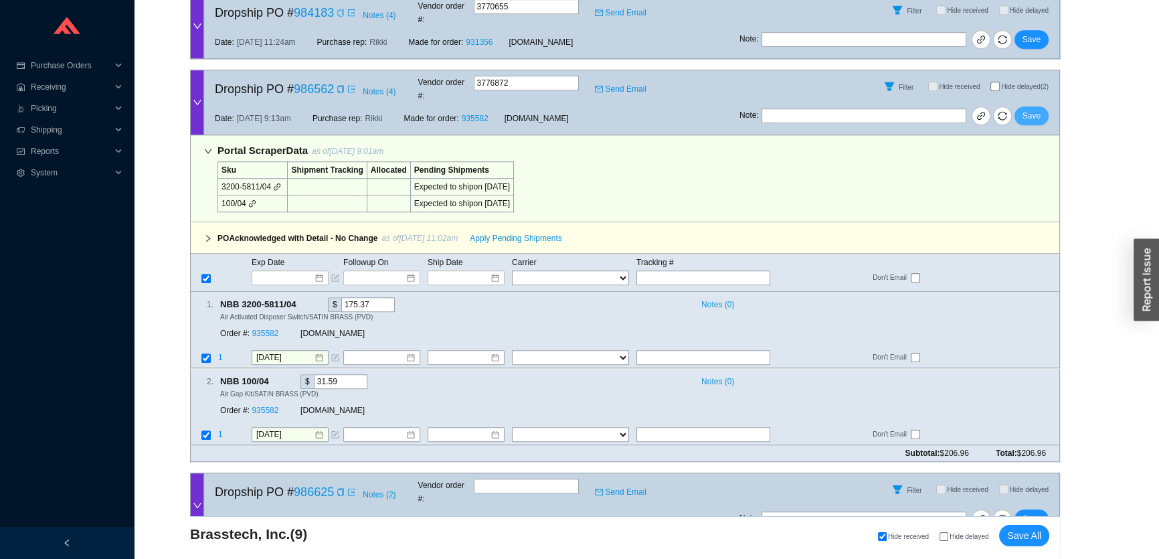
drag, startPoint x: 1033, startPoint y: 67, endPoint x: 877, endPoint y: 47, distance: 157.3
click at [1033, 109] on span "Save" at bounding box center [1032, 115] width 18 height 13
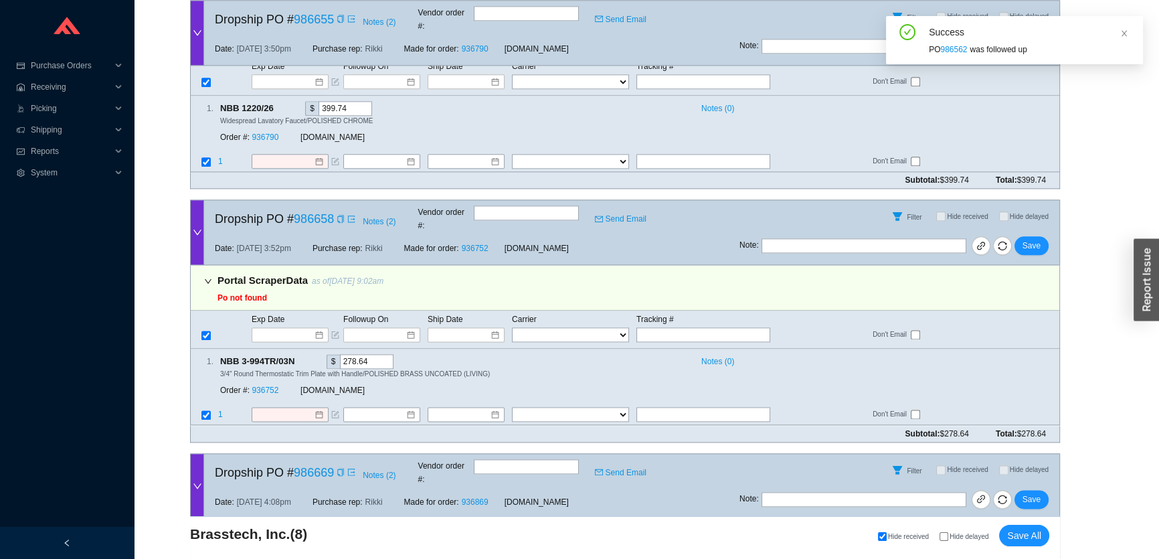
scroll to position [2293, 0]
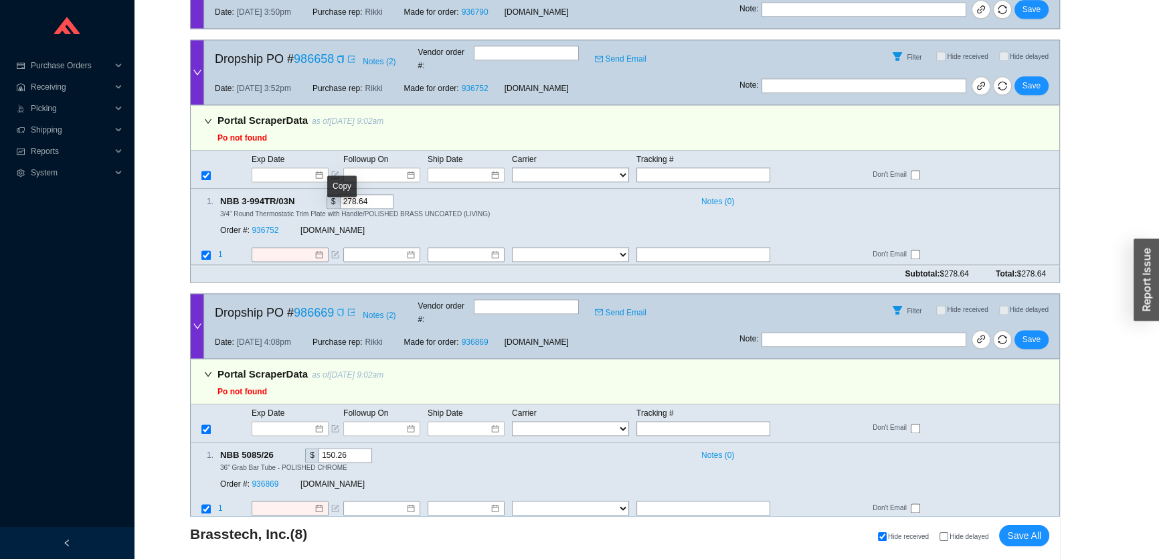
click at [341, 308] on icon "copy" at bounding box center [341, 312] width 8 height 8
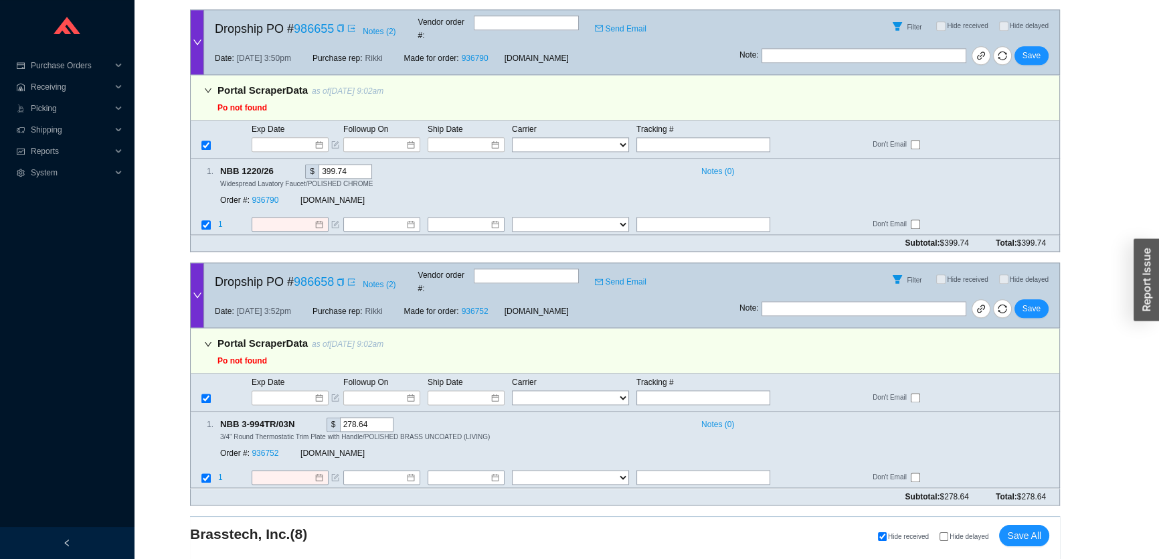
scroll to position [2050, 0]
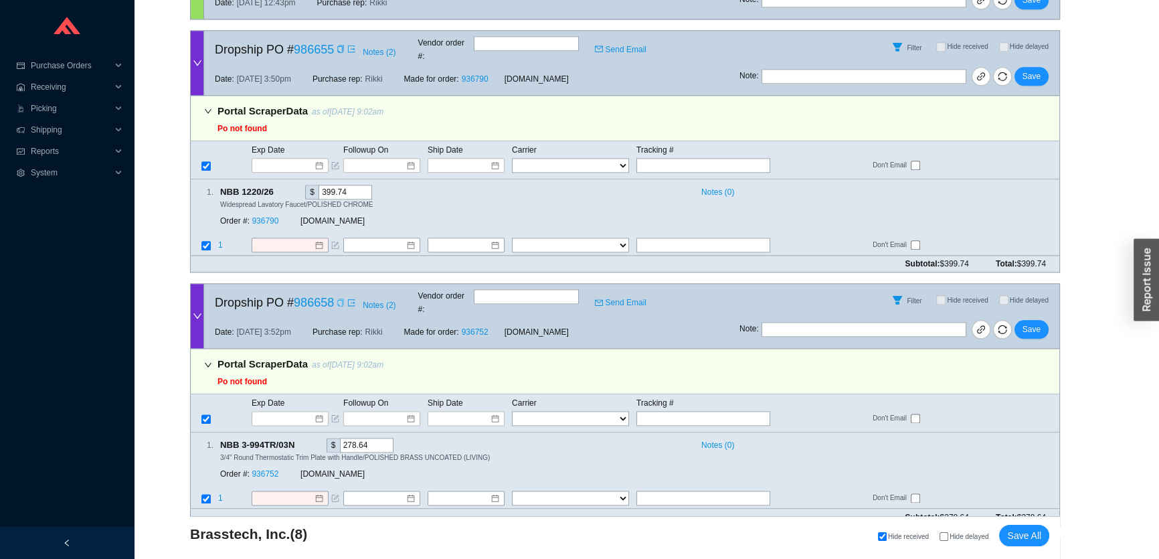
click at [340, 299] on icon "copy" at bounding box center [341, 303] width 8 height 8
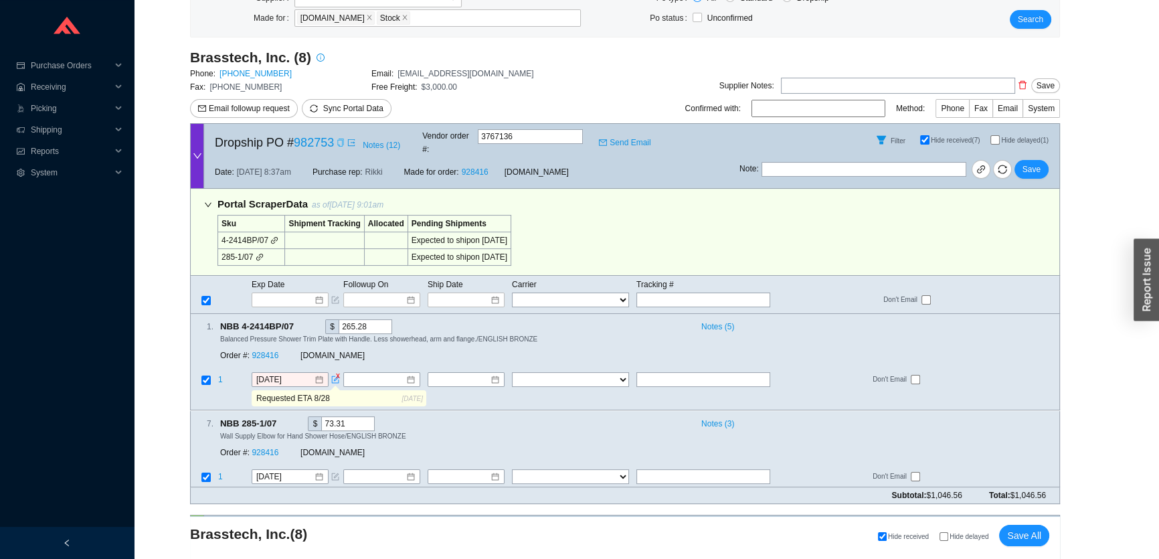
scroll to position [0, 0]
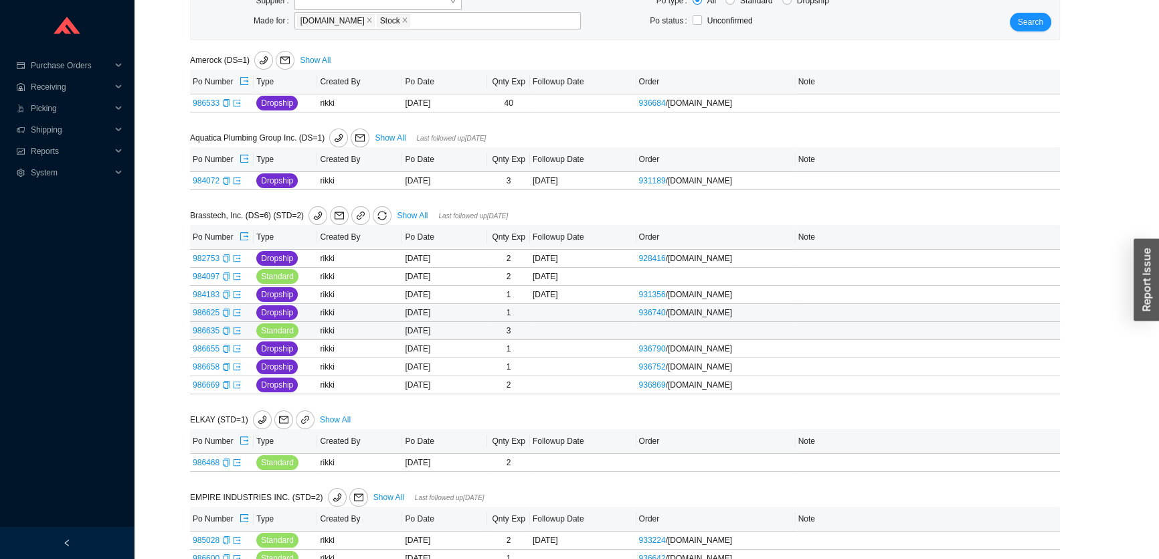
scroll to position [182, 0]
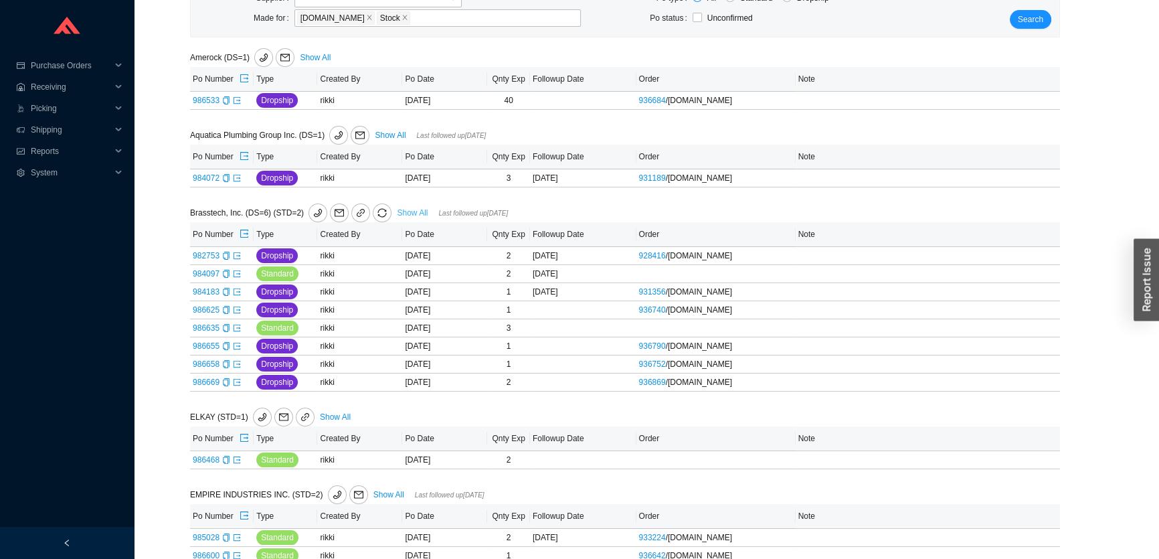
click at [404, 212] on link "Show All" at bounding box center [412, 212] width 31 height 9
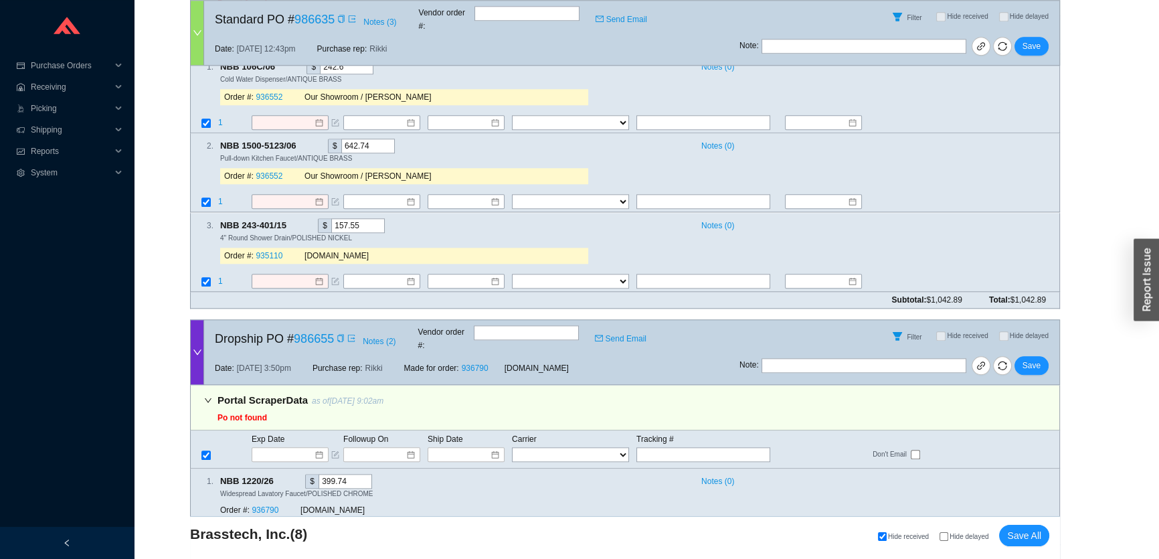
scroll to position [2293, 0]
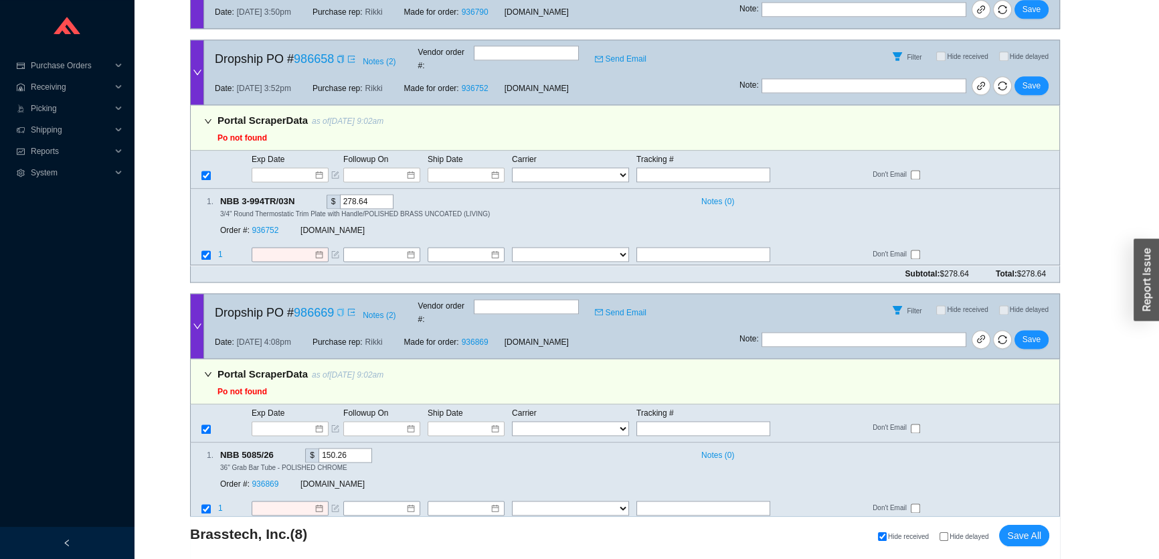
click at [339, 308] on icon "copy" at bounding box center [340, 312] width 6 height 8
click at [286, 420] on td at bounding box center [297, 428] width 92 height 16
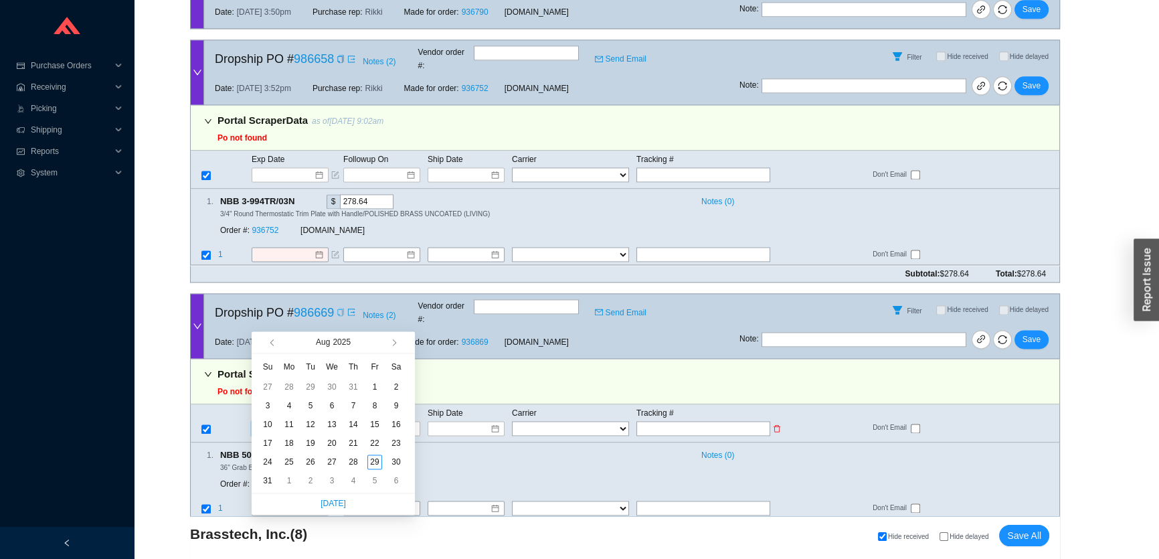
click at [287, 422] on input at bounding box center [285, 428] width 57 height 13
type input "[DATE]"
click at [394, 345] on button "button" at bounding box center [392, 341] width 13 height 21
type input "[DATE]"
drag, startPoint x: 290, startPoint y: 406, endPoint x: 282, endPoint y: 379, distance: 28.6
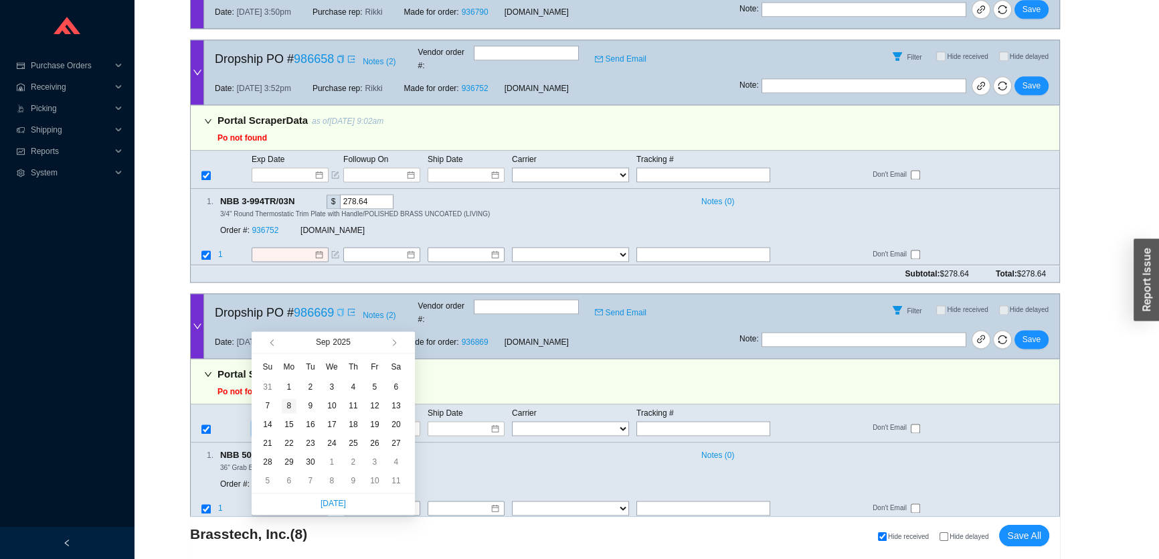
click at [290, 406] on div "8" at bounding box center [289, 405] width 15 height 15
type input "[DATE]"
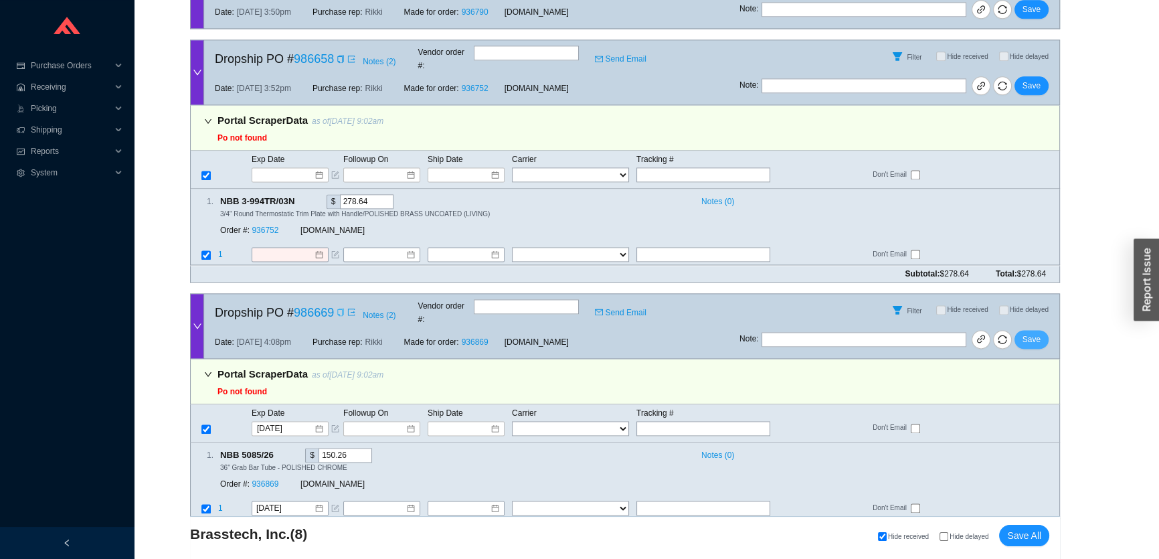
click at [1023, 330] on button "Save" at bounding box center [1032, 339] width 34 height 19
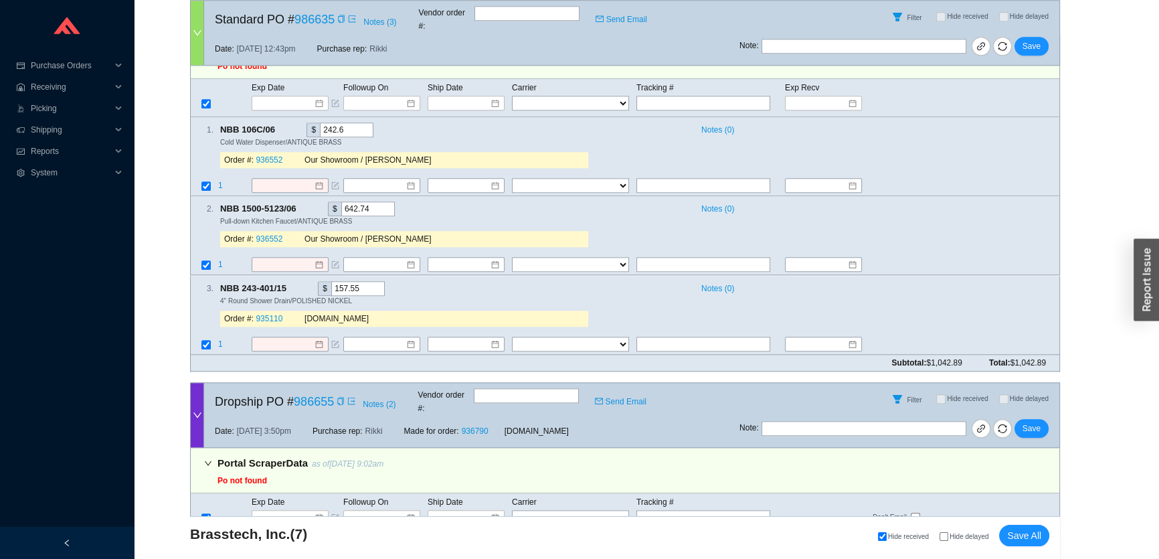
scroll to position [1976, 0]
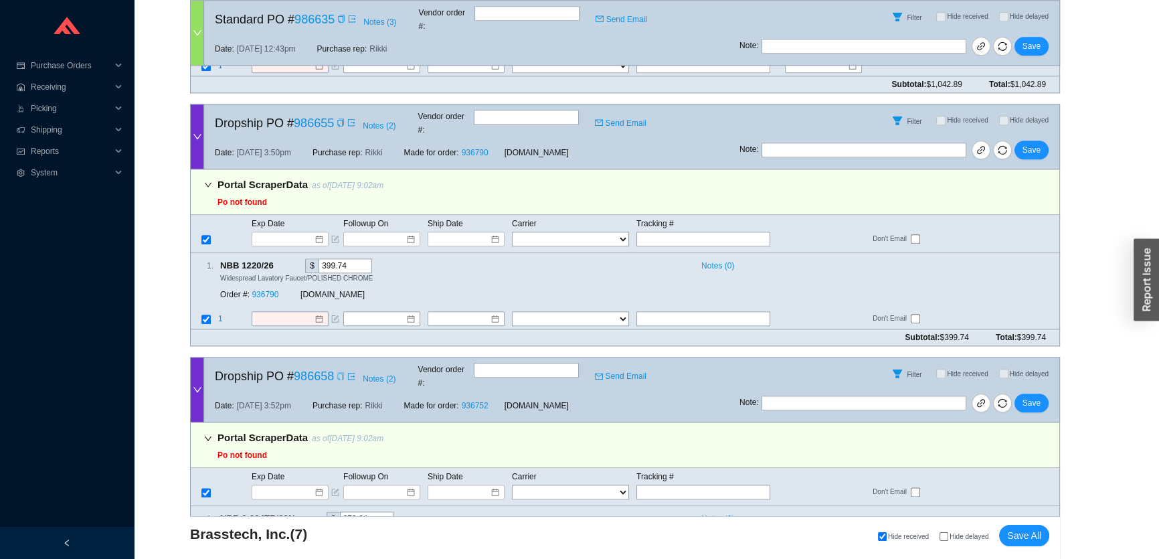
click at [343, 372] on icon "copy" at bounding box center [341, 376] width 8 height 8
click at [282, 485] on input at bounding box center [285, 491] width 57 height 13
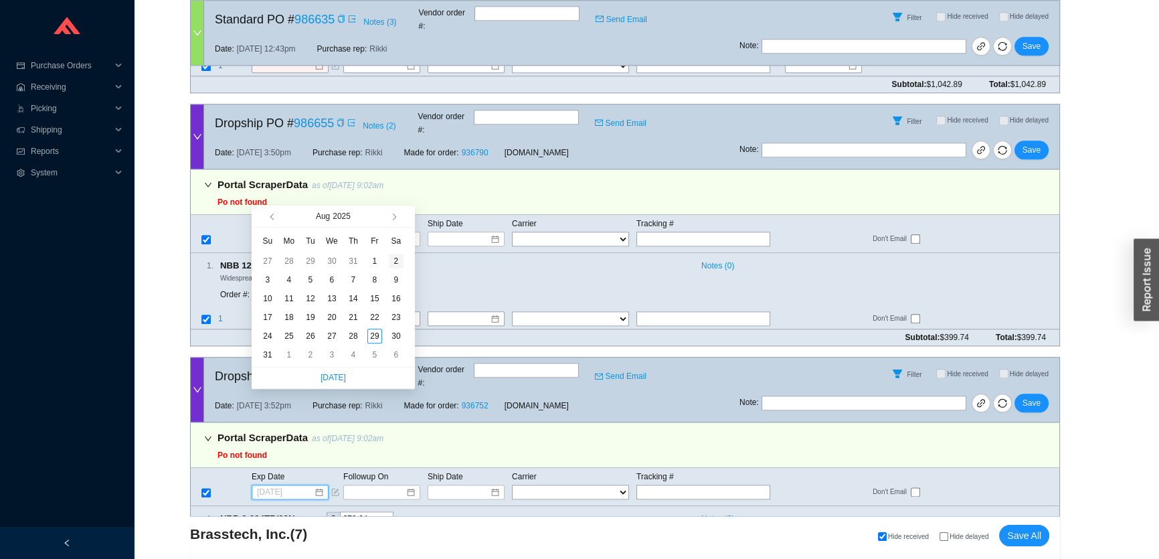
type input "[DATE]"
click at [393, 220] on span "button" at bounding box center [393, 217] width 7 height 7
type input "[DATE]"
click at [289, 335] on div "29" at bounding box center [289, 336] width 15 height 15
type input "[DATE]"
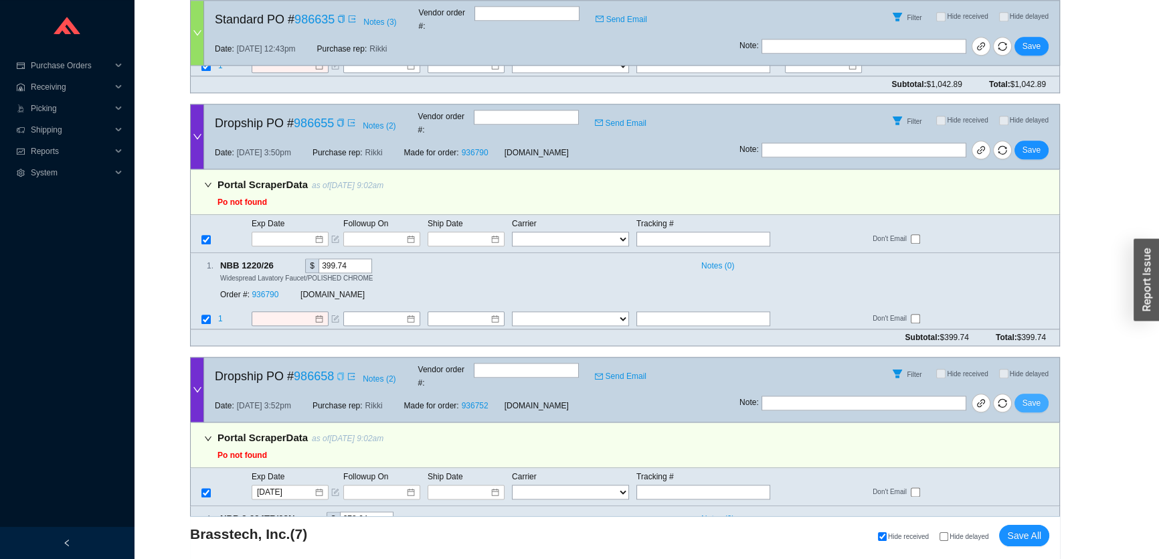
click at [1029, 396] on span "Save" at bounding box center [1032, 402] width 18 height 13
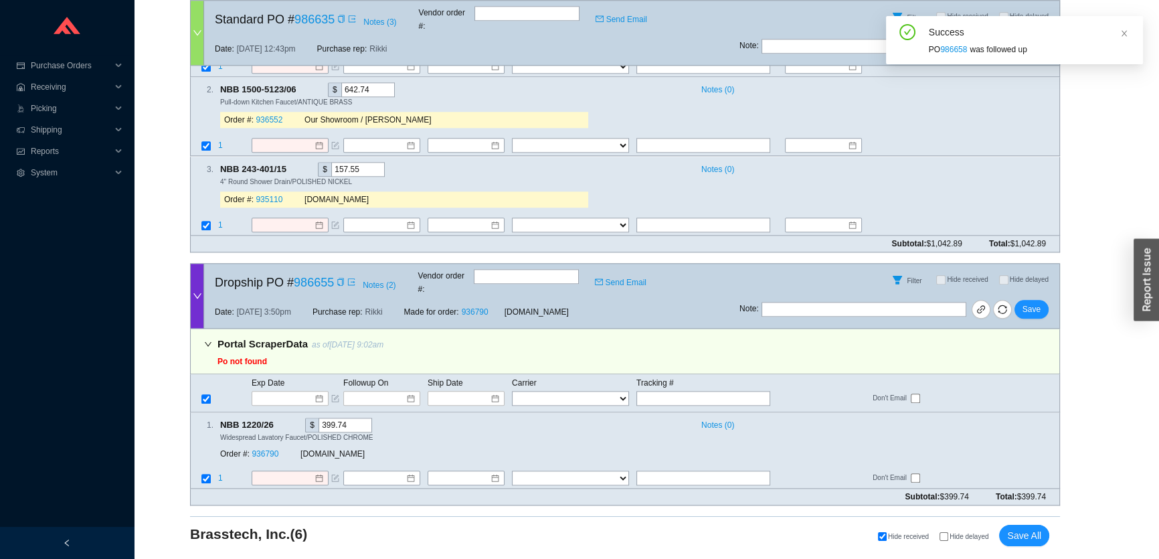
scroll to position [1736, 0]
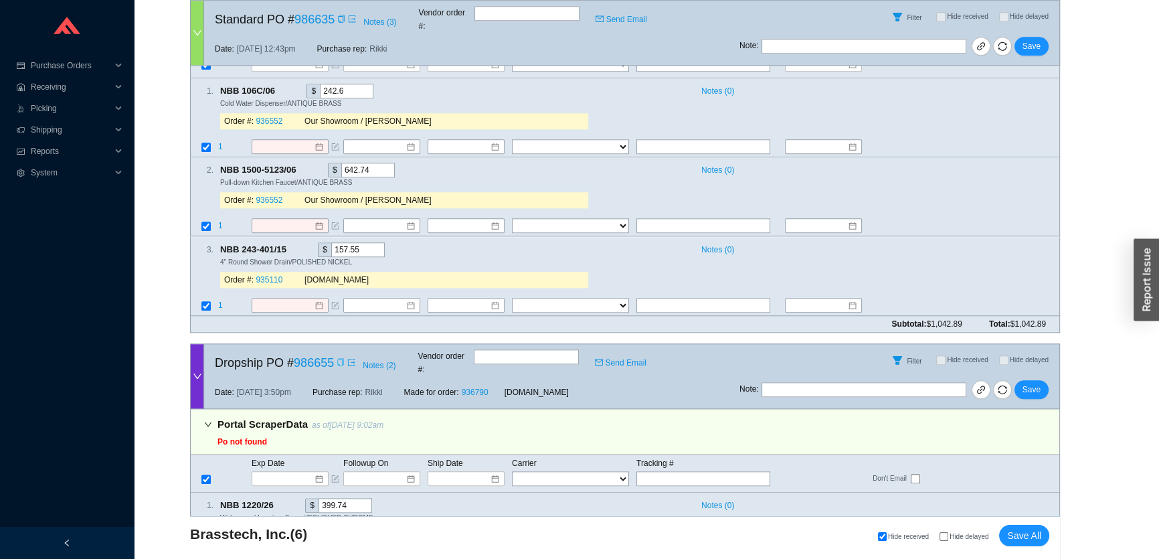
click at [342, 358] on icon "copy" at bounding box center [341, 362] width 8 height 8
click at [288, 471] on td at bounding box center [297, 479] width 92 height 16
click at [289, 472] on input at bounding box center [285, 478] width 57 height 13
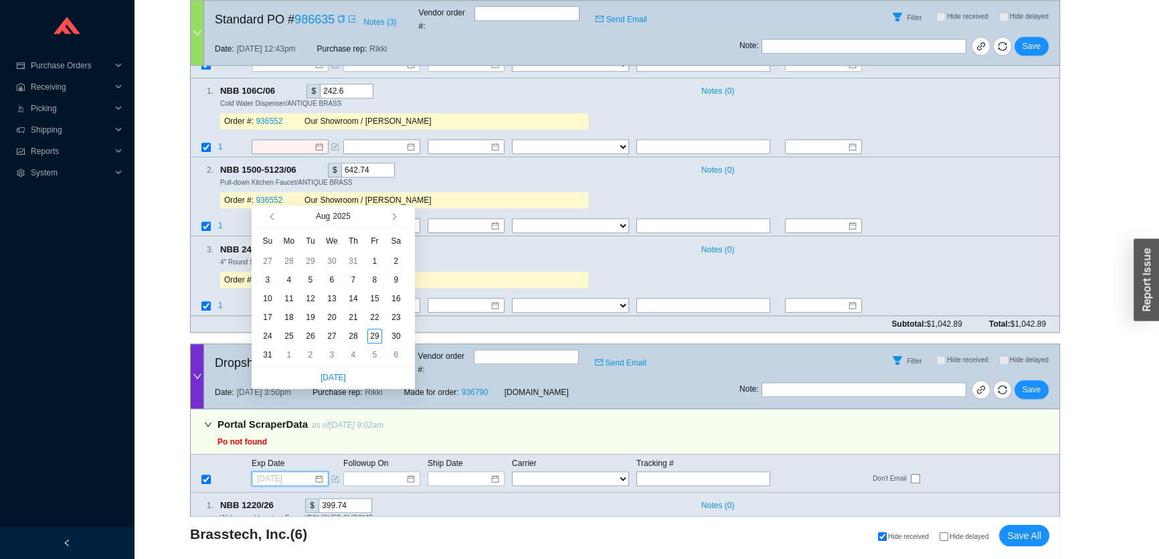
type input "[DATE]"
click at [394, 218] on span "button" at bounding box center [393, 216] width 7 height 7
type input "[DATE]"
click at [287, 279] on div "8" at bounding box center [289, 279] width 15 height 15
type input "[DATE]"
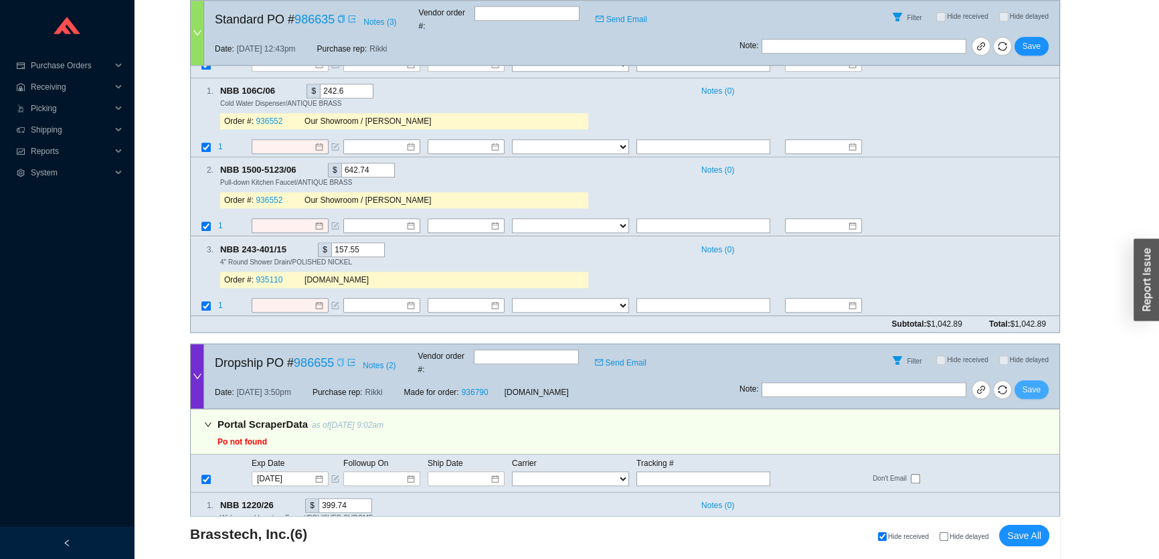
click at [1036, 383] on span "Save" at bounding box center [1032, 389] width 18 height 13
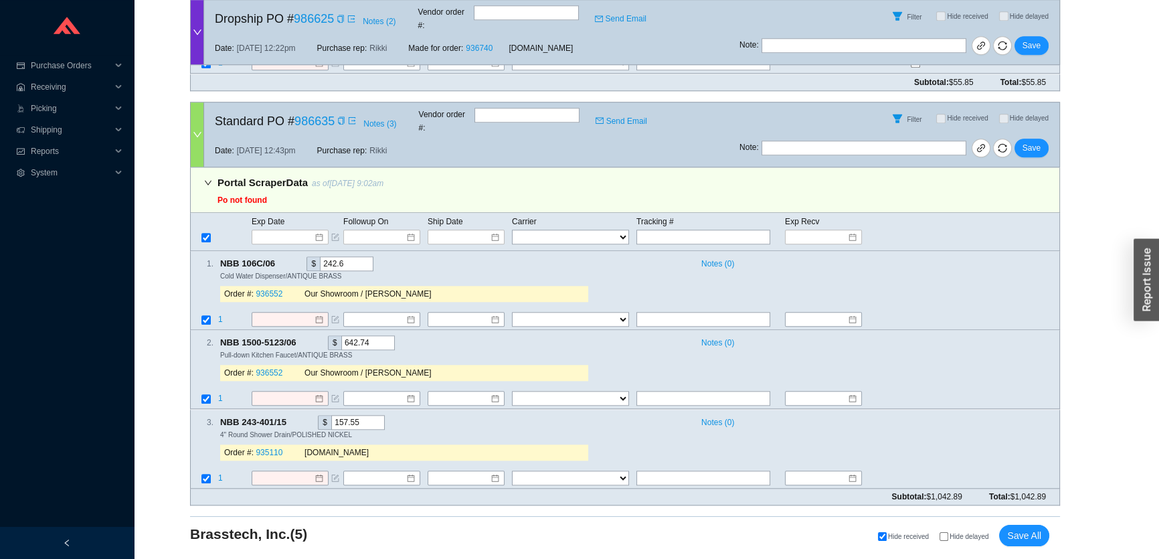
scroll to position [1496, 0]
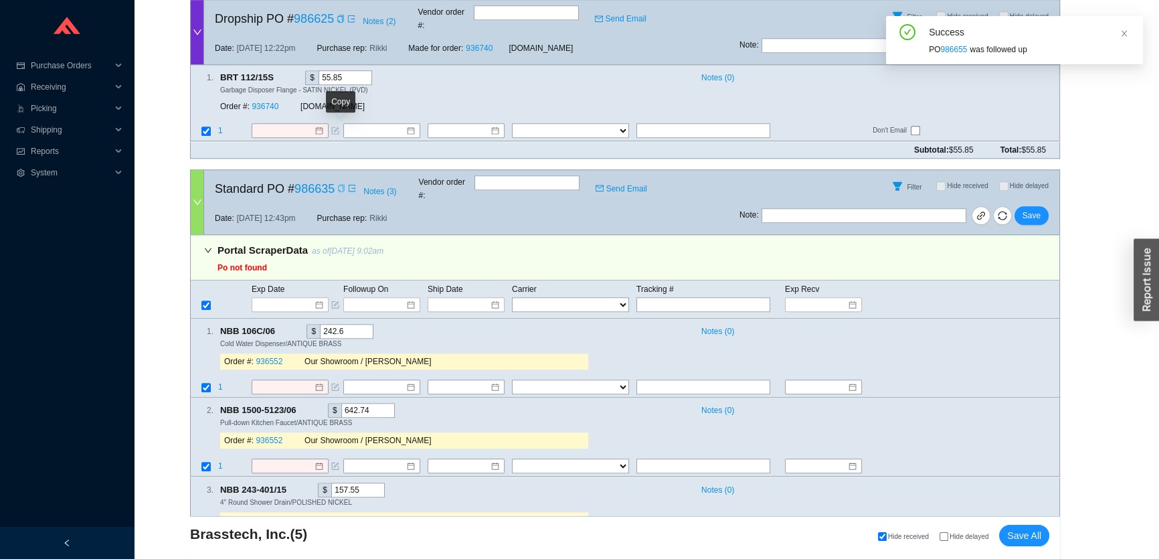
click at [341, 184] on icon "copy" at bounding box center [341, 188] width 8 height 8
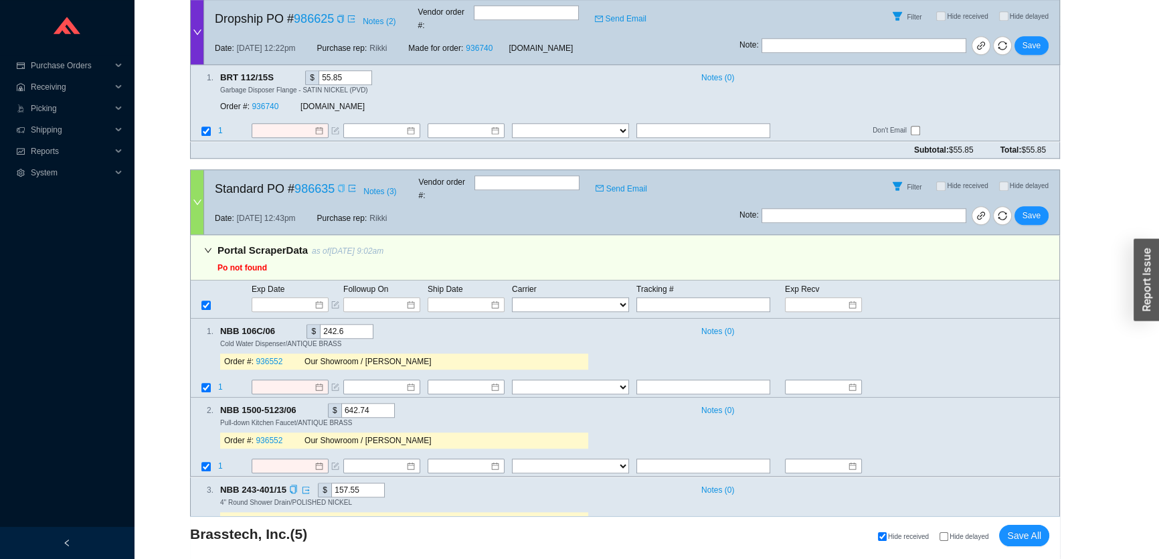
click at [268, 539] on input at bounding box center [285, 545] width 58 height 13
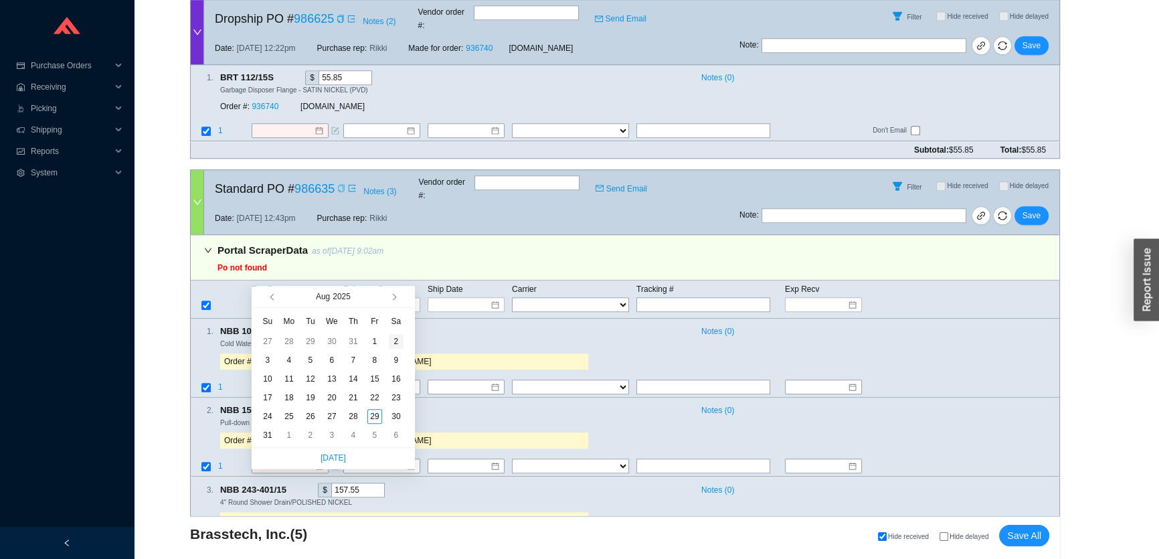
type input "[DATE]"
click at [393, 303] on button "button" at bounding box center [392, 296] width 13 height 21
type input "[DATE]"
click at [288, 359] on div "8" at bounding box center [289, 360] width 15 height 15
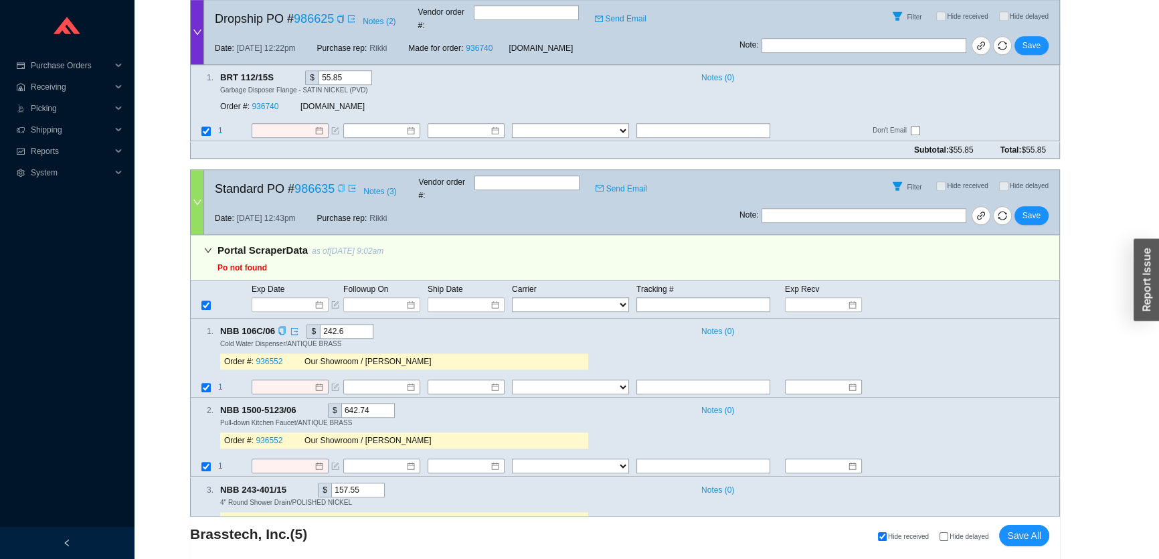
click at [295, 319] on div "1 . NBB 106C/06 $ 242.6 Notes ( 0 ) Cold Water Dispenser/ANTIQUE BRASS Order #:…" at bounding box center [625, 358] width 870 height 79
click at [294, 380] on input at bounding box center [285, 386] width 58 height 13
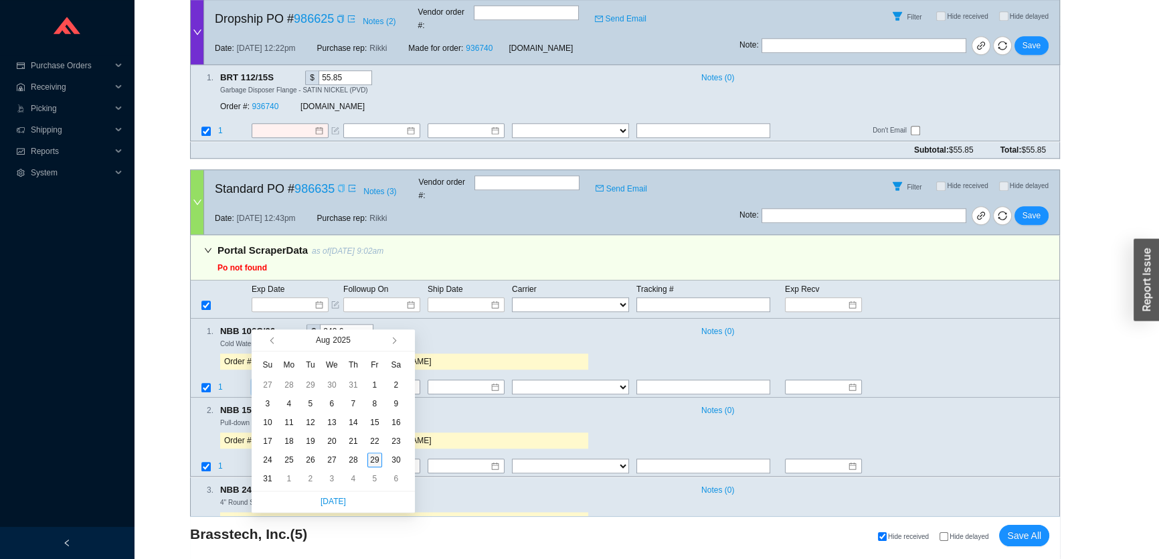
type input "[DATE]"
click at [396, 341] on button "button" at bounding box center [392, 339] width 13 height 21
type input "[DATE]"
click at [289, 462] on div "29" at bounding box center [289, 460] width 15 height 15
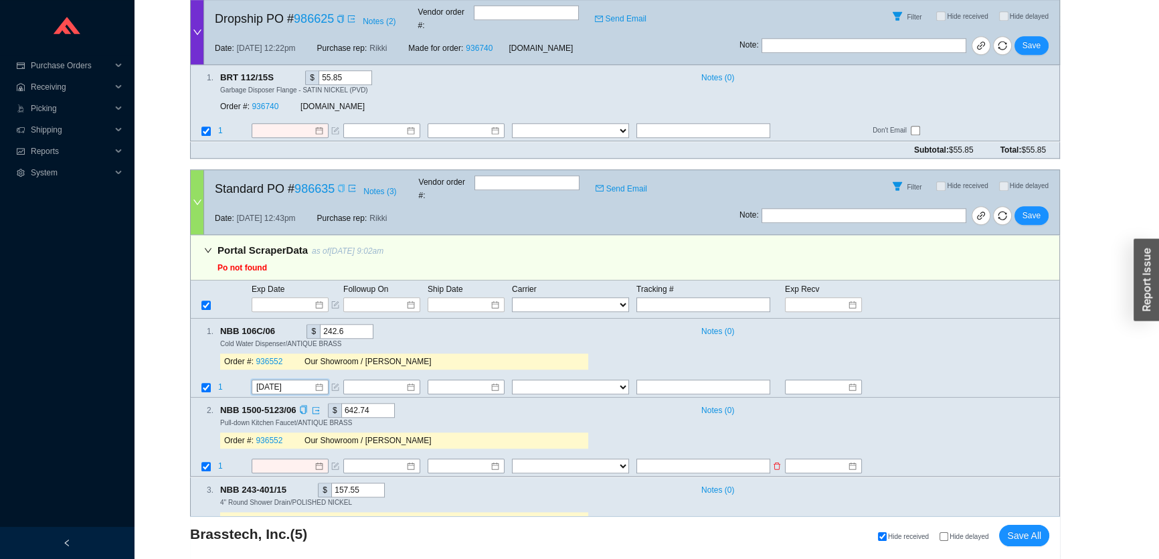
click at [287, 459] on td at bounding box center [297, 468] width 92 height 18
click at [299, 460] on input at bounding box center [285, 466] width 58 height 13
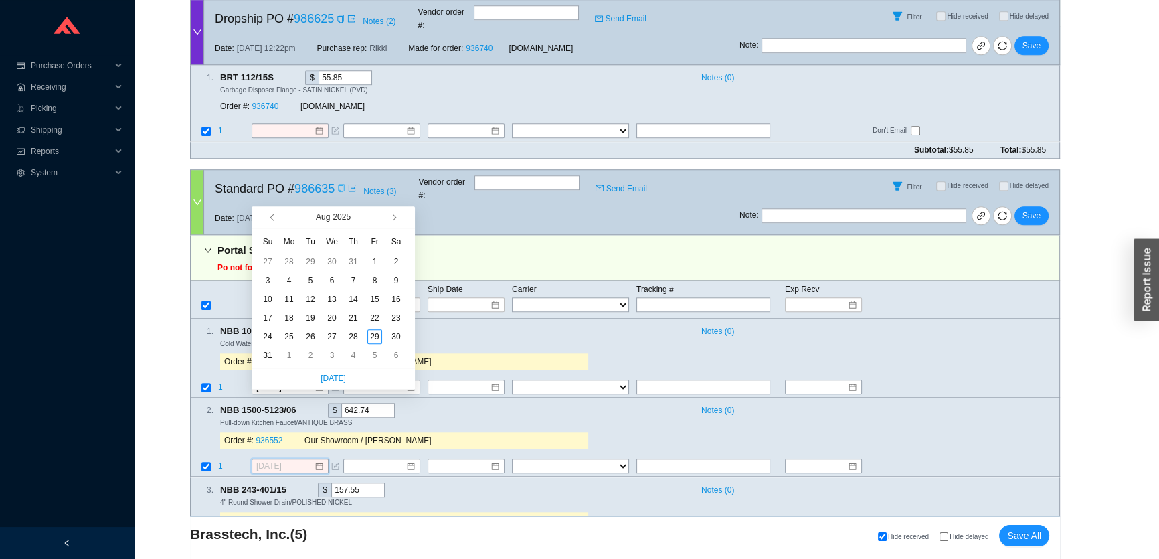
type input "[DATE]"
click at [392, 221] on button "button" at bounding box center [392, 216] width 13 height 21
type input "[DATE]"
click at [288, 337] on div "29" at bounding box center [289, 336] width 15 height 15
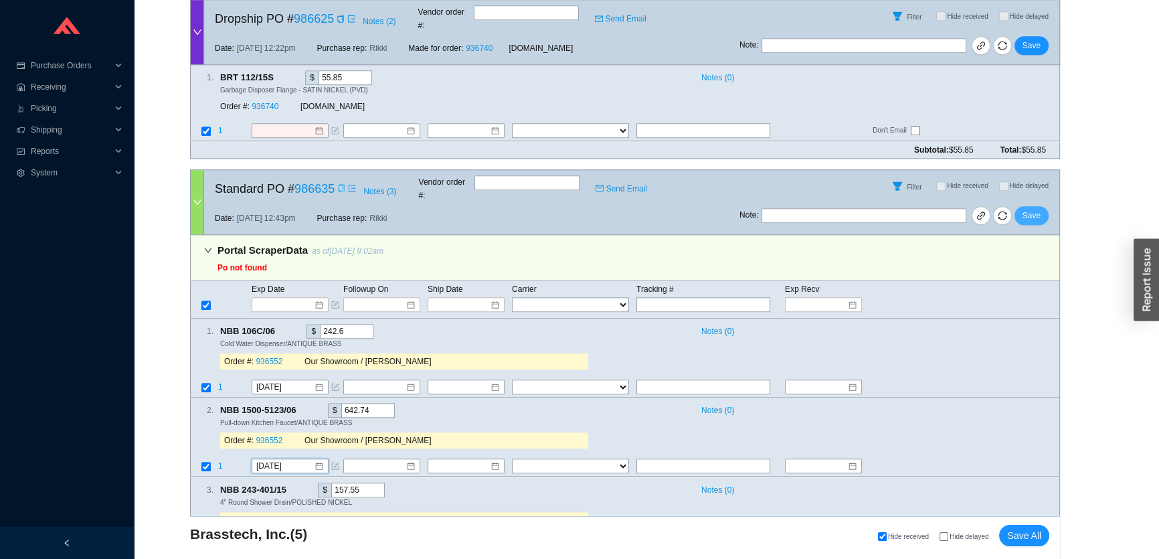
click at [1040, 206] on button "Save" at bounding box center [1032, 215] width 34 height 19
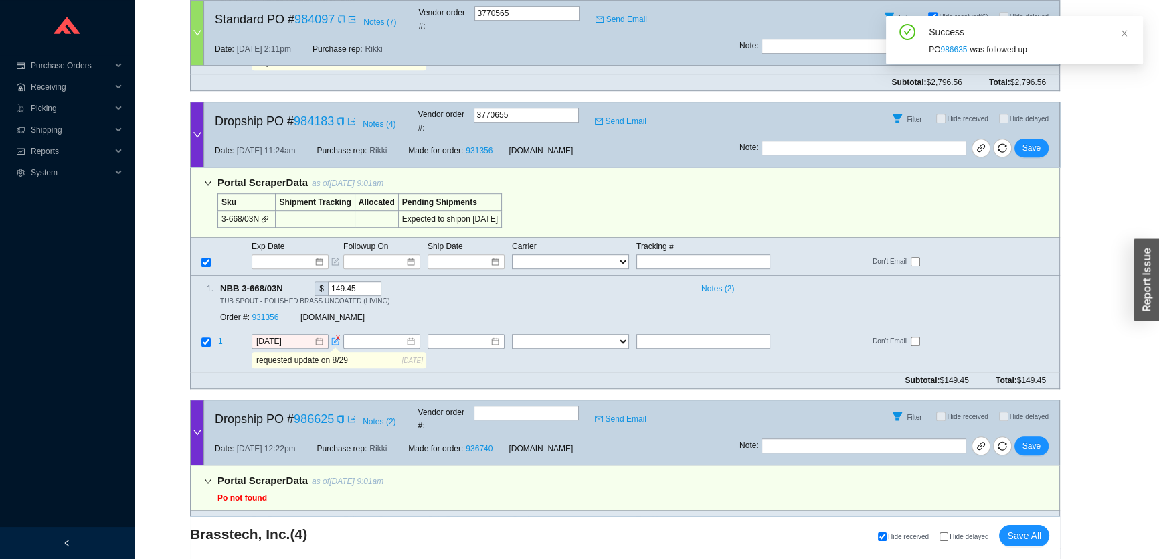
scroll to position [1094, 0]
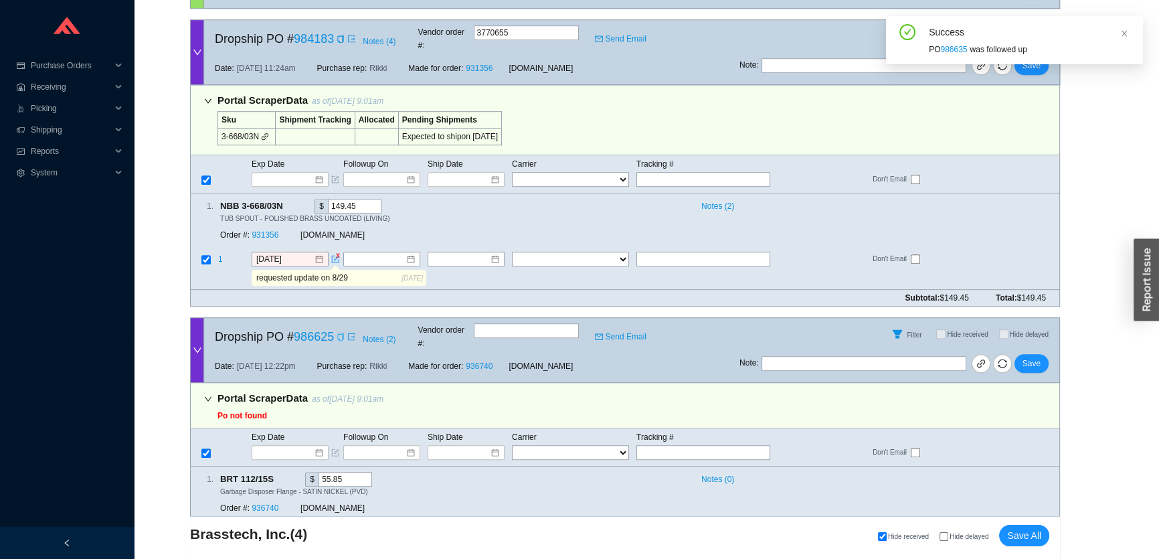
click at [343, 333] on icon "copy" at bounding box center [340, 337] width 6 height 8
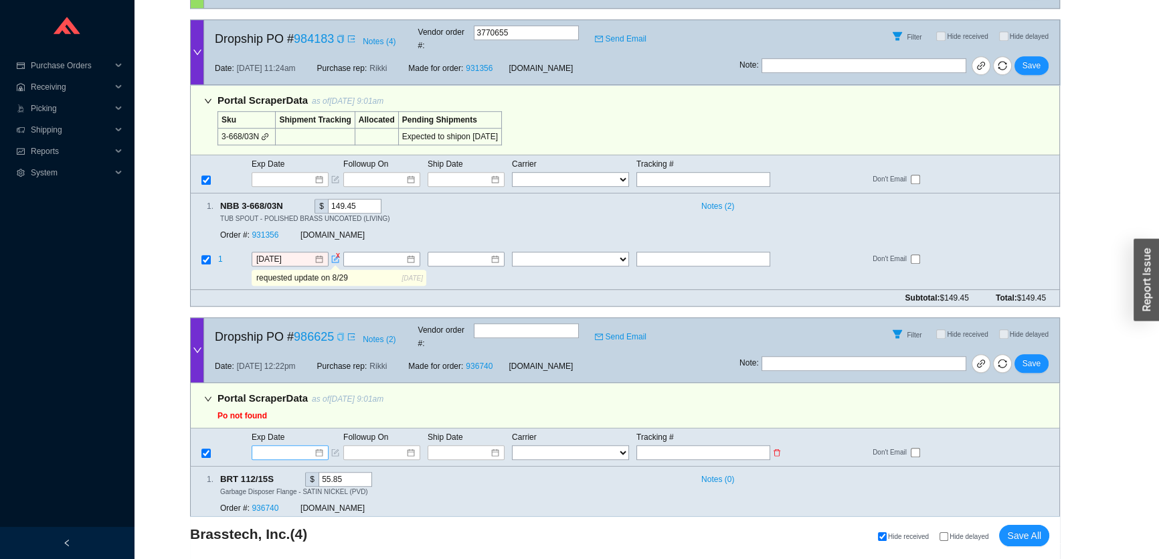
click at [277, 446] on input at bounding box center [285, 452] width 57 height 13
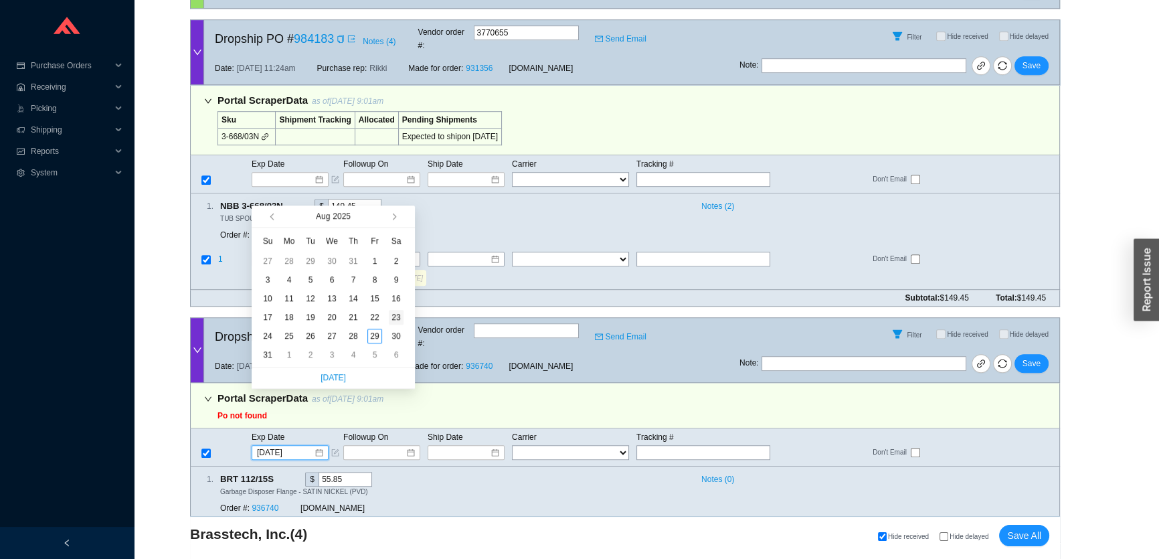
type input "[DATE]"
click at [392, 222] on button "button" at bounding box center [392, 216] width 13 height 21
type input "[DATE]"
click at [289, 277] on div "8" at bounding box center [289, 279] width 15 height 15
type input "[DATE]"
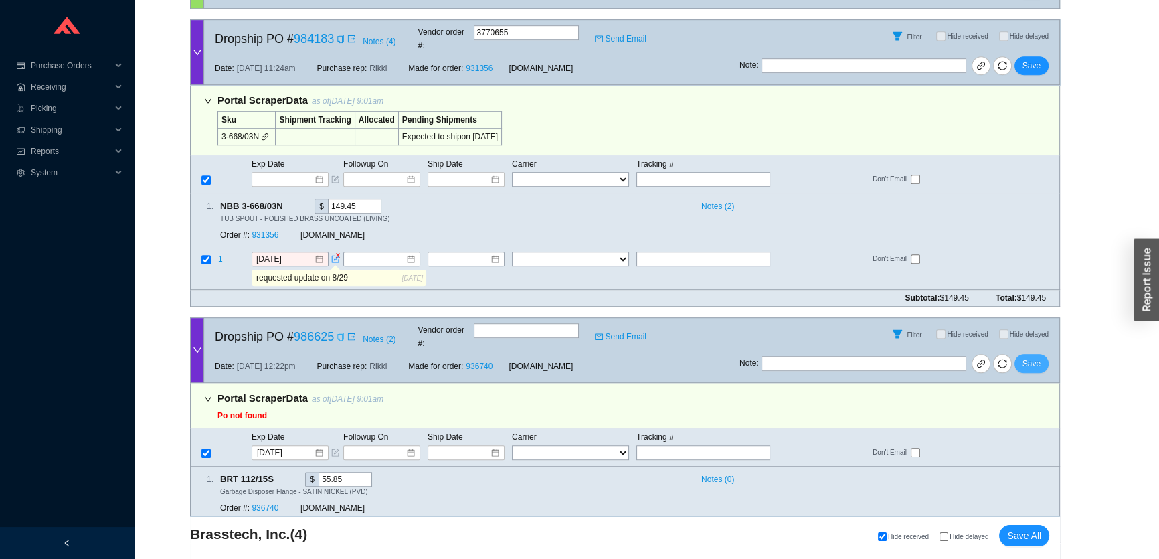
click at [1031, 354] on button "Save" at bounding box center [1032, 363] width 34 height 19
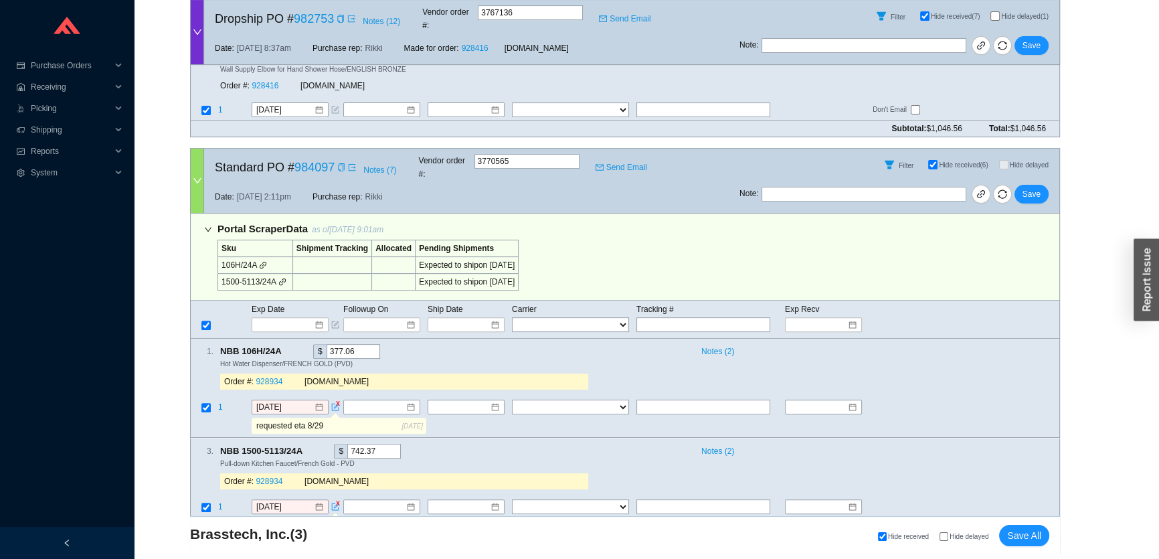
scroll to position [246, 0]
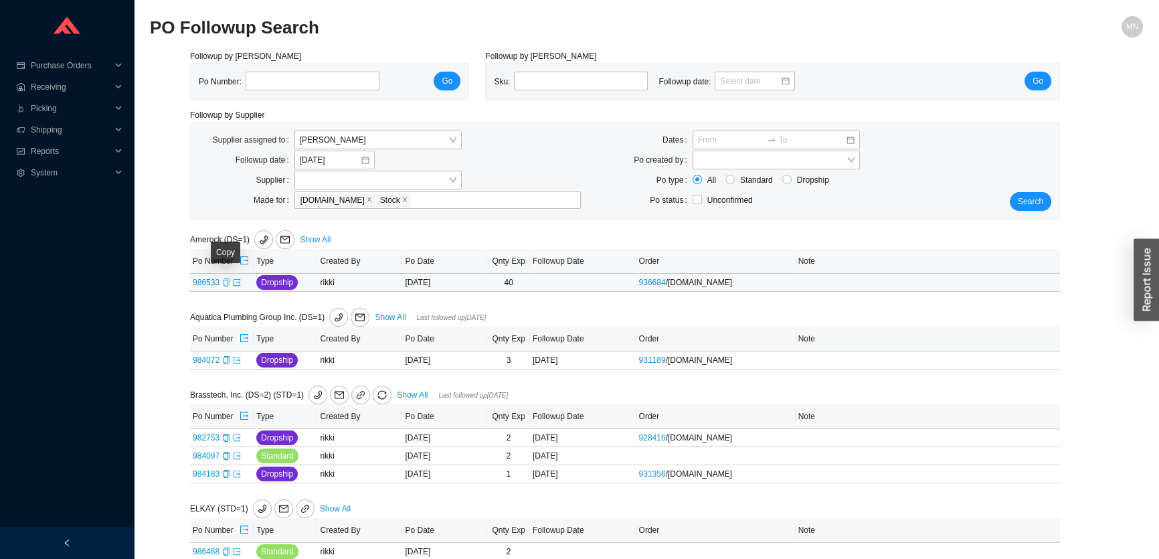
click at [227, 279] on icon "copy" at bounding box center [226, 282] width 6 height 8
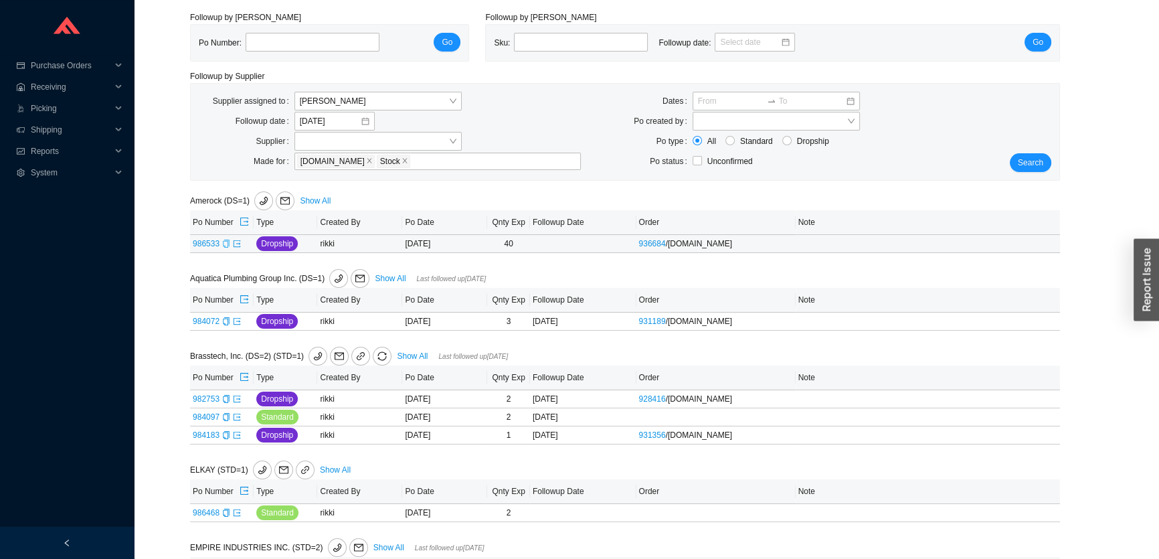
scroll to position [60, 0]
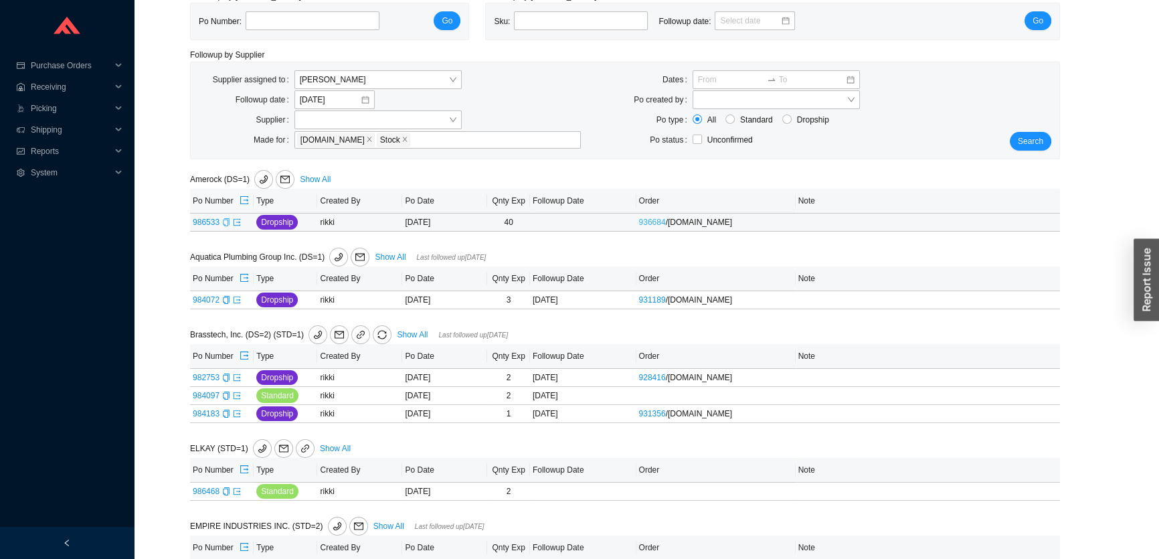
click at [651, 221] on link "936684" at bounding box center [652, 222] width 27 height 9
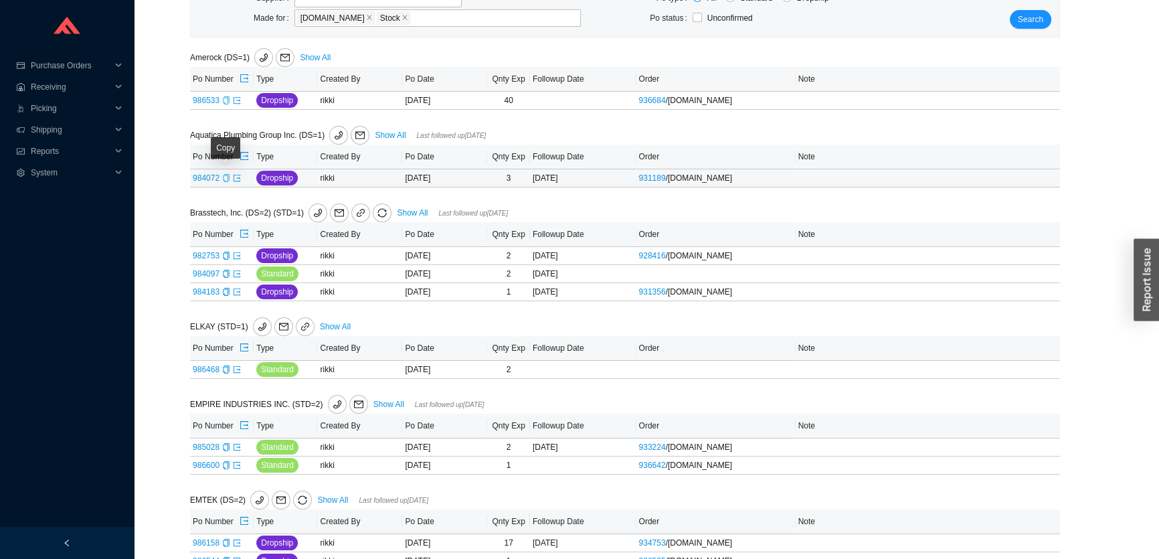
click at [225, 178] on icon "copy" at bounding box center [226, 178] width 8 height 8
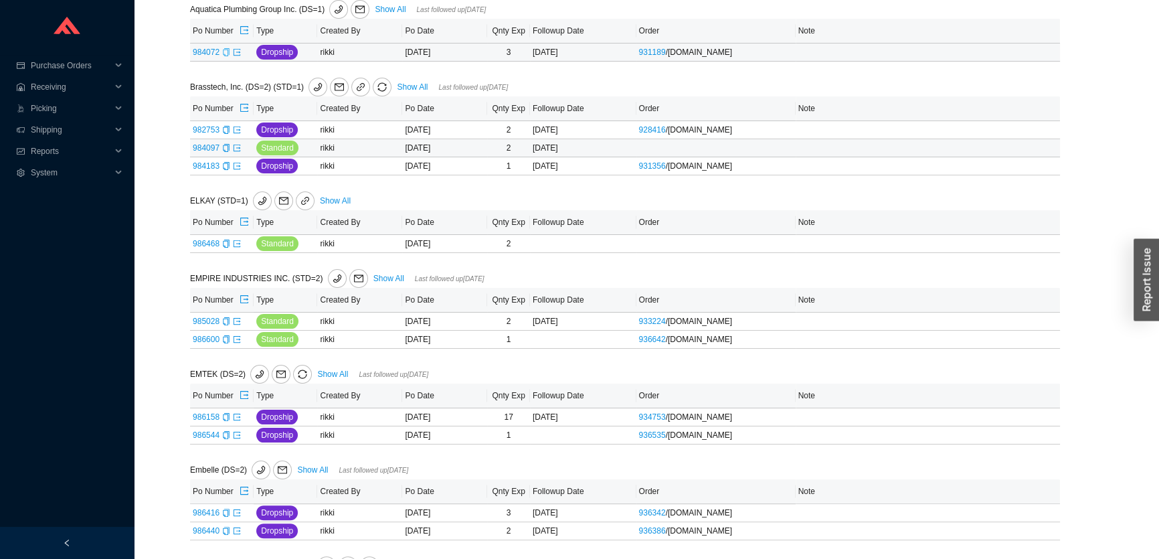
scroll to position [365, 0]
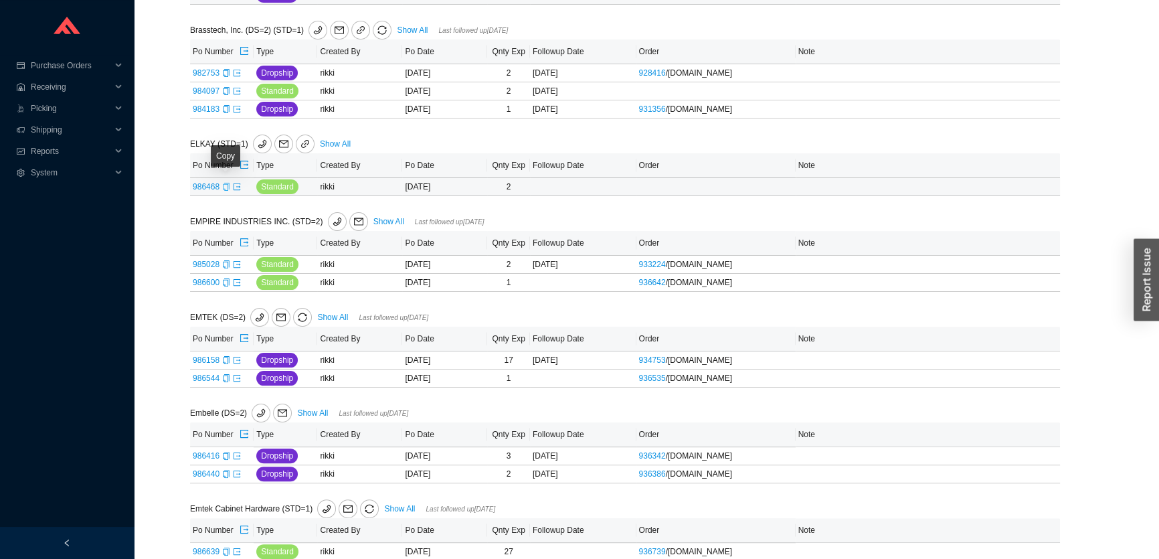
click at [225, 187] on icon "copy" at bounding box center [226, 187] width 8 height 8
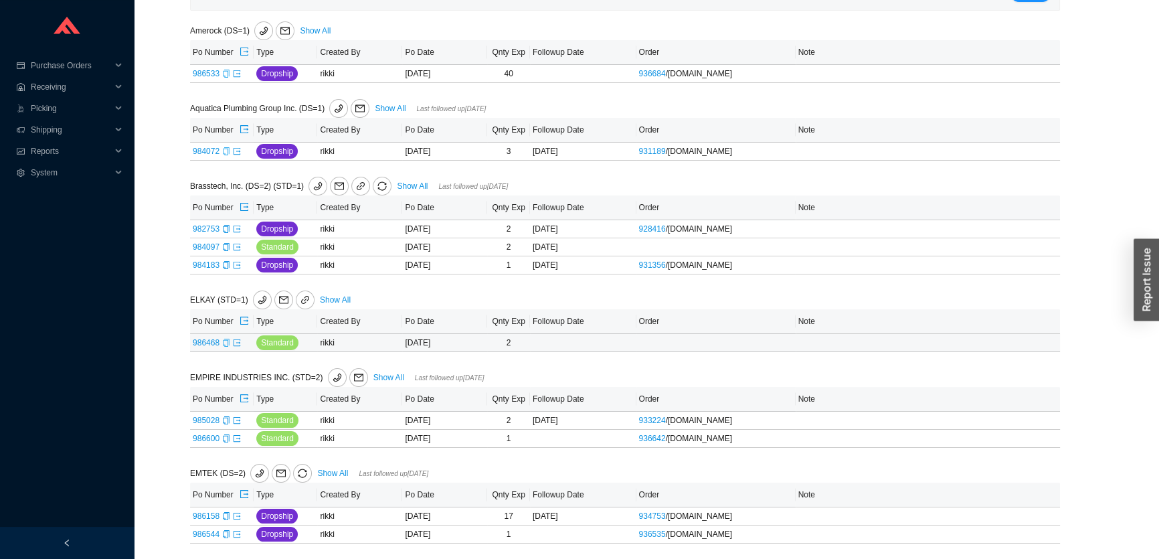
scroll to position [121, 0]
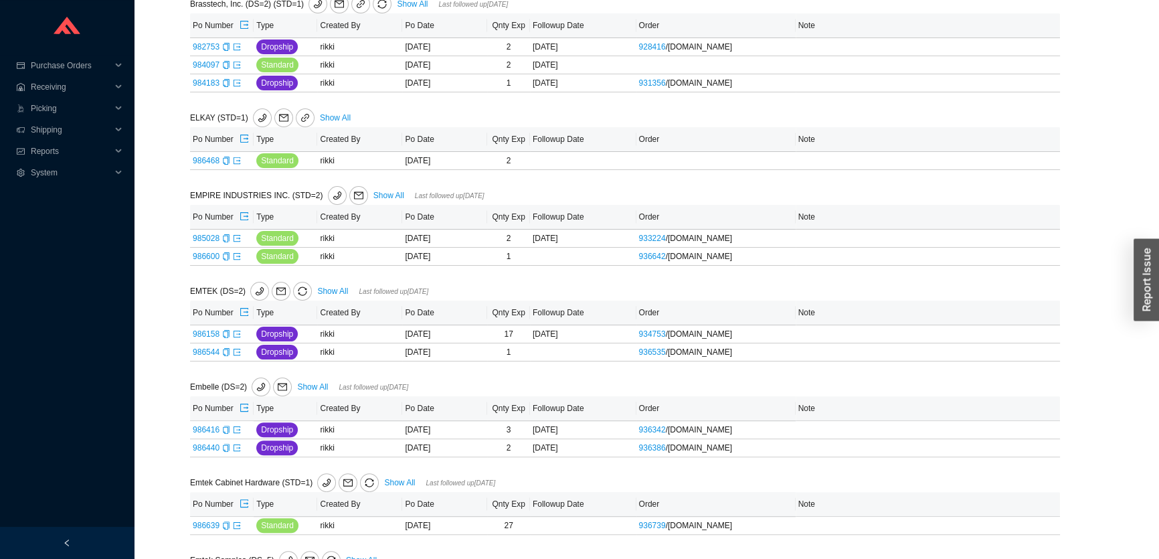
scroll to position [1240, 0]
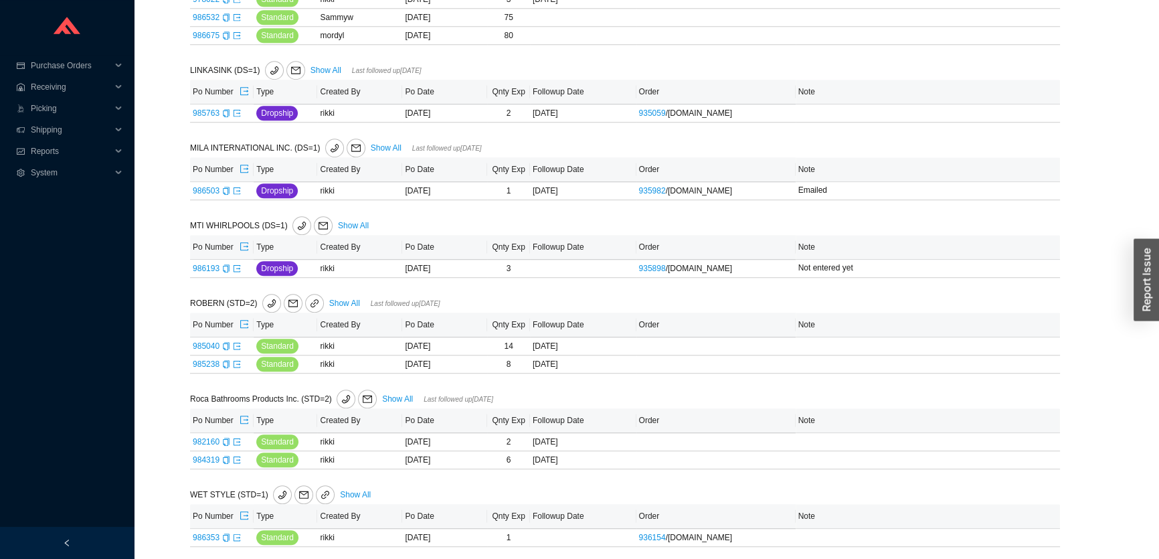
click at [341, 299] on link "Show All" at bounding box center [344, 303] width 31 height 9
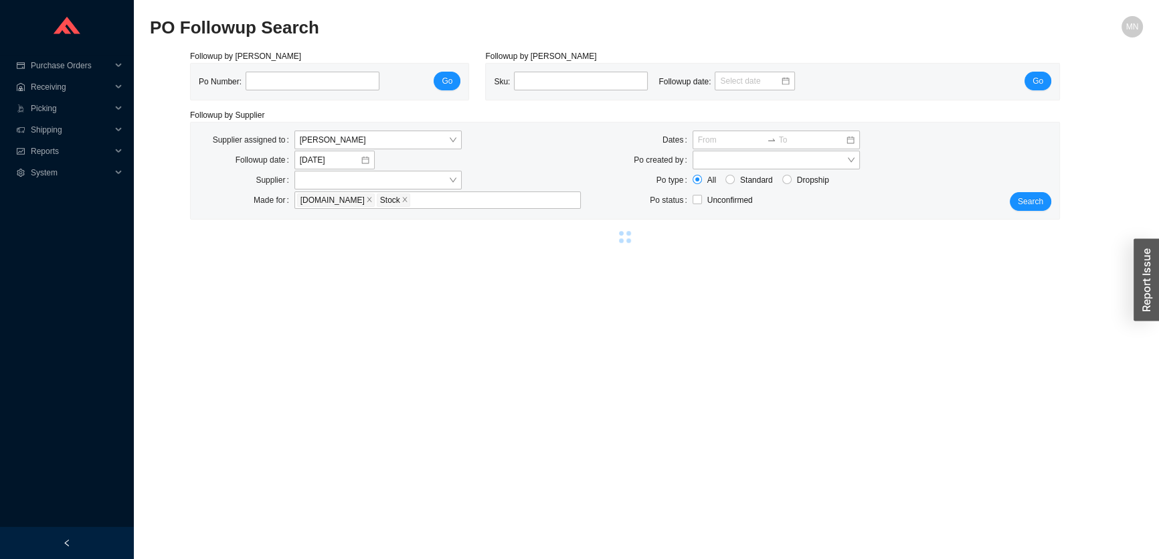
select select "86"
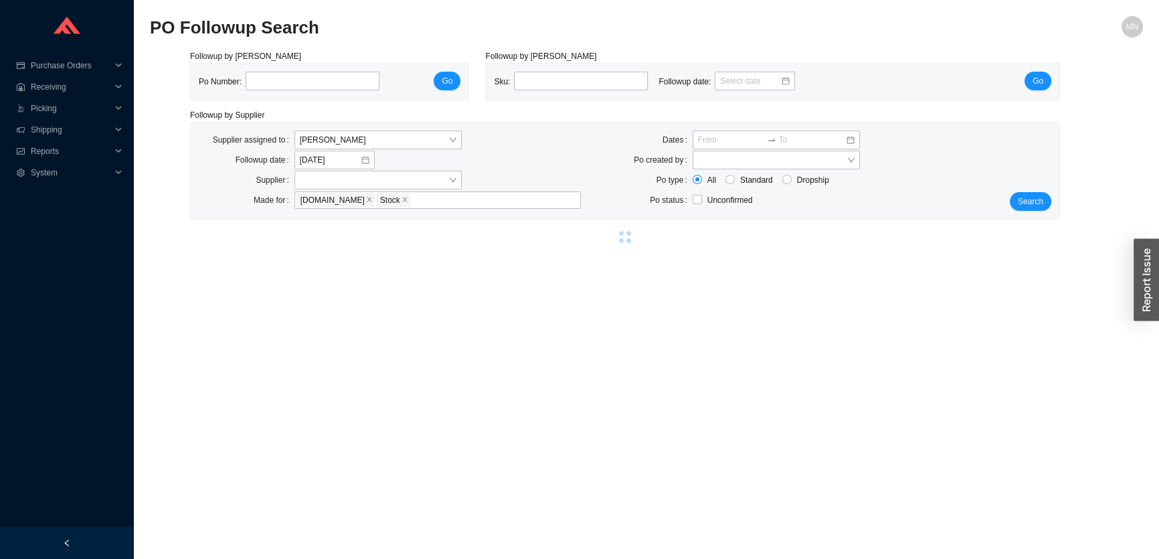
select select "86"
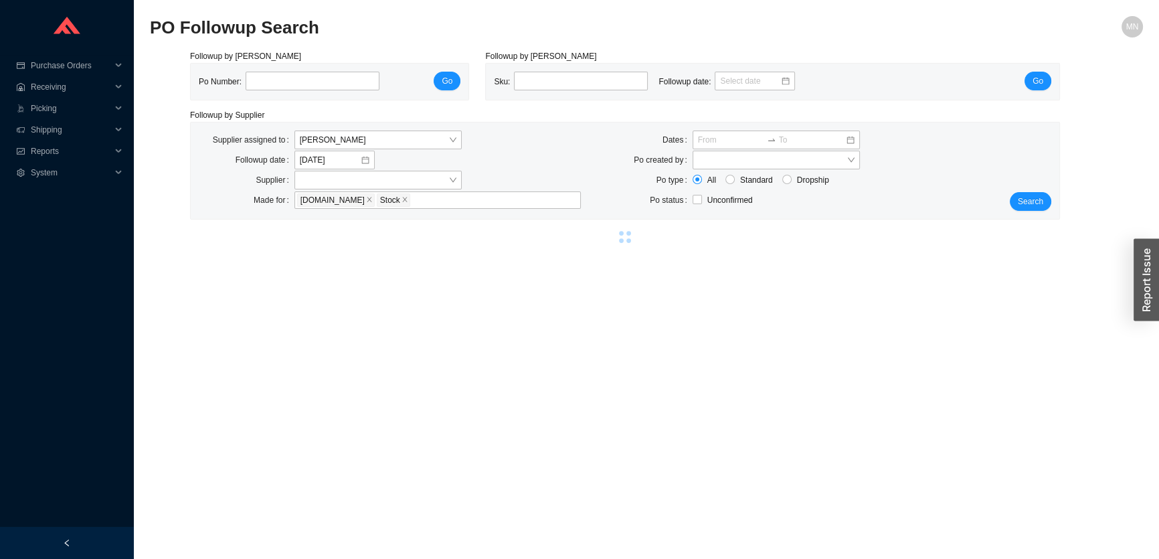
select select "86"
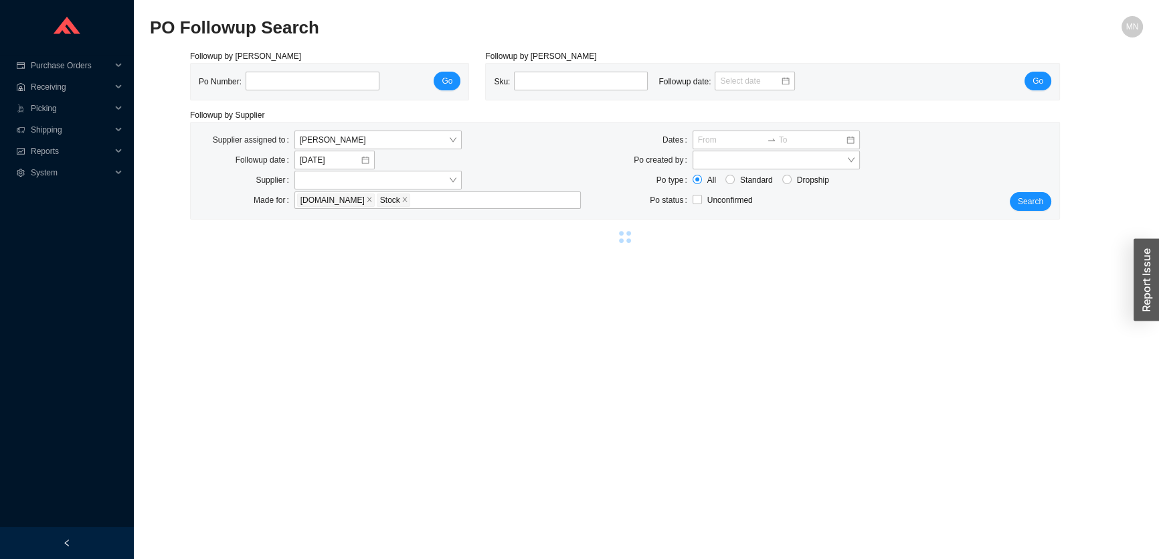
select select "86"
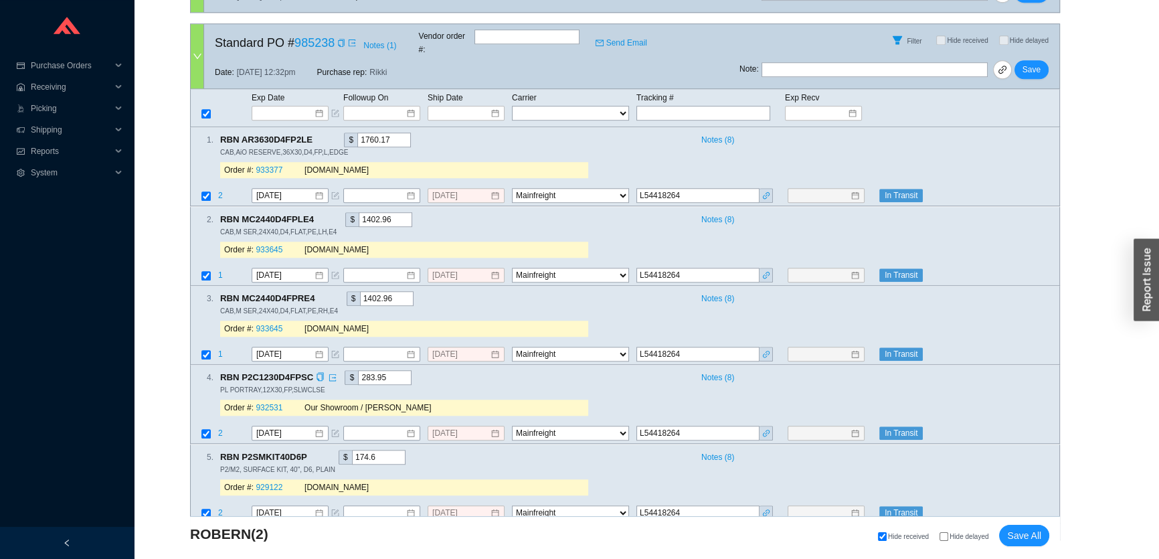
scroll to position [1378, 0]
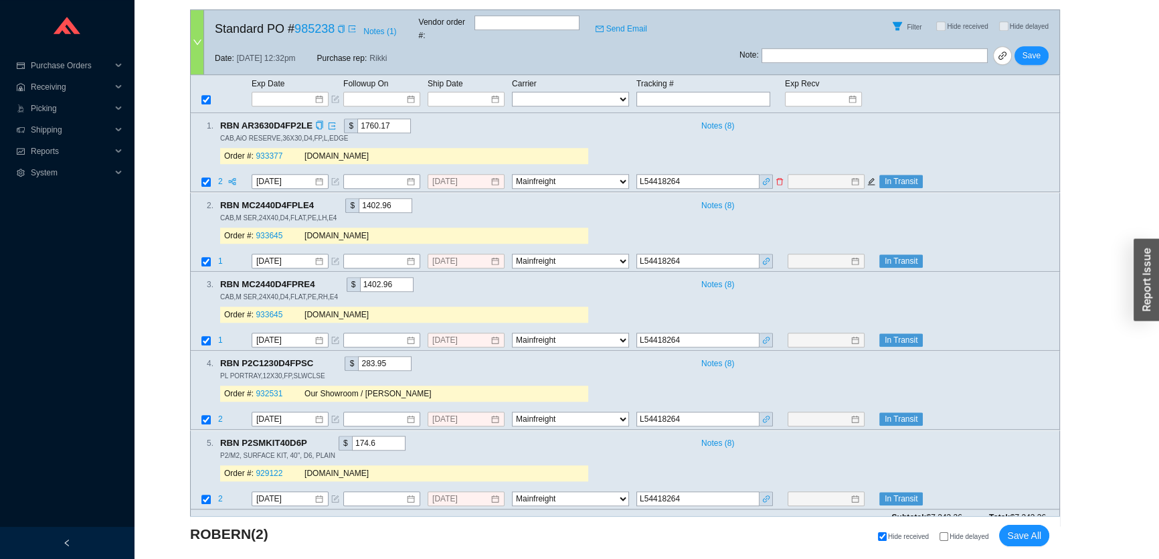
drag, startPoint x: 694, startPoint y: 160, endPoint x: 627, endPoint y: 157, distance: 66.3
click at [627, 174] on tr "2 [DATE] [DATE] FedEx UPS ---------------- 2 Day Transportation INC A&B Freight…" at bounding box center [625, 183] width 869 height 18
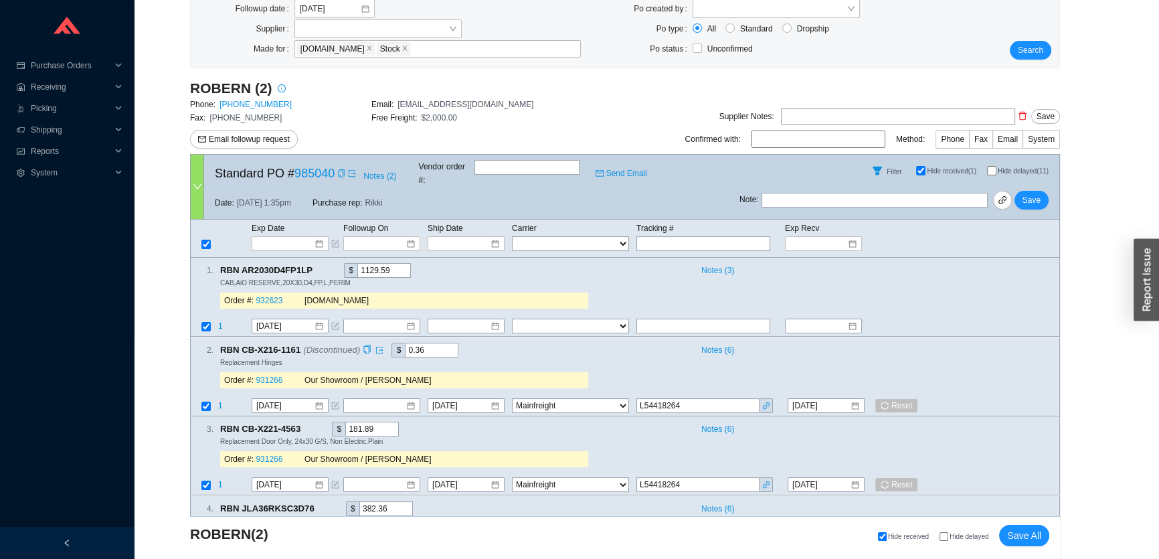
scroll to position [243, 0]
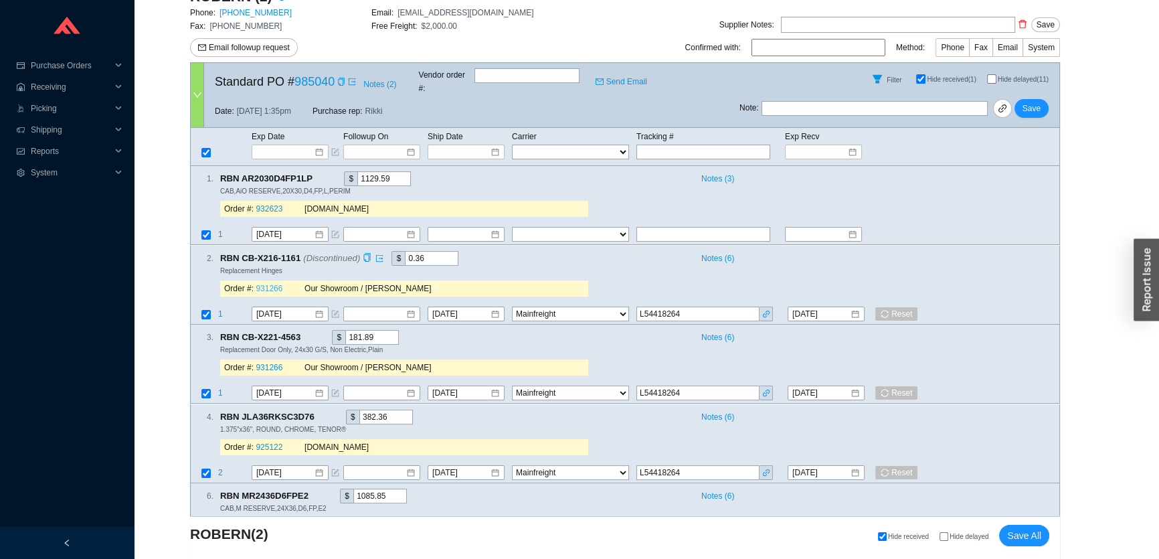
click at [272, 284] on link "931266" at bounding box center [269, 288] width 27 height 9
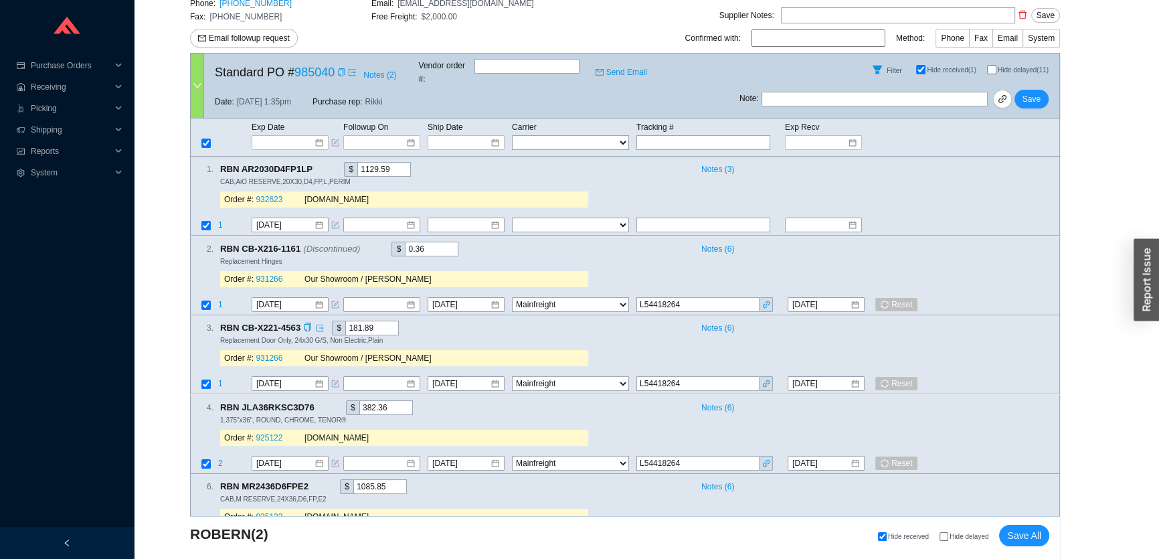
scroll to position [487, 0]
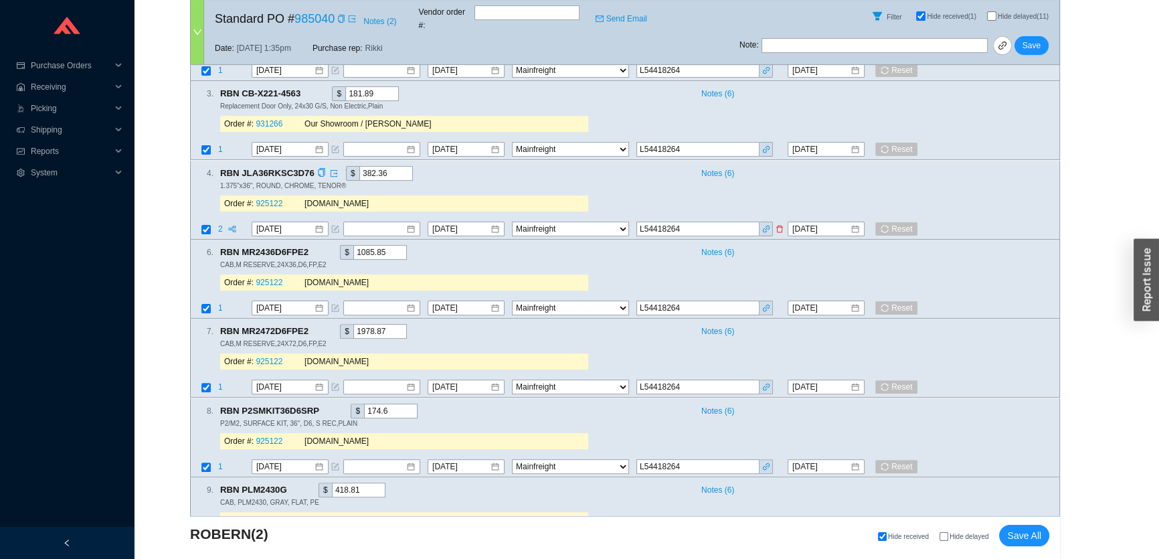
drag, startPoint x: 708, startPoint y: 224, endPoint x: 615, endPoint y: 224, distance: 93.7
click at [615, 224] on tr "2 [DATE] [DATE] FedEx UPS ---------------- 2 Day Transportation INC A&B Freight…" at bounding box center [625, 230] width 869 height 18
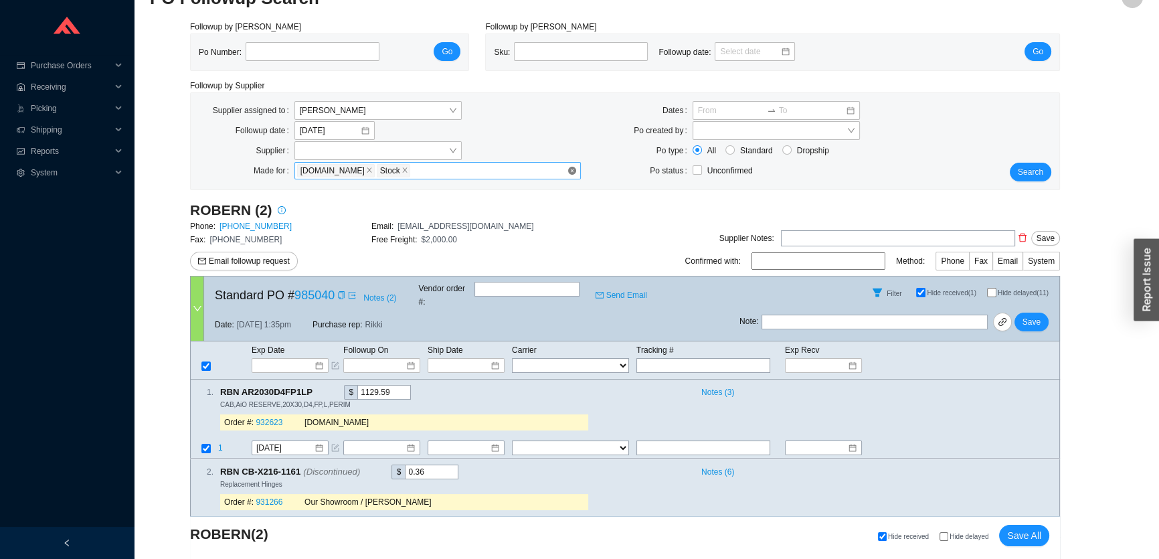
scroll to position [0, 0]
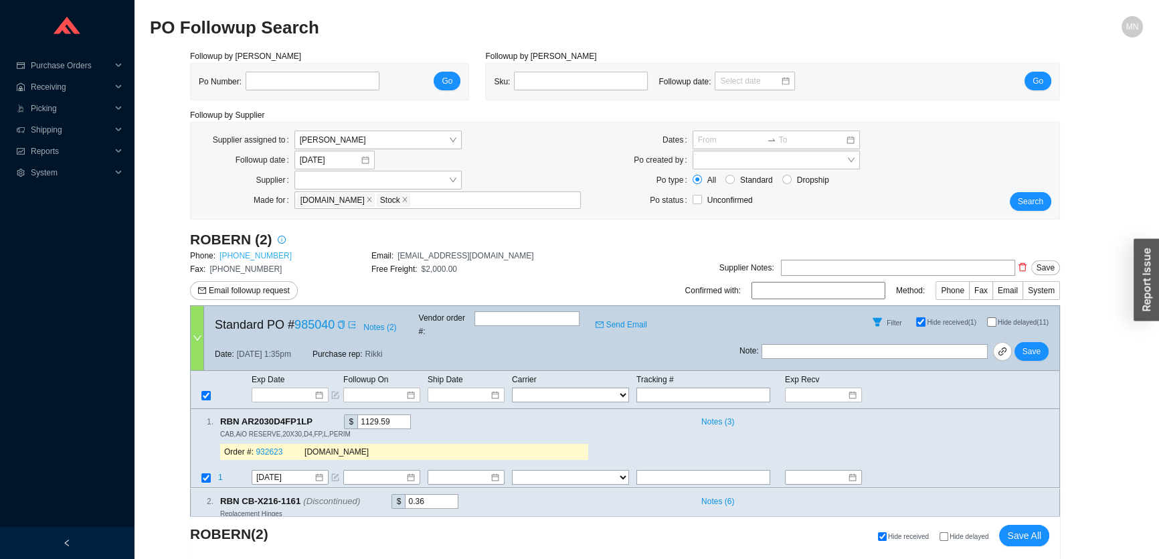
click at [267, 255] on link "[PHONE_NUMBER]" at bounding box center [256, 255] width 72 height 9
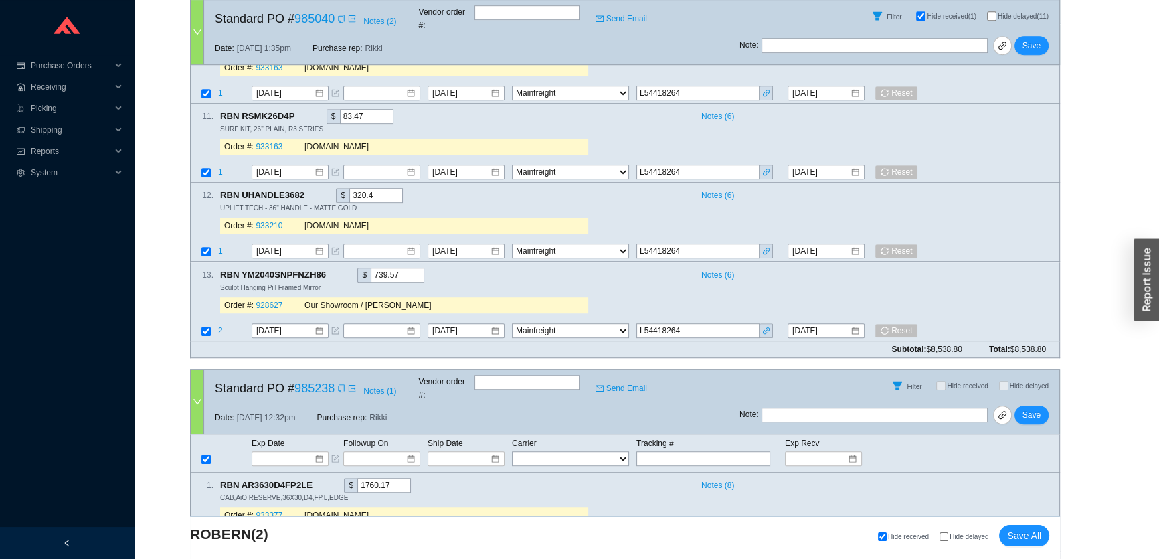
scroll to position [952, 0]
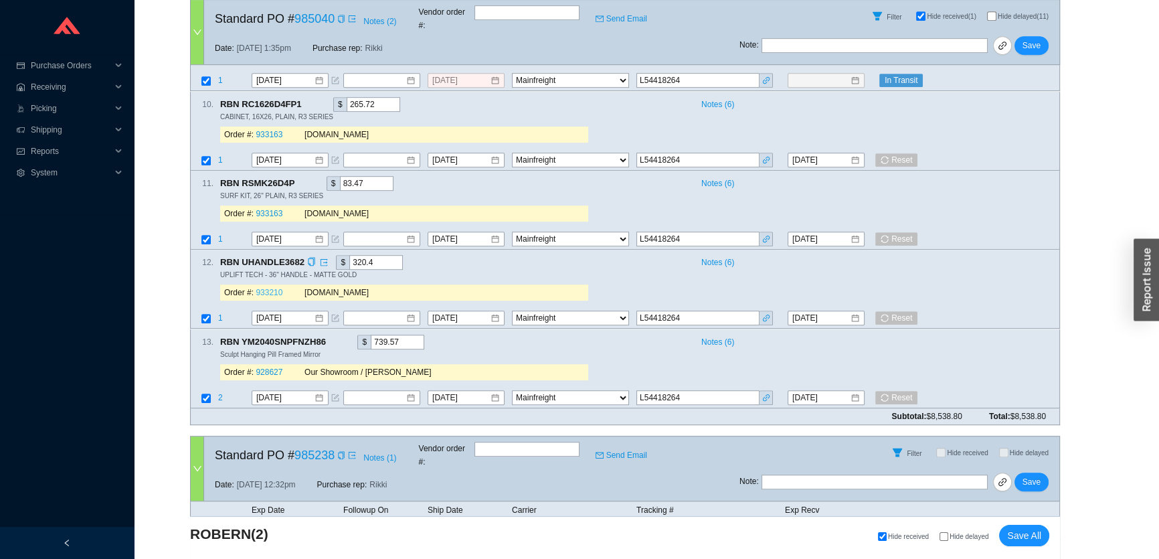
click at [272, 289] on link "933210" at bounding box center [269, 293] width 27 height 9
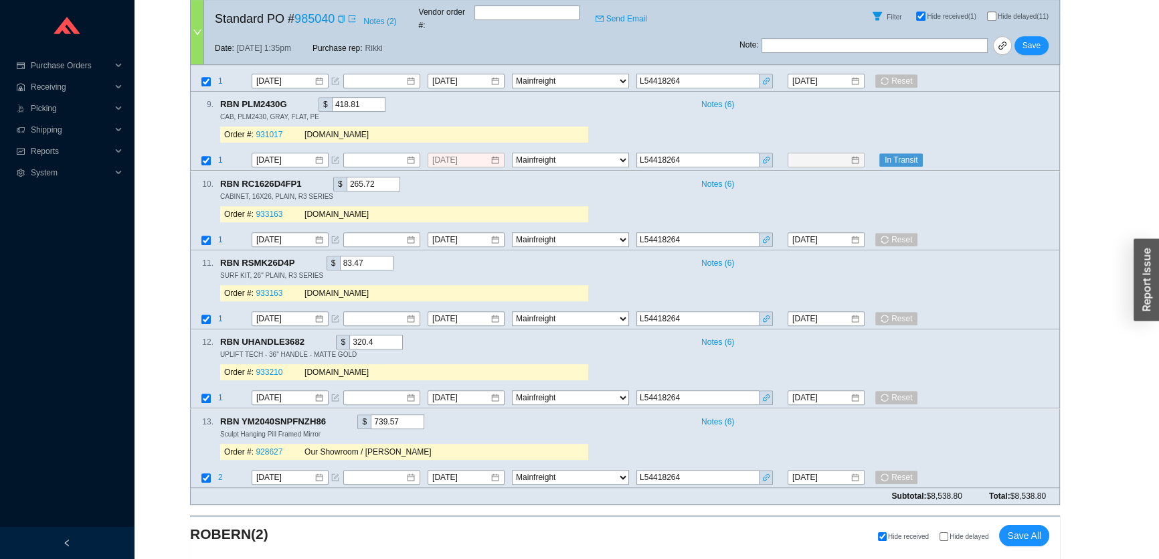
scroll to position [851, 0]
